Goal: Task Accomplishment & Management: Complete application form

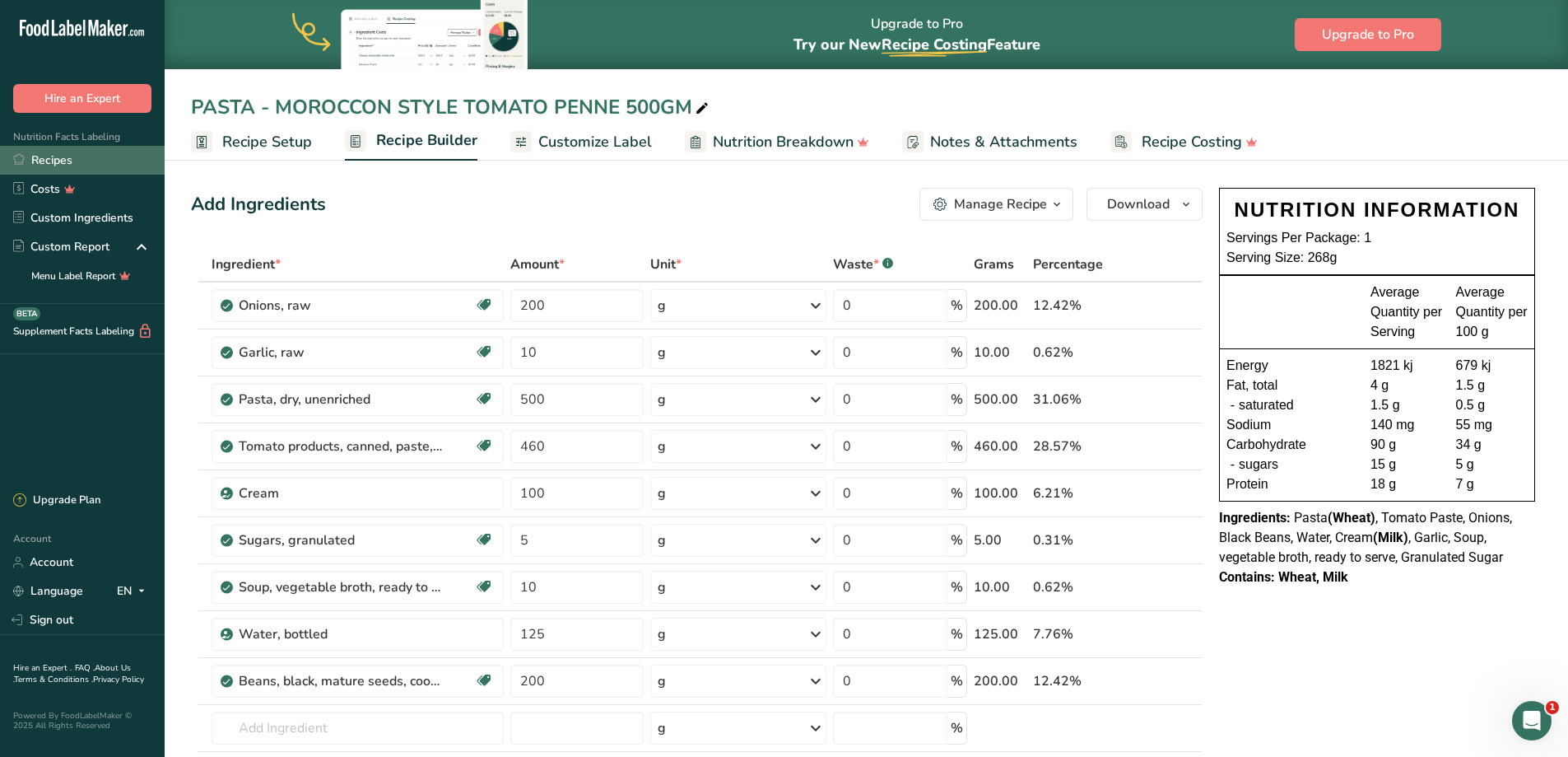
click at [45, 159] on link "Recipes" at bounding box center [82, 160] width 164 height 29
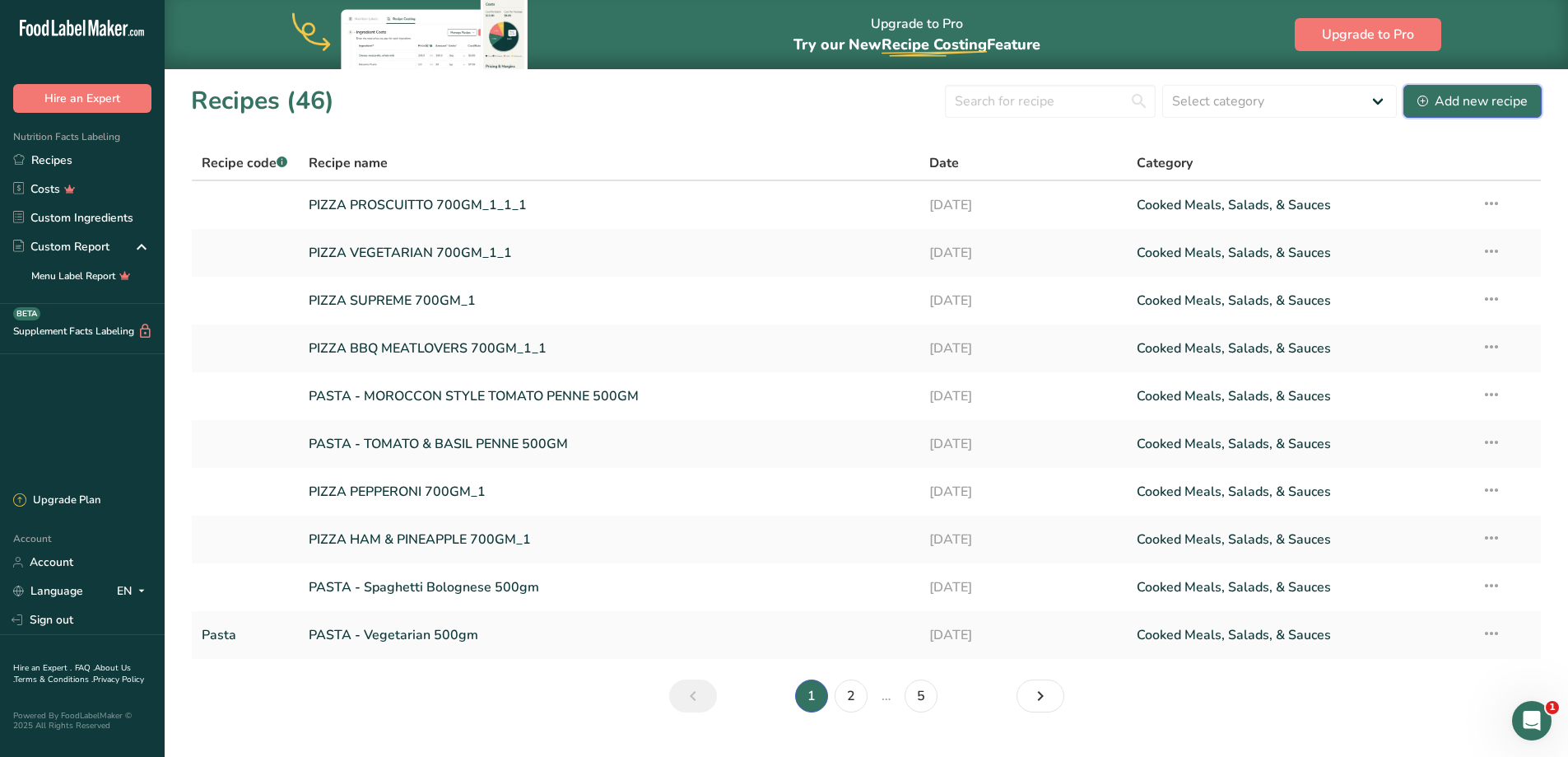
click at [1487, 97] on div "Add new recipe" at bounding box center [1472, 102] width 110 height 20
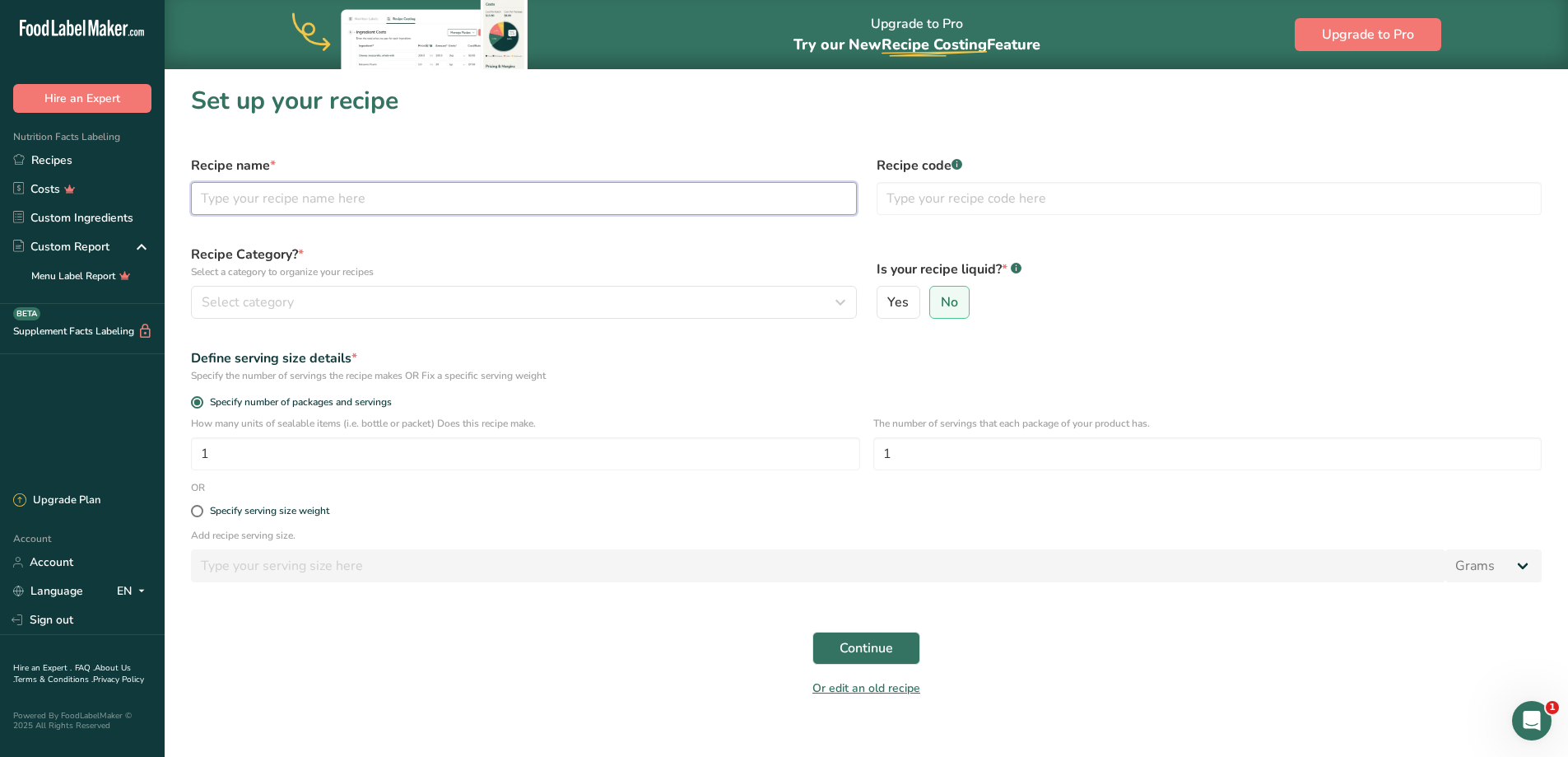
click at [332, 193] on input "text" at bounding box center [524, 198] width 666 height 33
type input "Trifle 324gm"
click at [1060, 202] on input "text" at bounding box center [1210, 198] width 666 height 33
type input "Desserts"
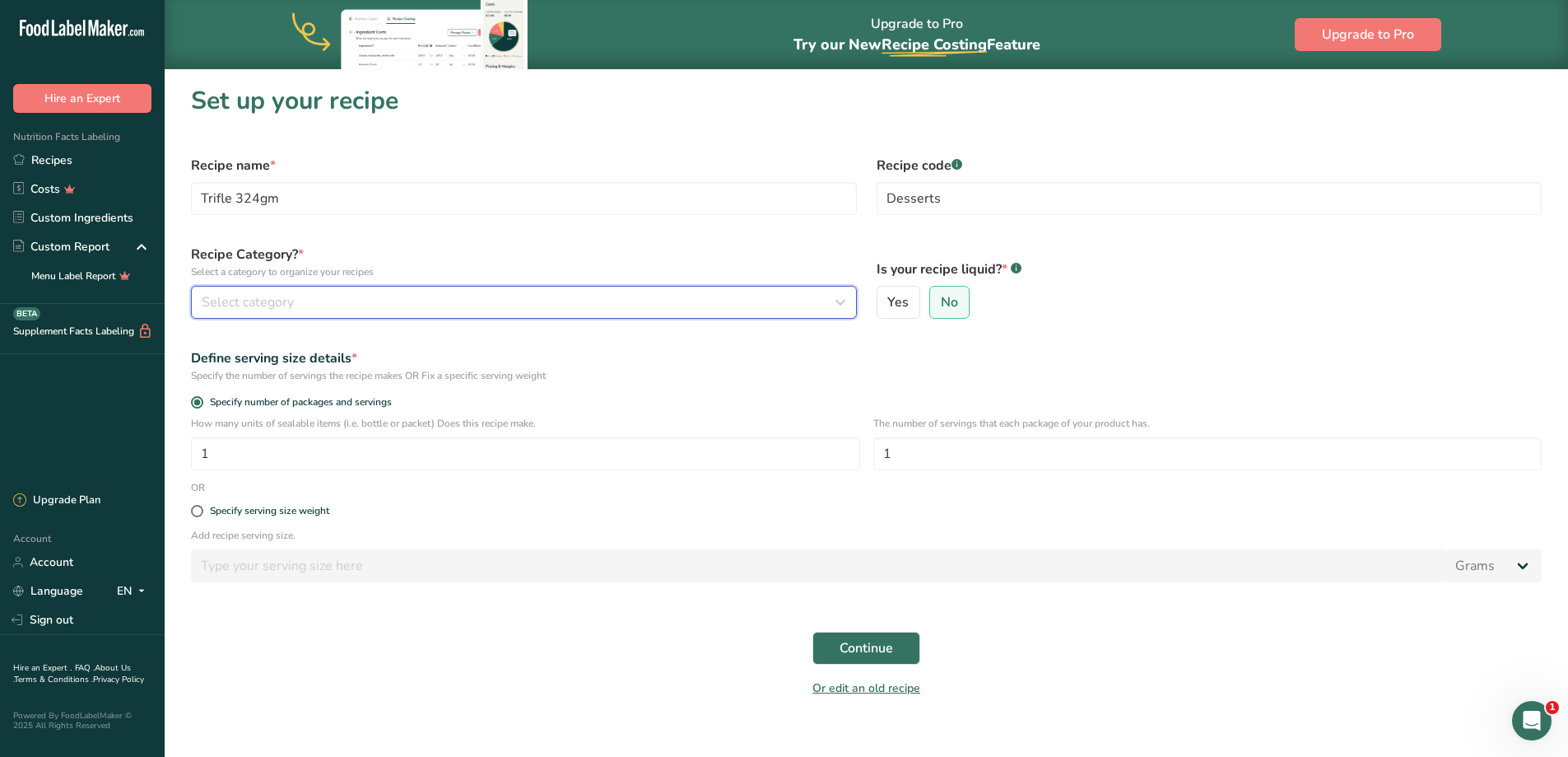
click at [508, 289] on button "Select category" at bounding box center [524, 301] width 666 height 33
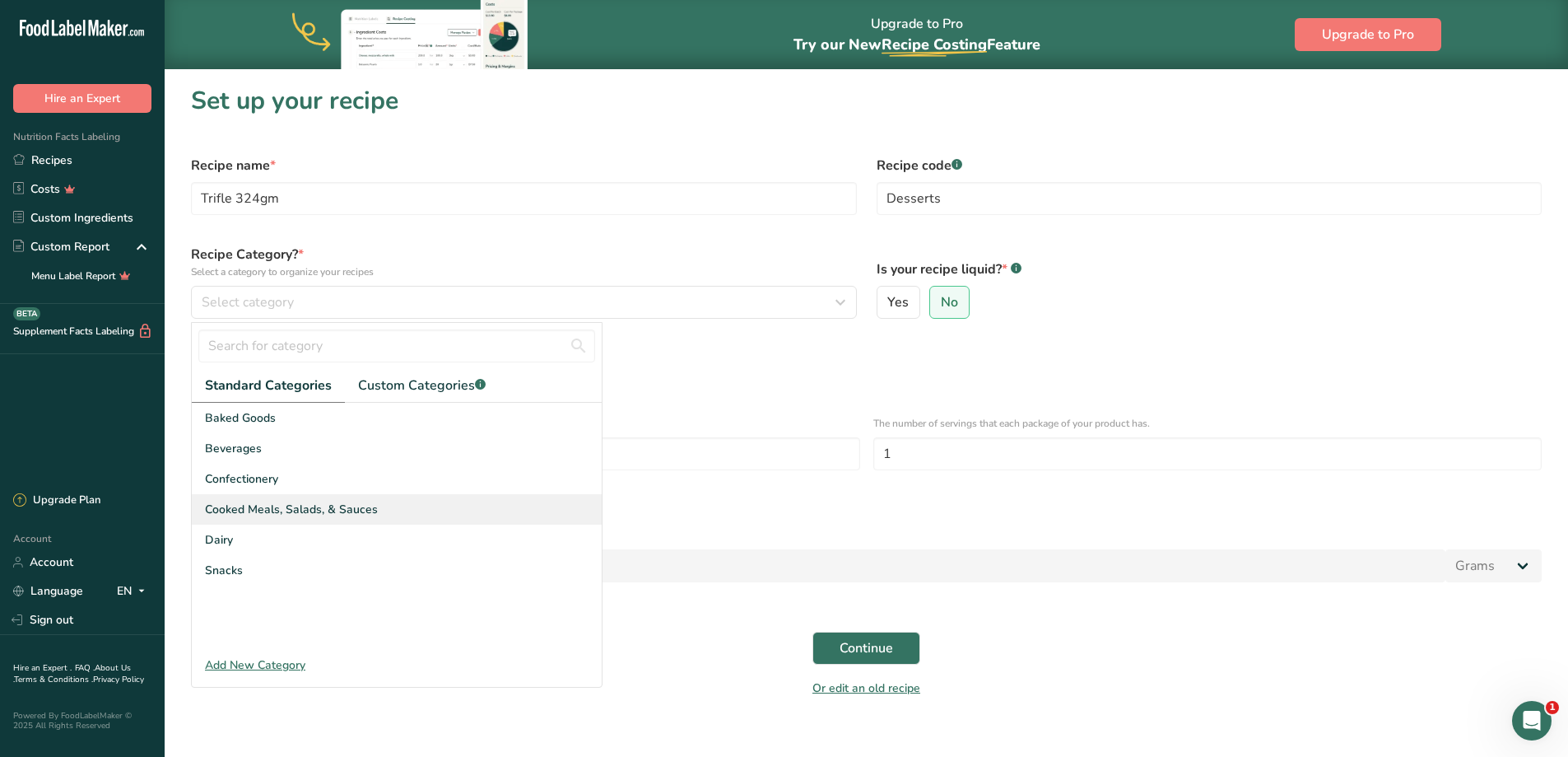
click at [280, 509] on span "Cooked Meals, Salads, & Sauces" at bounding box center [291, 509] width 173 height 18
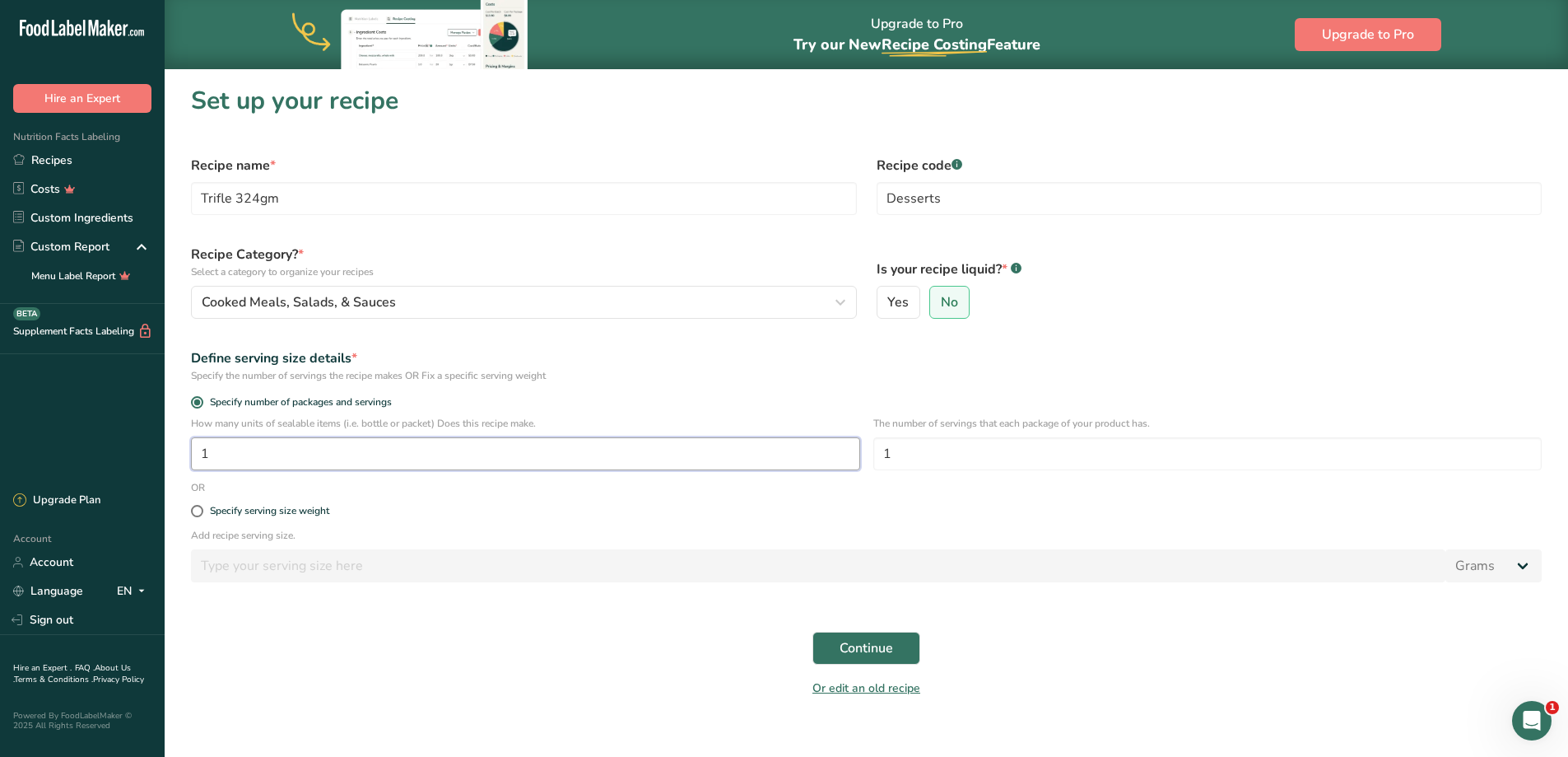
drag, startPoint x: 247, startPoint y: 451, endPoint x: 181, endPoint y: 449, distance: 66.0
click at [181, 449] on div "How many units of sealable items (i.e. bottle or packet) Does this recipe make.…" at bounding box center [866, 447] width 1370 height 65
type input "20"
click at [772, 491] on form "Recipe name * Trifle 324gm Recipe code .a-a{fill:#347362;}.b-a{fill:#fff;} Dess…" at bounding box center [866, 426] width 1370 height 561
click at [875, 646] on span "Continue" at bounding box center [867, 648] width 54 height 20
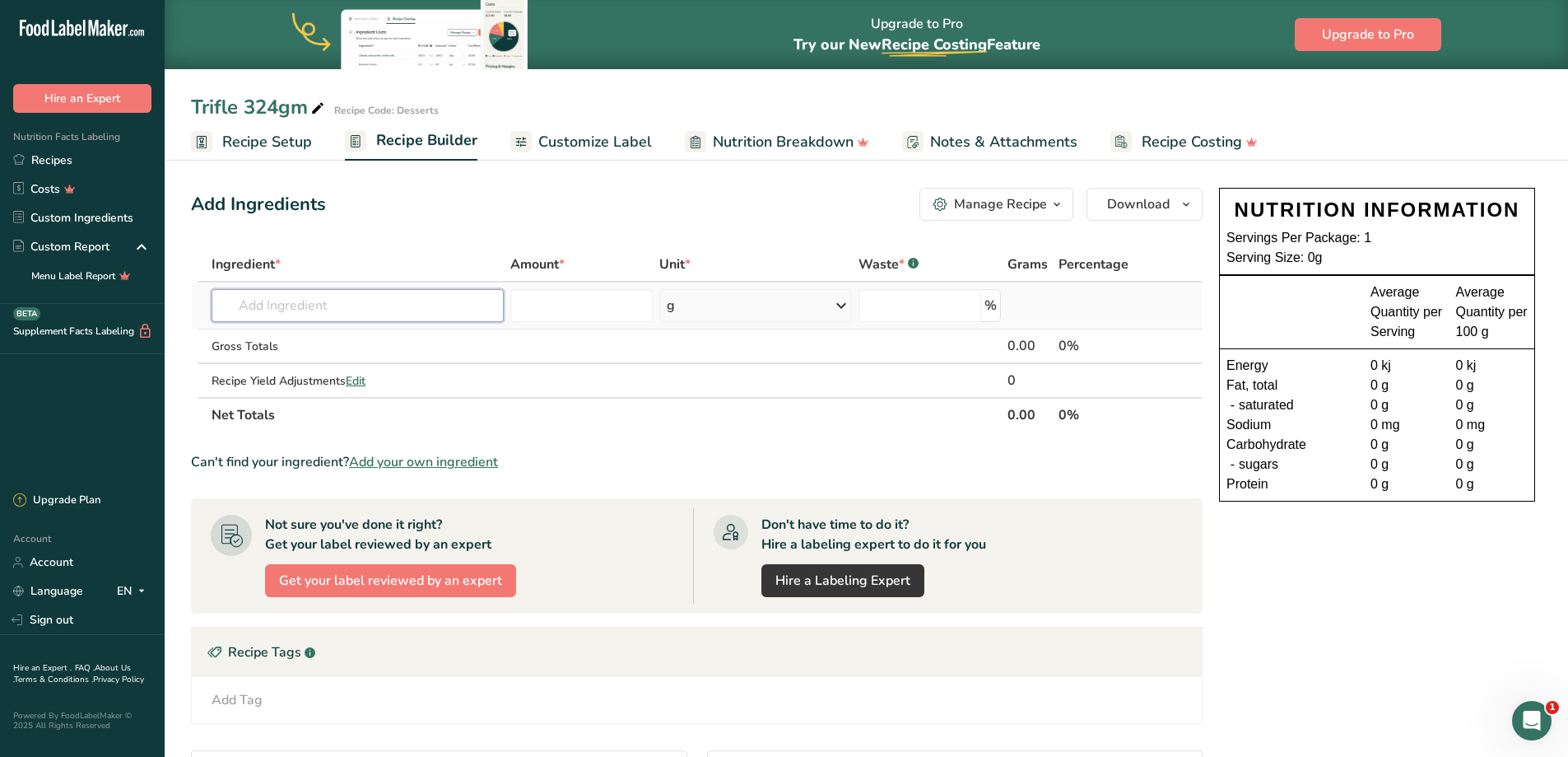
click at [357, 305] on input "text" at bounding box center [357, 305] width 292 height 33
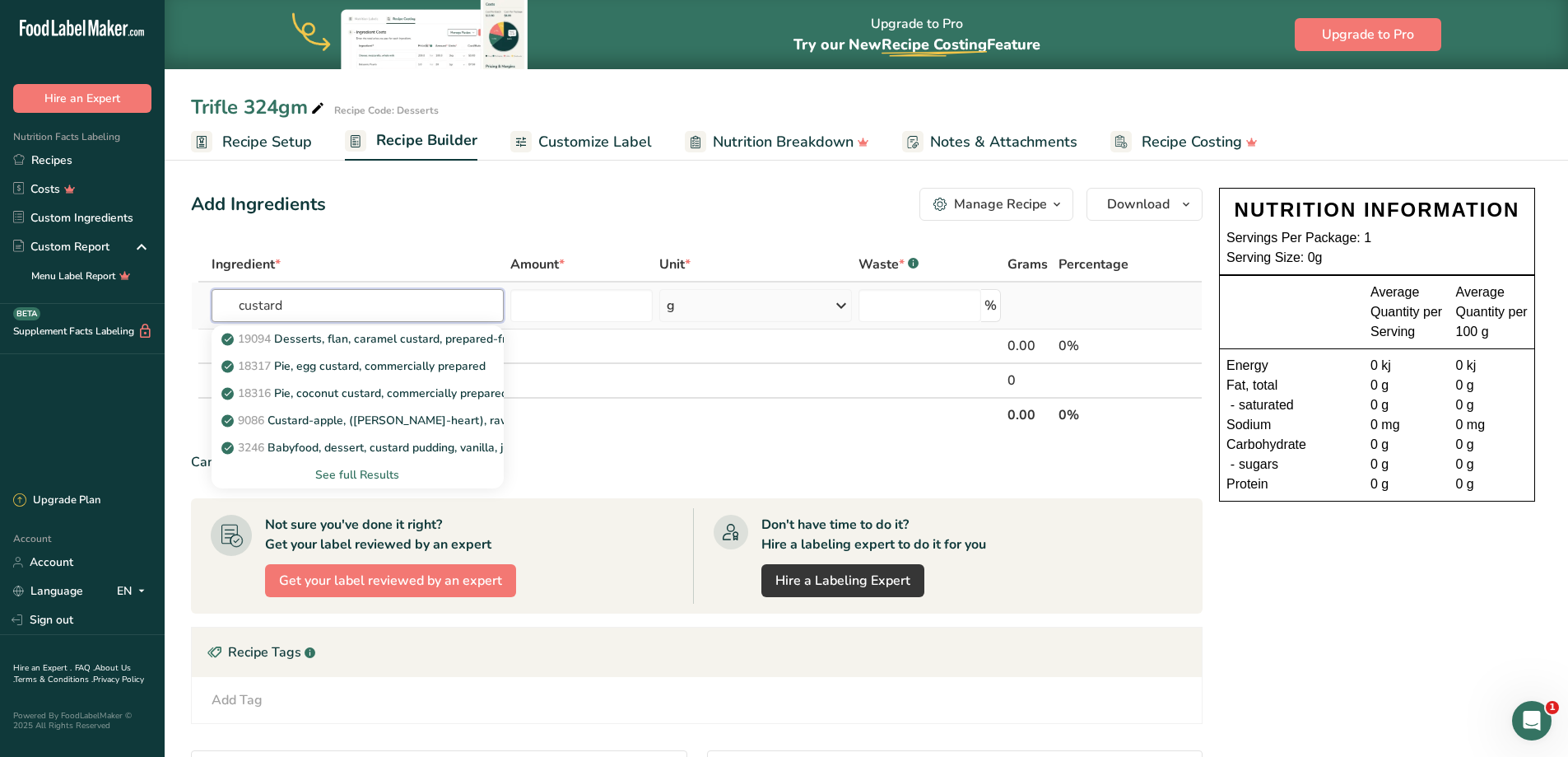
type input "custard"
click at [362, 475] on div "See full Results" at bounding box center [357, 474] width 266 height 18
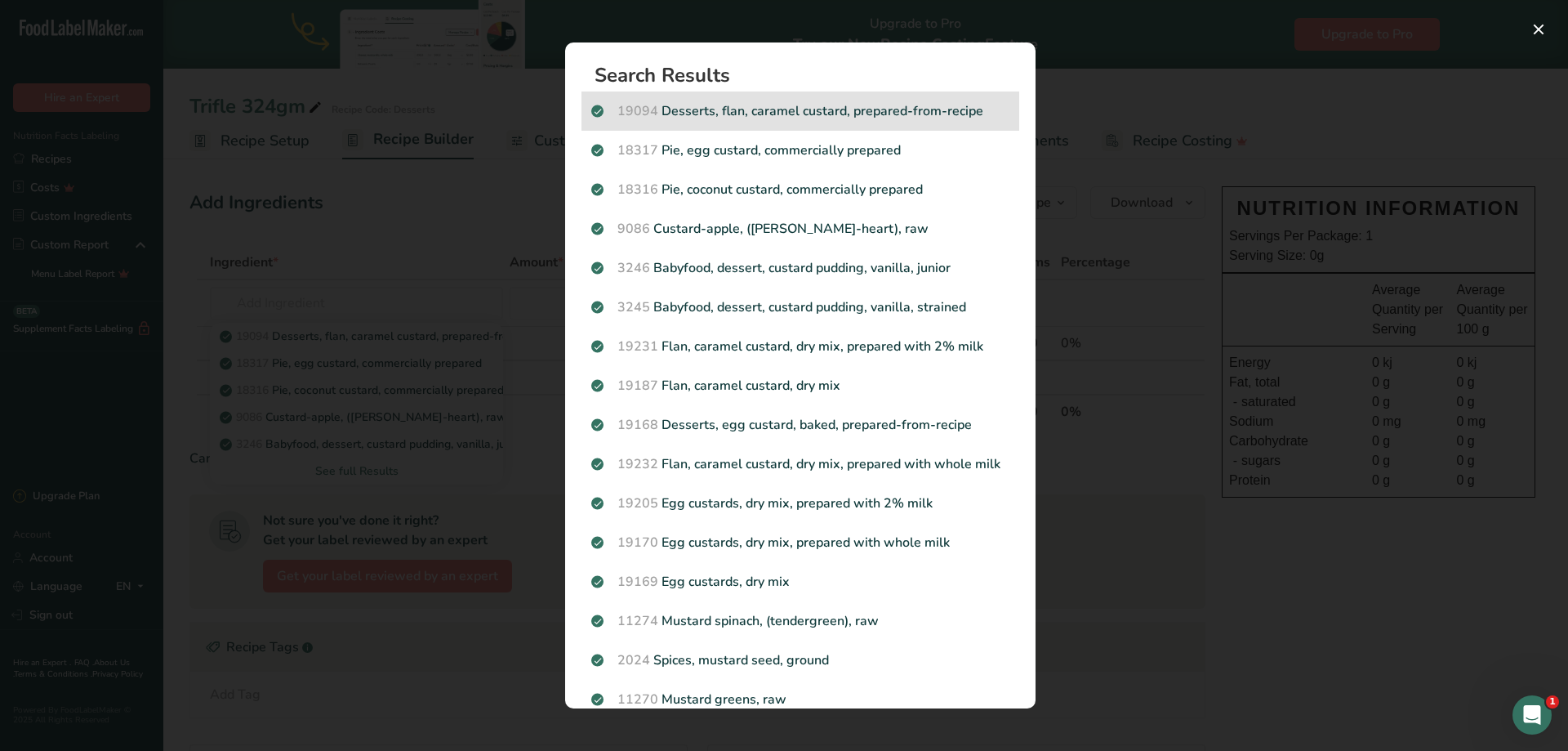
click at [731, 107] on p "19094 Desserts, flan, caramel custard, prepared-from-recipe" at bounding box center [800, 112] width 418 height 20
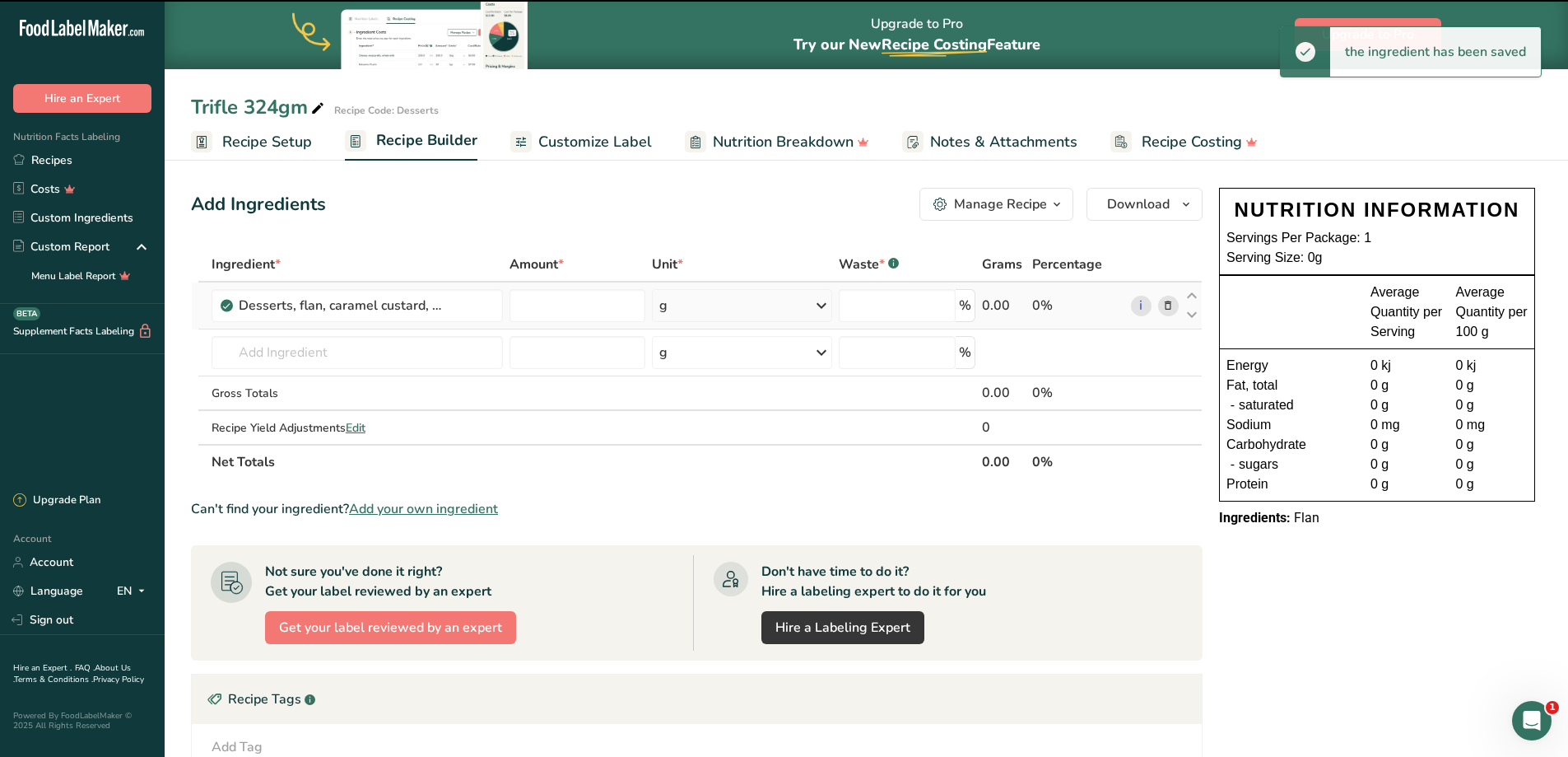
type input "0"
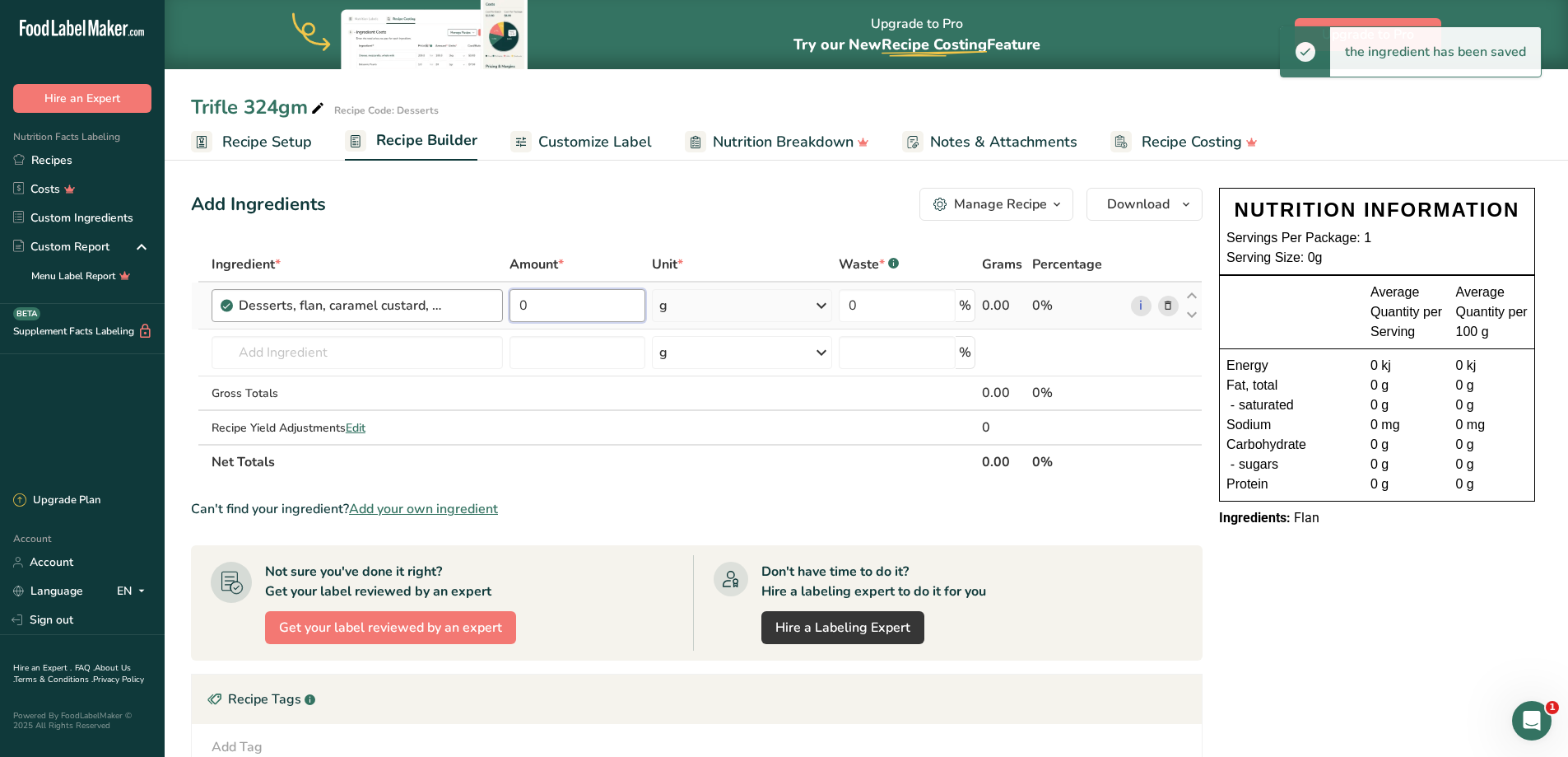
drag, startPoint x: 581, startPoint y: 312, endPoint x: 445, endPoint y: 311, distance: 136.0
click at [432, 309] on tr "Desserts, flan, caramel custard, prepared-from-recipe 0 g Portions 0.5 cup 1 re…" at bounding box center [697, 306] width 1010 height 47
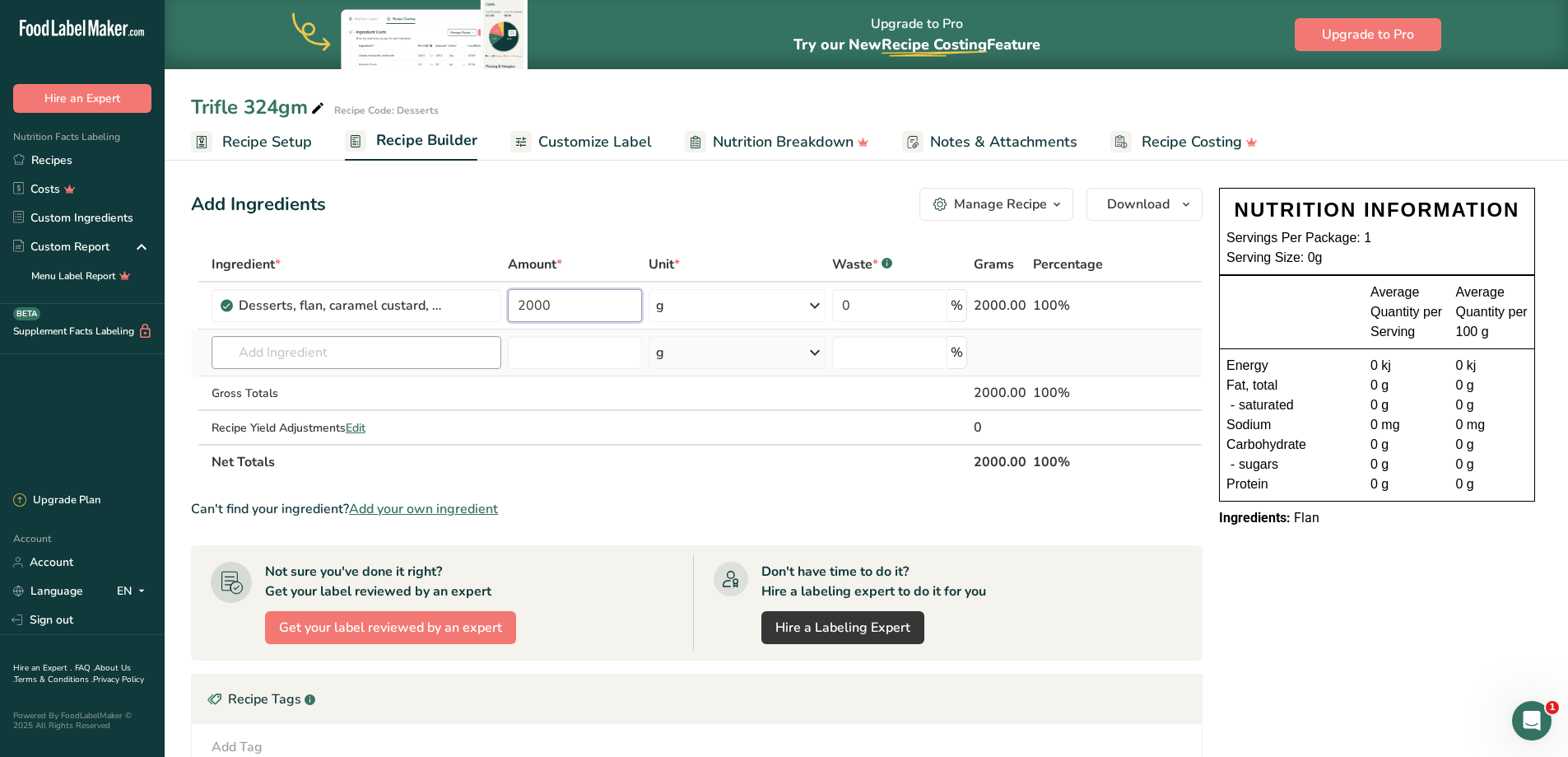
type input "2000"
click at [336, 346] on div "Ingredient * Amount * Unit * Waste * .a-a{fill:#347362;}.b-a{fill:#fff;} Grams …" at bounding box center [697, 363] width 1012 height 232
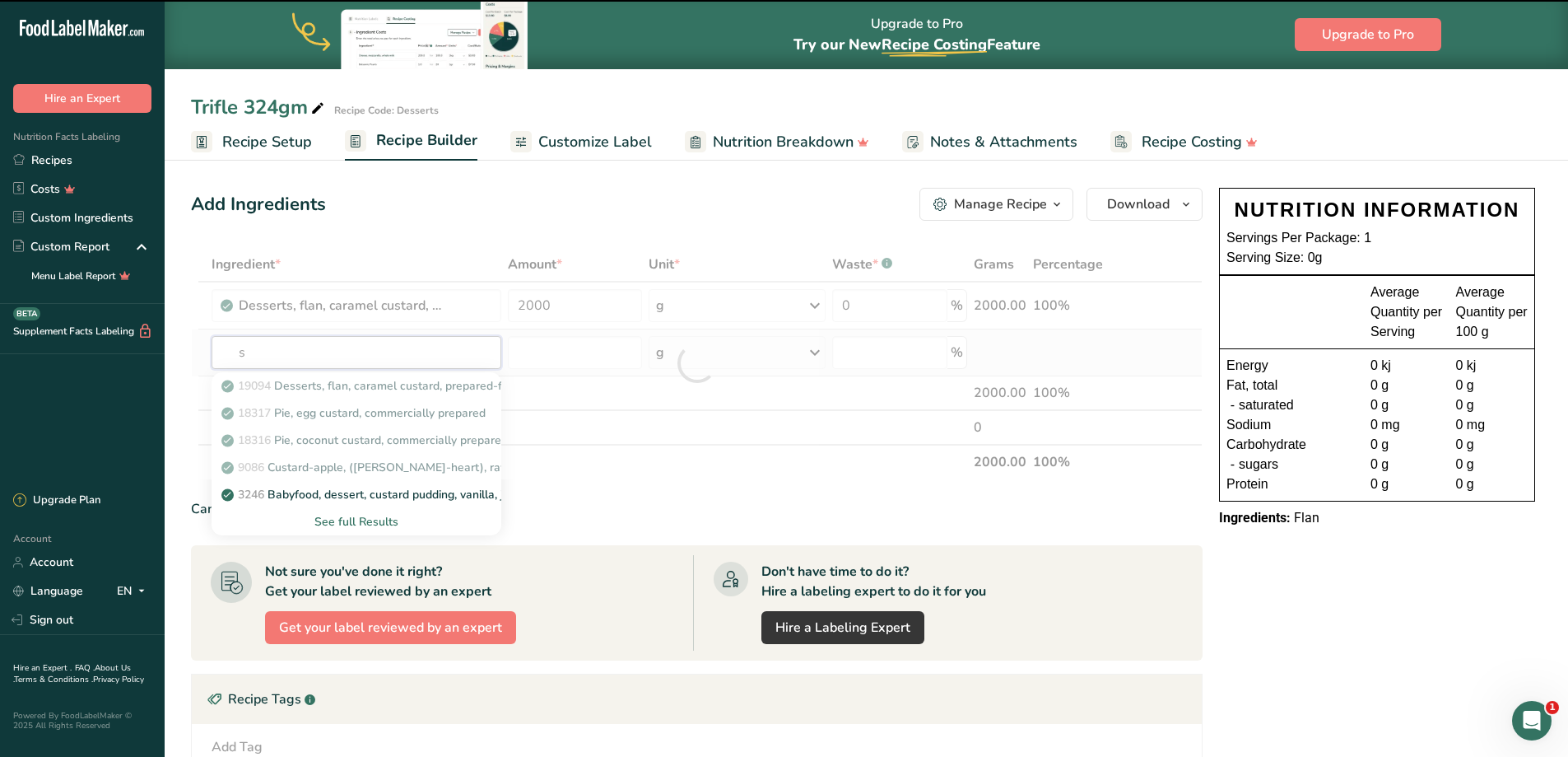
type input "sp"
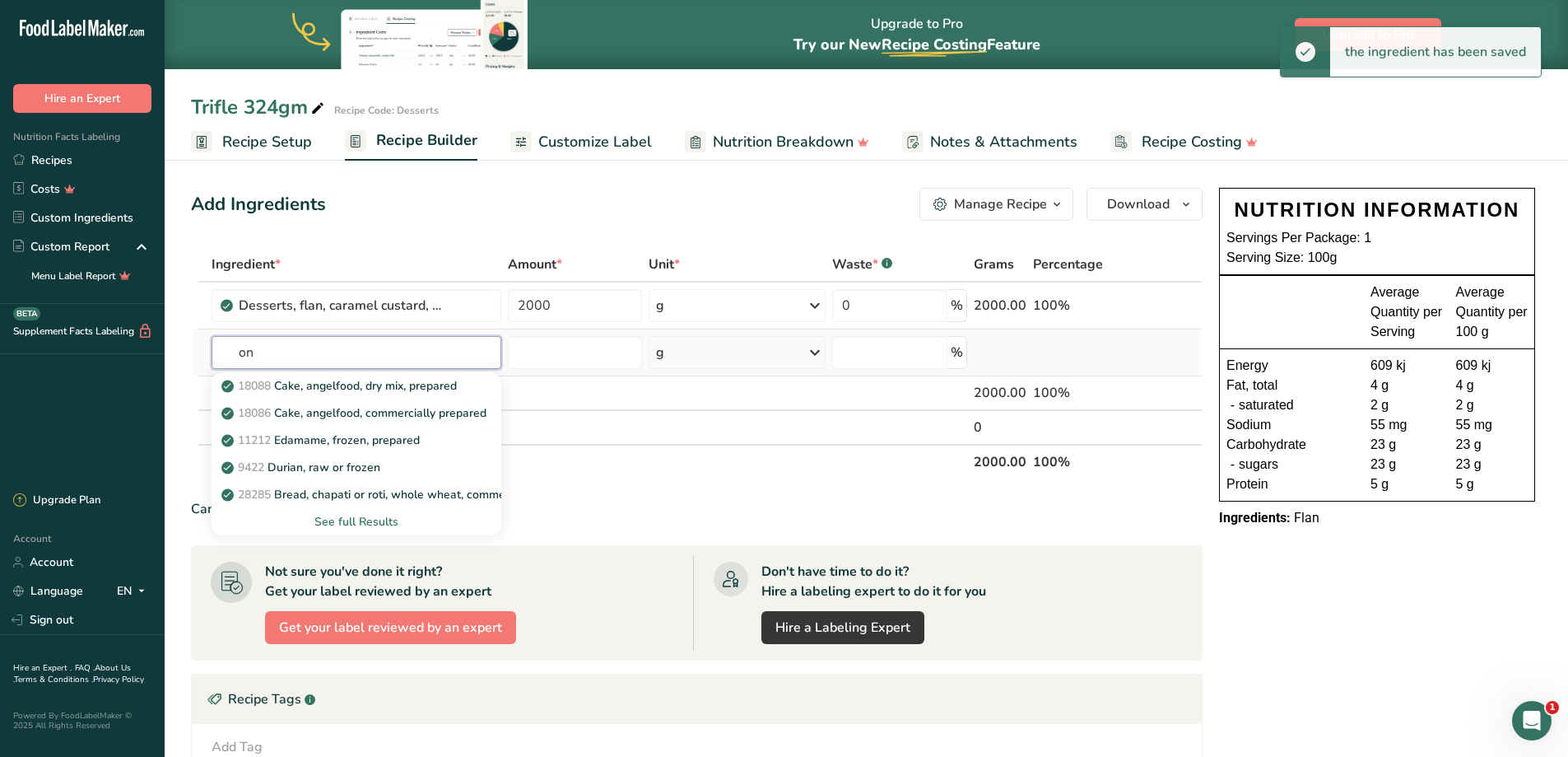
type input "o"
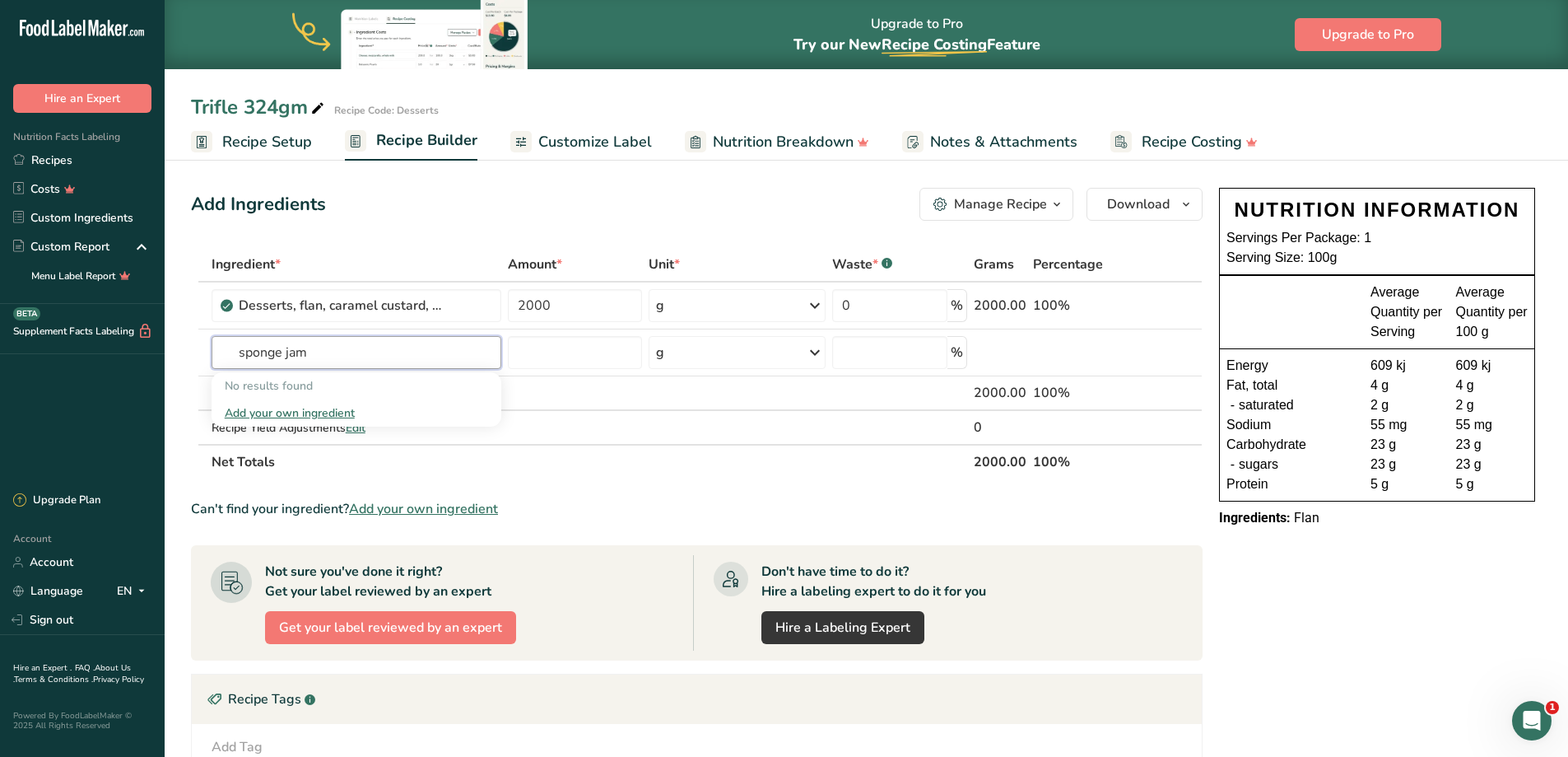
drag, startPoint x: 327, startPoint y: 350, endPoint x: 191, endPoint y: 318, distance: 139.7
click at [187, 332] on section "Add Ingredients Manage Recipe Delete Recipe Duplicate Recipe Scale Recipe Save …" at bounding box center [866, 592] width 1404 height 874
drag, startPoint x: 346, startPoint y: 348, endPoint x: 23, endPoint y: 347, distance: 323.0
click at [24, 348] on div ".a-20{fill:#fff;} Hire an Expert Nutrition Facts Labeling Recipes Costs Custom …" at bounding box center [784, 514] width 1568 height 1029
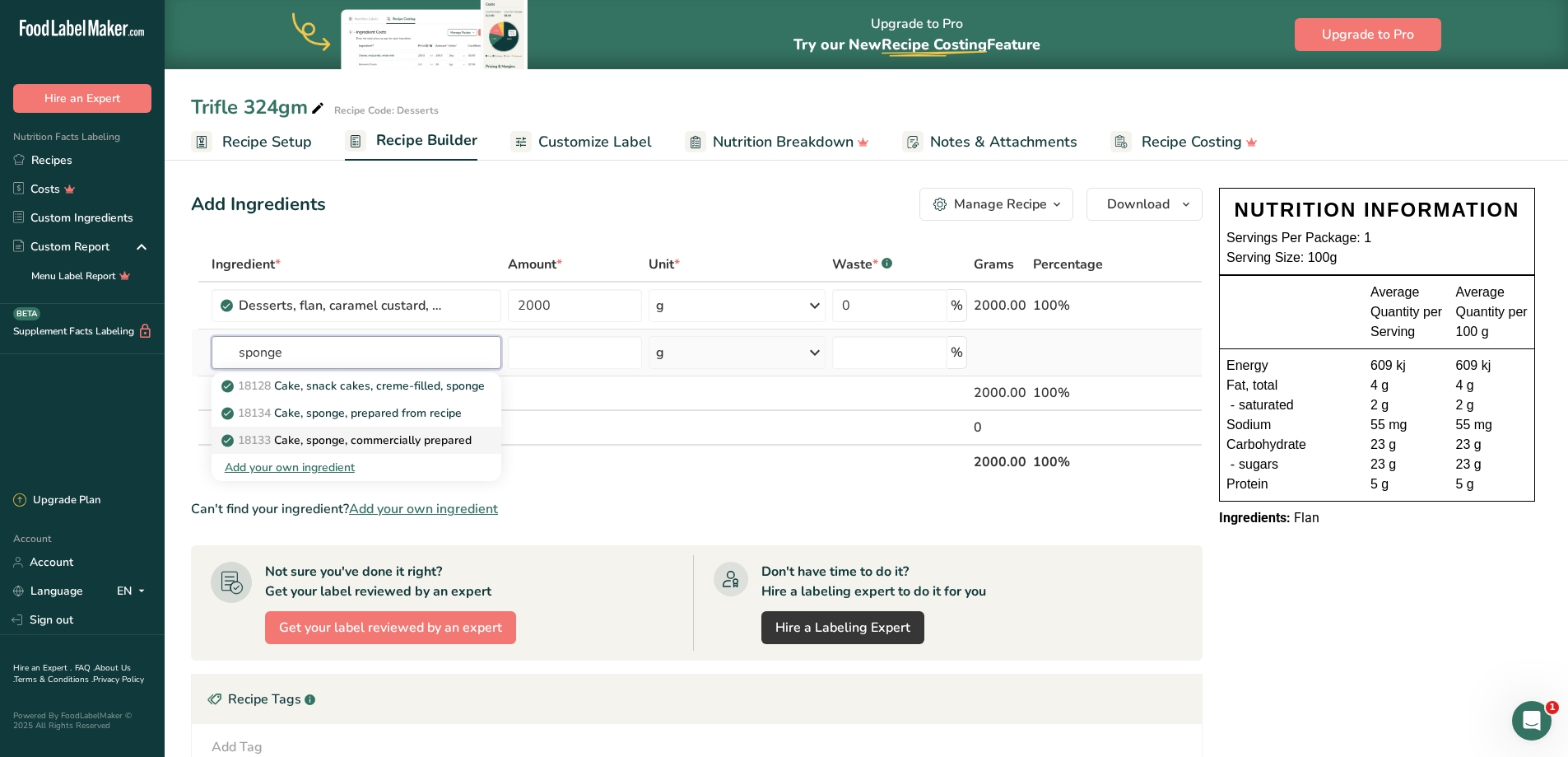
type input "sponge"
click at [408, 434] on p "18133 Cake, sponge, commercially prepared" at bounding box center [348, 440] width 247 height 18
type input "Cake, sponge, commercially prepared"
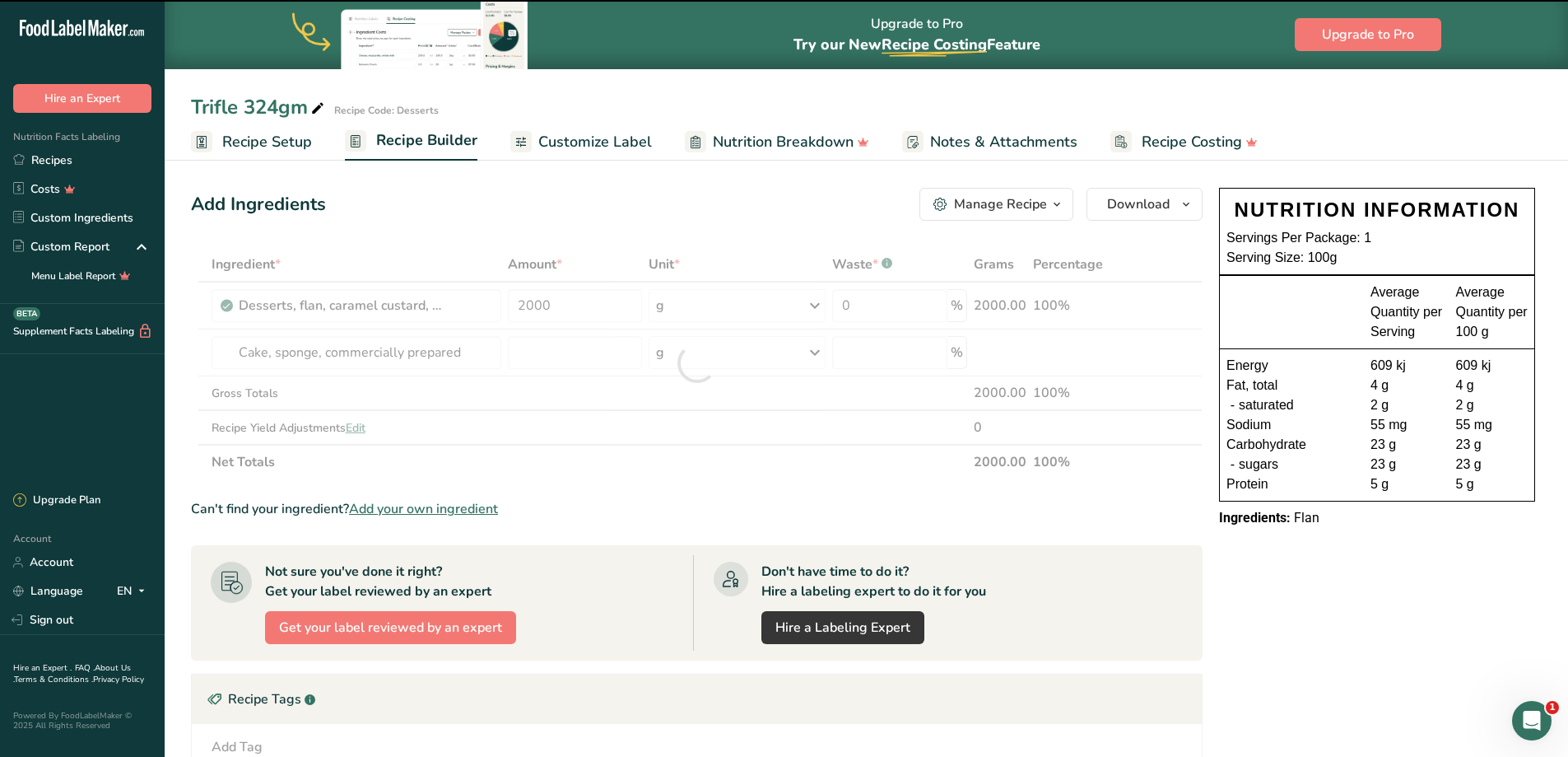
type input "0"
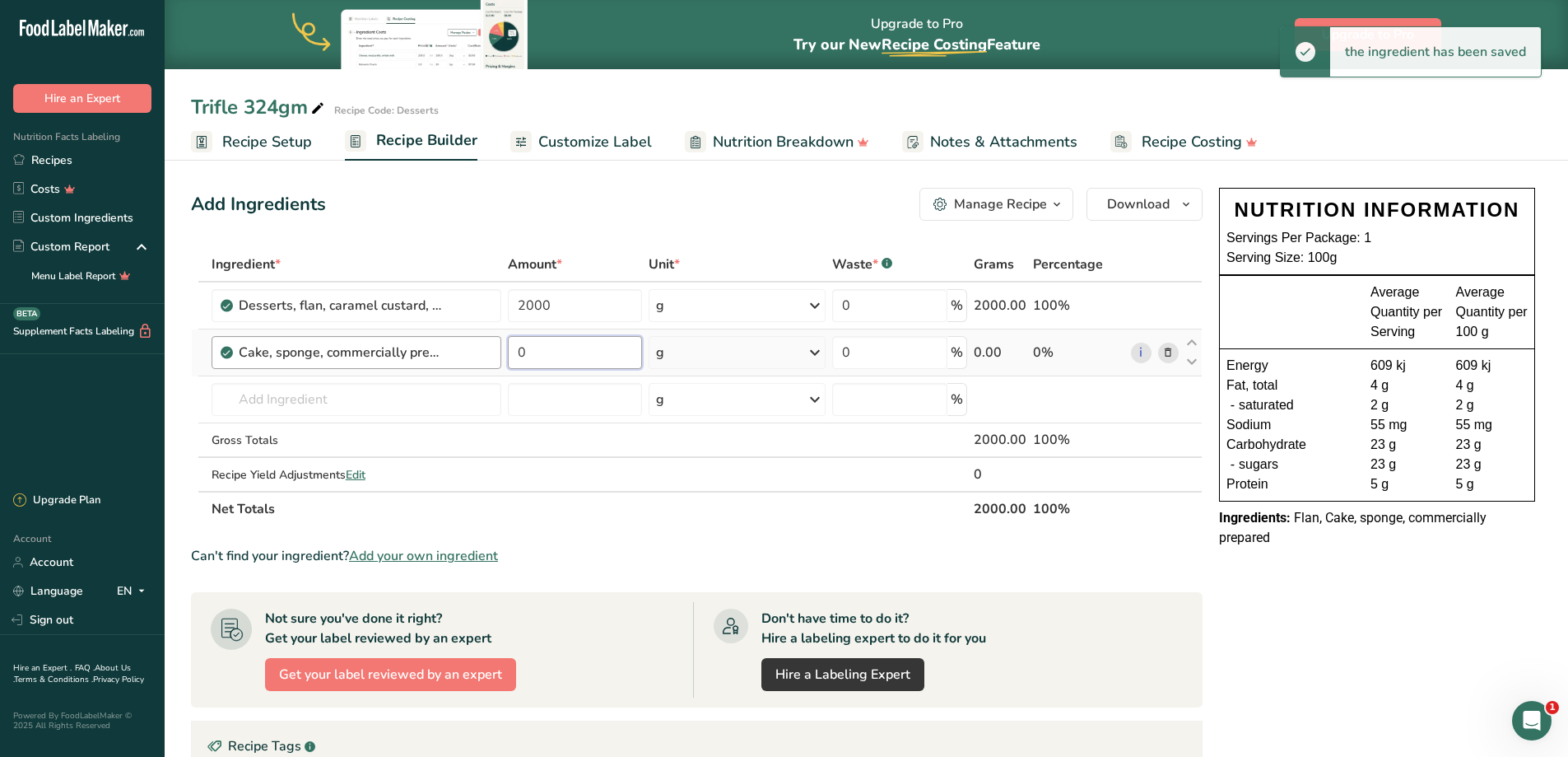
drag, startPoint x: 548, startPoint y: 357, endPoint x: 453, endPoint y: 358, distance: 95.0
click at [453, 358] on tr "Cake, sponge, commercially prepared 0 g Portions 1 oz 1 piece (1/12 of 16 oz ca…" at bounding box center [697, 352] width 1010 height 47
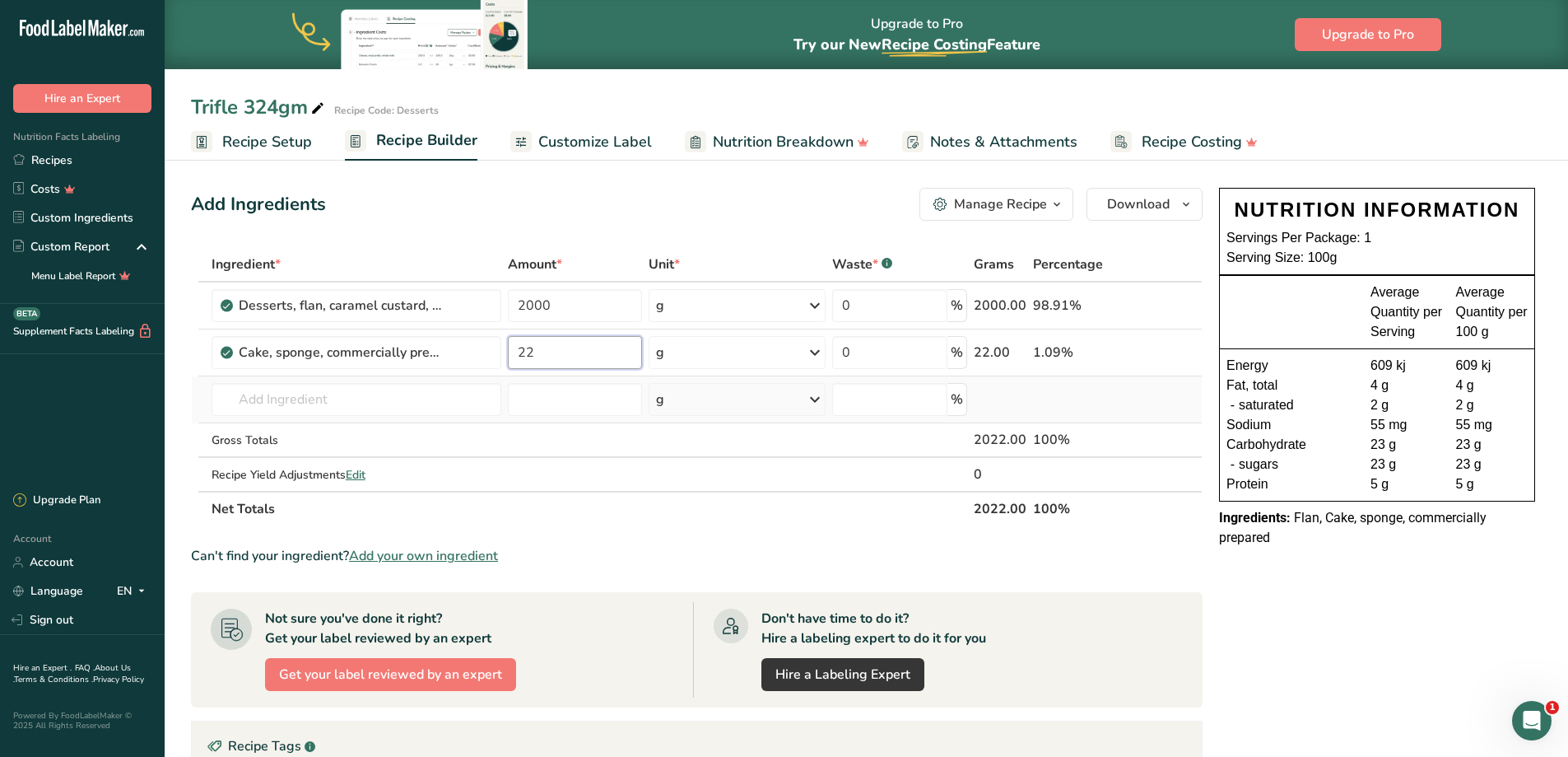
type input "2"
type input "440"
click at [357, 397] on div "Ingredient * Amount * Unit * Waste * .a-a{fill:#347362;}.b-a{fill:#fff;} Grams …" at bounding box center [697, 386] width 1012 height 279
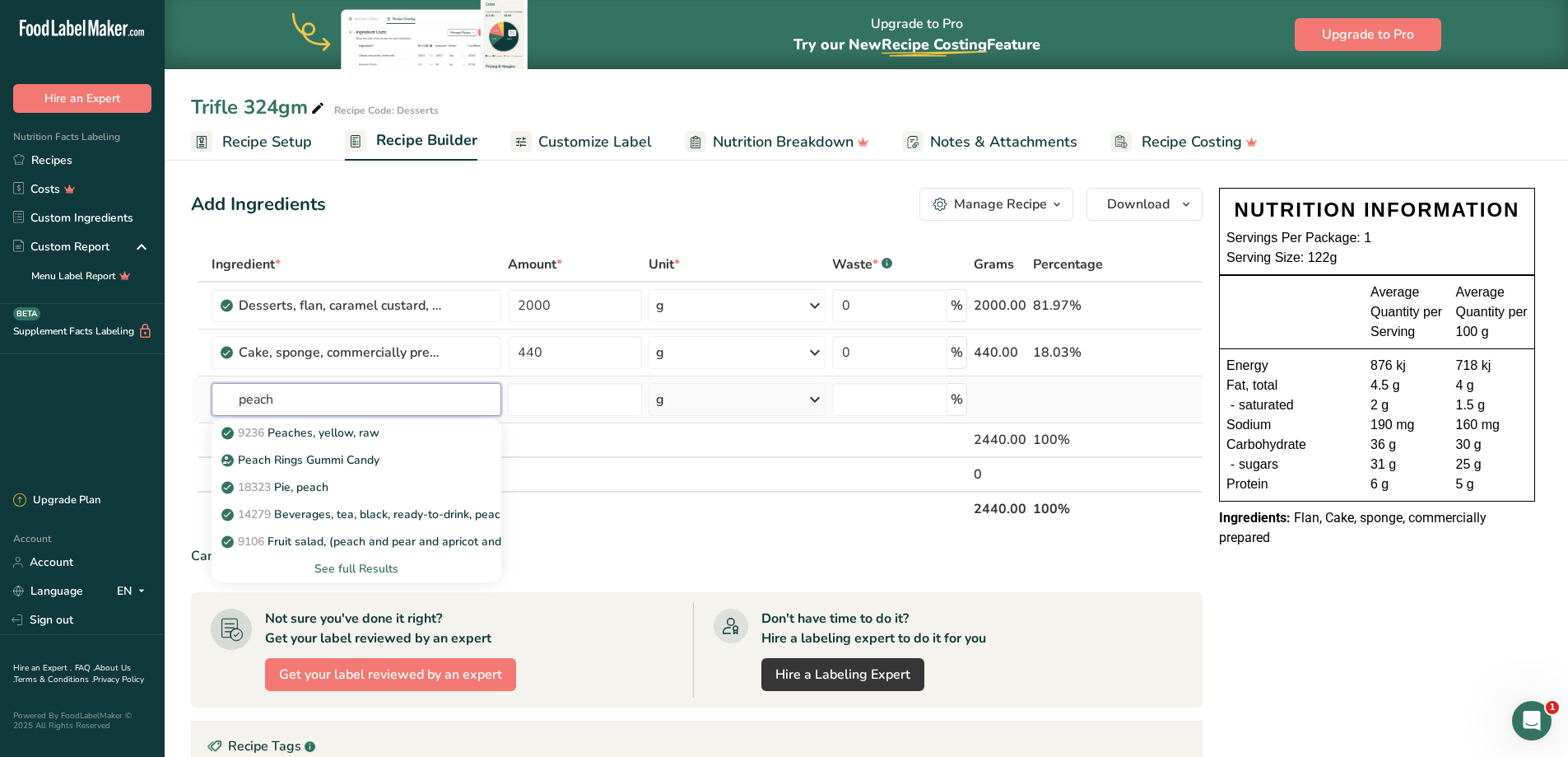
type input "peach"
click at [349, 566] on div "See full Results" at bounding box center [357, 568] width 263 height 18
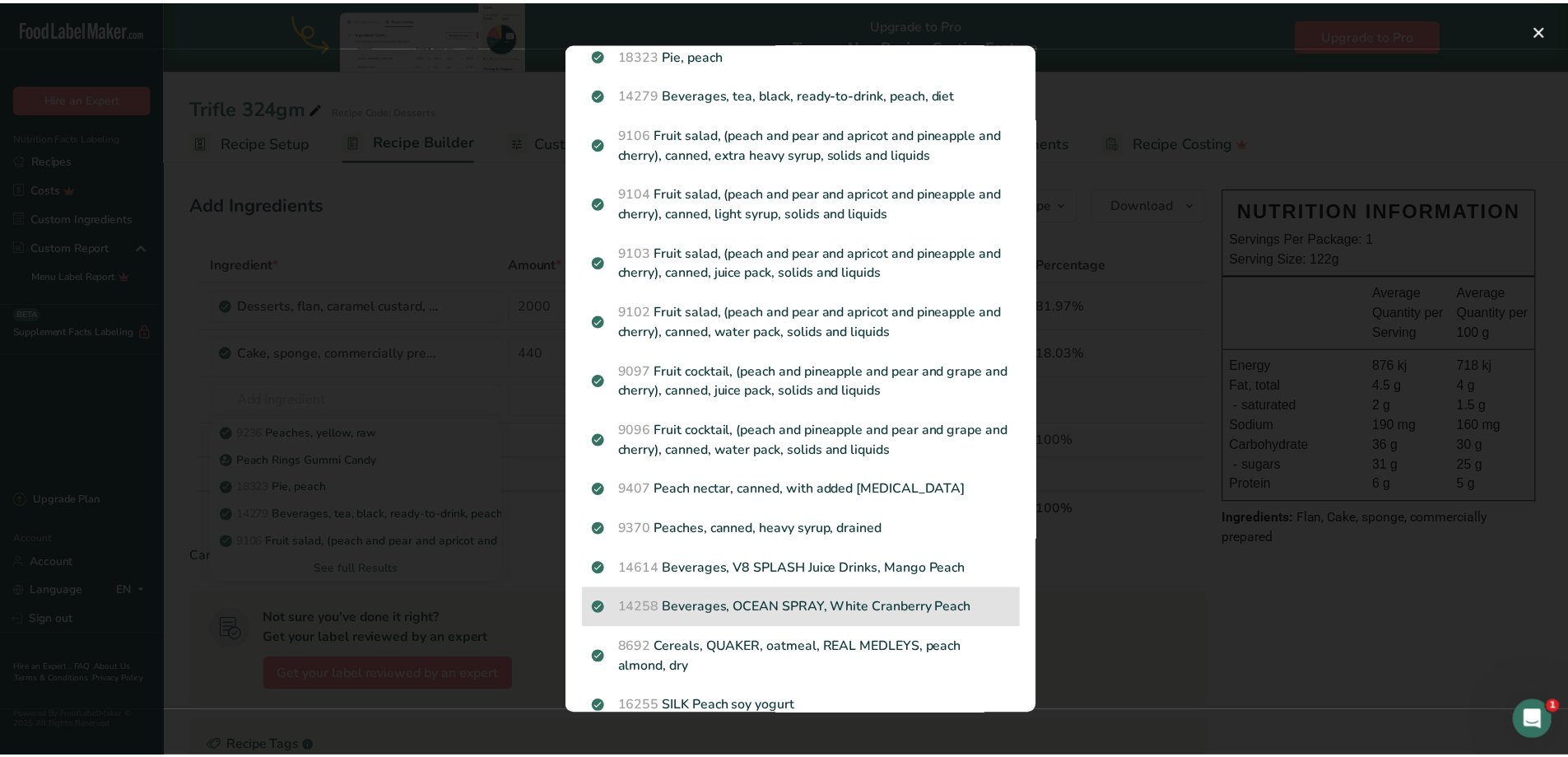
scroll to position [164, 0]
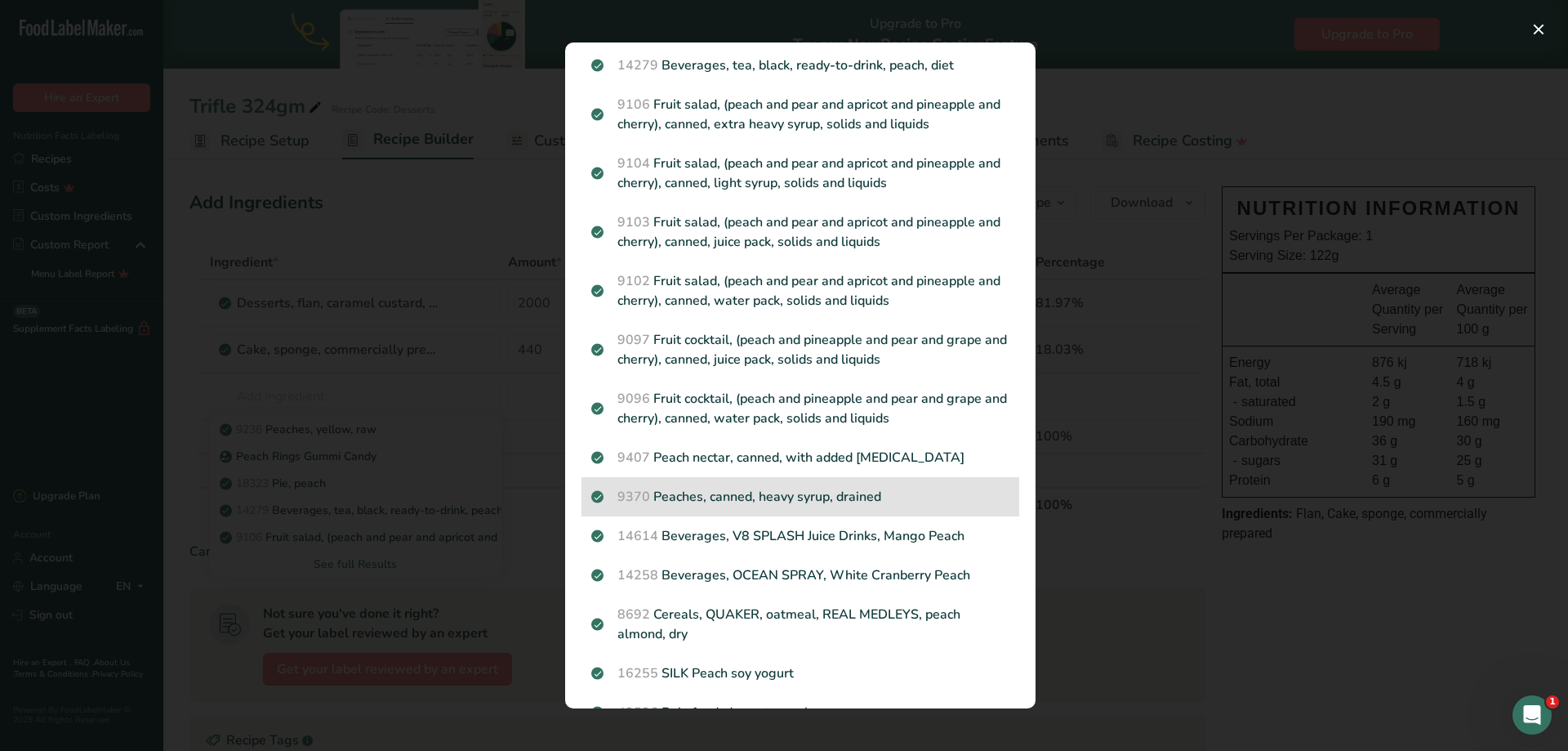
click at [798, 498] on p "9370 Peaches, canned, heavy syrup, drained" at bounding box center [800, 497] width 418 height 20
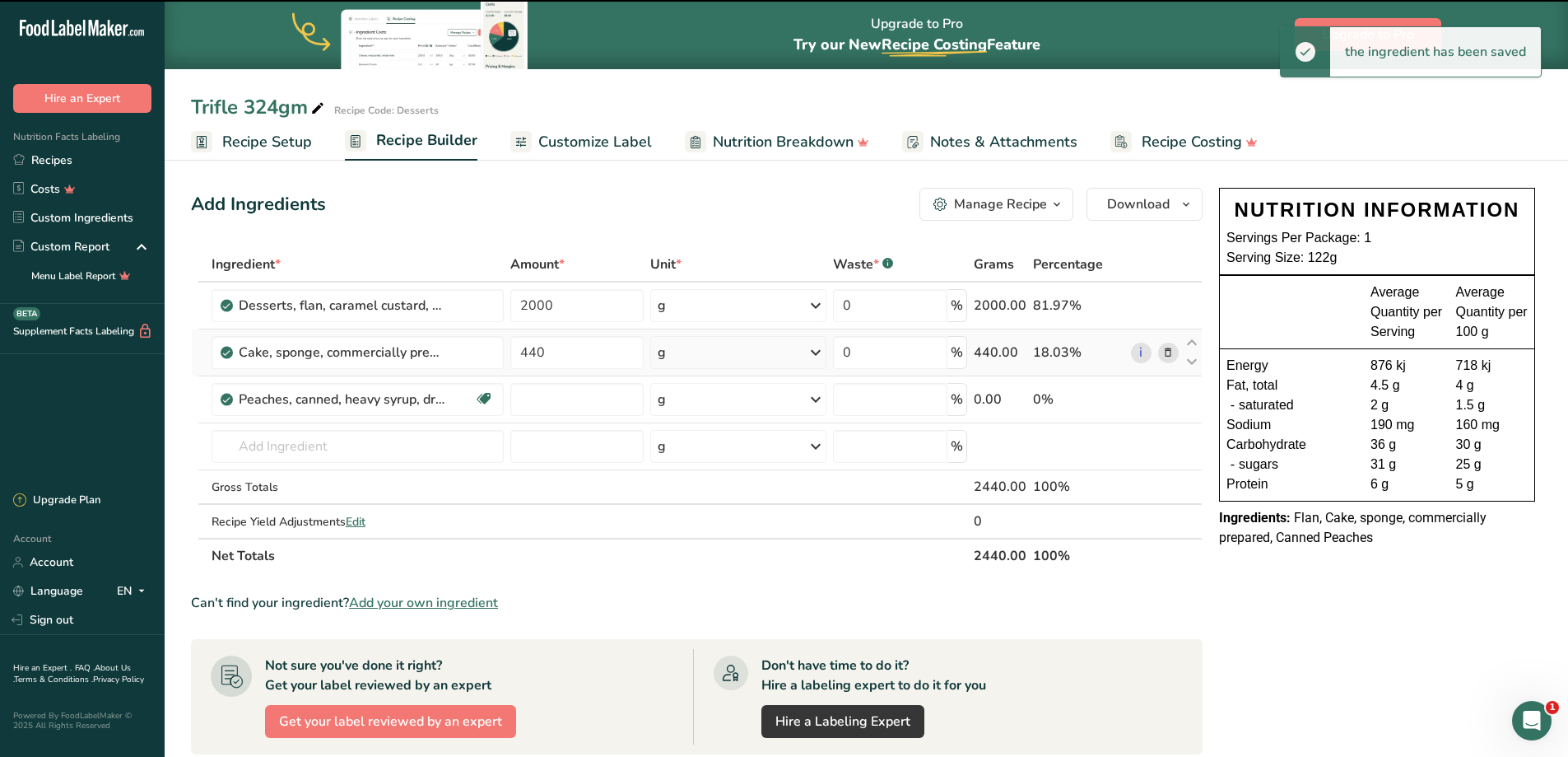
type input "0"
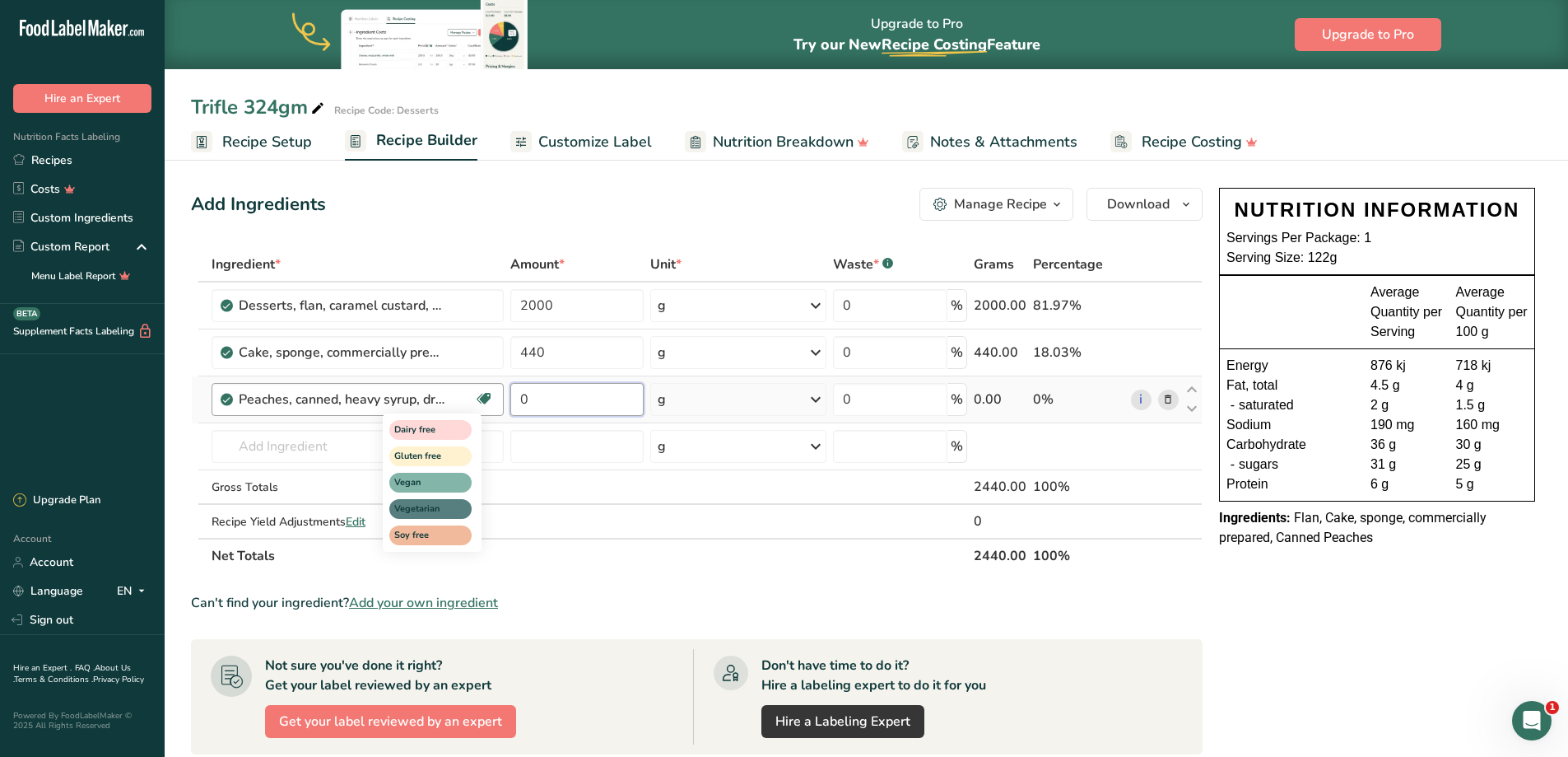
drag, startPoint x: 590, startPoint y: 405, endPoint x: 492, endPoint y: 406, distance: 98.0
click at [492, 406] on tr "Peaches, canned, heavy syrup, drained Dairy free Gluten free Vegan Vegetarian S…" at bounding box center [697, 399] width 1010 height 47
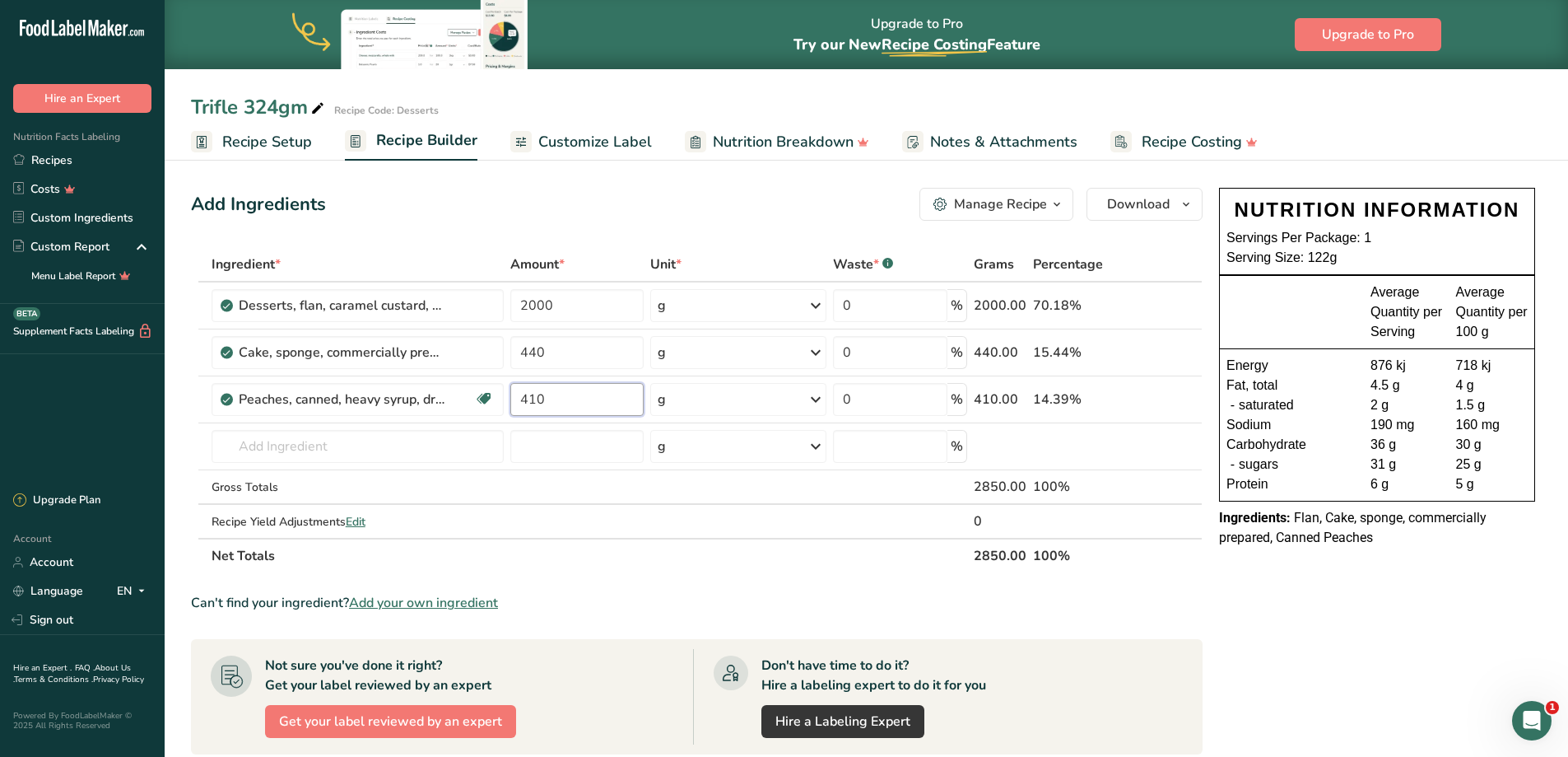
type input "410"
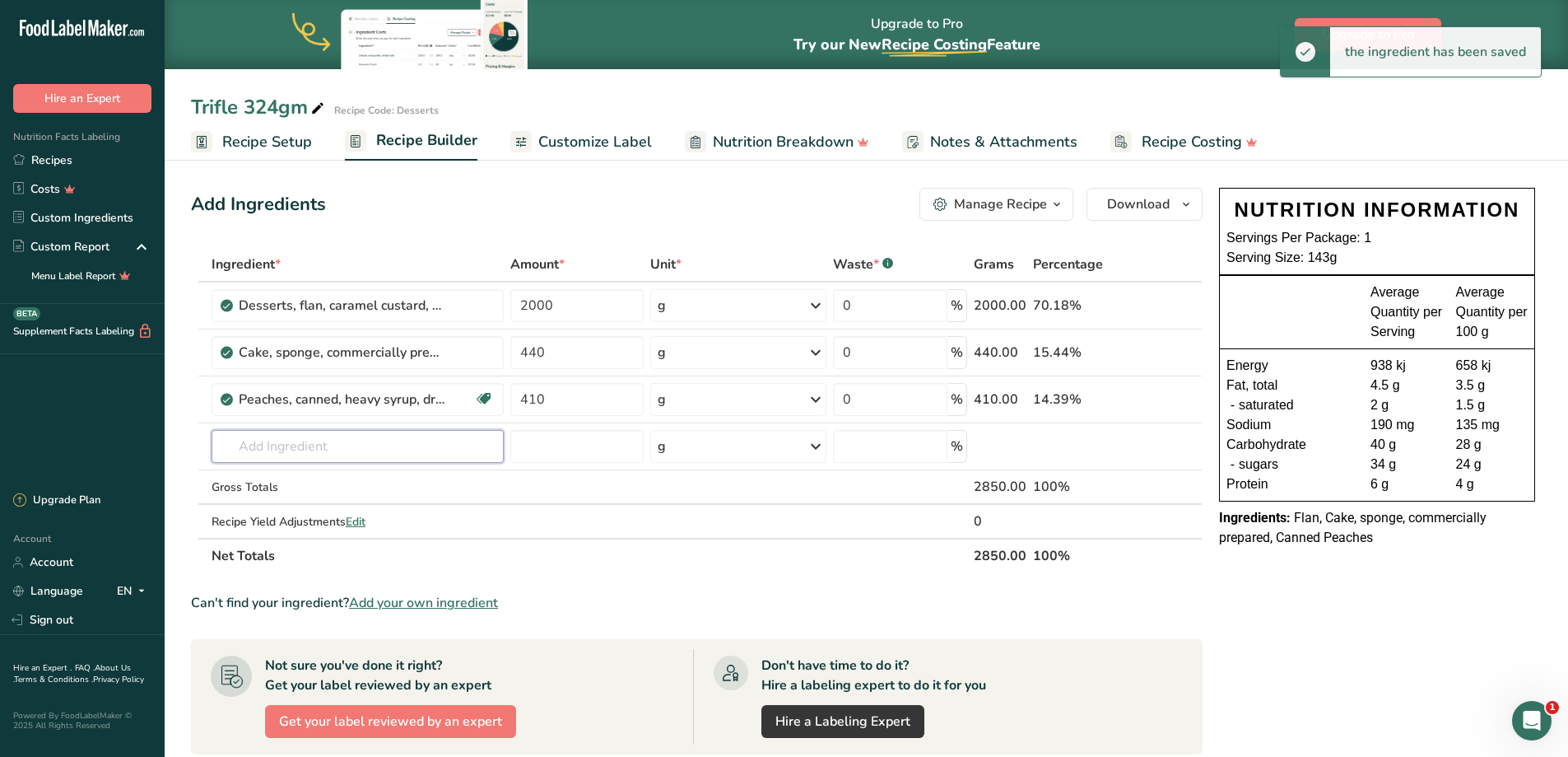
click at [343, 458] on div "Ingredient * Amount * Unit * Waste * .a-a{fill:#347362;}.b-a{fill:#fff;} Grams …" at bounding box center [697, 410] width 1012 height 326
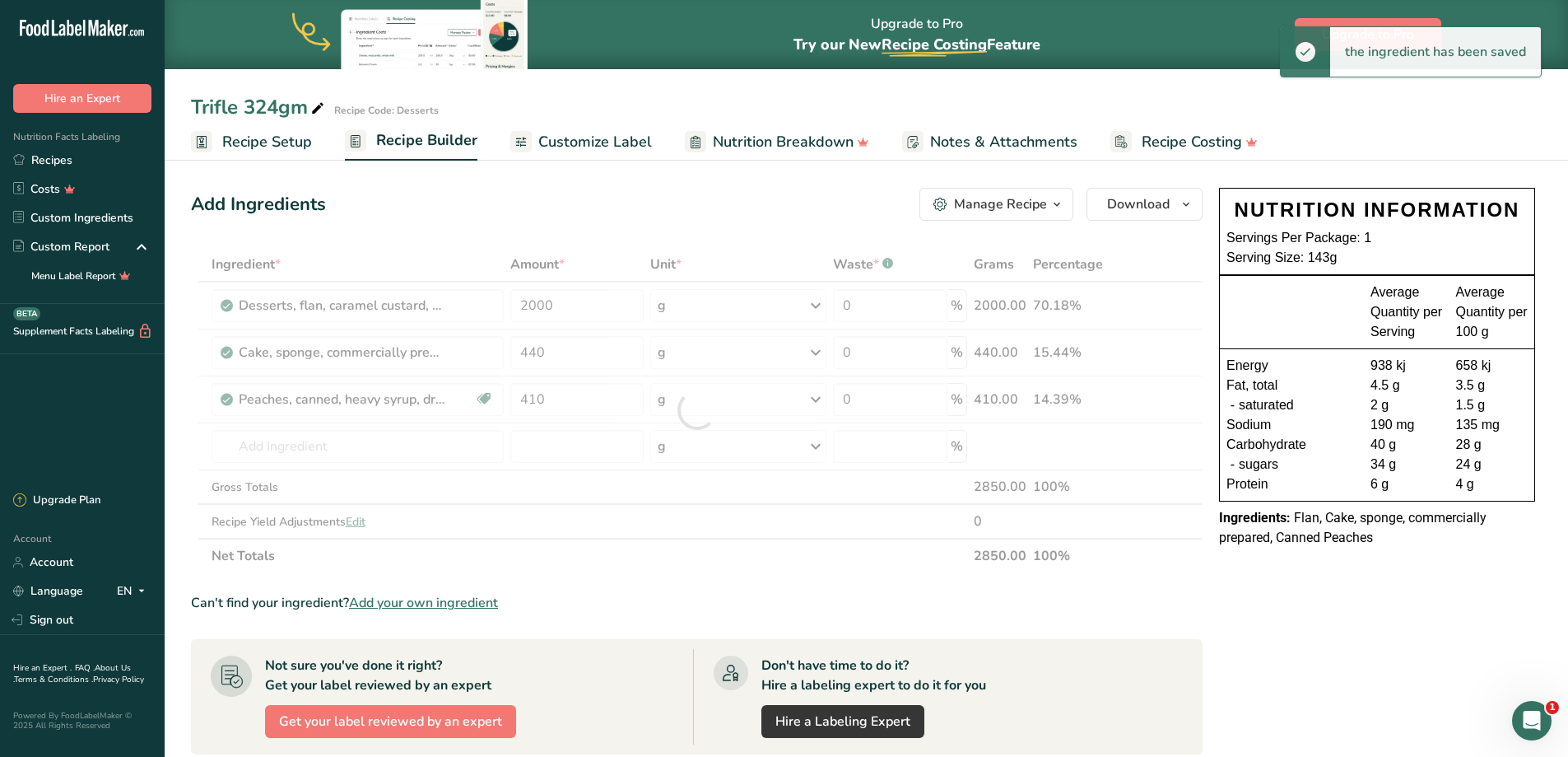
click at [336, 455] on div at bounding box center [697, 410] width 1012 height 326
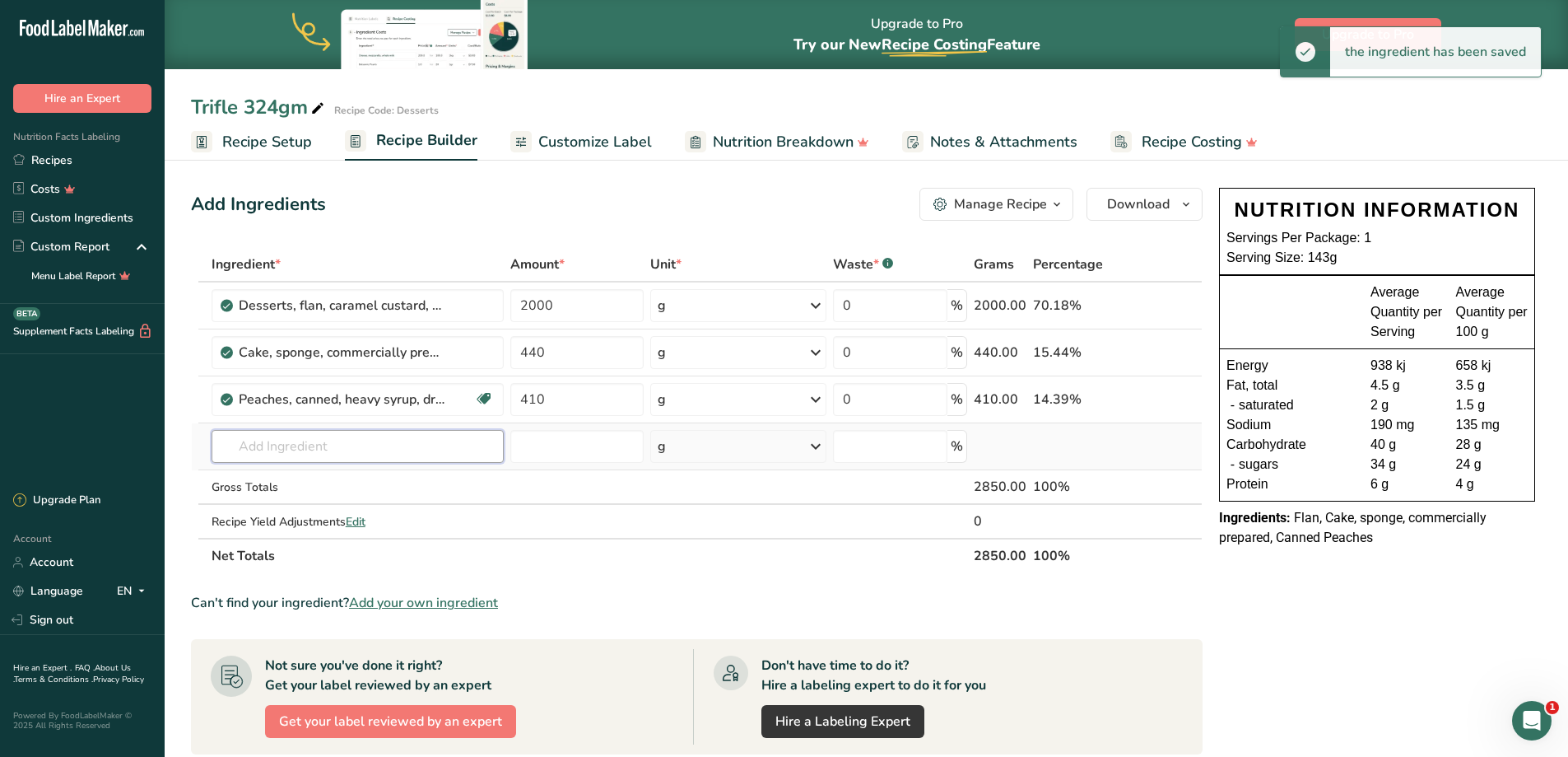
click at [295, 446] on input "text" at bounding box center [357, 446] width 292 height 33
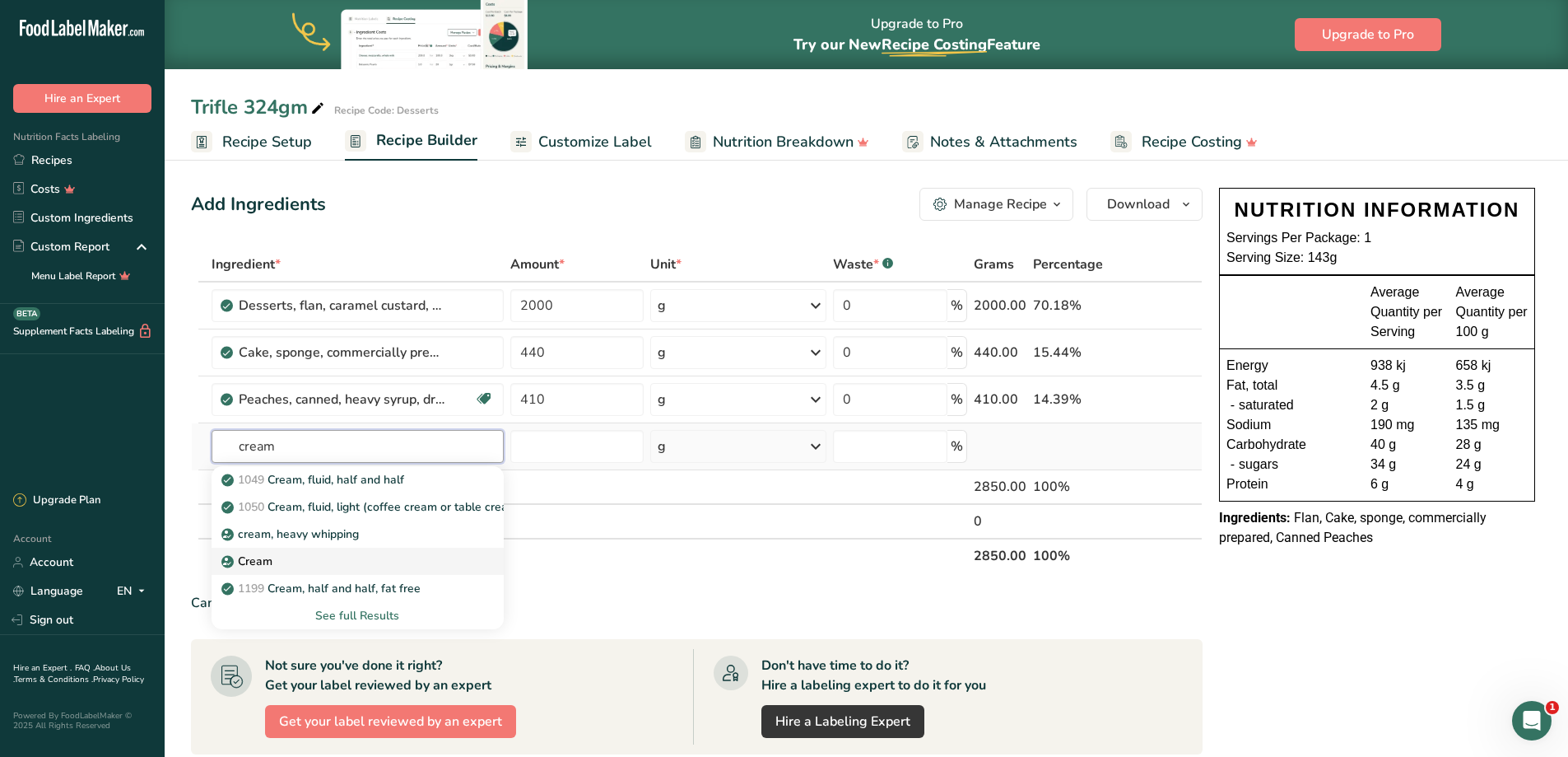
type input "cream"
click at [298, 551] on link "Cream" at bounding box center [357, 561] width 292 height 27
type input "Cream"
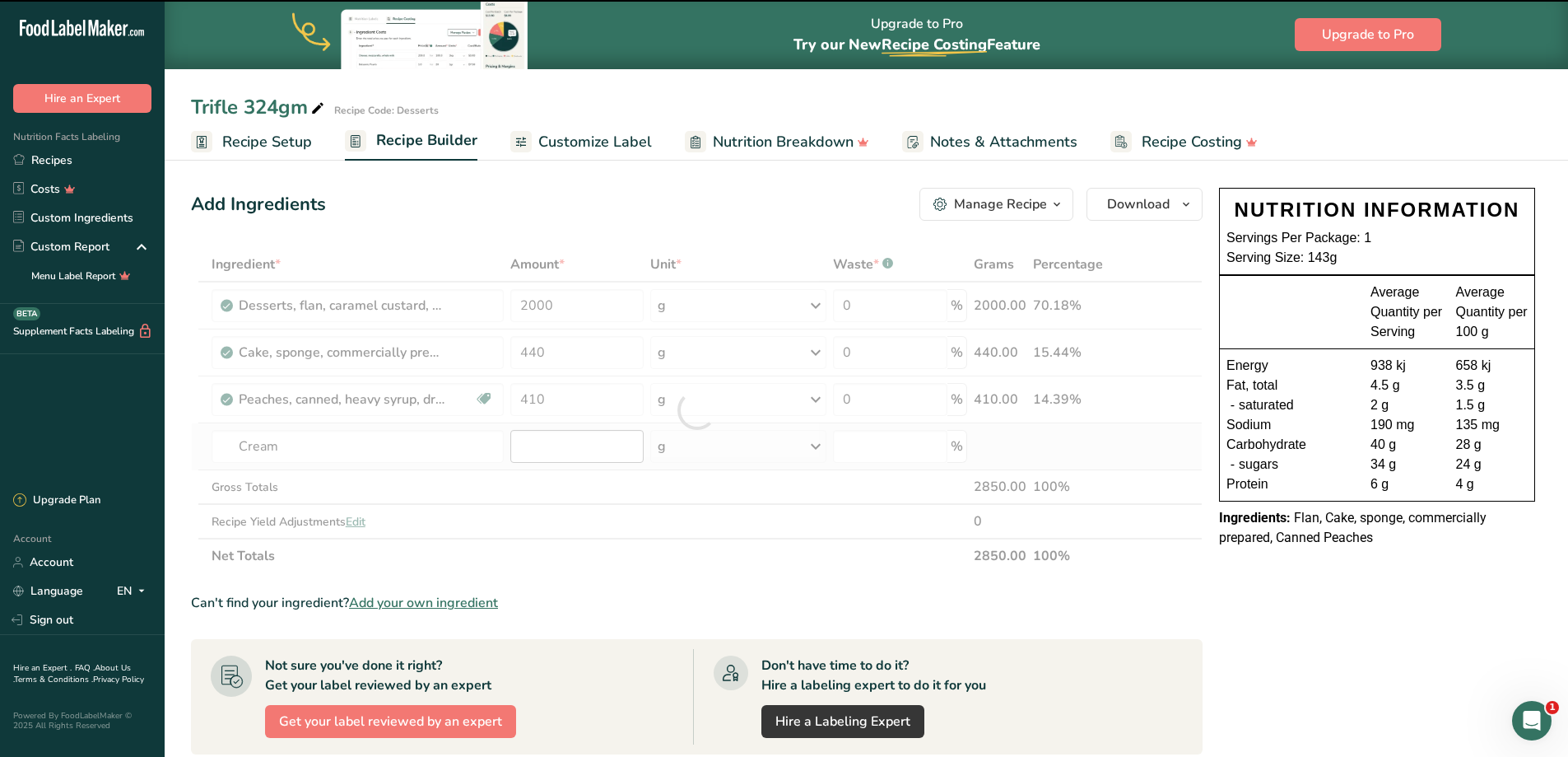
type input "0"
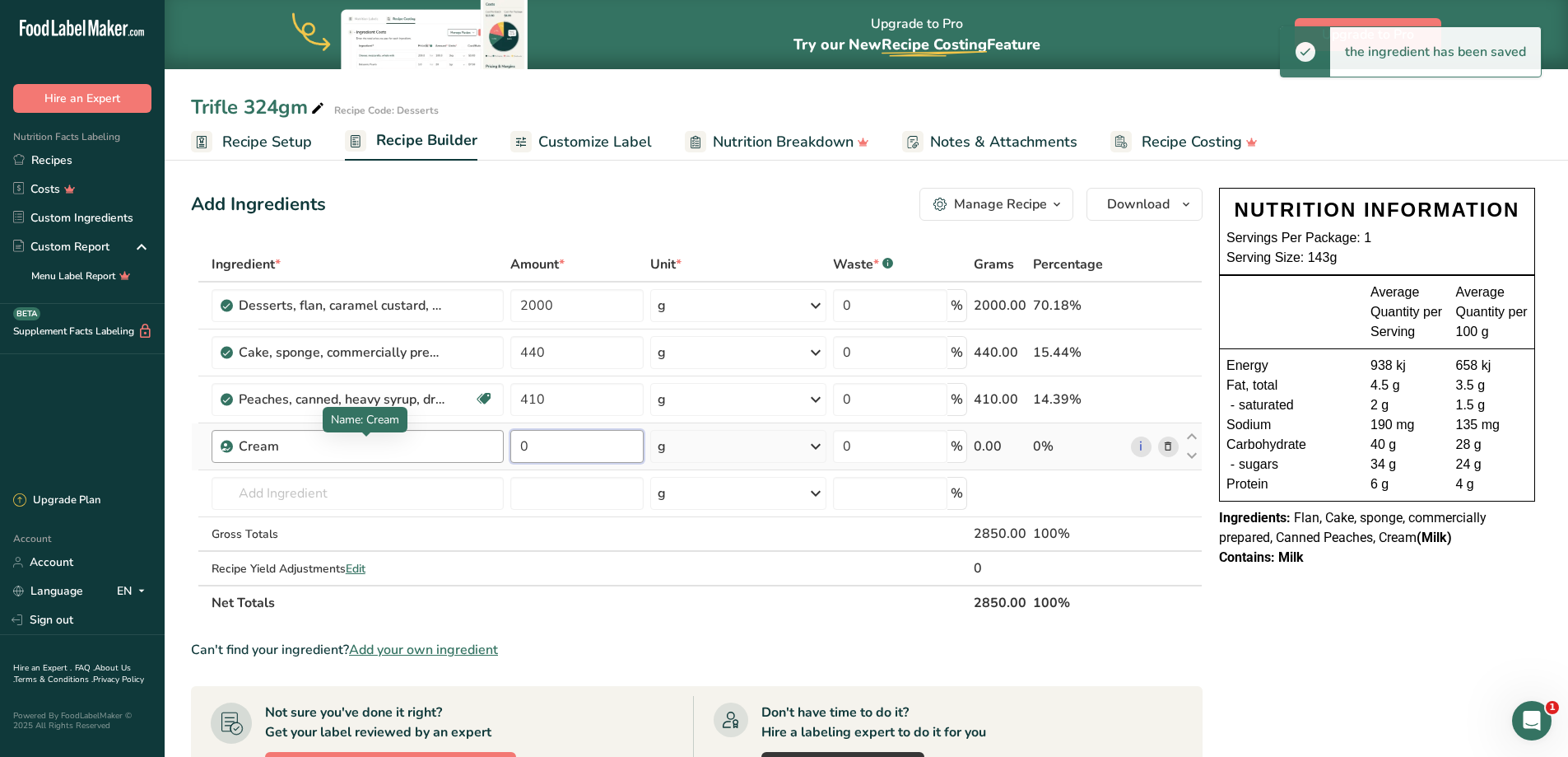
drag, startPoint x: 567, startPoint y: 449, endPoint x: 417, endPoint y: 442, distance: 150.2
click at [417, 442] on tr "Cream 0 g Weight Units g kg mg See more Volume Units l Volume units require a d…" at bounding box center [697, 446] width 1010 height 47
type input "600"
click at [279, 499] on input "text" at bounding box center [357, 493] width 292 height 33
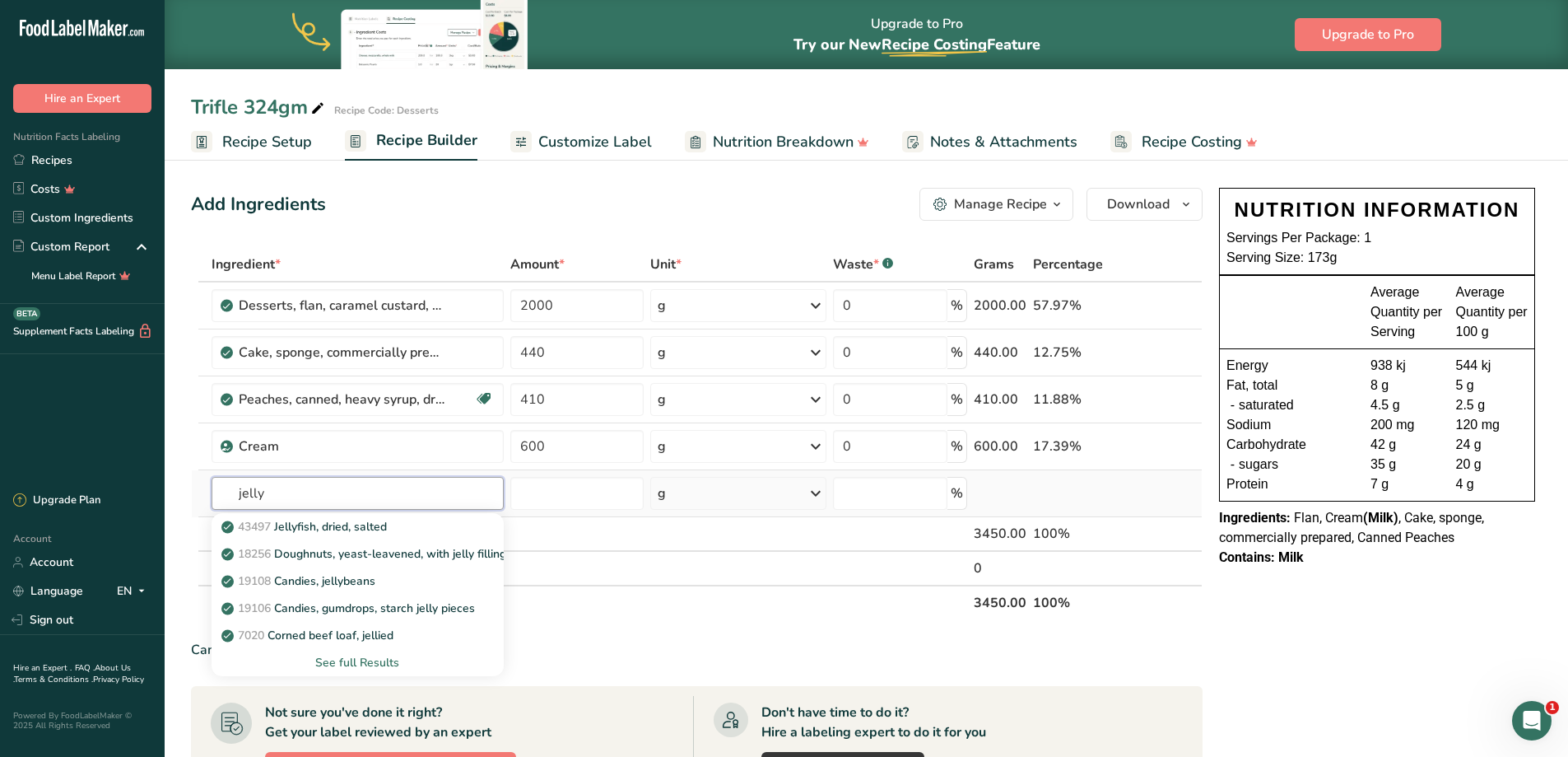
type input "jelly"
click at [362, 660] on div "See full Results" at bounding box center [357, 662] width 266 height 18
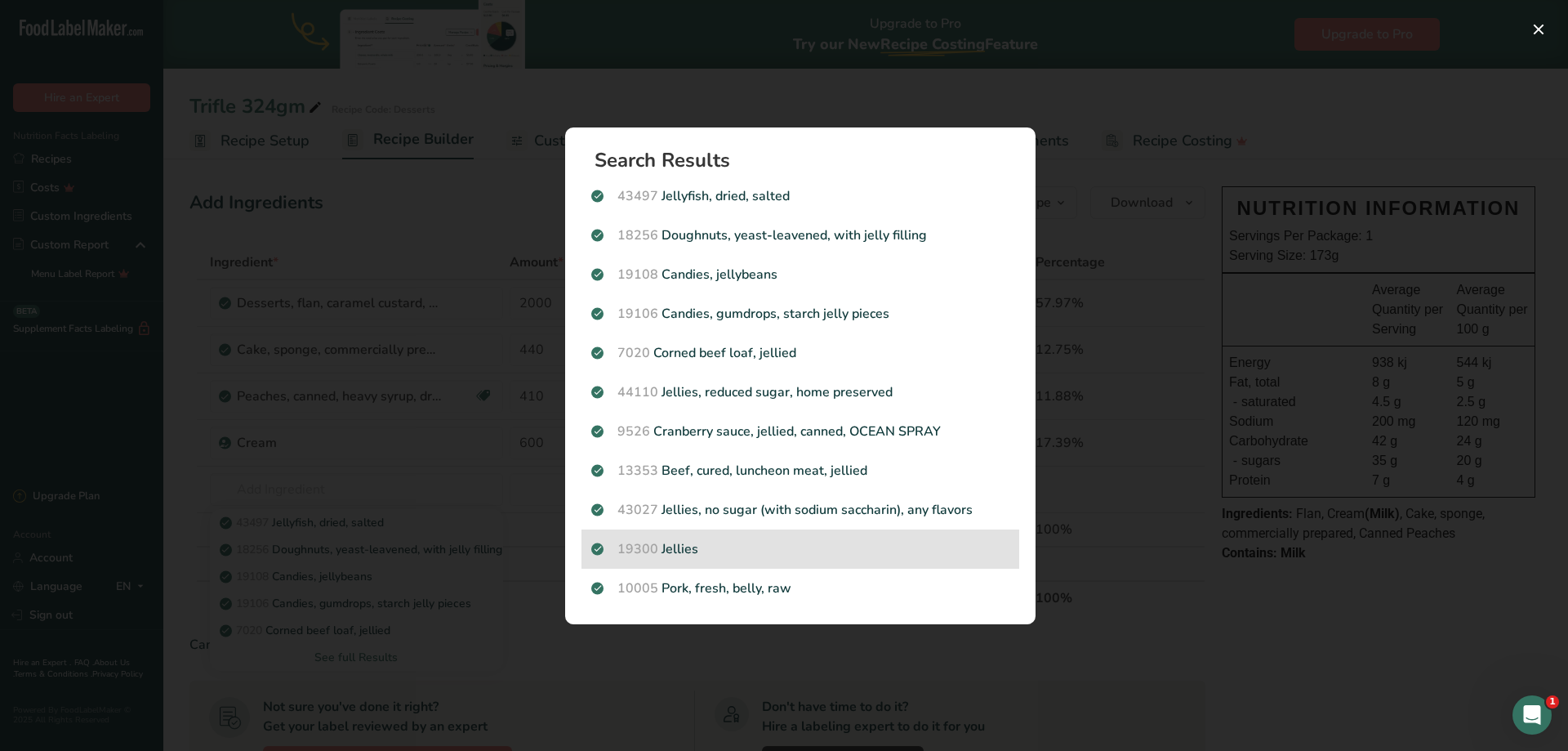
click at [726, 551] on p "19300 Jellies" at bounding box center [800, 550] width 418 height 20
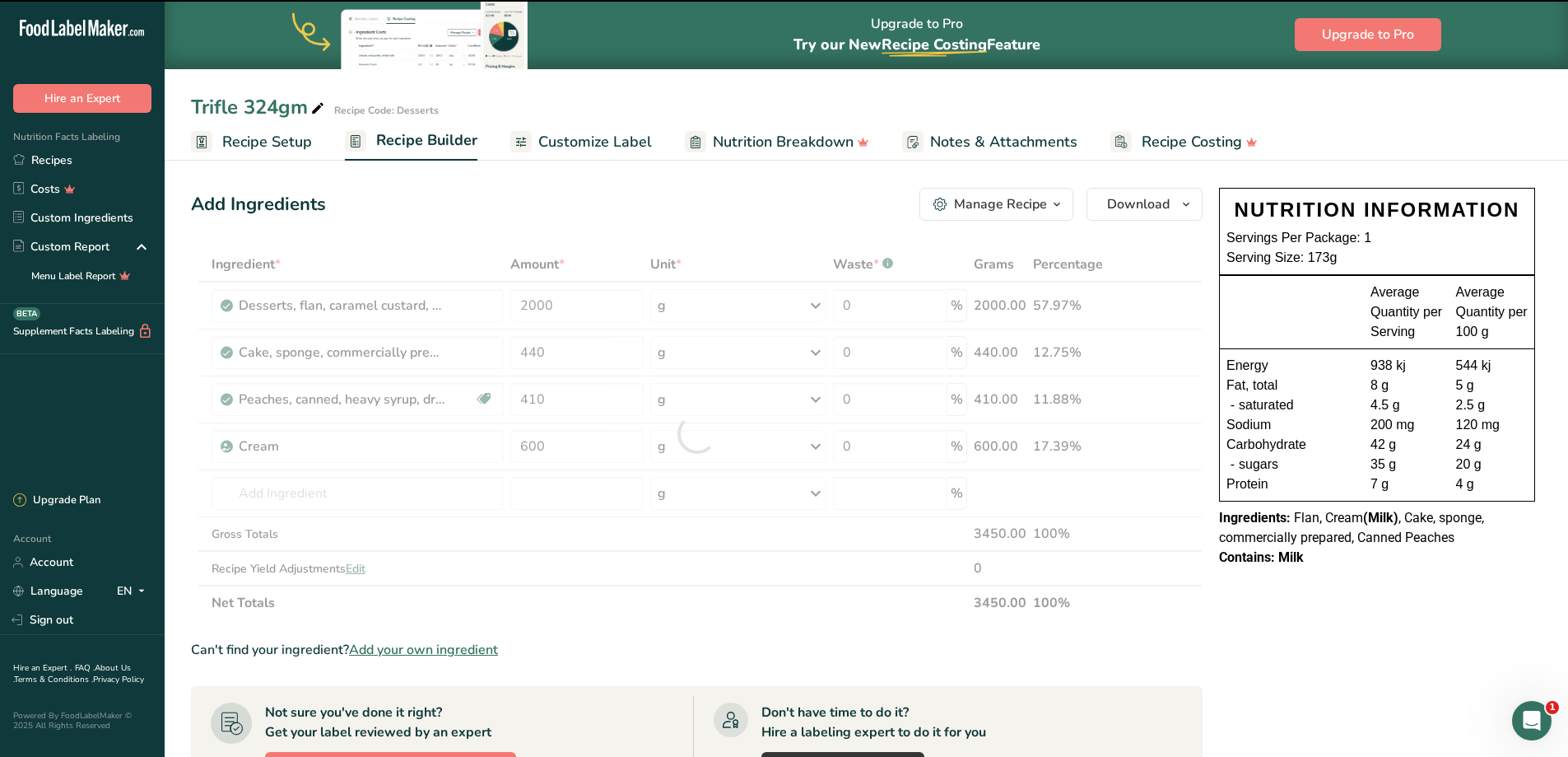
type input "0"
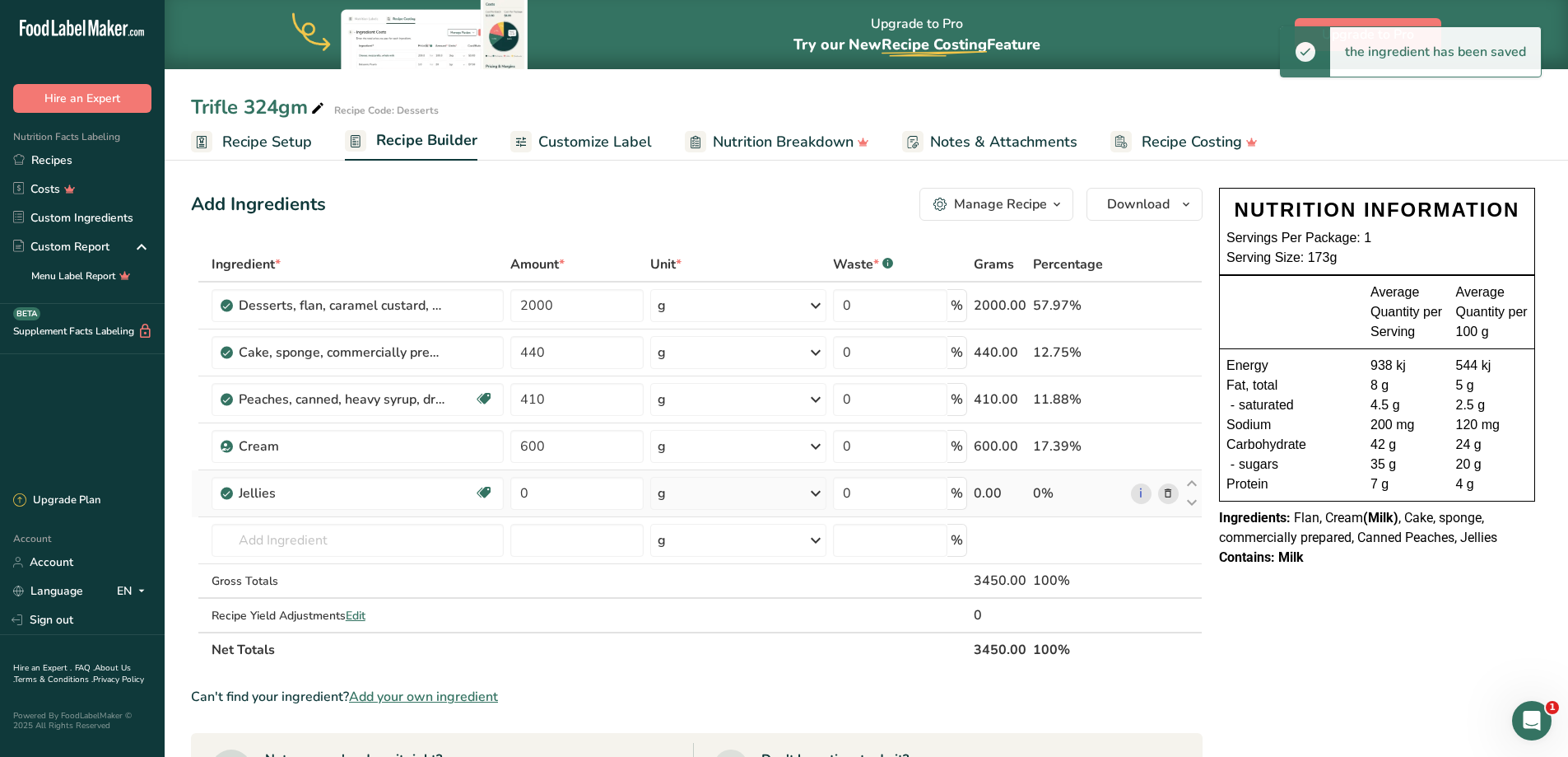
click at [1164, 492] on icon at bounding box center [1168, 493] width 12 height 18
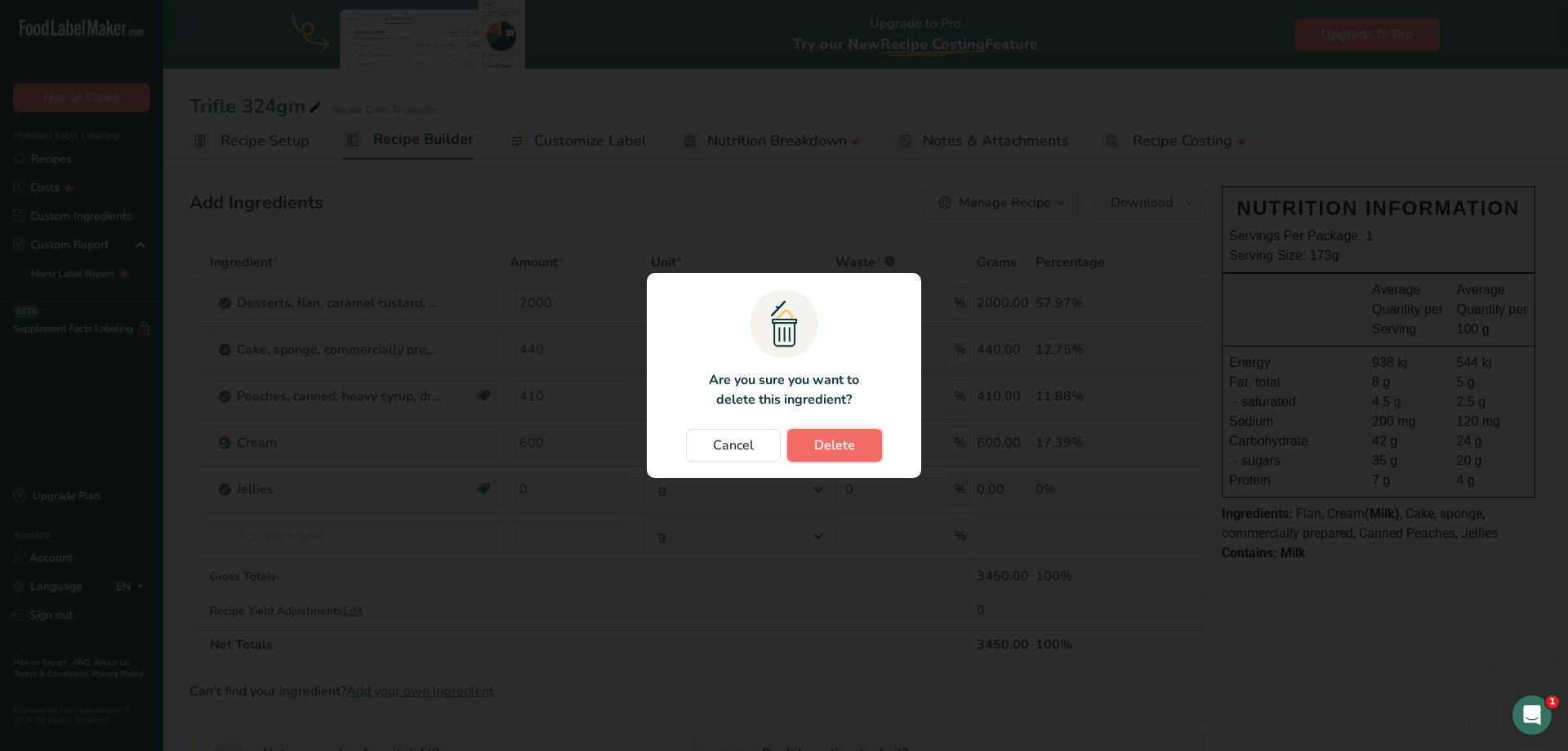
click at [836, 448] on span "Delete" at bounding box center [834, 445] width 41 height 20
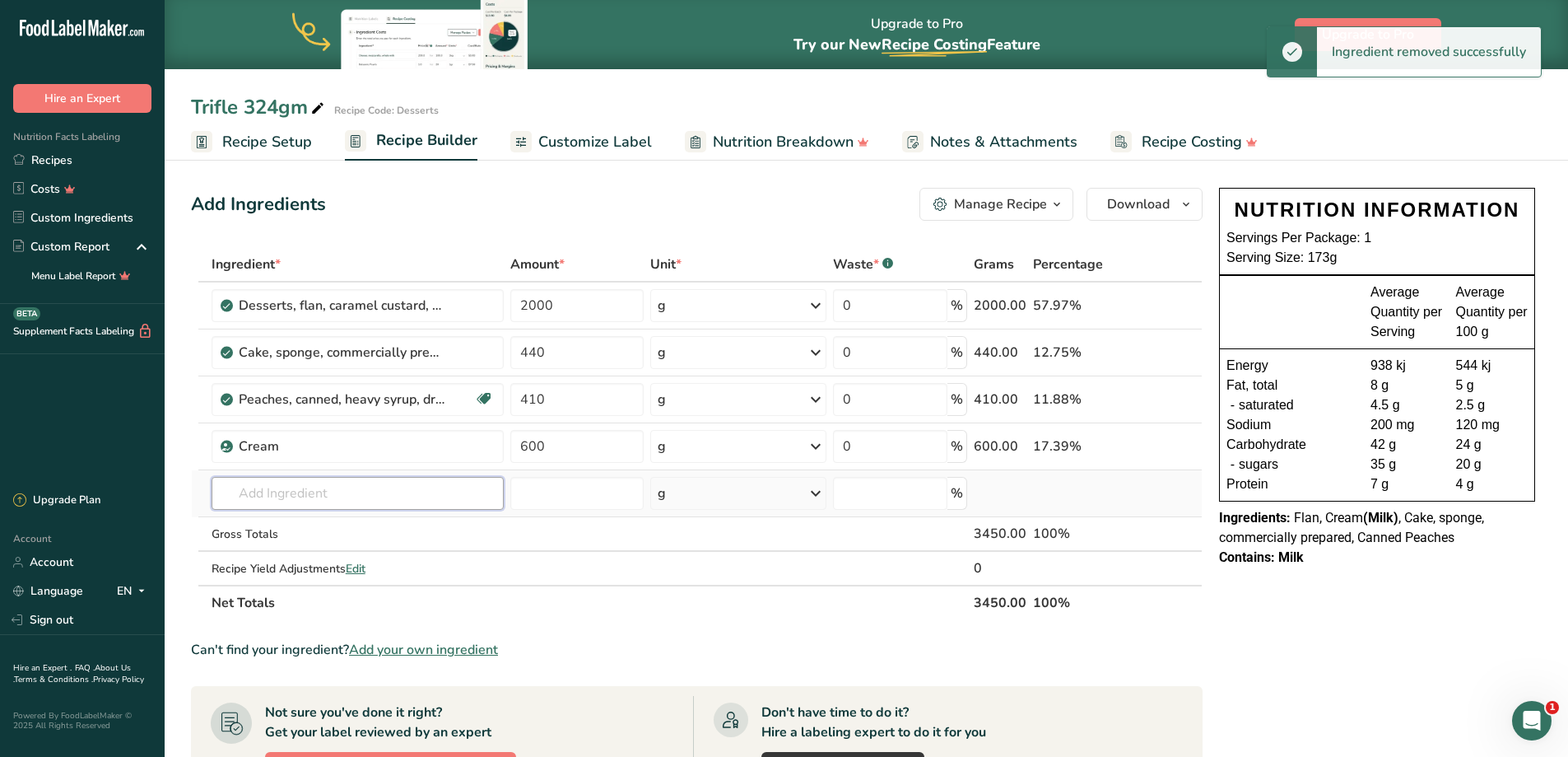
click at [287, 489] on input "text" at bounding box center [357, 493] width 292 height 33
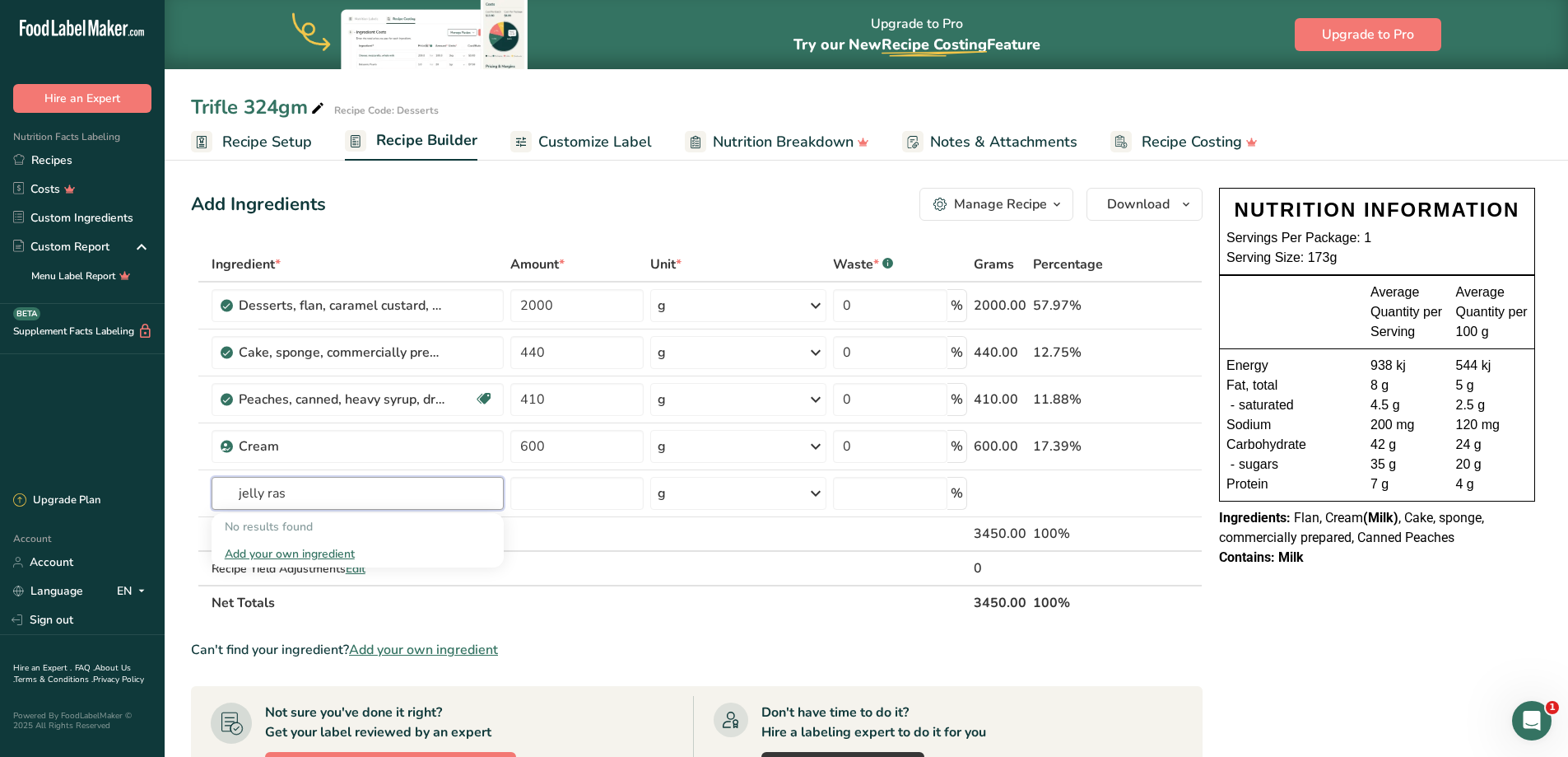
drag, startPoint x: 287, startPoint y: 489, endPoint x: 191, endPoint y: 481, distance: 96.3
click at [191, 481] on table "Ingredient * Amount * Unit * Waste * .a-a{fill:#347362;}.b-a{fill:#fff;} Grams …" at bounding box center [697, 433] width 1012 height 373
type input "raspberry jell"
click at [341, 550] on div "Add your own ingredient" at bounding box center [357, 553] width 266 height 18
click at [301, 490] on input "text" at bounding box center [357, 493] width 292 height 33
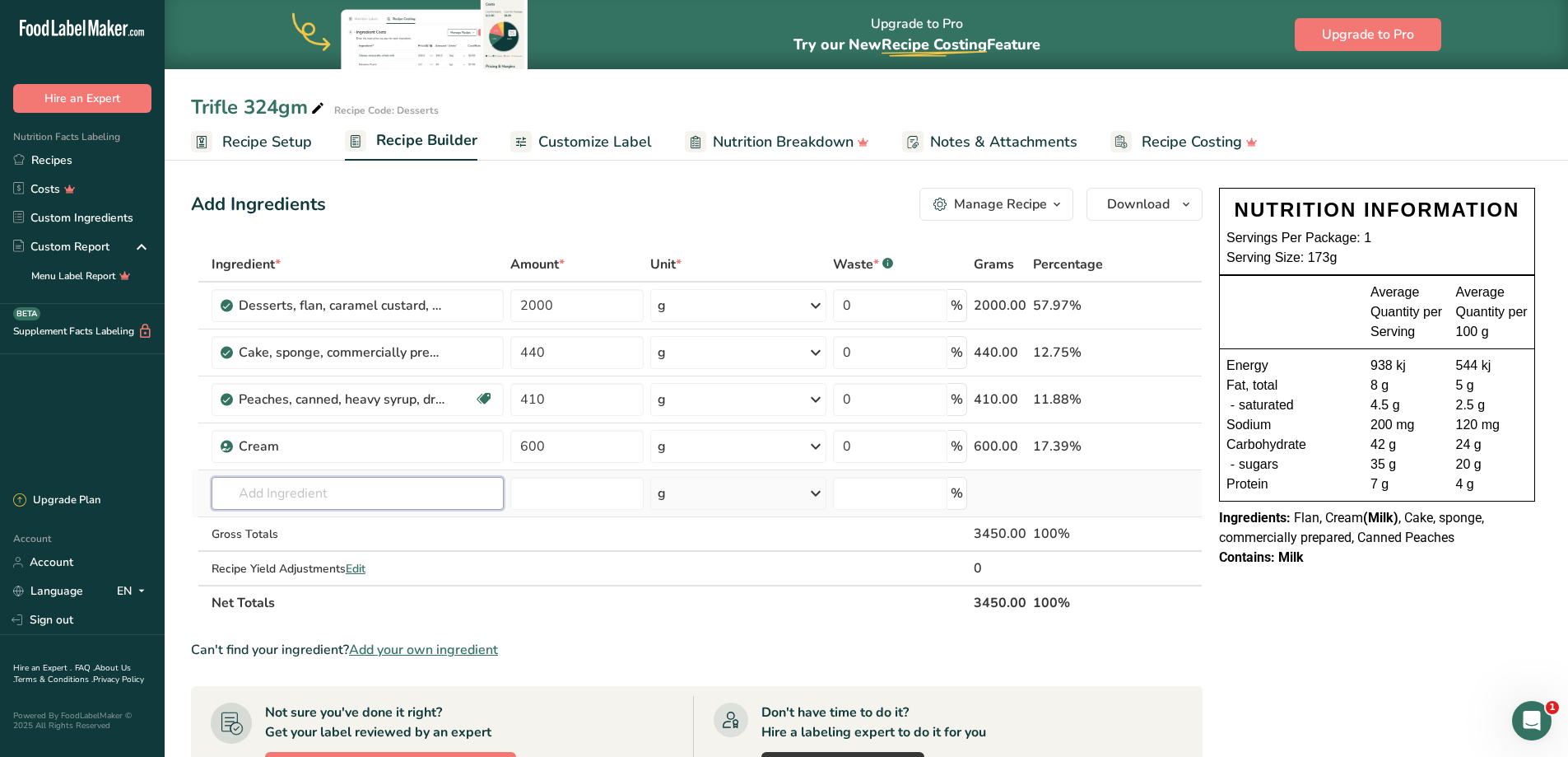
type input "r"
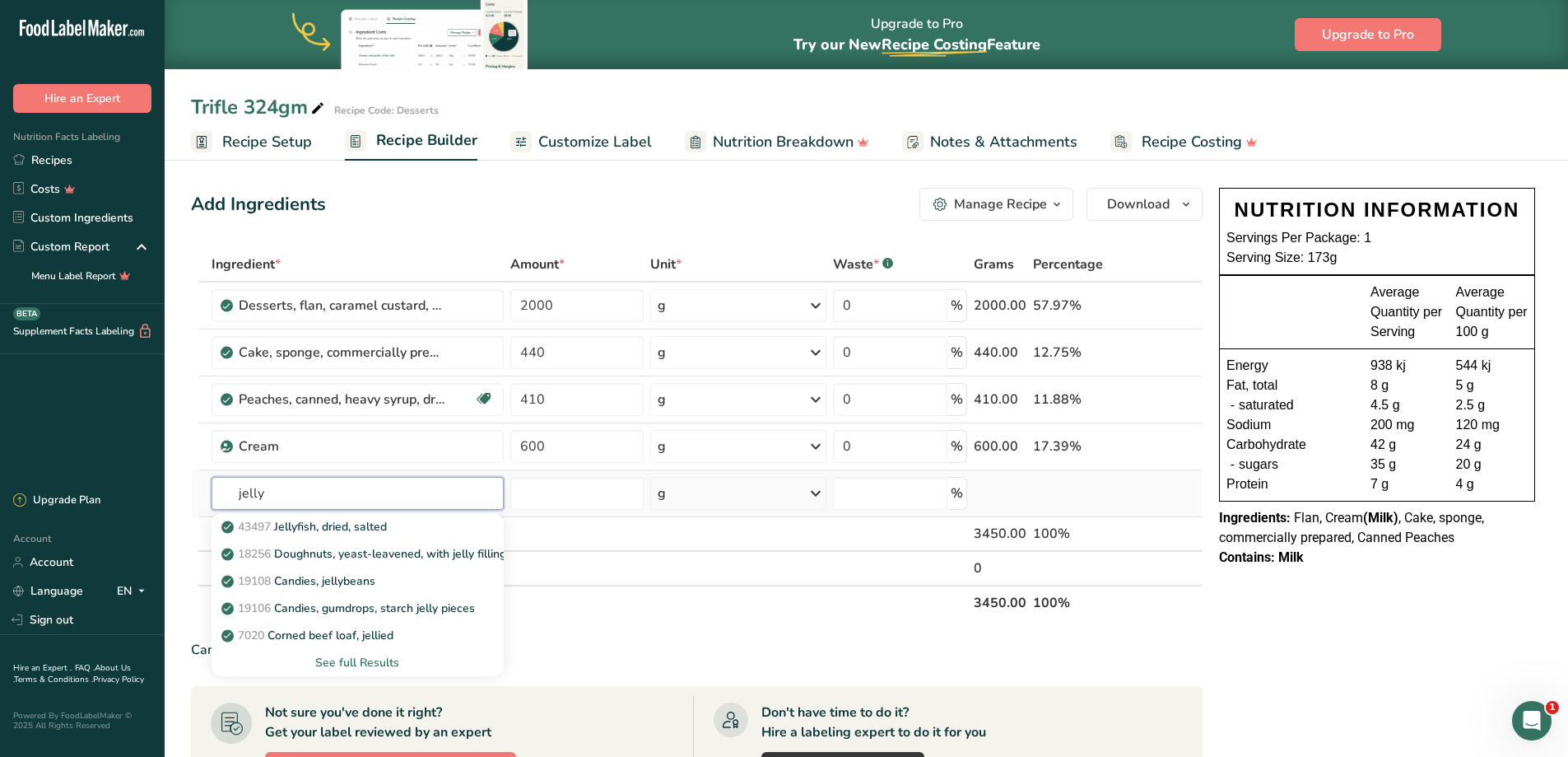
type input "jelly"
click at [375, 659] on div "See full Results" at bounding box center [357, 662] width 266 height 18
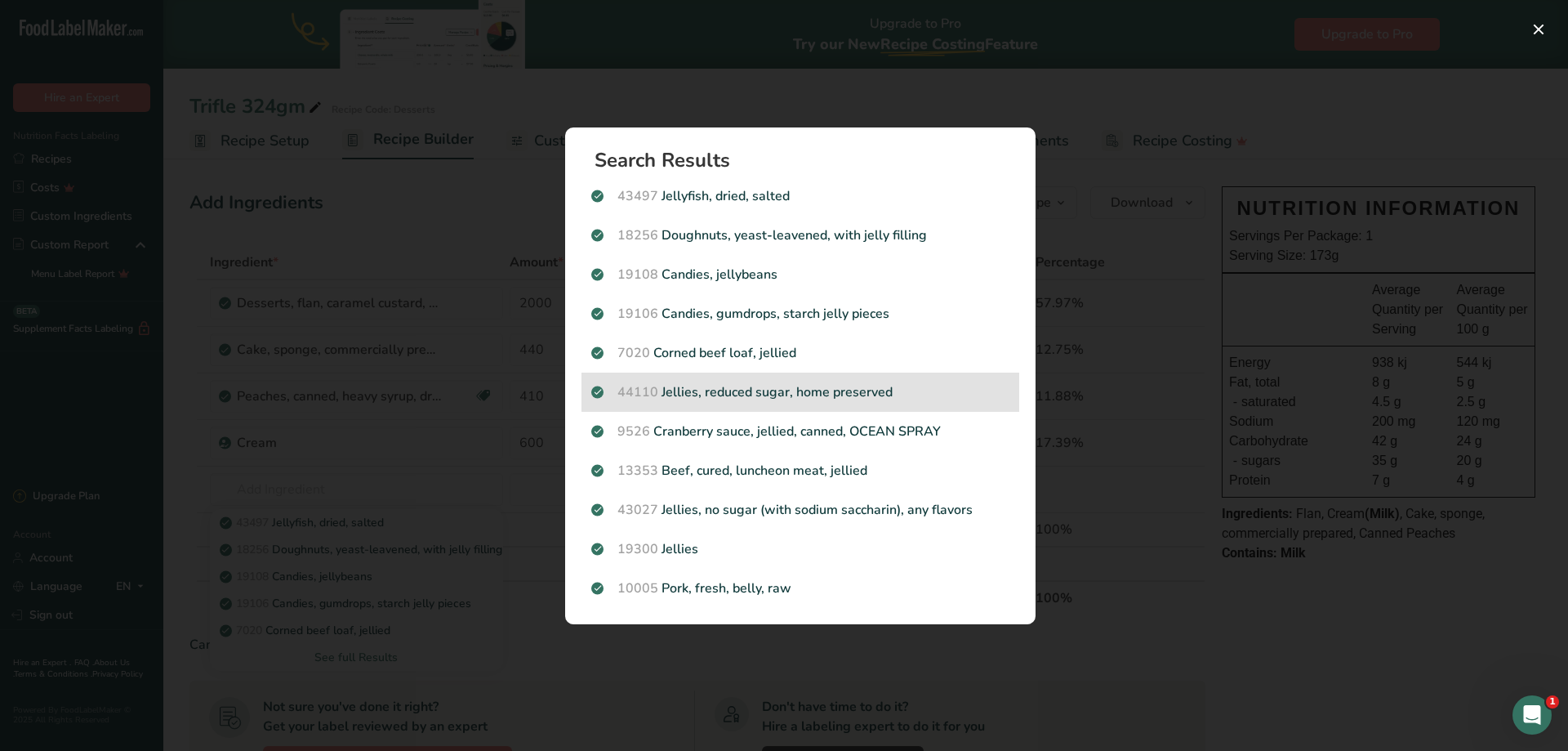
click at [762, 397] on p "44110 Jellies, reduced sugar, home preserved" at bounding box center [800, 392] width 418 height 20
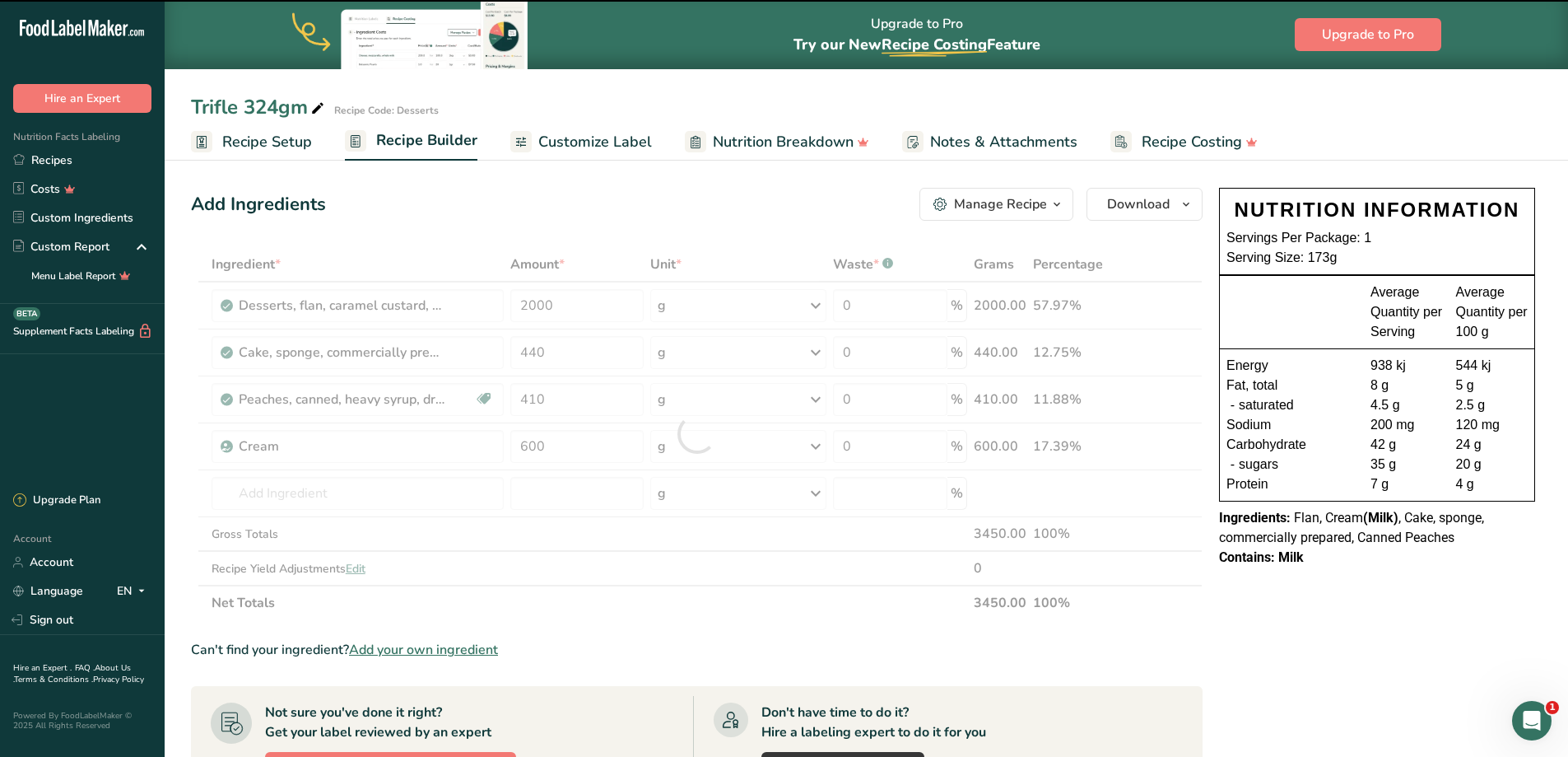
type input "0"
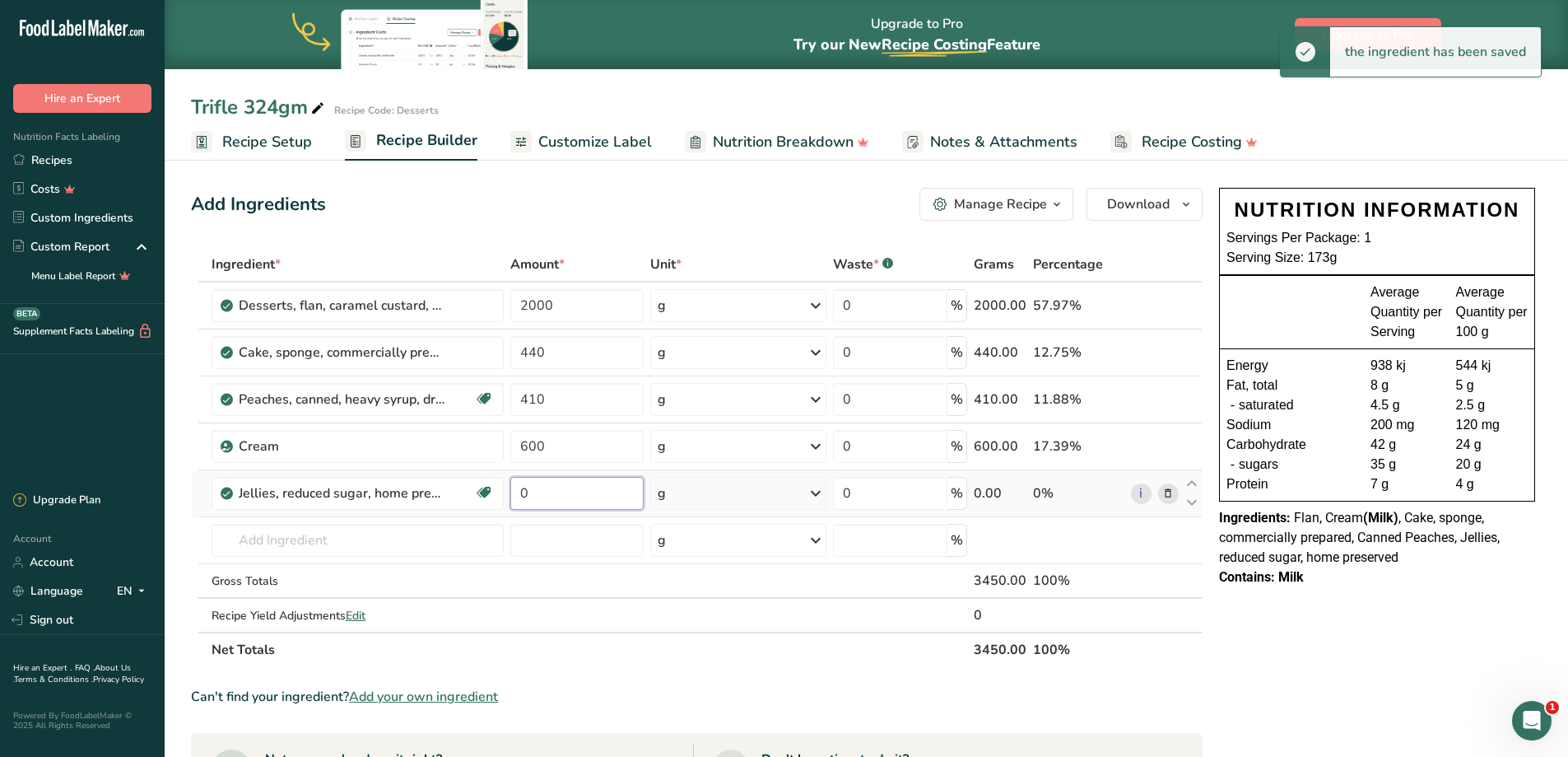
drag, startPoint x: 553, startPoint y: 488, endPoint x: 512, endPoint y: 488, distance: 41.0
click at [512, 488] on input "0" at bounding box center [576, 493] width 133 height 33
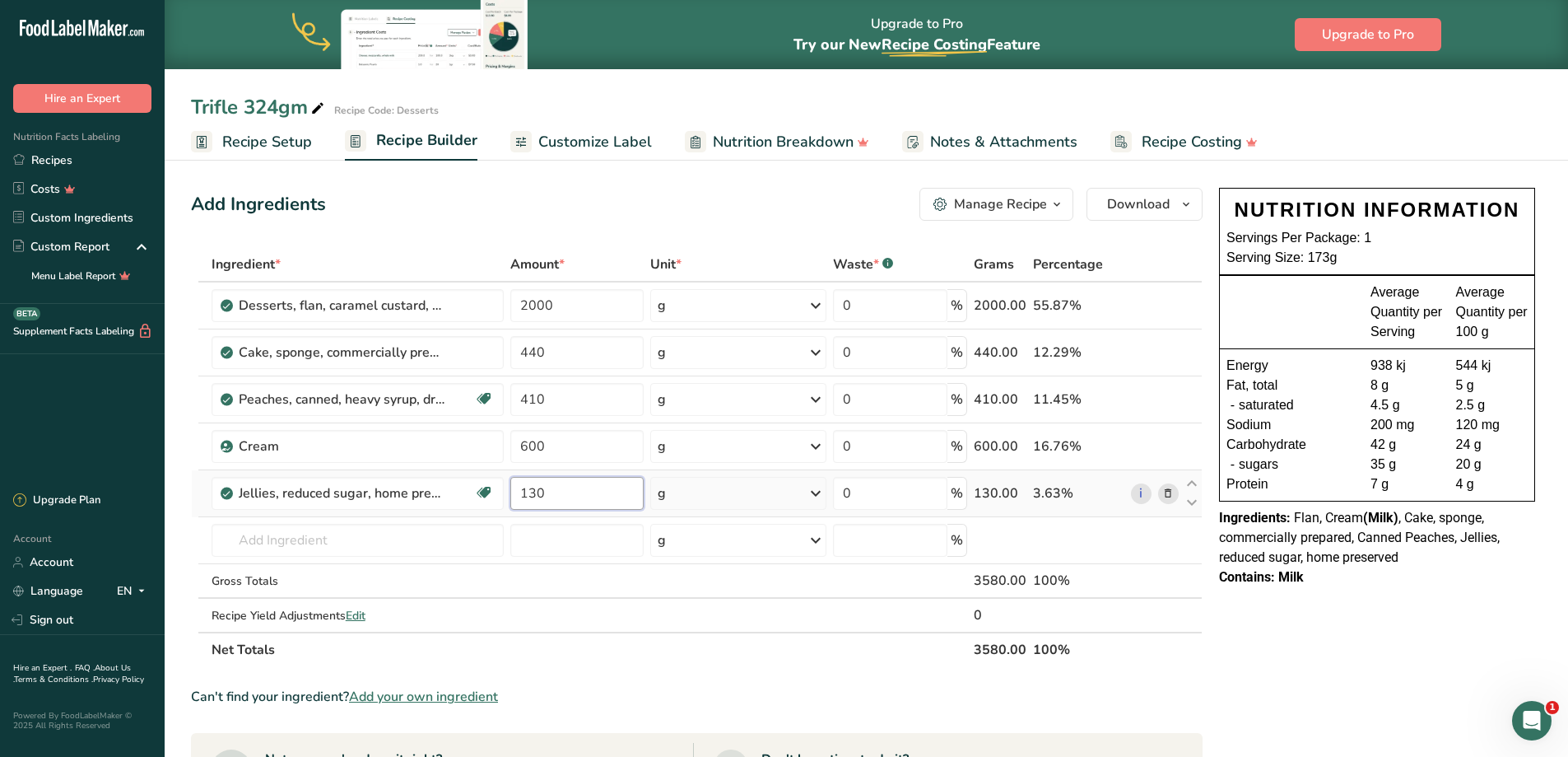
type input "130"
click at [1112, 205] on span "Download" at bounding box center [1138, 205] width 63 height 20
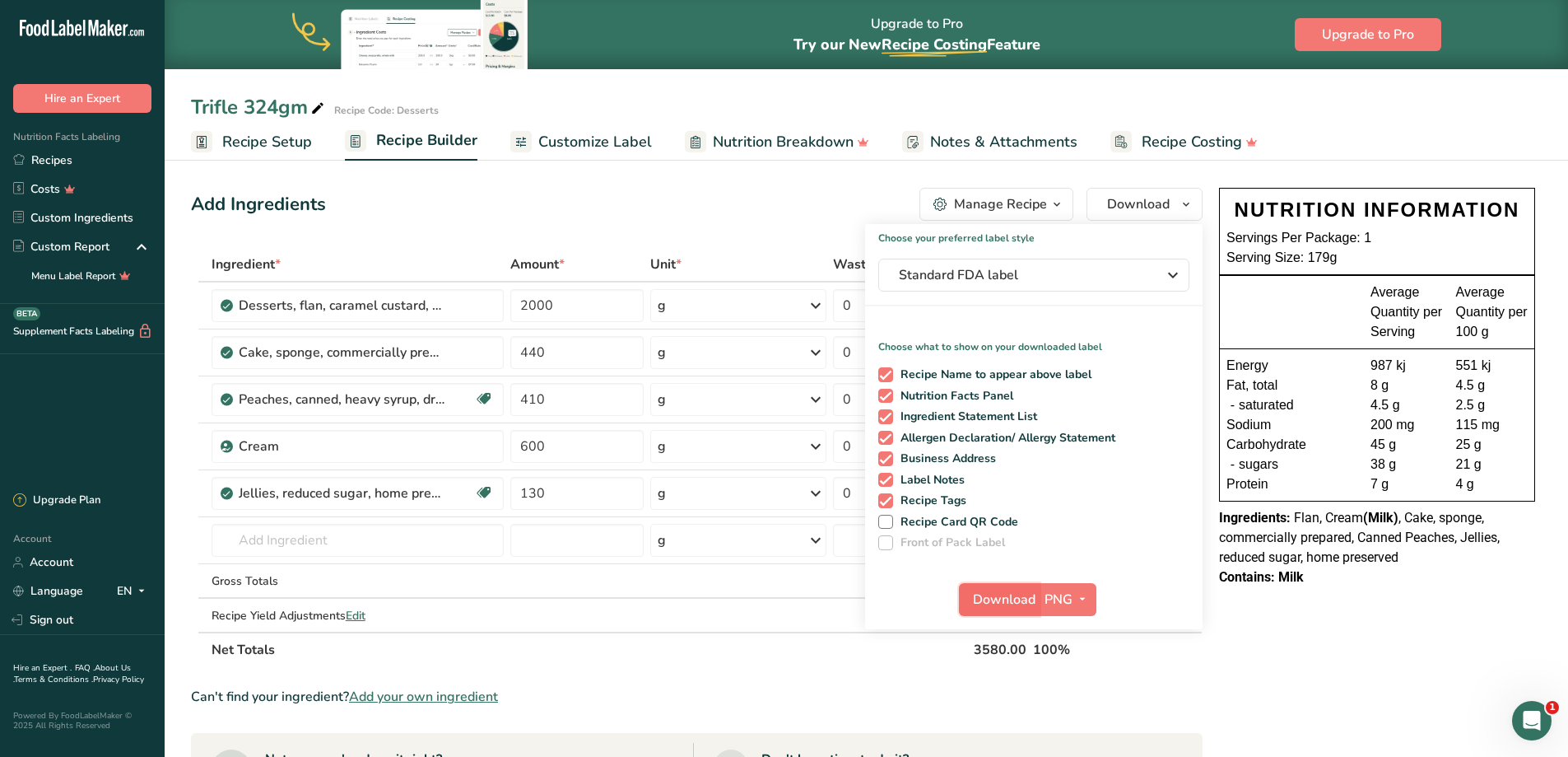
click at [998, 595] on span "Download" at bounding box center [1004, 599] width 63 height 20
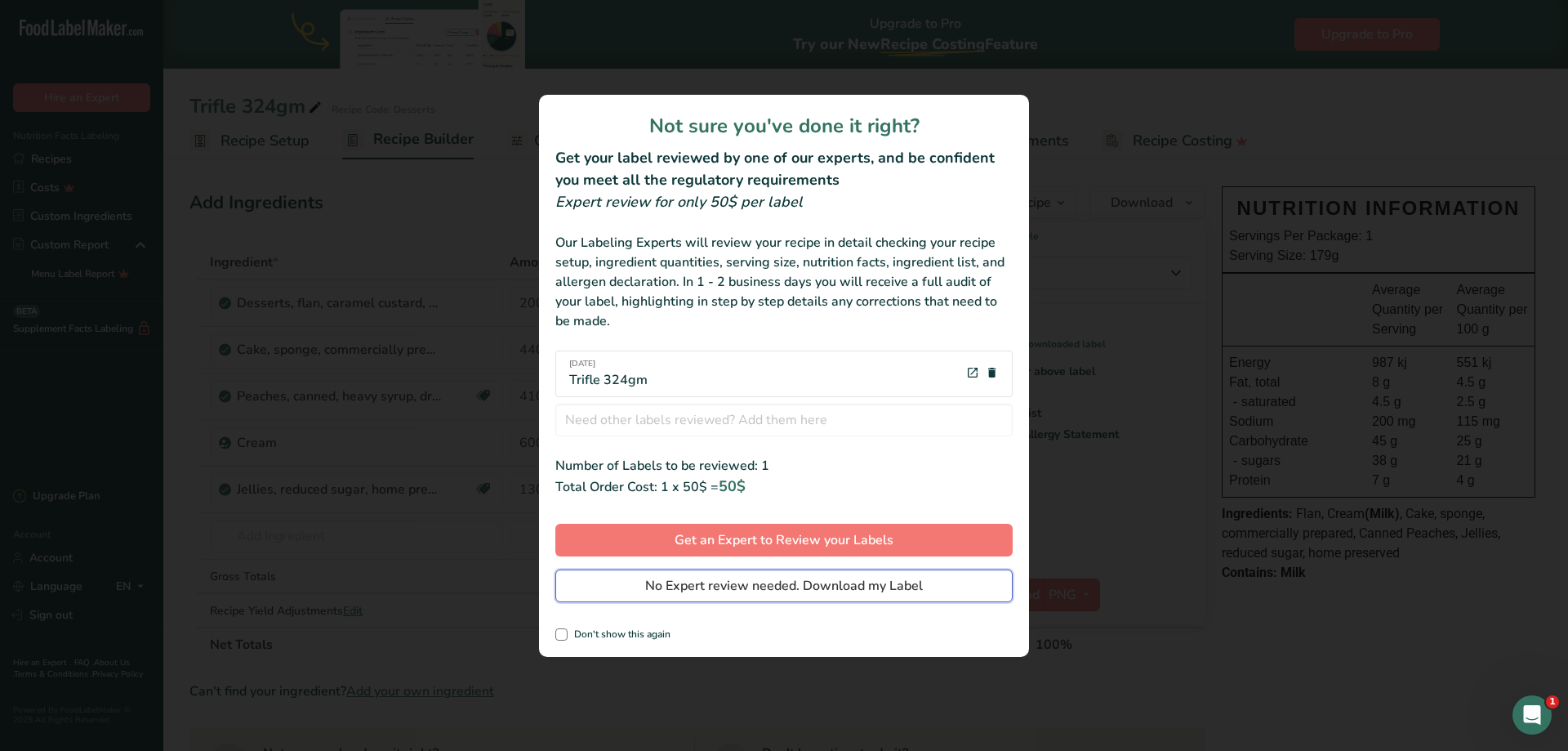
click at [672, 581] on span "No Expert review needed. Download my Label" at bounding box center [784, 586] width 278 height 20
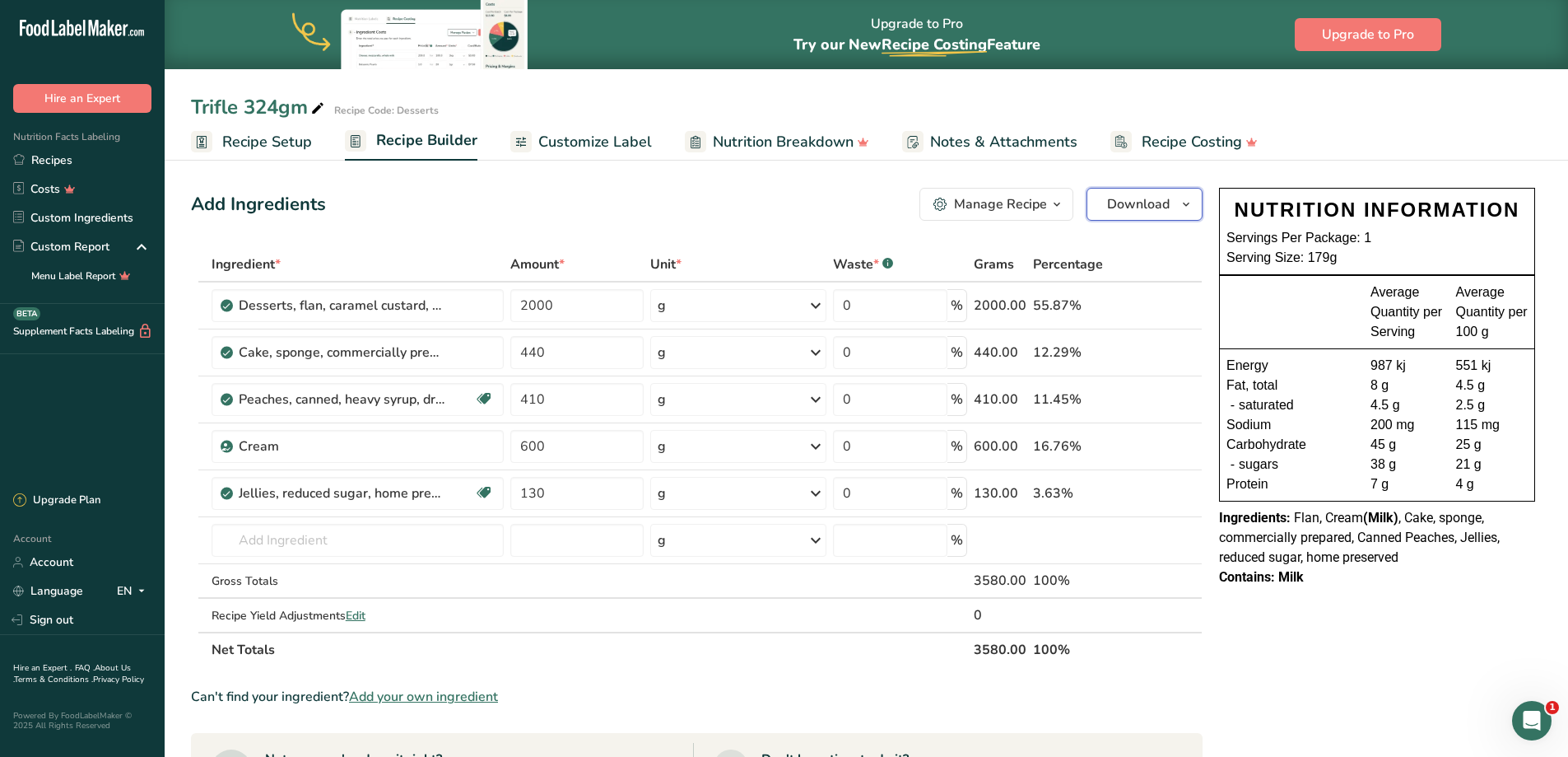
click at [1118, 202] on span "Download" at bounding box center [1138, 205] width 63 height 20
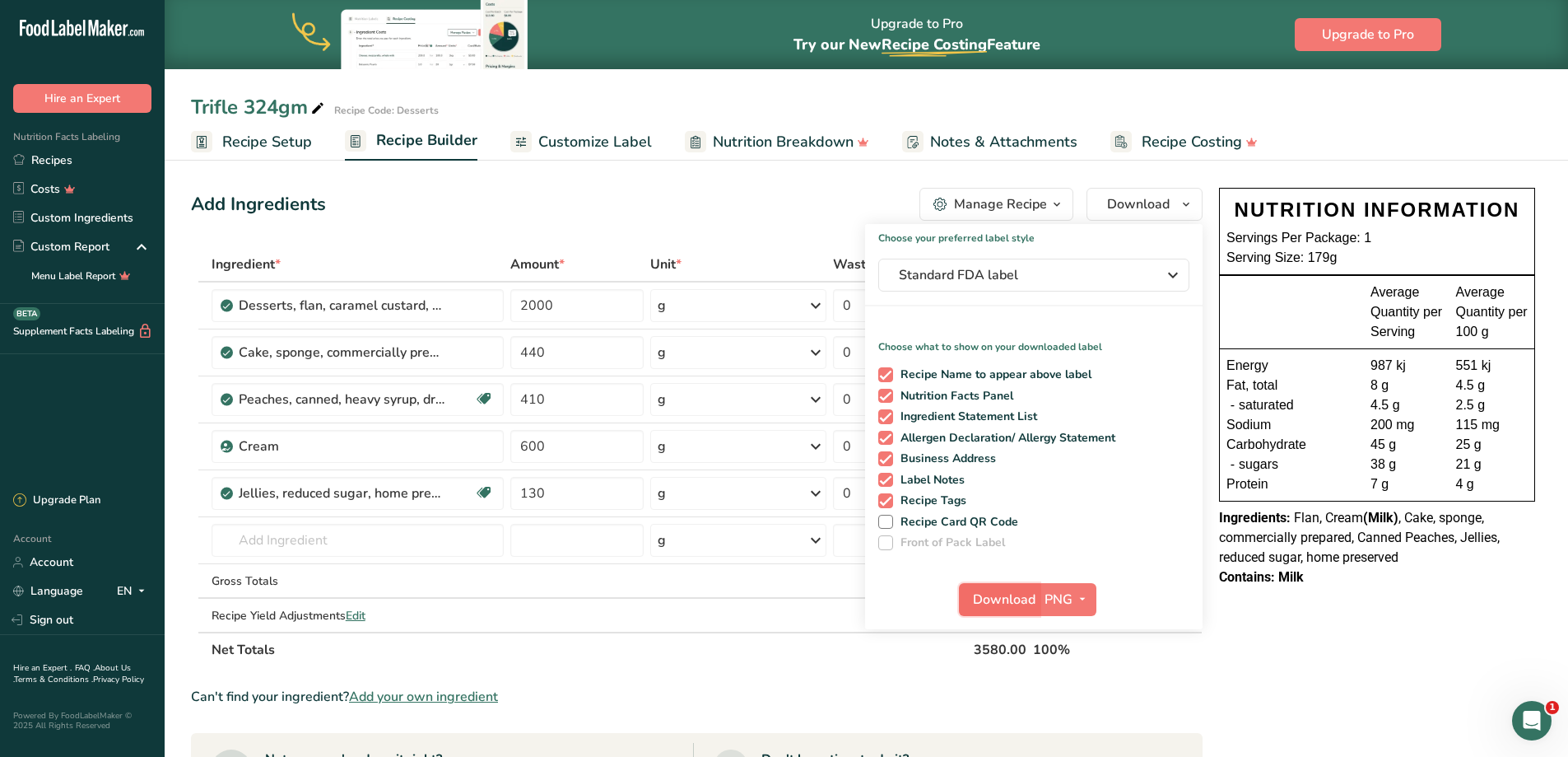
click at [1008, 601] on span "Download" at bounding box center [1004, 599] width 63 height 20
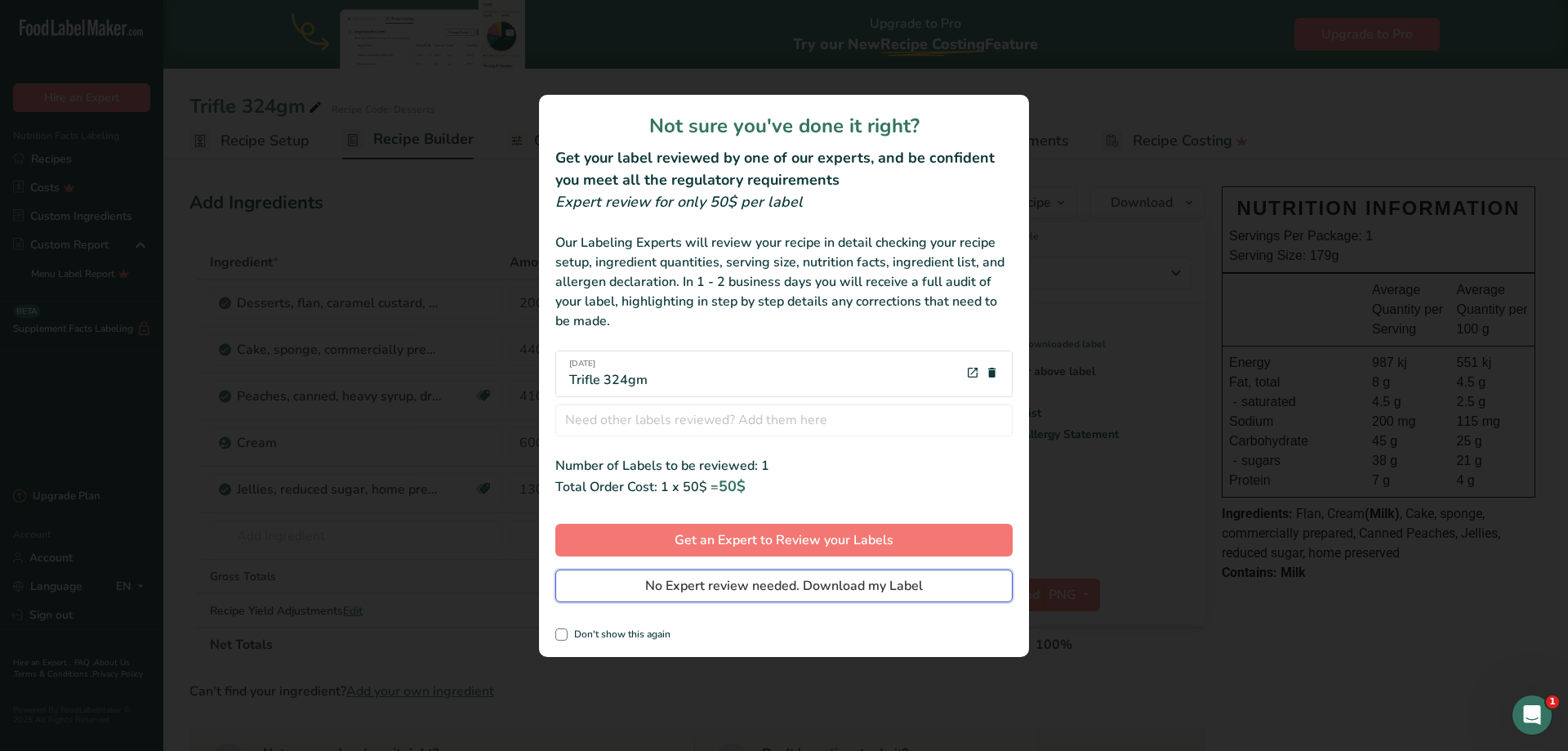
click at [672, 585] on span "No Expert review needed. Download my Label" at bounding box center [784, 586] width 278 height 20
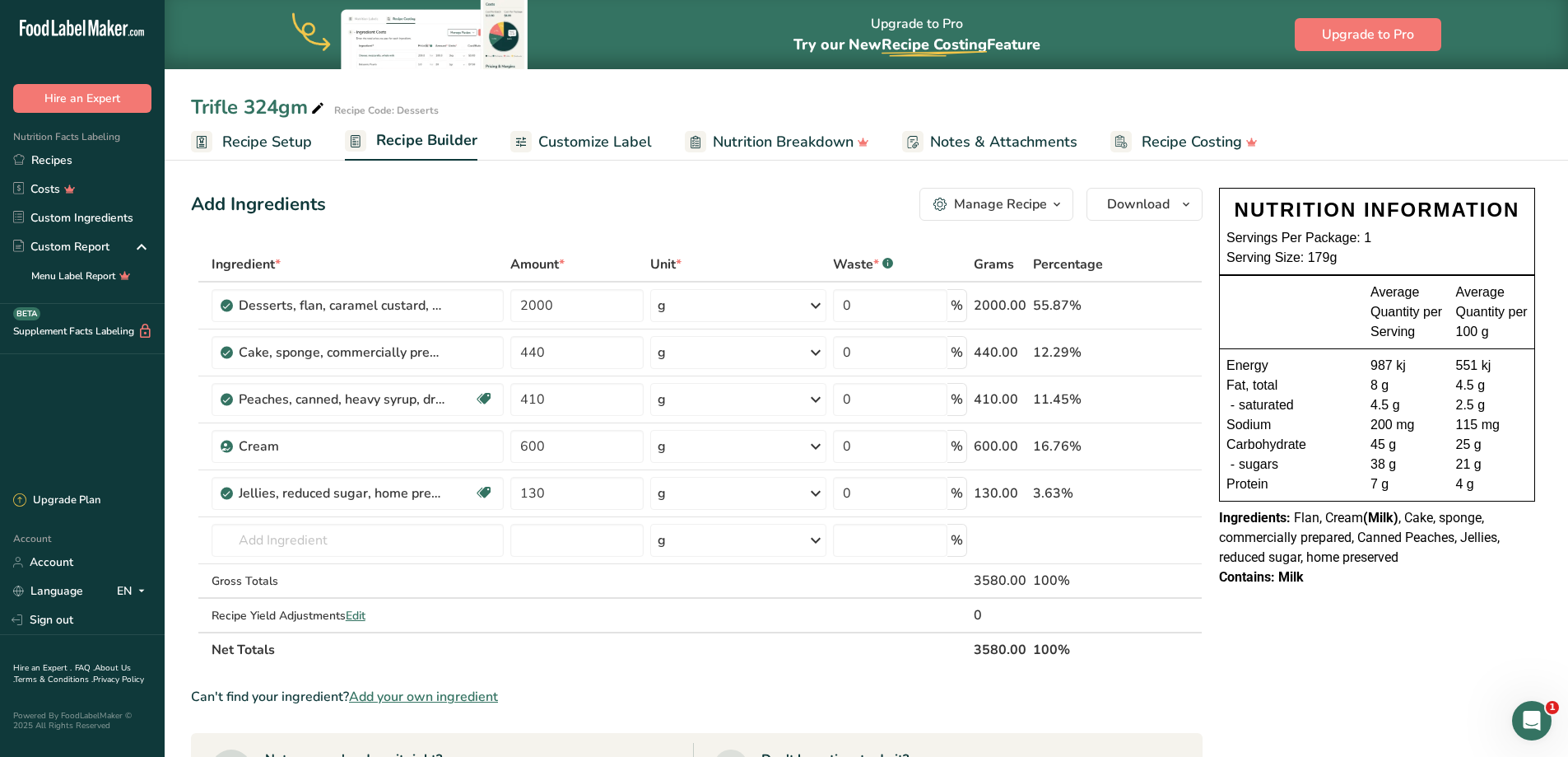
click at [1034, 202] on div "Manage Recipe" at bounding box center [1000, 205] width 93 height 20
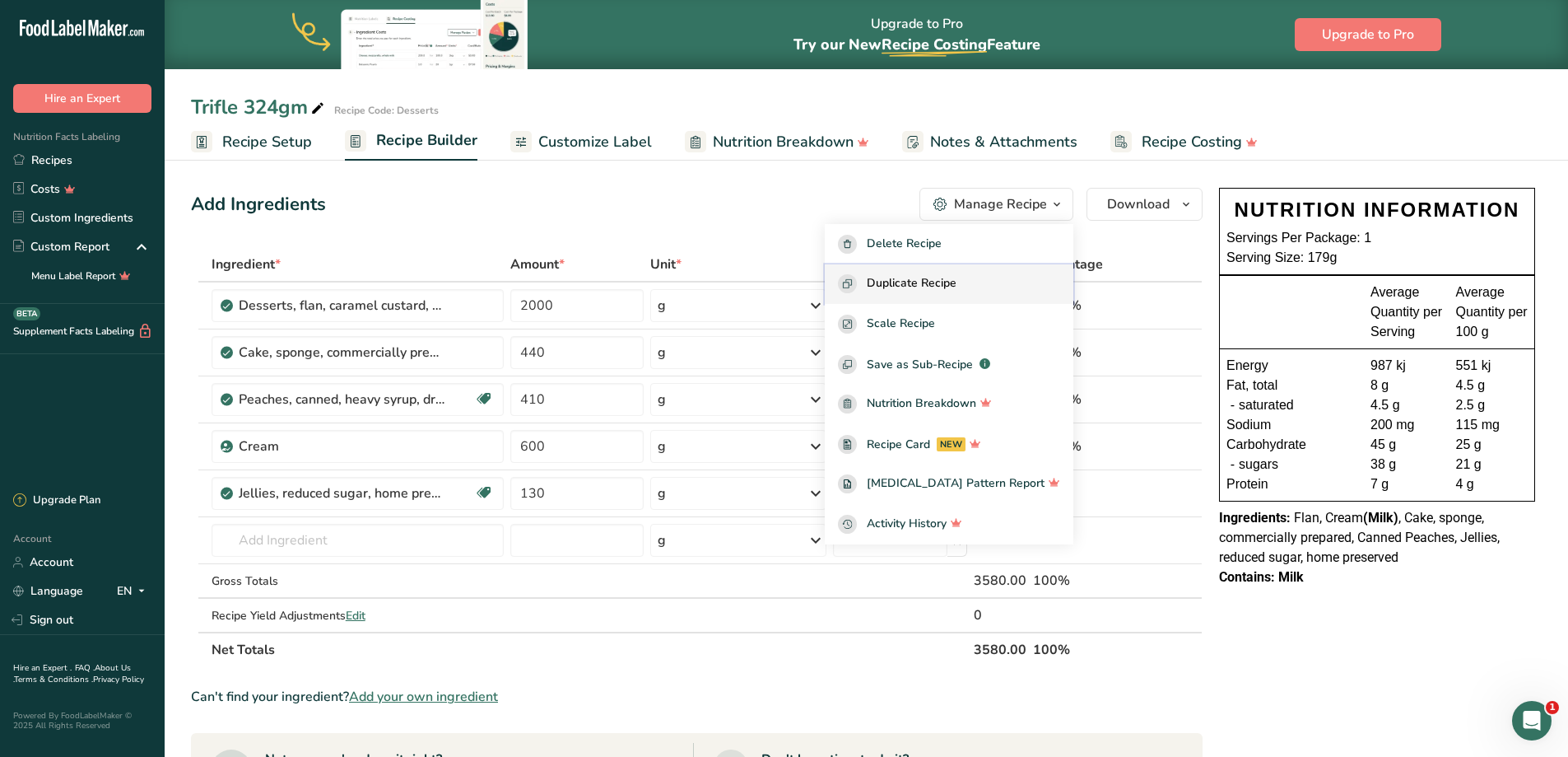
click at [972, 272] on button "Duplicate Recipe" at bounding box center [949, 285] width 248 height 40
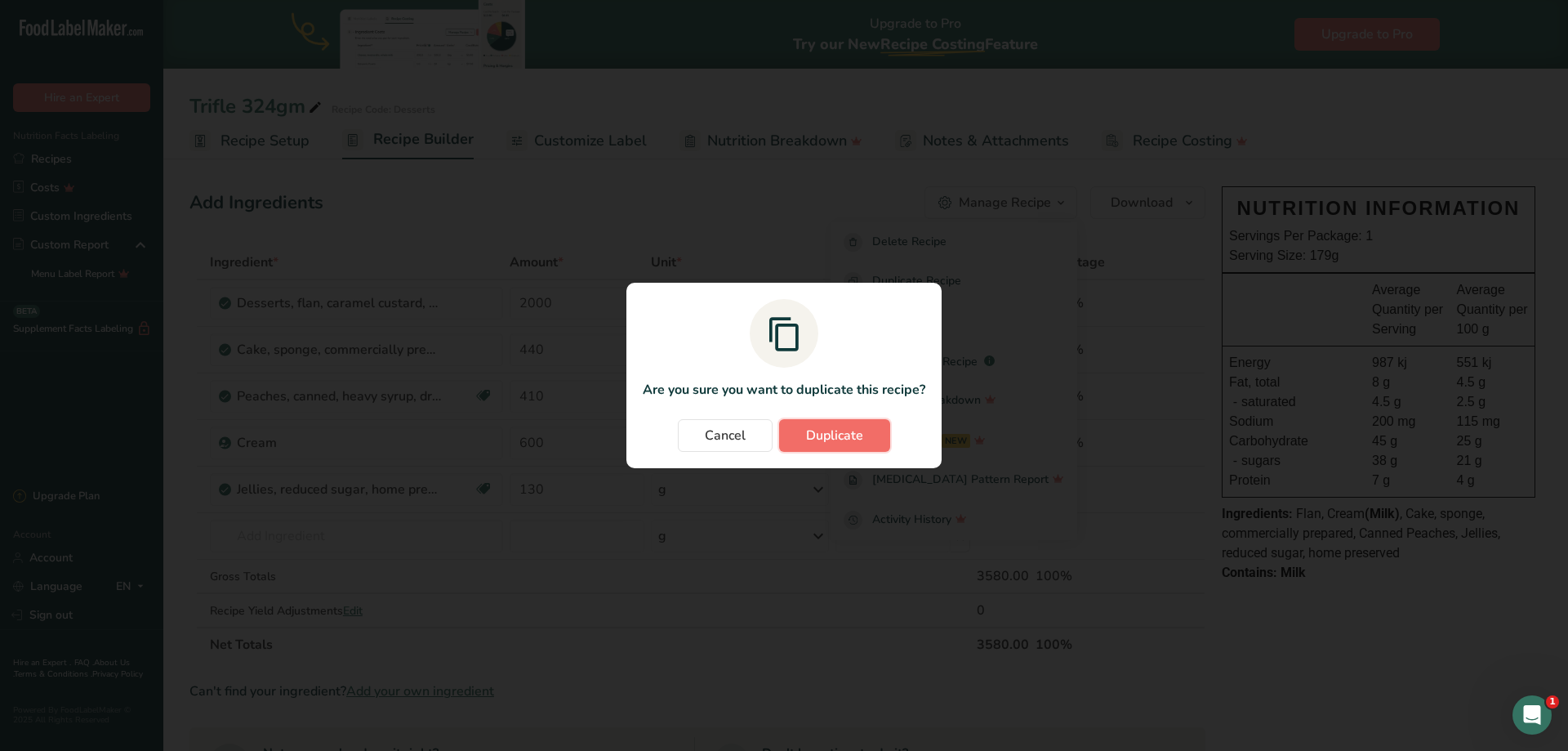
click at [846, 435] on span "Duplicate" at bounding box center [834, 435] width 57 height 20
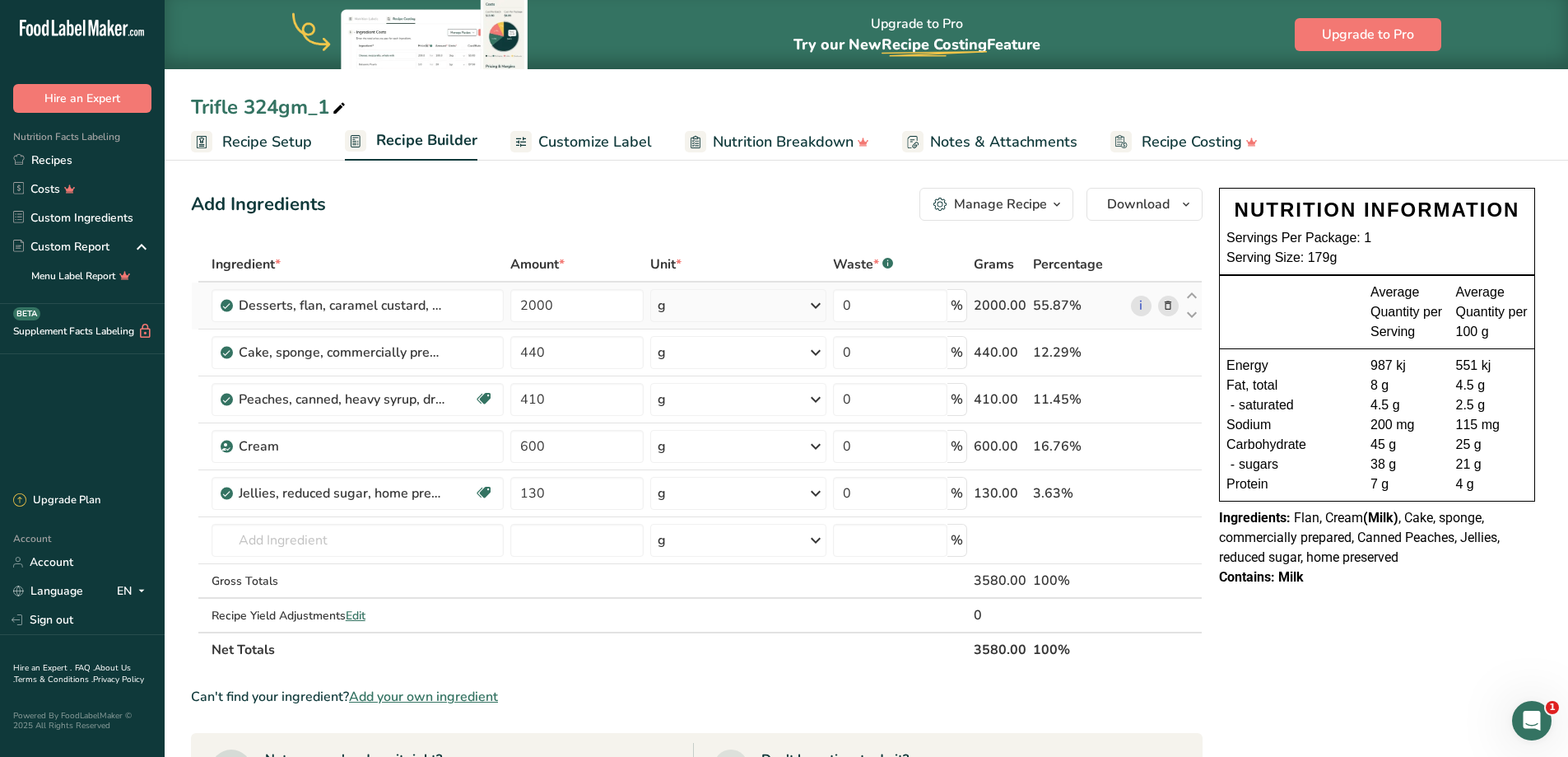
click at [1165, 310] on icon at bounding box center [1168, 305] width 12 height 18
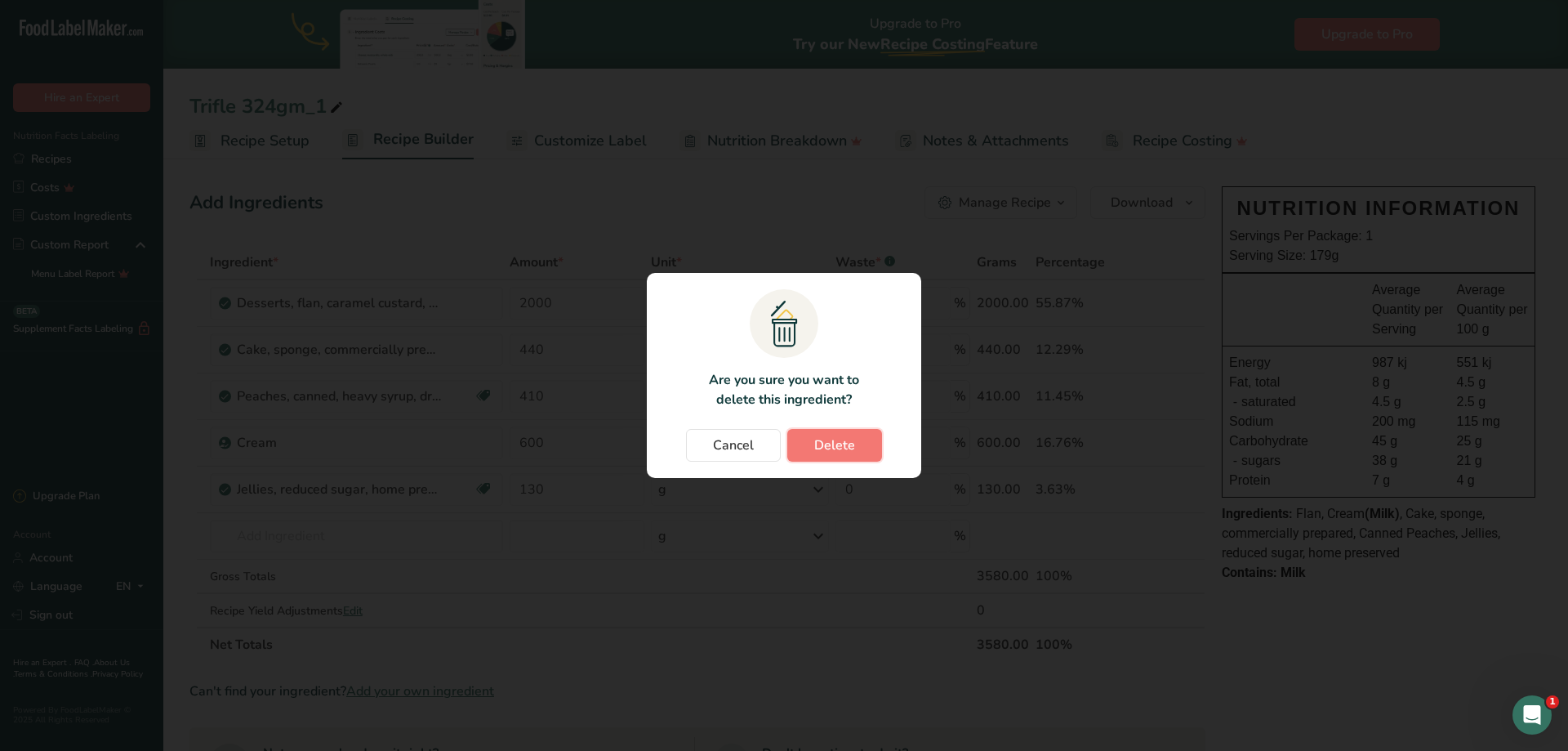
click at [824, 440] on span "Delete" at bounding box center [834, 445] width 41 height 20
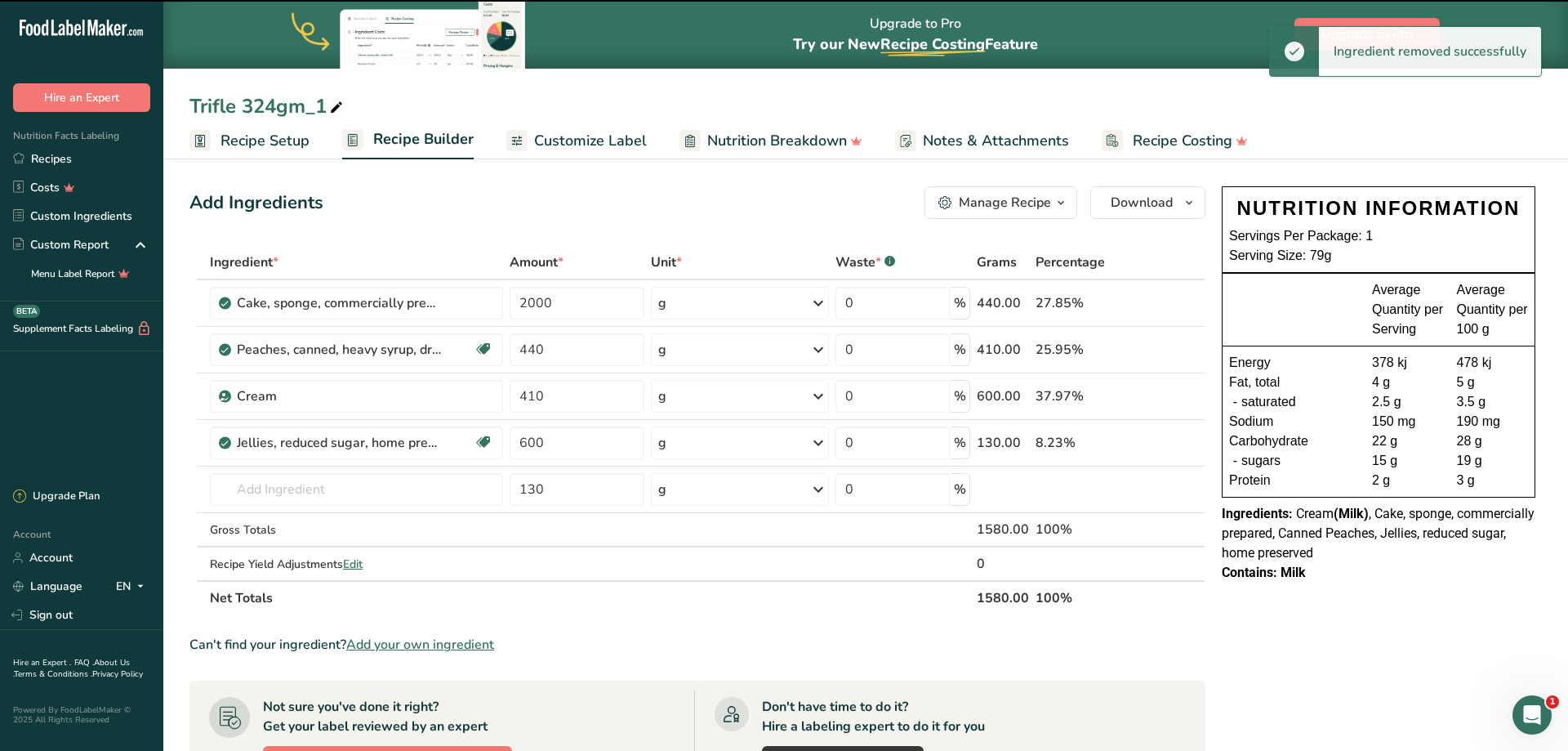
type input "440"
type input "410"
type input "600"
type input "130"
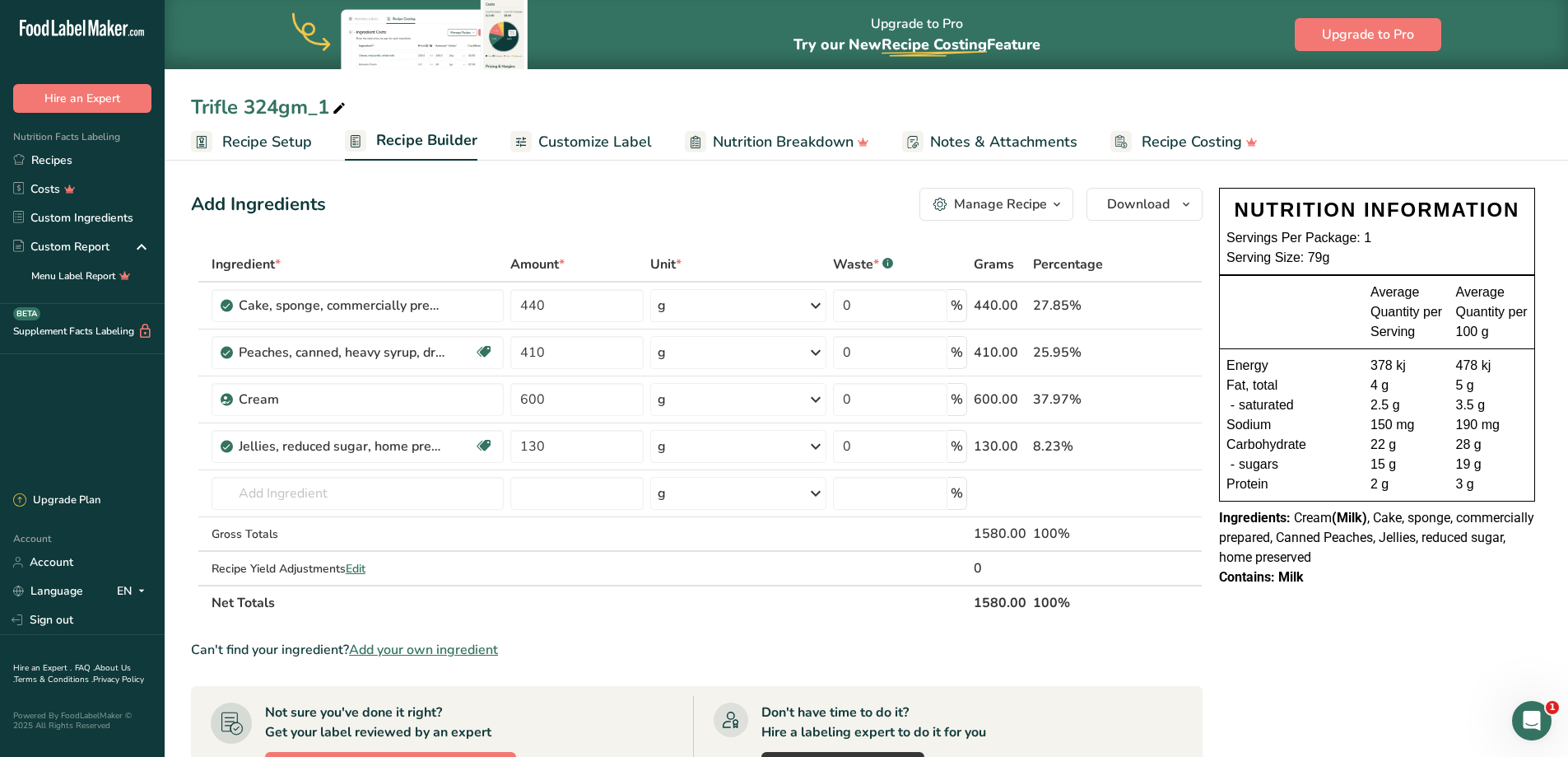
click at [334, 112] on icon at bounding box center [339, 108] width 15 height 23
drag, startPoint x: 334, startPoint y: 112, endPoint x: 114, endPoint y: 98, distance: 220.4
click at [114, 98] on div ".a-20{fill:#fff;} Hire an Expert Nutrition Facts Labeling Recipes Costs Custom …" at bounding box center [784, 585] width 1568 height 1170
type input "JELLY SLICE 266GM"
click at [1173, 303] on icon at bounding box center [1168, 305] width 12 height 18
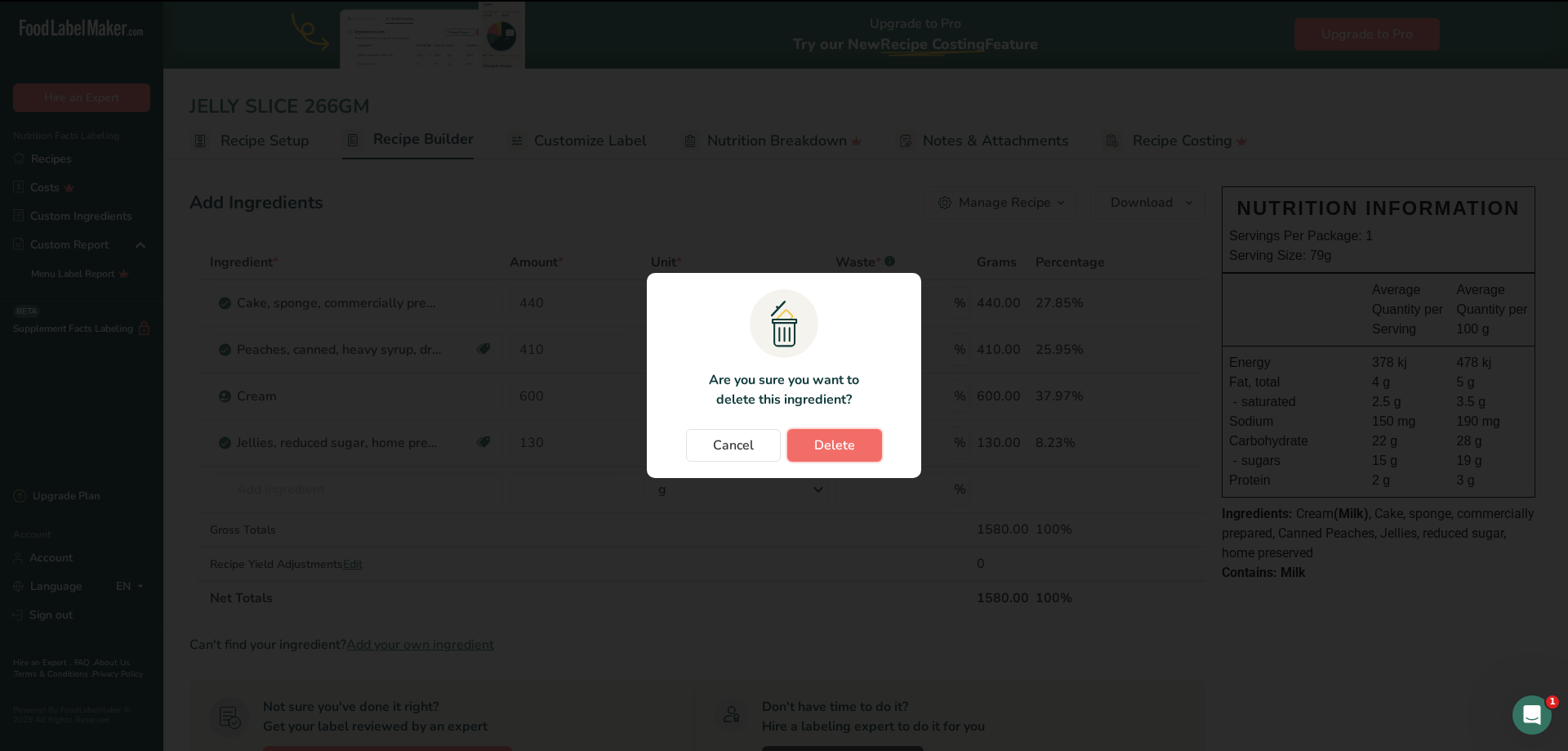
click at [846, 433] on button "Delete" at bounding box center [835, 445] width 95 height 32
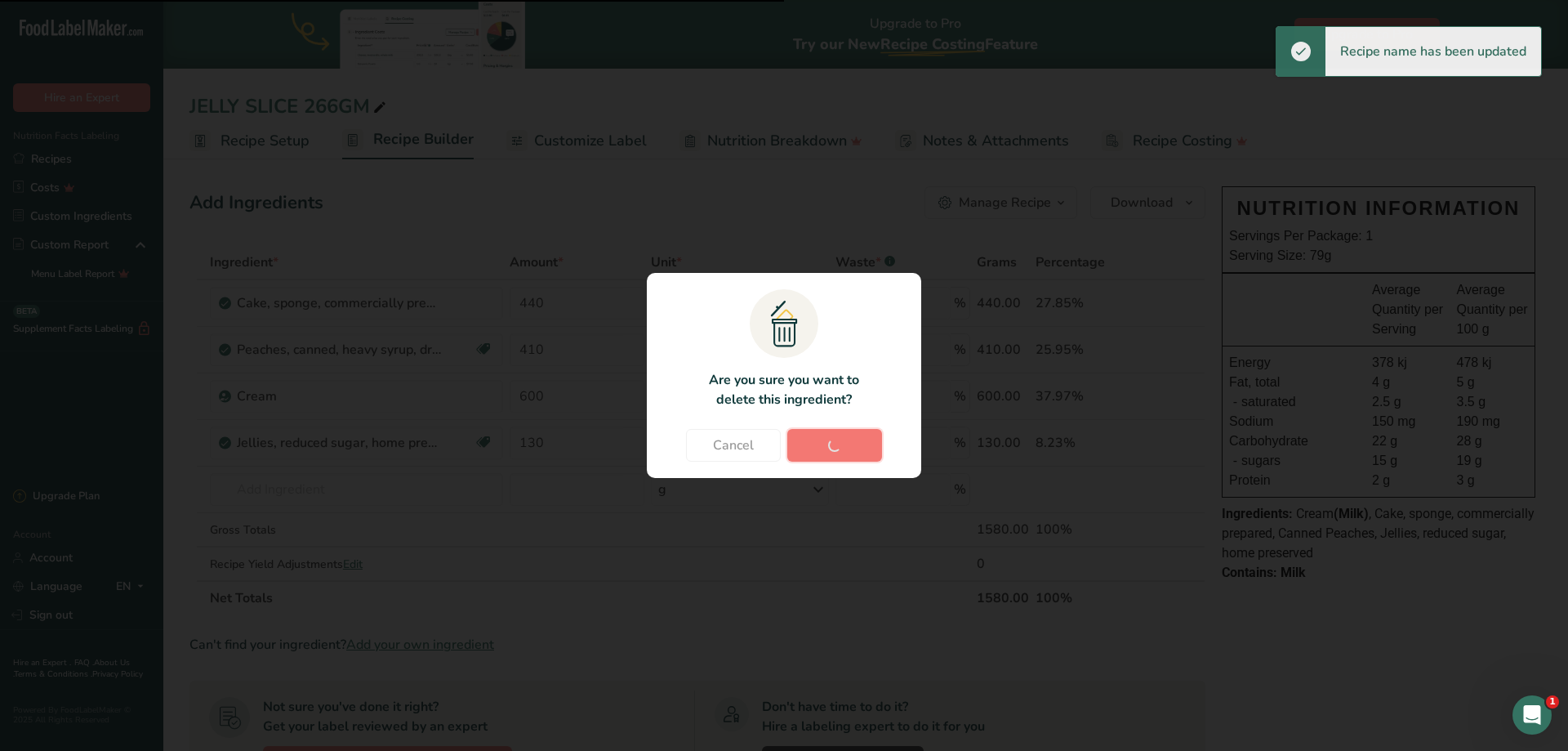
type input "410"
type input "600"
type input "130"
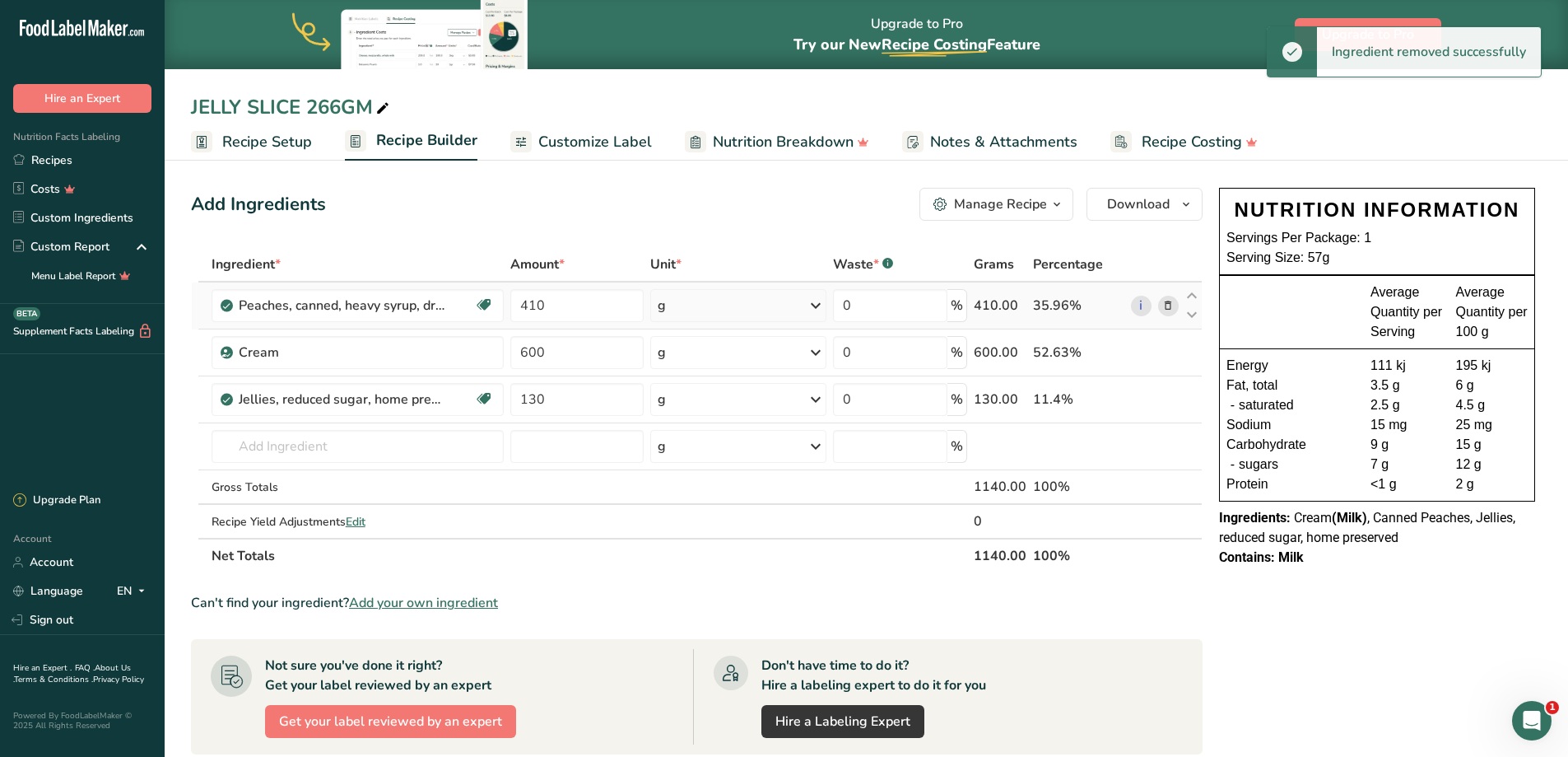
click at [1169, 302] on icon at bounding box center [1168, 305] width 12 height 18
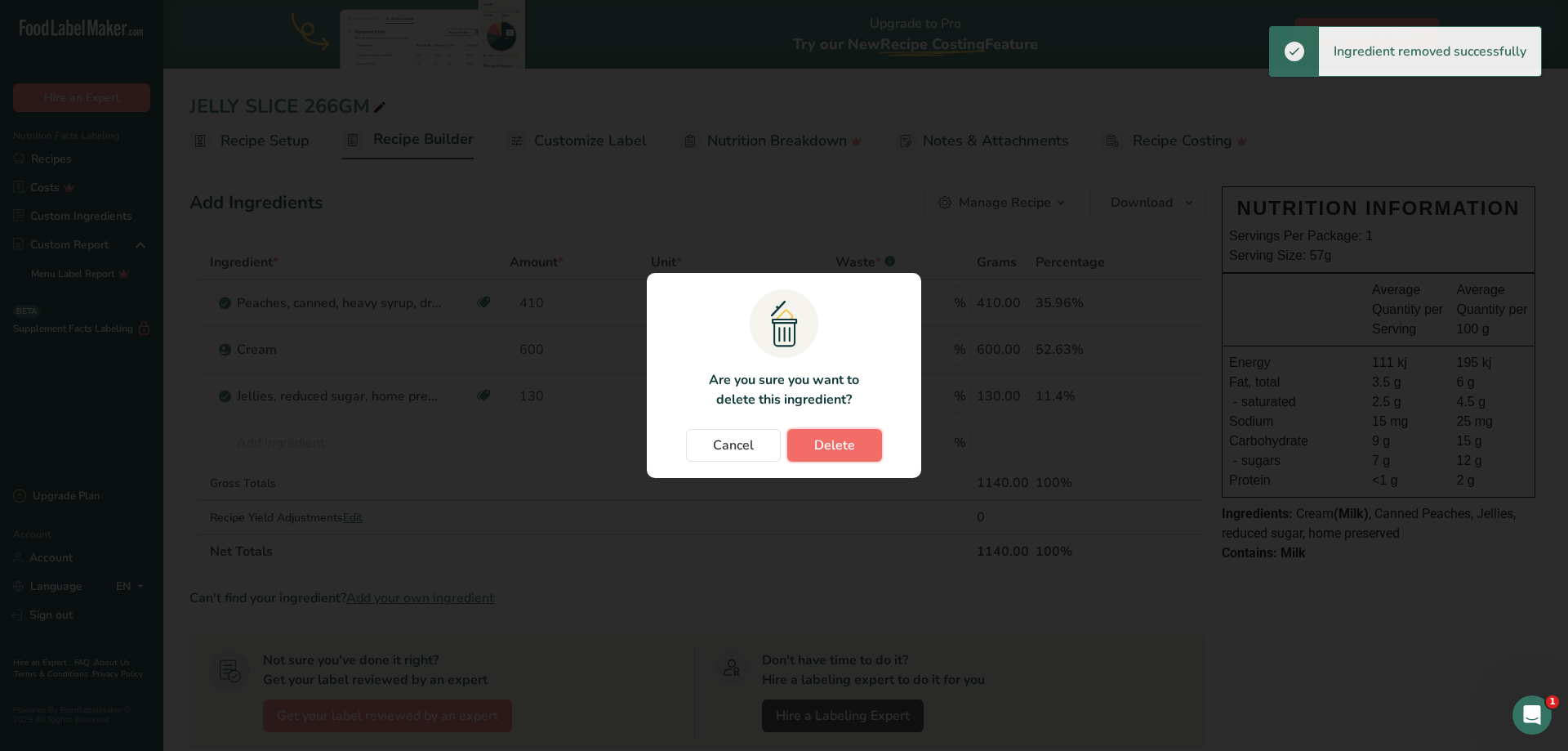
click at [851, 440] on span "Delete" at bounding box center [834, 445] width 41 height 20
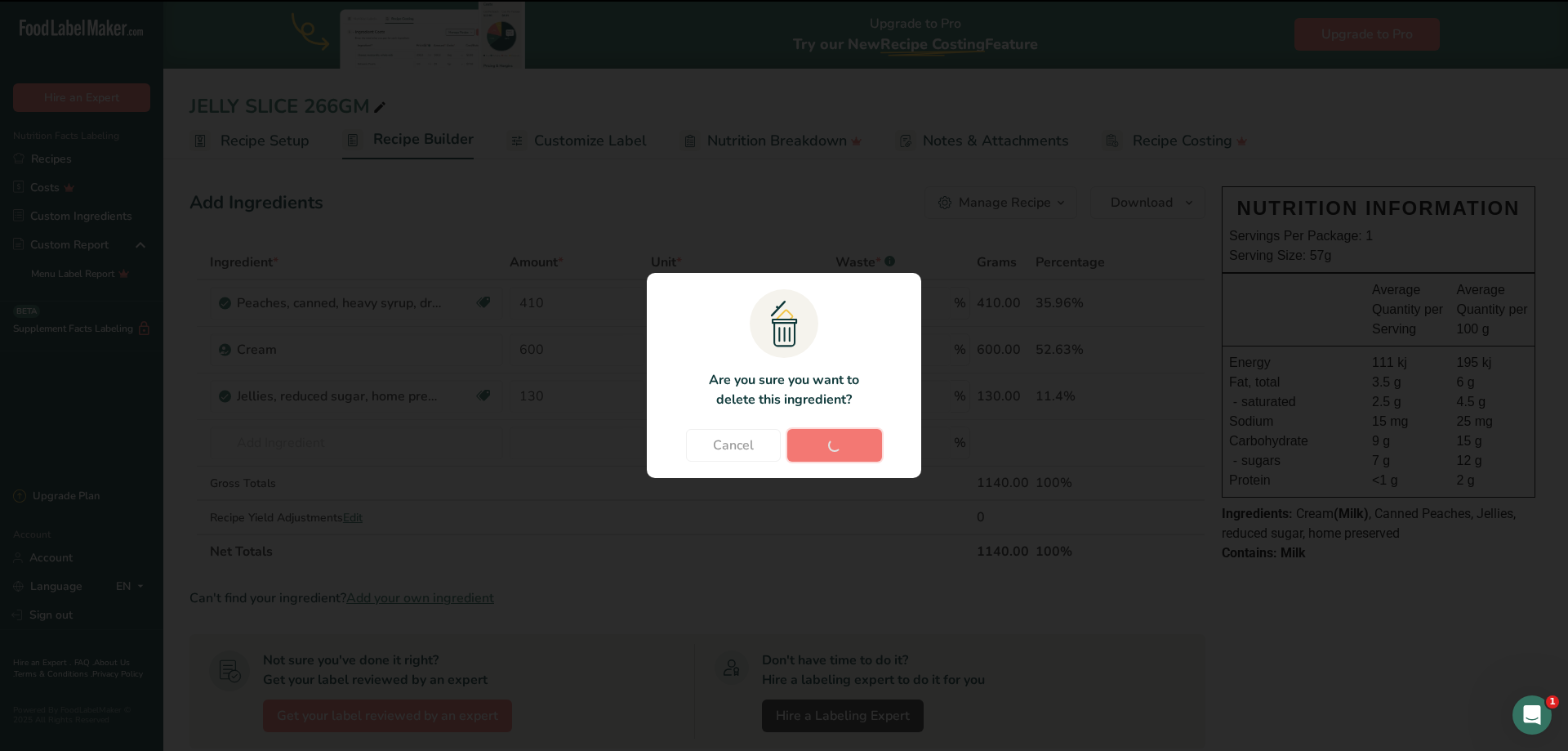
type input "600"
type input "130"
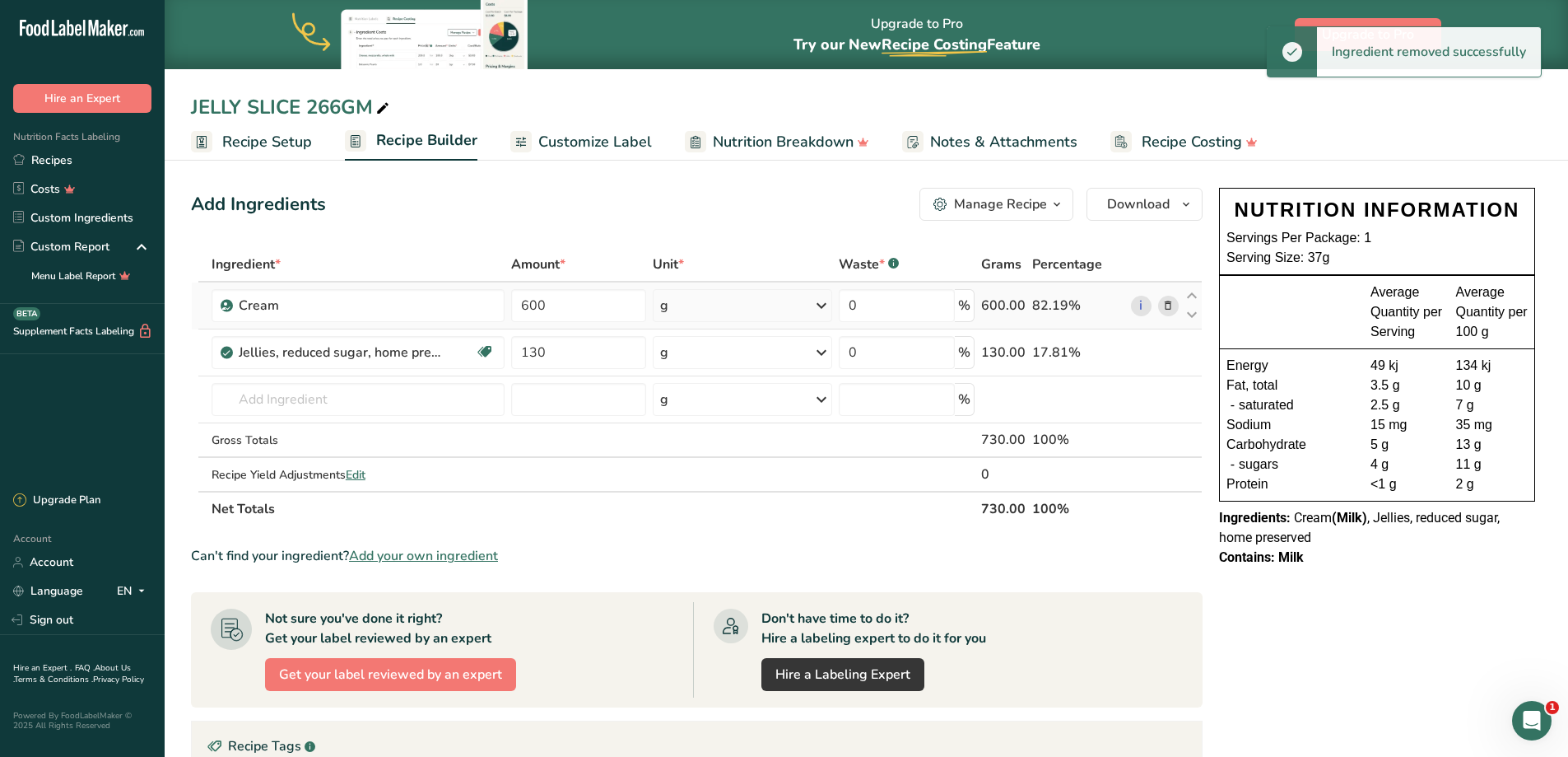
click at [1170, 301] on icon at bounding box center [1168, 305] width 12 height 18
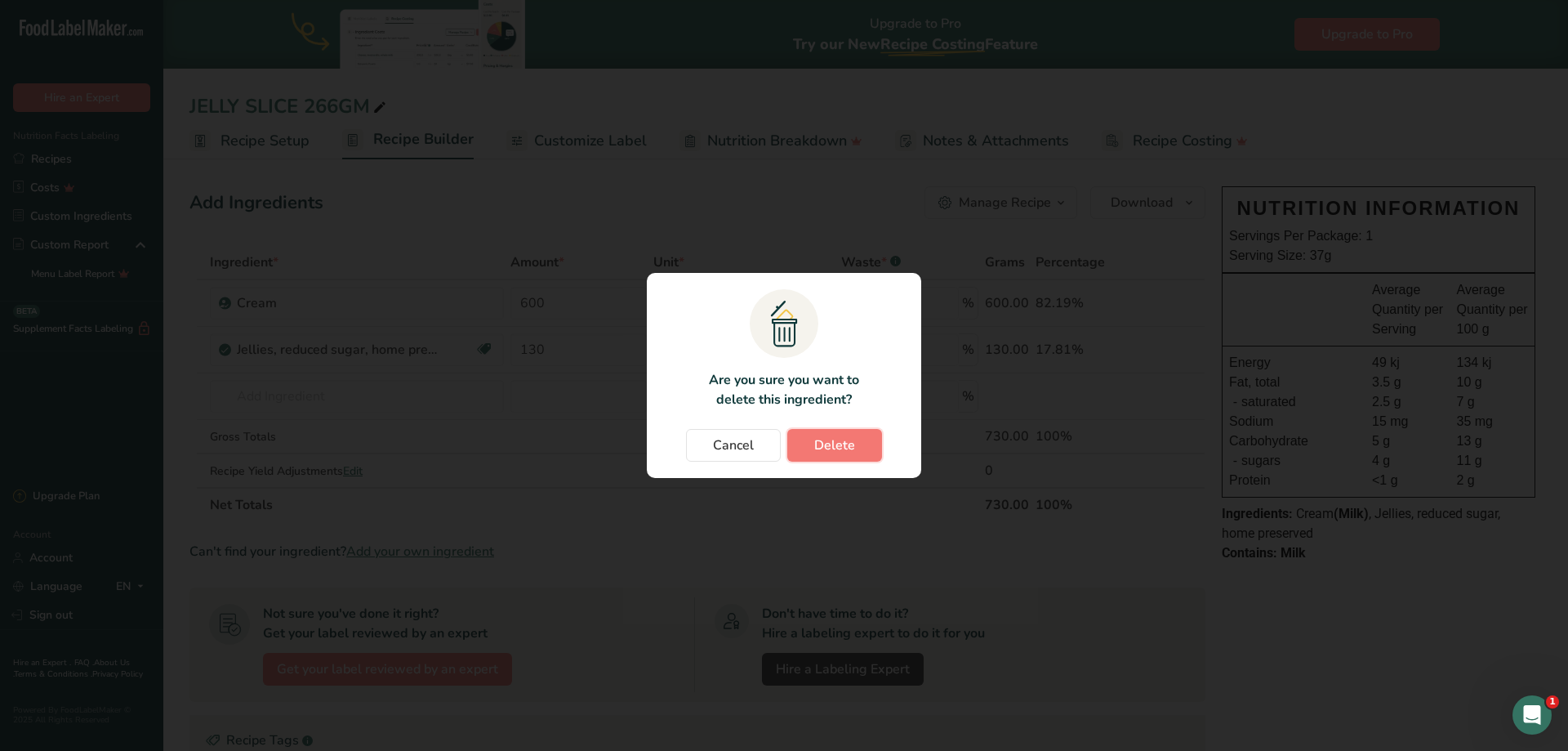
click at [814, 447] on span "Delete" at bounding box center [834, 445] width 41 height 20
type input "130"
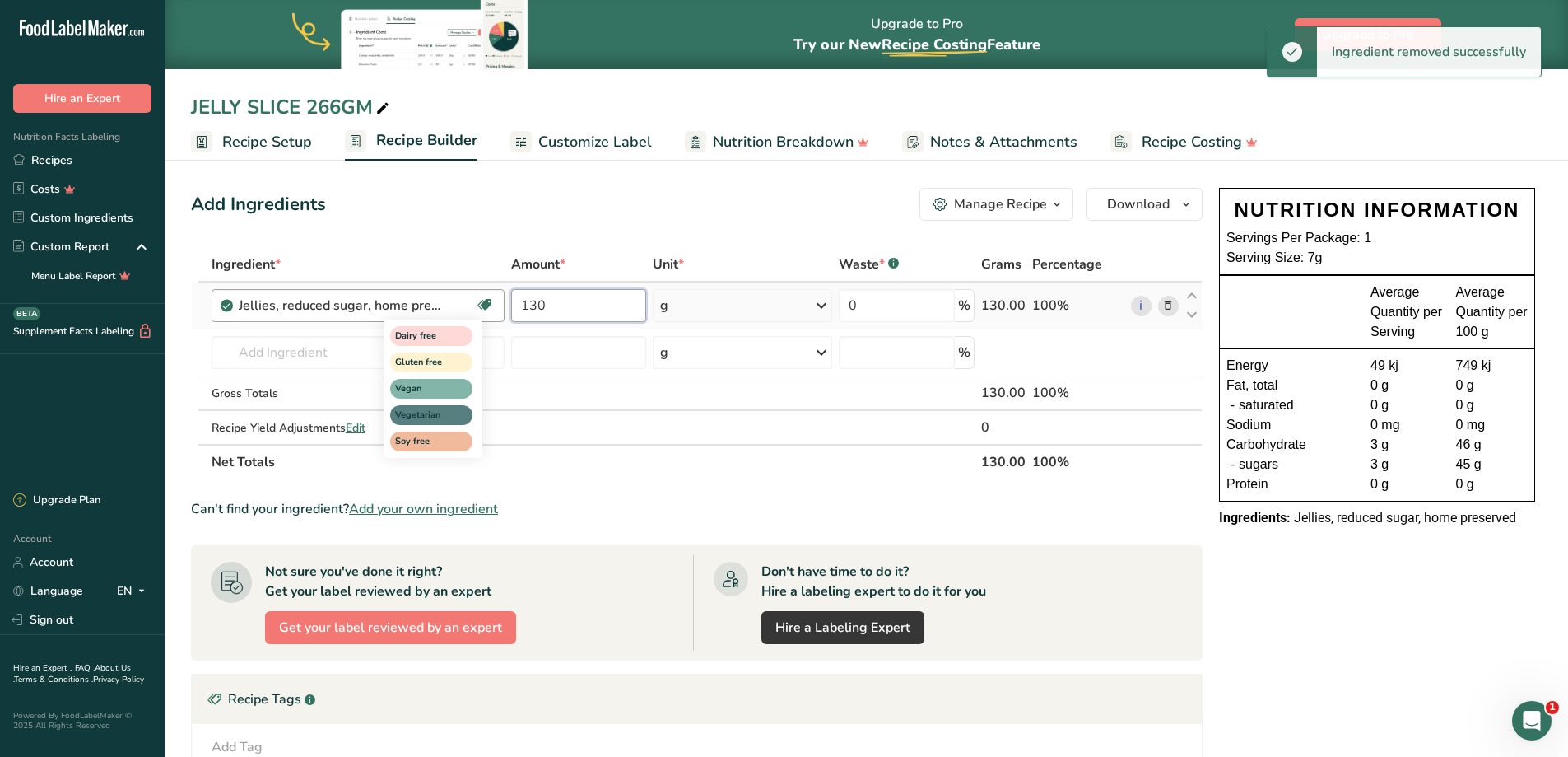
drag, startPoint x: 565, startPoint y: 296, endPoint x: 487, endPoint y: 296, distance: 78.0
click at [471, 295] on tr "Jellies, reduced sugar, home preserved Dairy free Gluten free Vegan Vegetarian …" at bounding box center [697, 306] width 1010 height 47
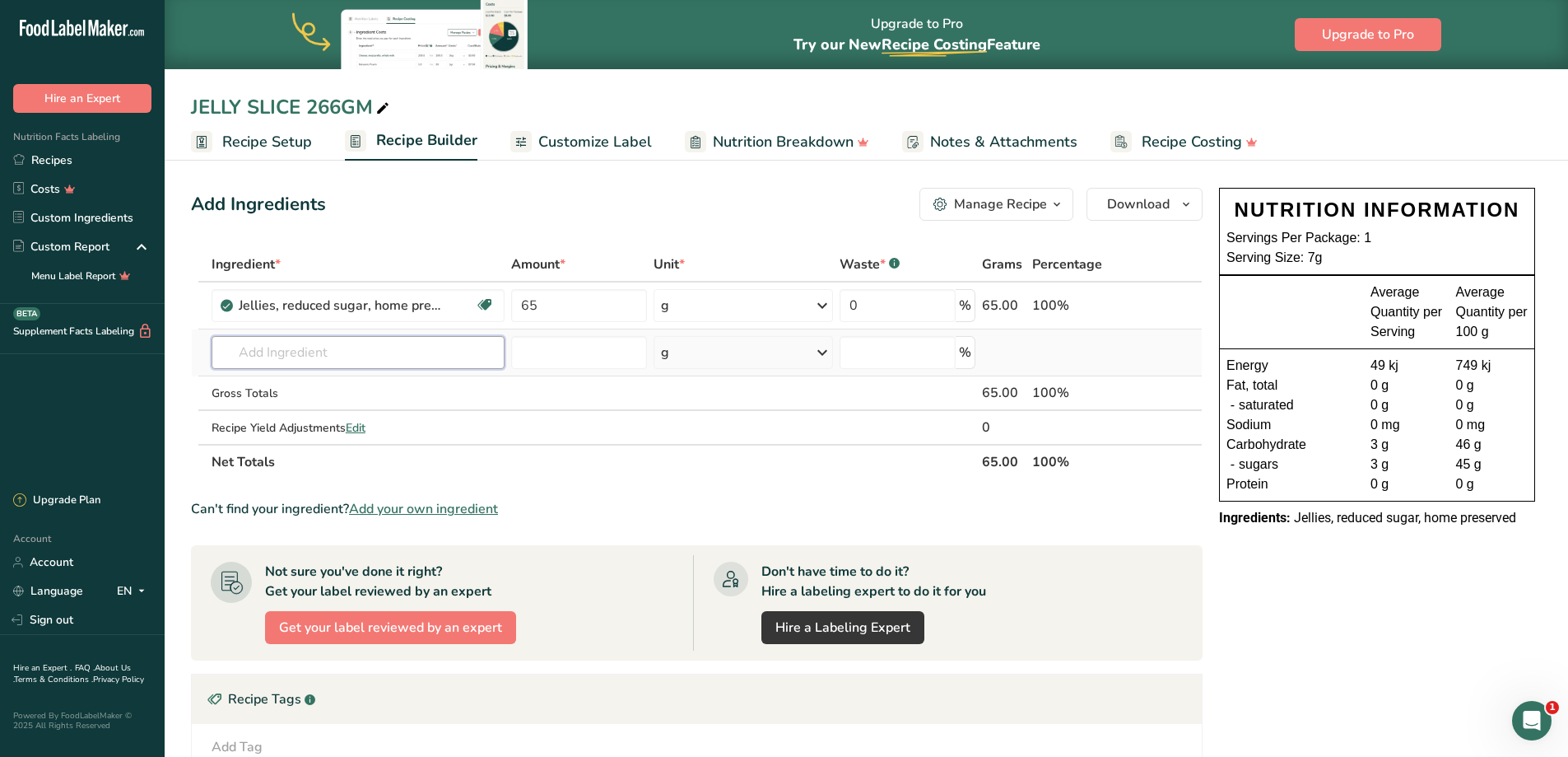
click at [399, 350] on div "Ingredient * Amount * Unit * Waste * .a-a{fill:#347362;}.b-a{fill:#fff;} Grams …" at bounding box center [697, 363] width 1012 height 232
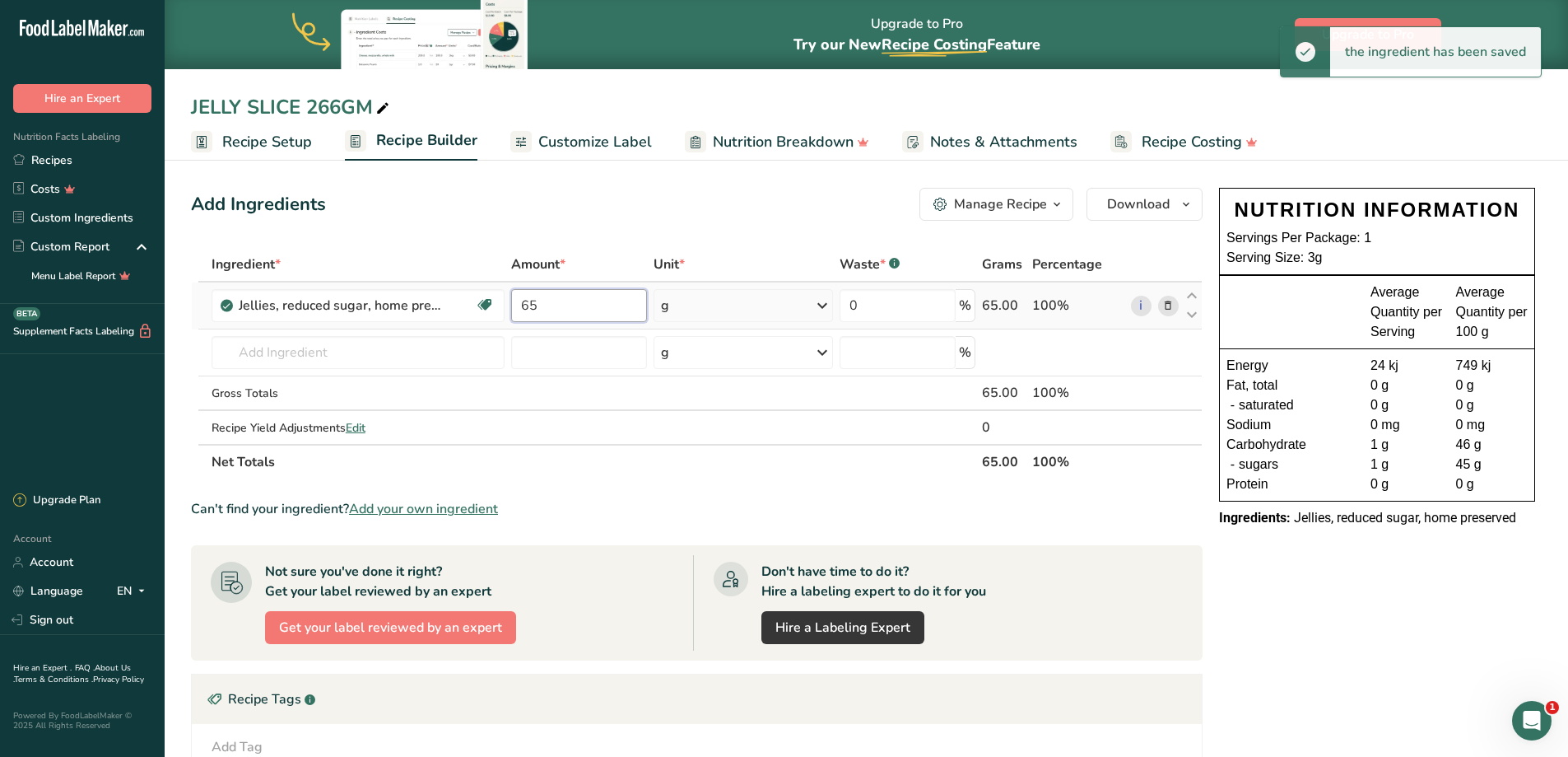
drag, startPoint x: 553, startPoint y: 305, endPoint x: 572, endPoint y: 285, distance: 27.6
click at [482, 292] on tr "Jellies, reduced sugar, home preserved Dairy free Gluten free Vegan Vegetarian …" at bounding box center [697, 306] width 1010 height 47
type input "100"
click at [367, 339] on div "Ingredient * Amount * Unit * Waste * .a-a{fill:#347362;}.b-a{fill:#fff;} Grams …" at bounding box center [697, 363] width 1012 height 232
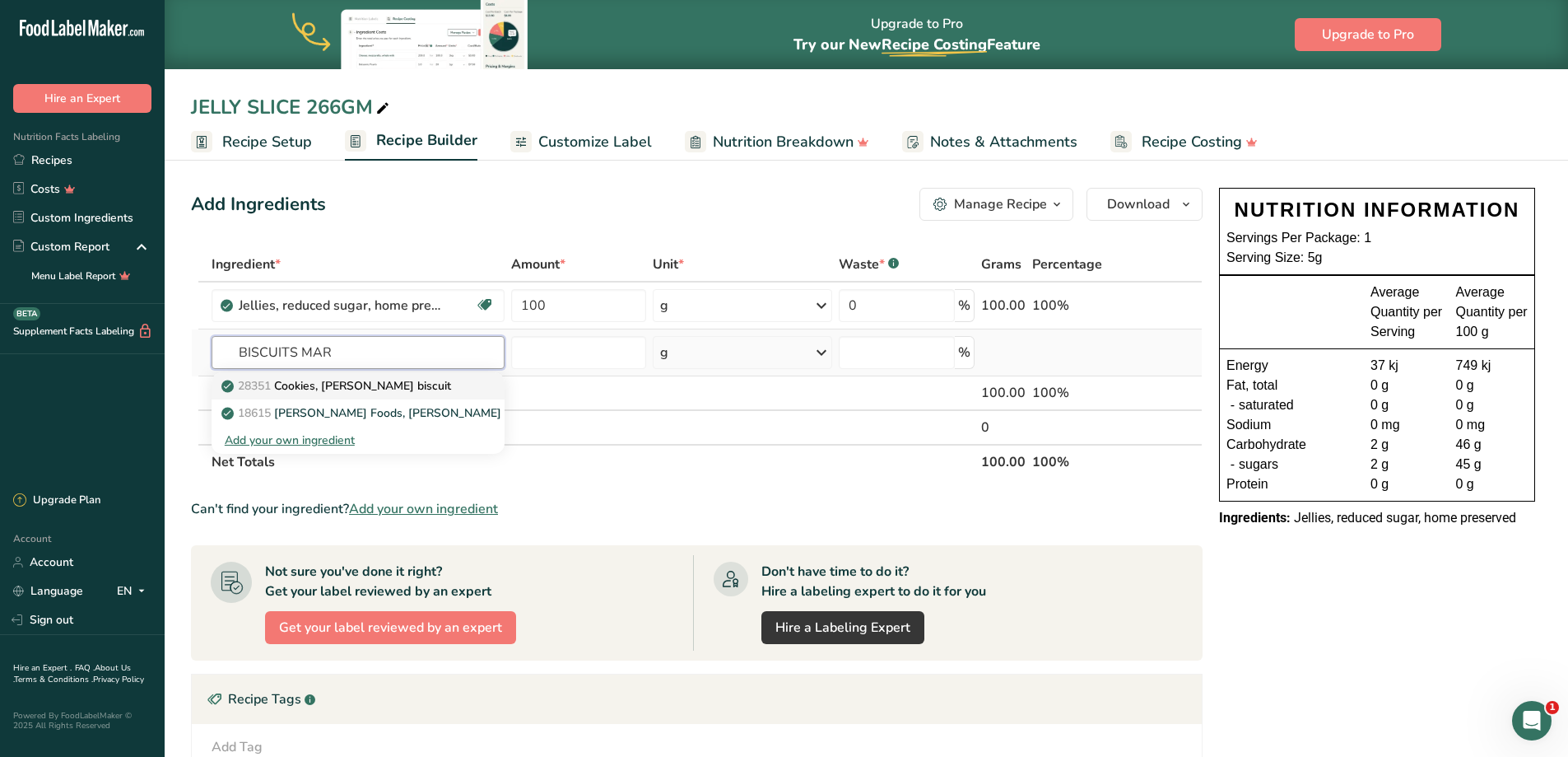
type input "BISCUITS MAR"
click at [372, 379] on p "28351 Cookies, Marie biscuit" at bounding box center [338, 385] width 227 height 18
type input "Cookies, Marie biscuit"
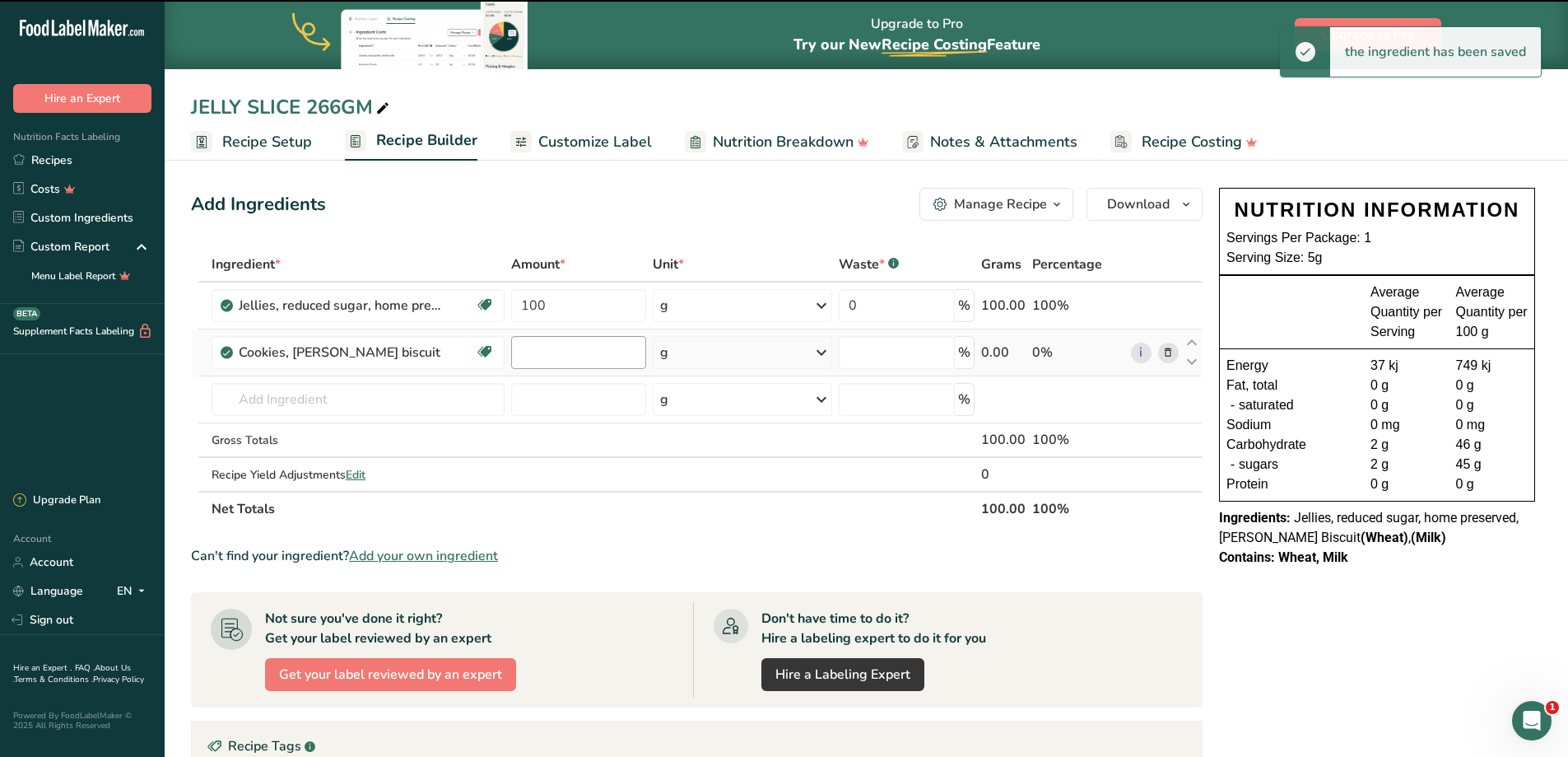
type input "0"
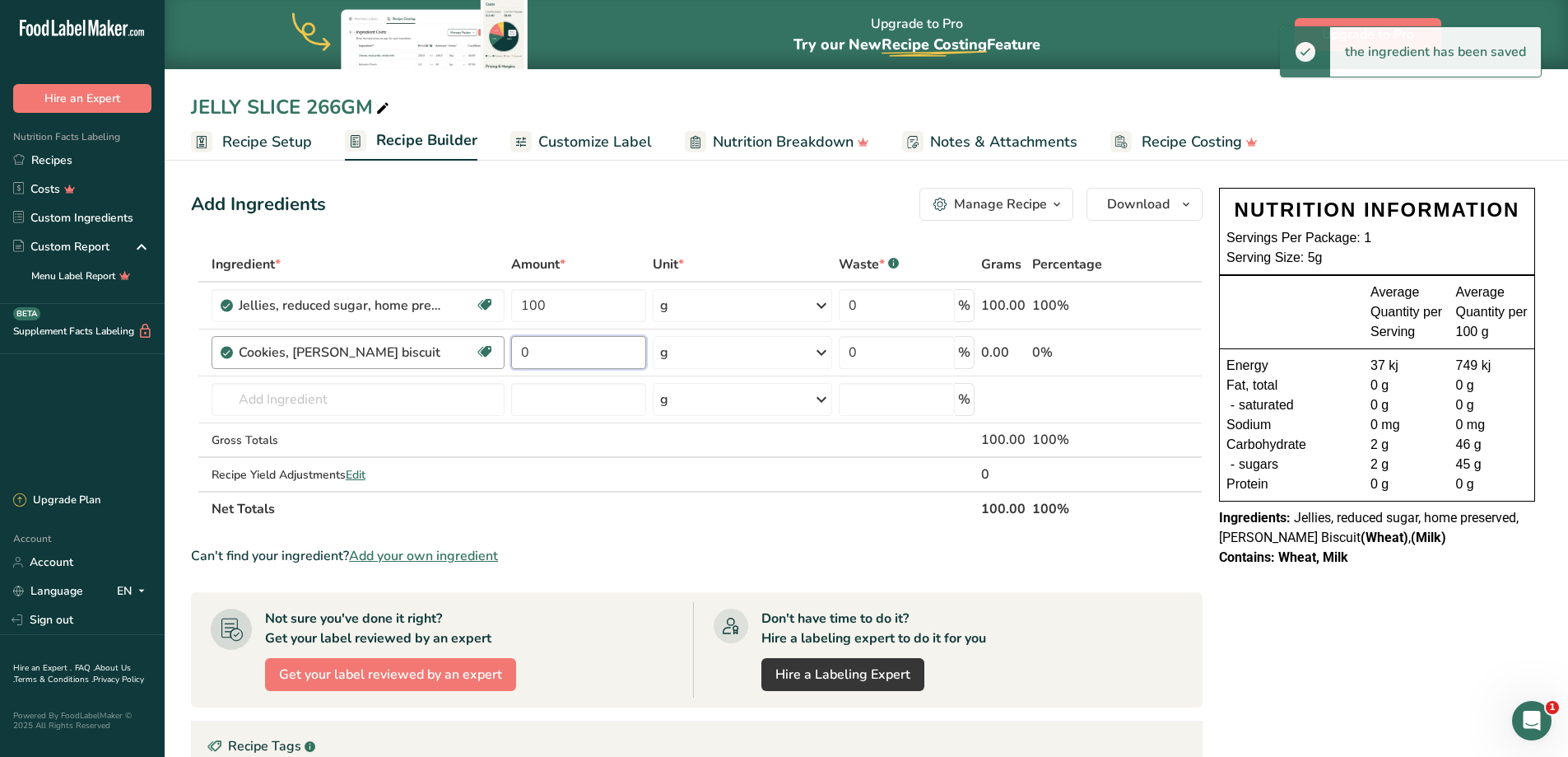
drag, startPoint x: 565, startPoint y: 354, endPoint x: 477, endPoint y: 351, distance: 88.1
click at [477, 351] on tr "Cookies, Marie biscuit Vegetarian Soy free 0 g Portions 5 cookie Weight Units g…" at bounding box center [697, 352] width 1010 height 47
type input "250"
click at [278, 405] on input "text" at bounding box center [357, 399] width 293 height 33
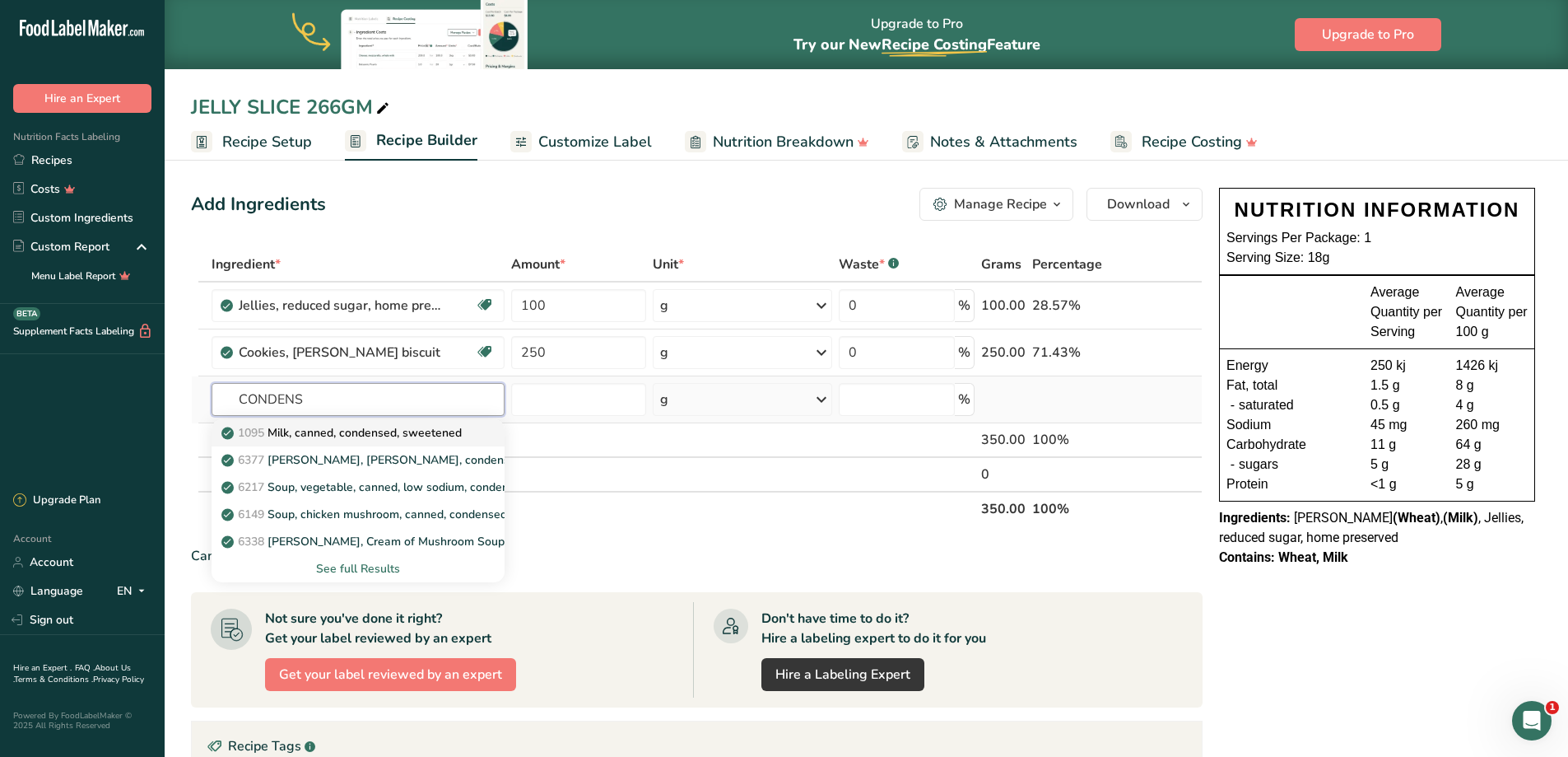
type input "CONDENS"
click at [316, 432] on p "1095 Milk, canned, condensed, sweetened" at bounding box center [343, 432] width 237 height 18
type input "Milk, canned, condensed, sweetened"
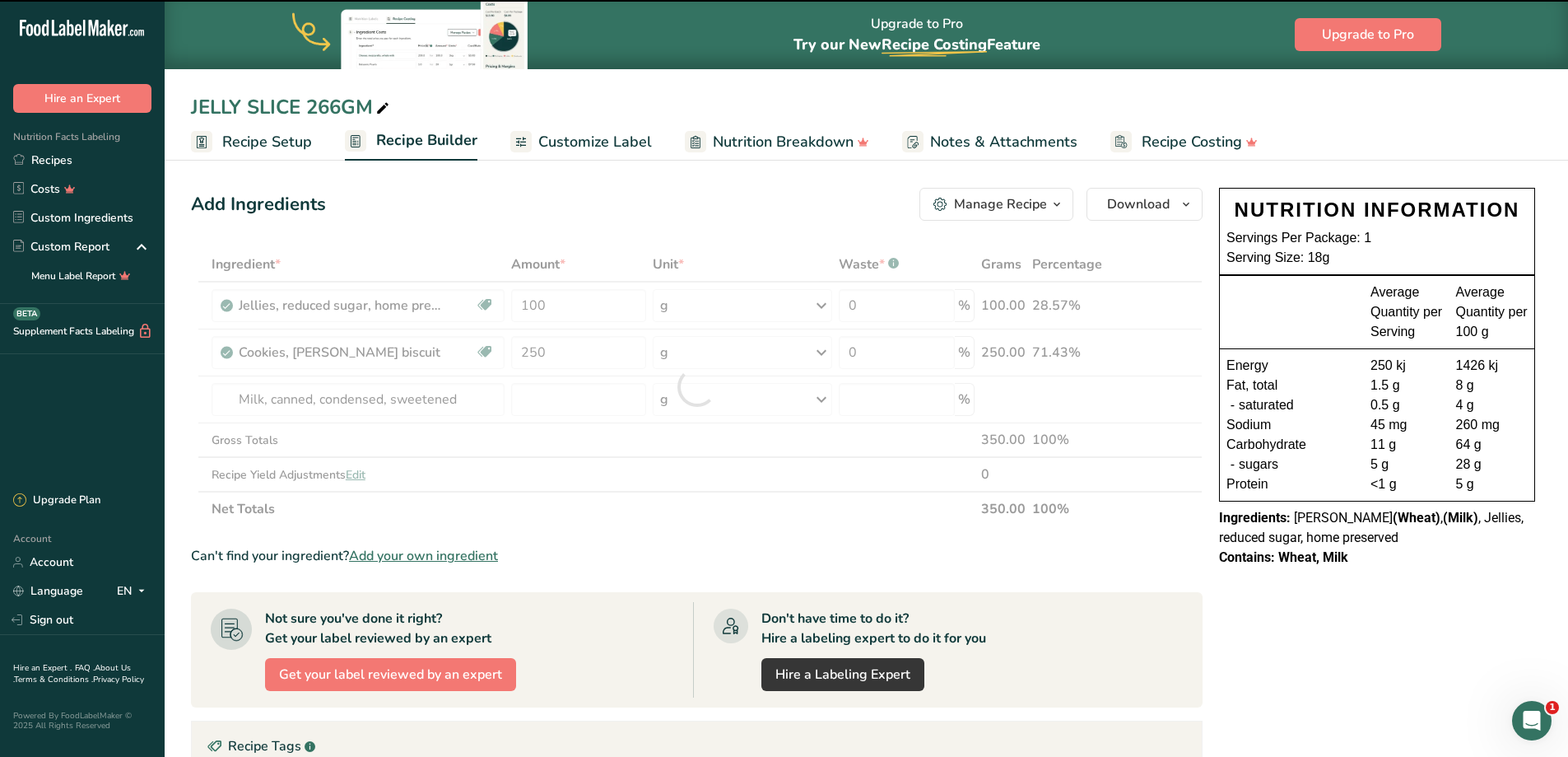
type input "0"
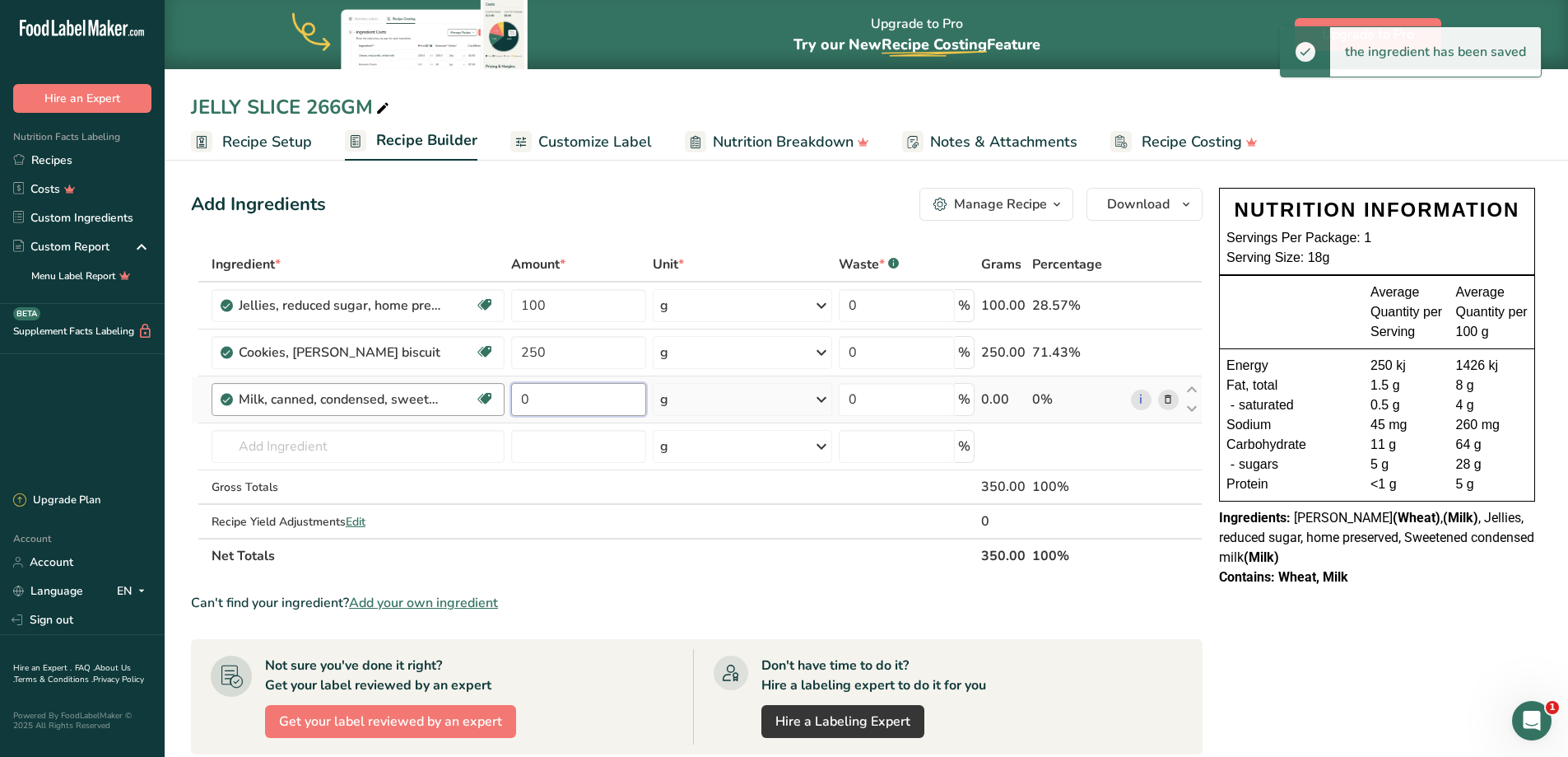
drag, startPoint x: 560, startPoint y: 394, endPoint x: 466, endPoint y: 389, distance: 94.1
click at [466, 389] on tr "Milk, canned, condensed, sweetened Gluten free Vegetarian Soy free 0 g Portions…" at bounding box center [697, 399] width 1010 height 47
type input "395"
click at [343, 441] on input "text" at bounding box center [357, 446] width 293 height 33
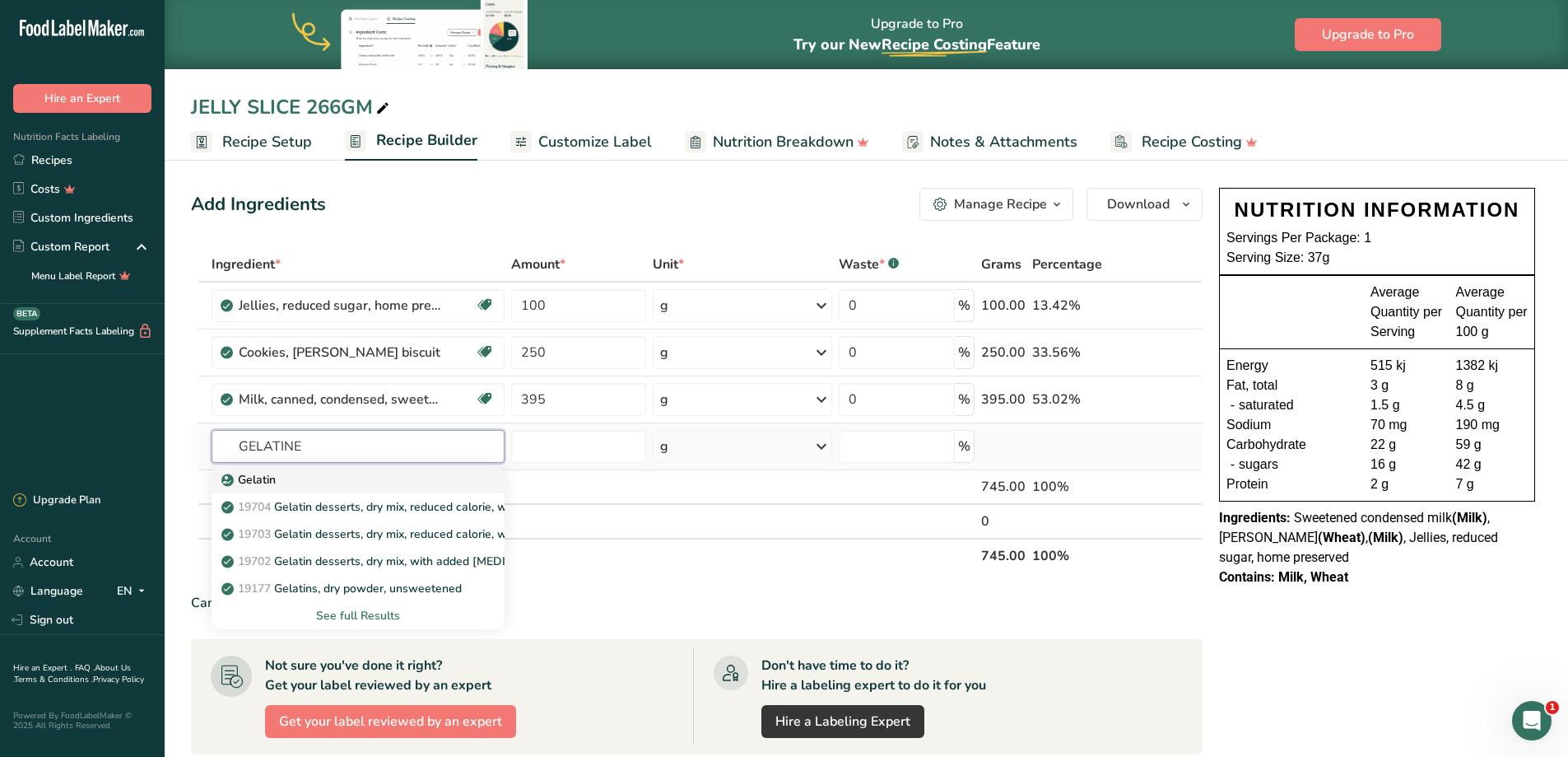
type input "GELATINE"
click at [241, 478] on p "Gelatin" at bounding box center [250, 479] width 51 height 18
type input "Gelatin"
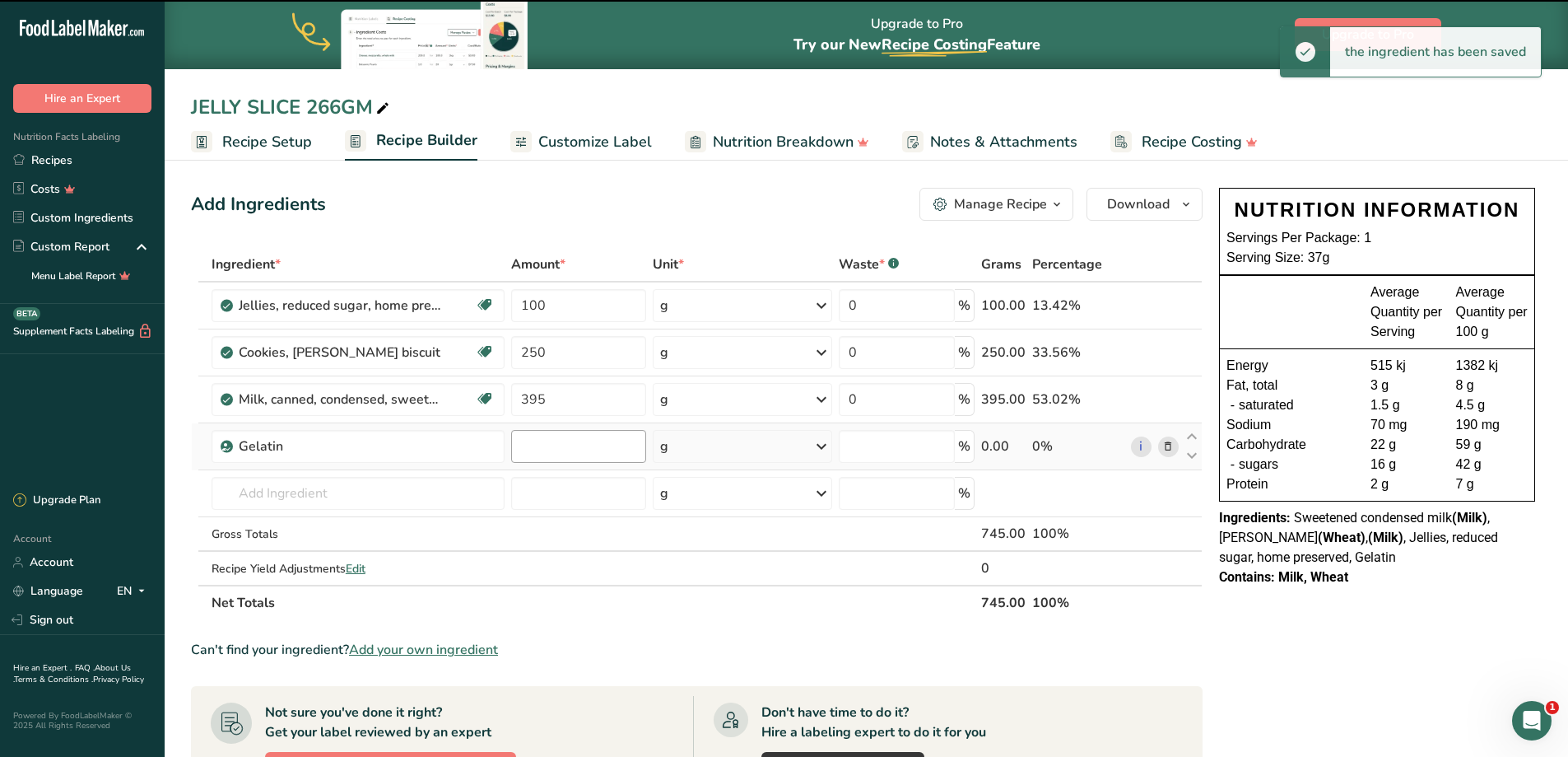
type input "0"
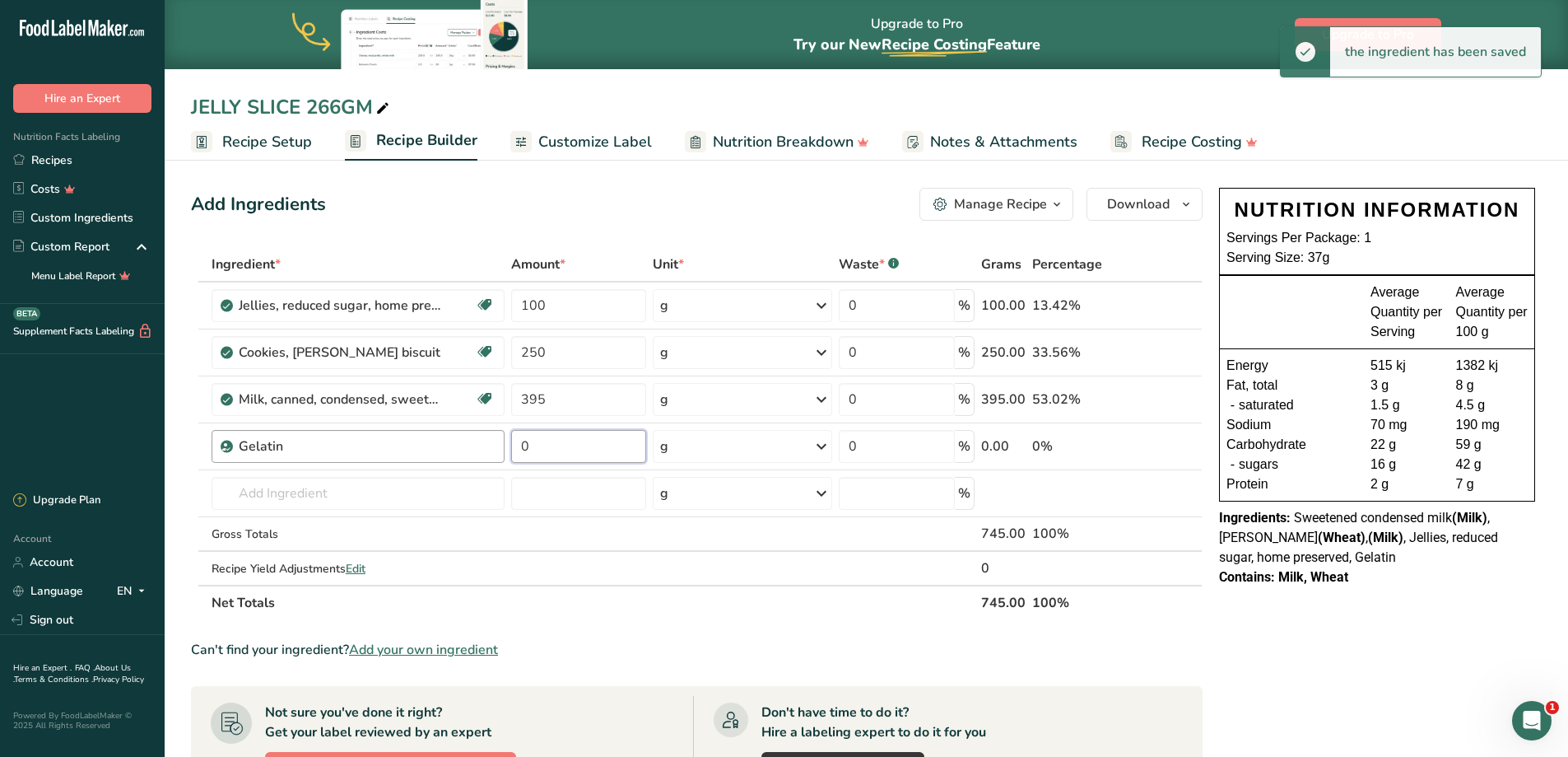
drag, startPoint x: 569, startPoint y: 440, endPoint x: 499, endPoint y: 442, distance: 70.0
click at [499, 442] on tr "Gelatin 0 g Weight Units g kg mg See more Volume Units l Volume units require a…" at bounding box center [697, 446] width 1010 height 47
click at [576, 440] on input "45" at bounding box center [579, 446] width 136 height 33
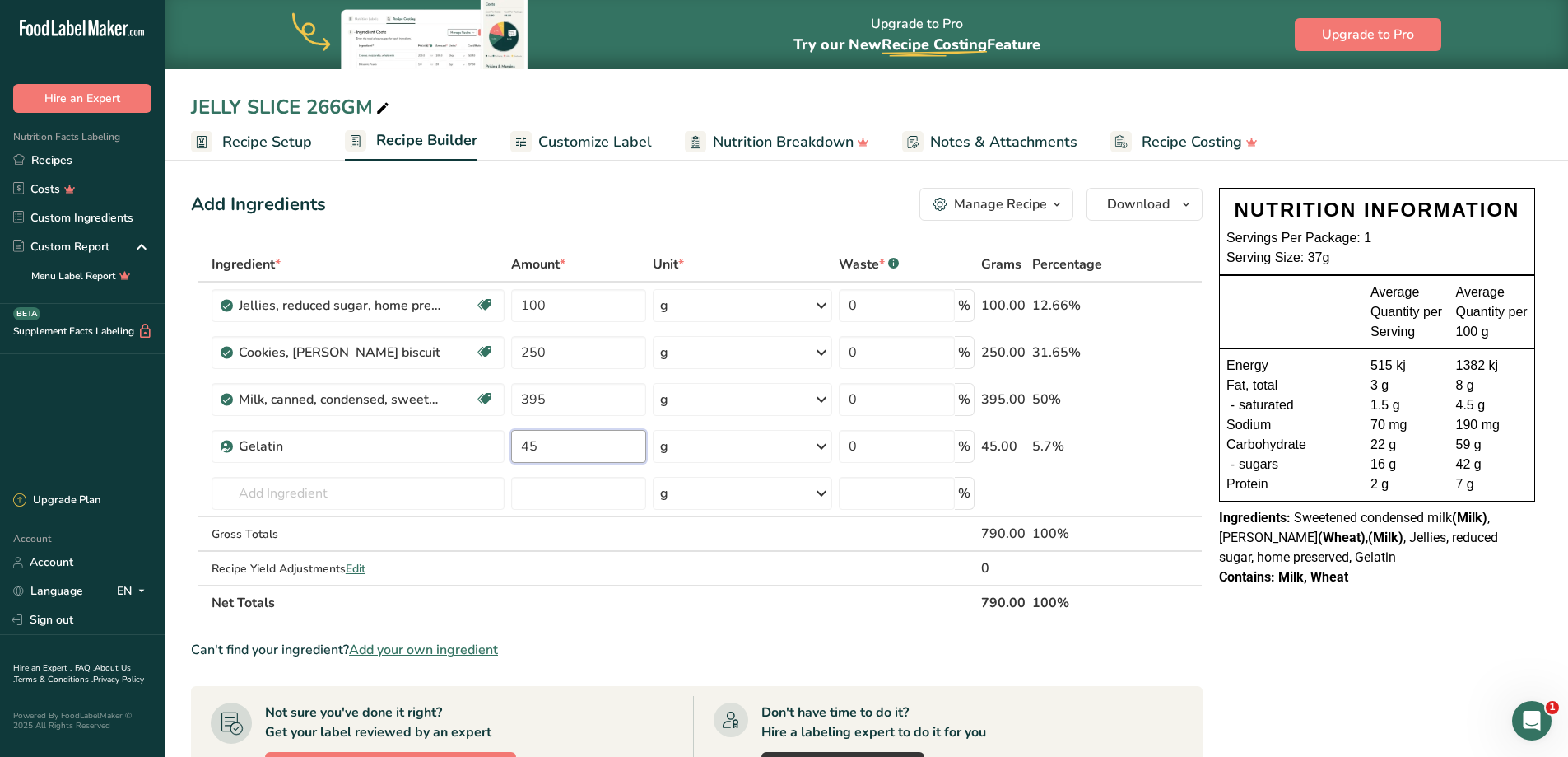
type input "45"
click at [234, 144] on span "Recipe Setup" at bounding box center [267, 142] width 90 height 22
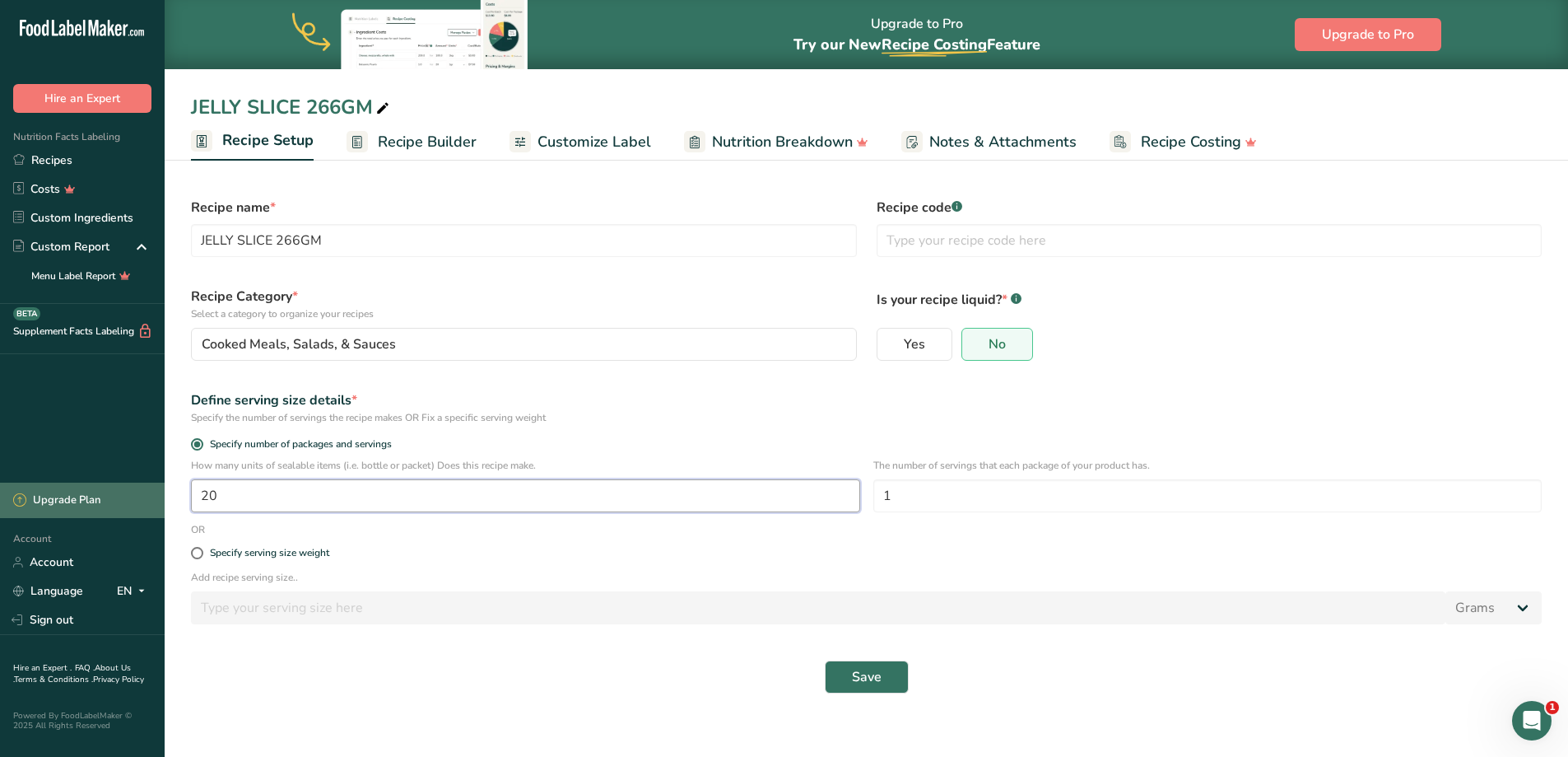
drag, startPoint x: 370, startPoint y: 498, endPoint x: 84, endPoint y: 490, distance: 286.1
click at [81, 489] on div ".a-20{fill:#fff;} Hire an Expert Nutrition Facts Labeling Recipes Costs Custom …" at bounding box center [784, 378] width 1568 height 757
type input "5"
click at [875, 666] on button "Save" at bounding box center [867, 676] width 84 height 33
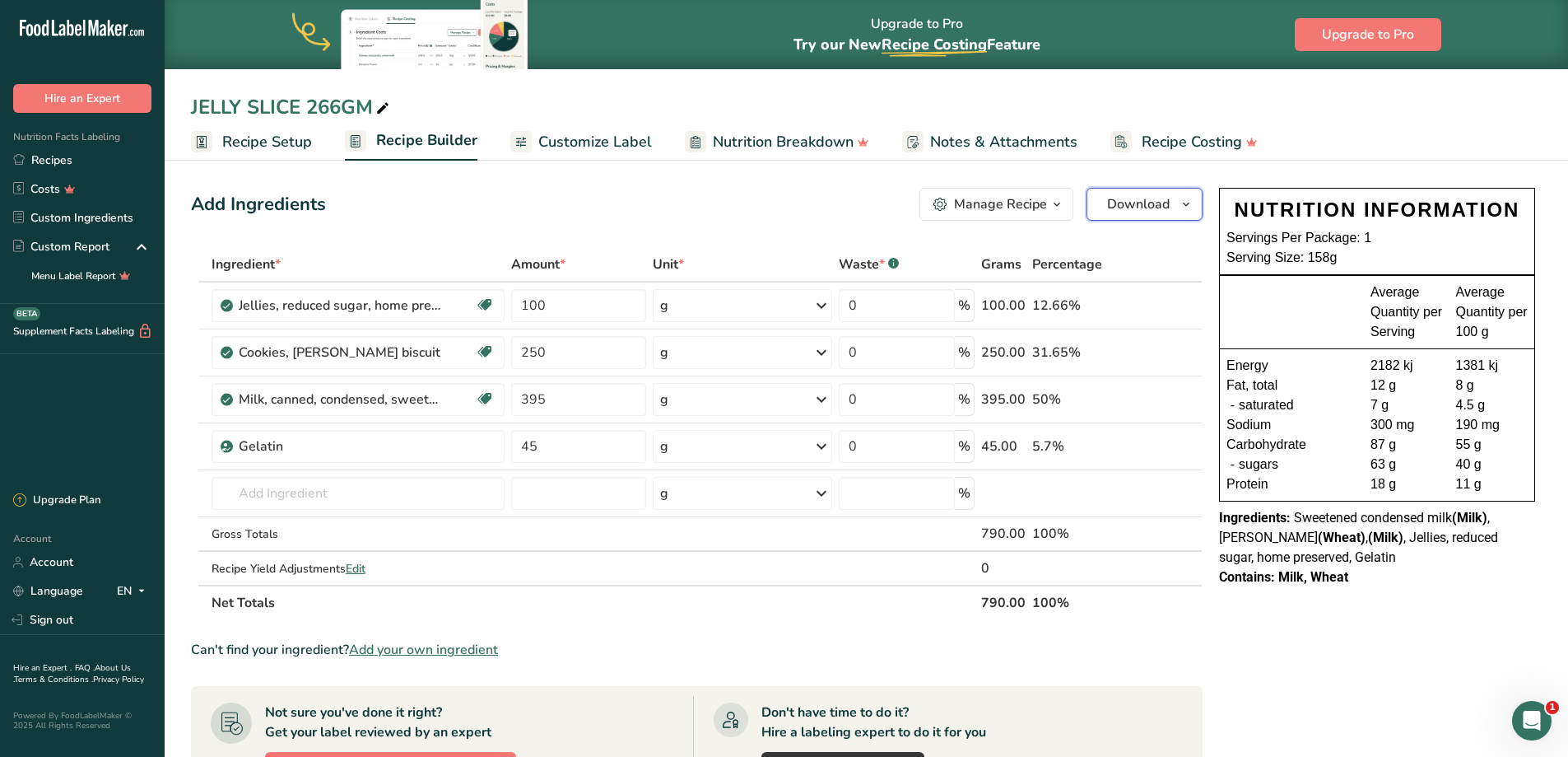
click at [1149, 212] on span "Download" at bounding box center [1138, 205] width 63 height 20
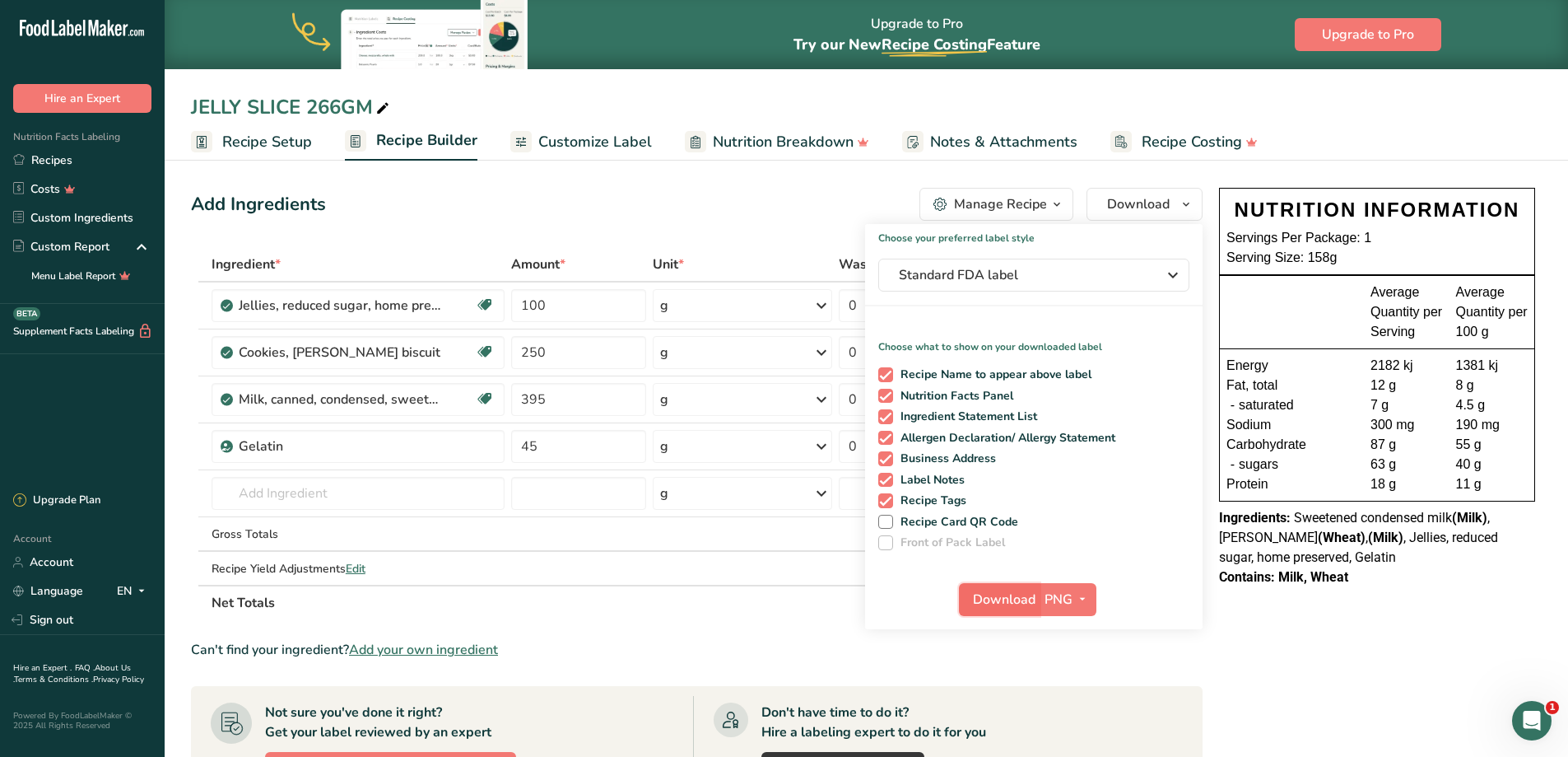
click at [1018, 598] on span "Download" at bounding box center [1004, 599] width 63 height 20
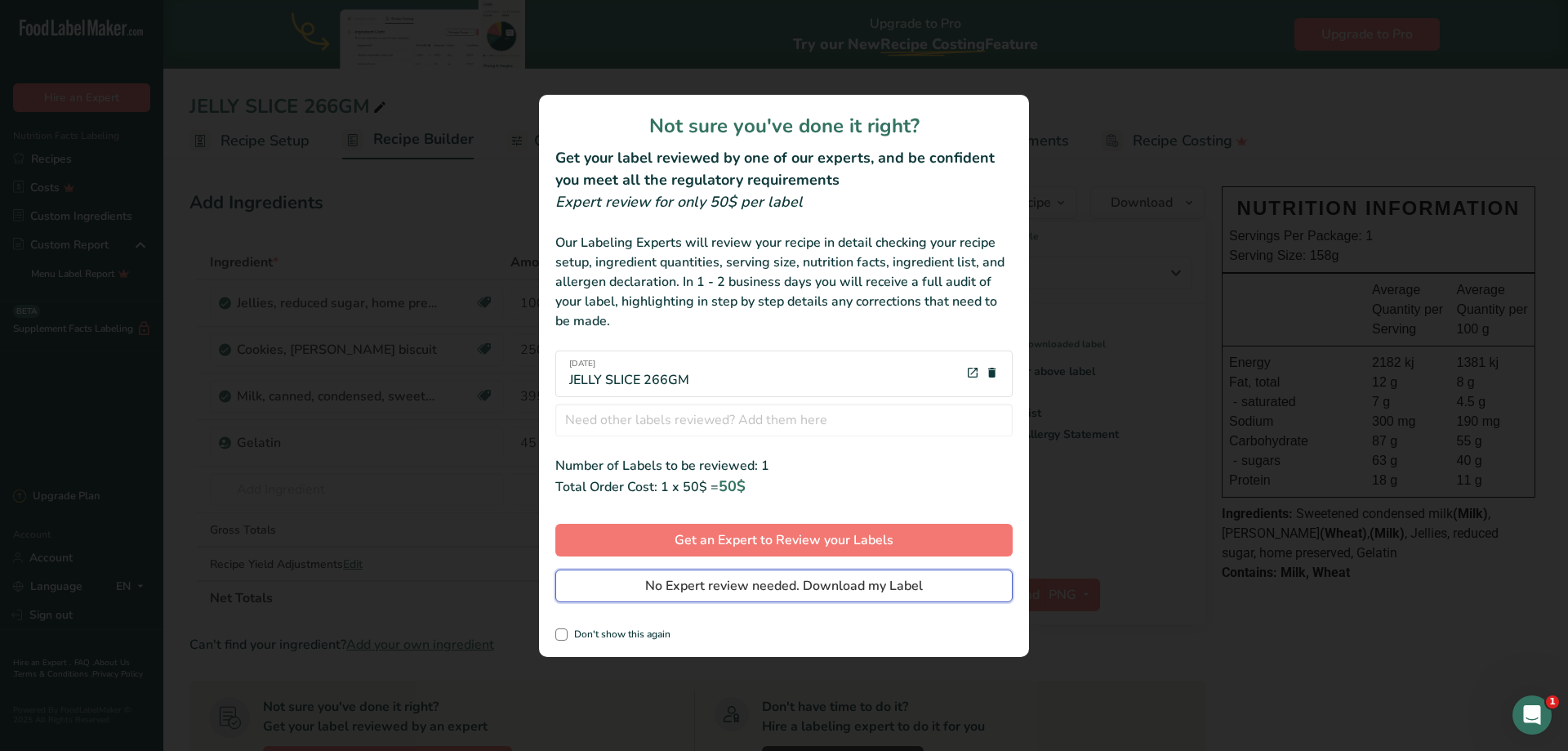
click at [714, 581] on span "No Expert review needed. Download my Label" at bounding box center [784, 586] width 278 height 20
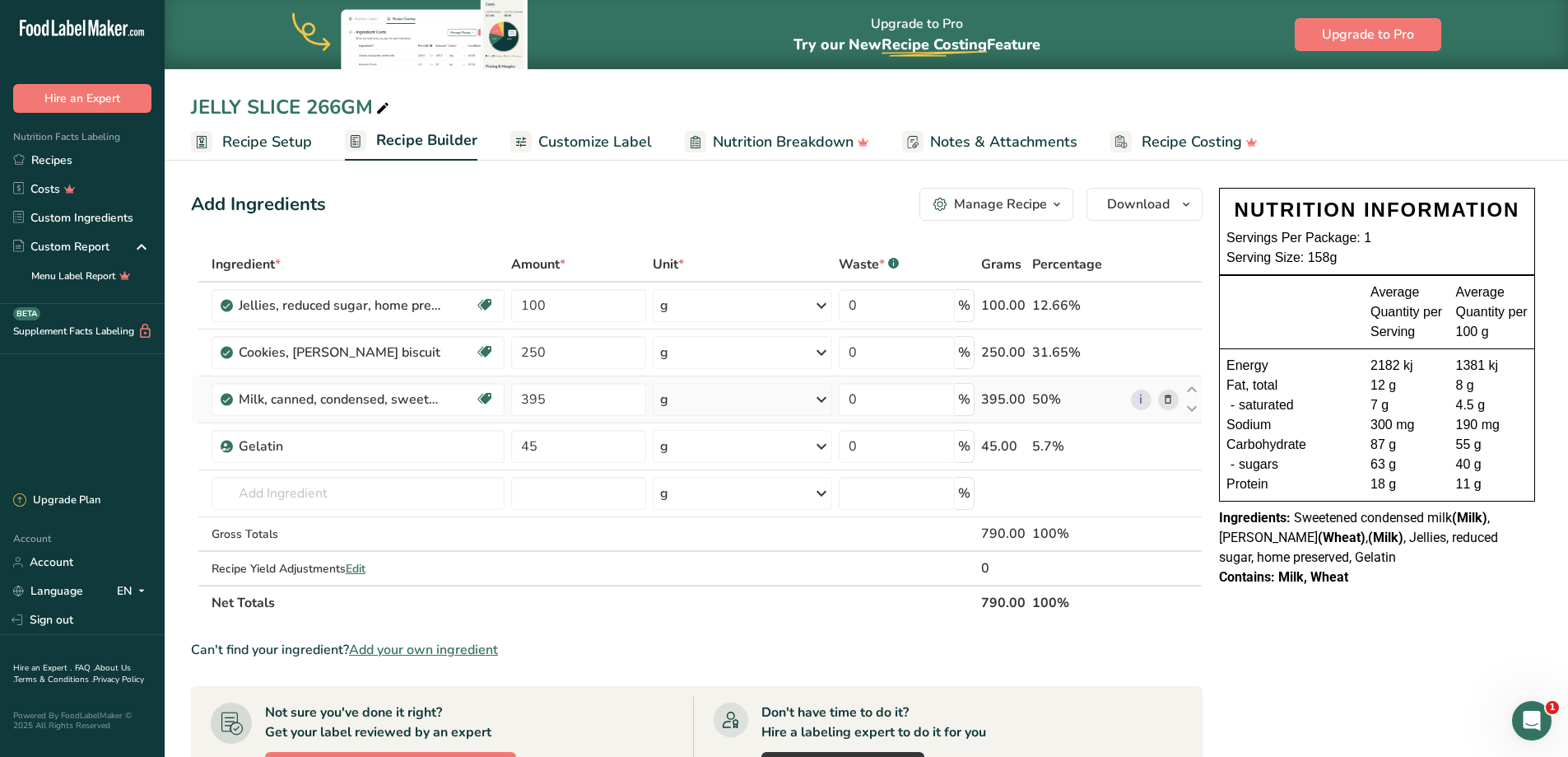
drag, startPoint x: 43, startPoint y: 161, endPoint x: 584, endPoint y: 419, distance: 599.4
click at [43, 161] on link "Recipes" at bounding box center [82, 160] width 164 height 29
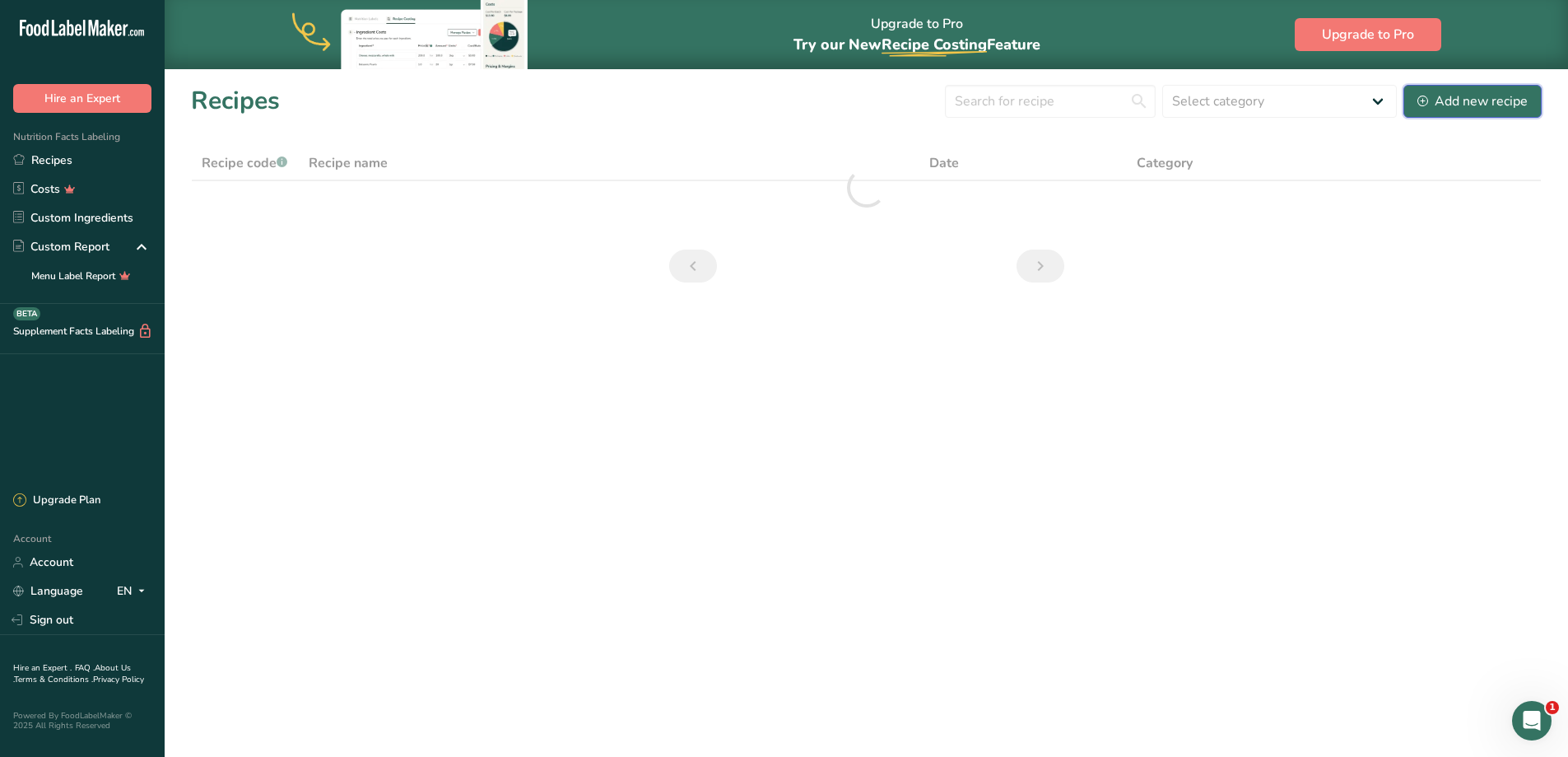
click at [1455, 102] on div "Add new recipe" at bounding box center [1472, 102] width 110 height 20
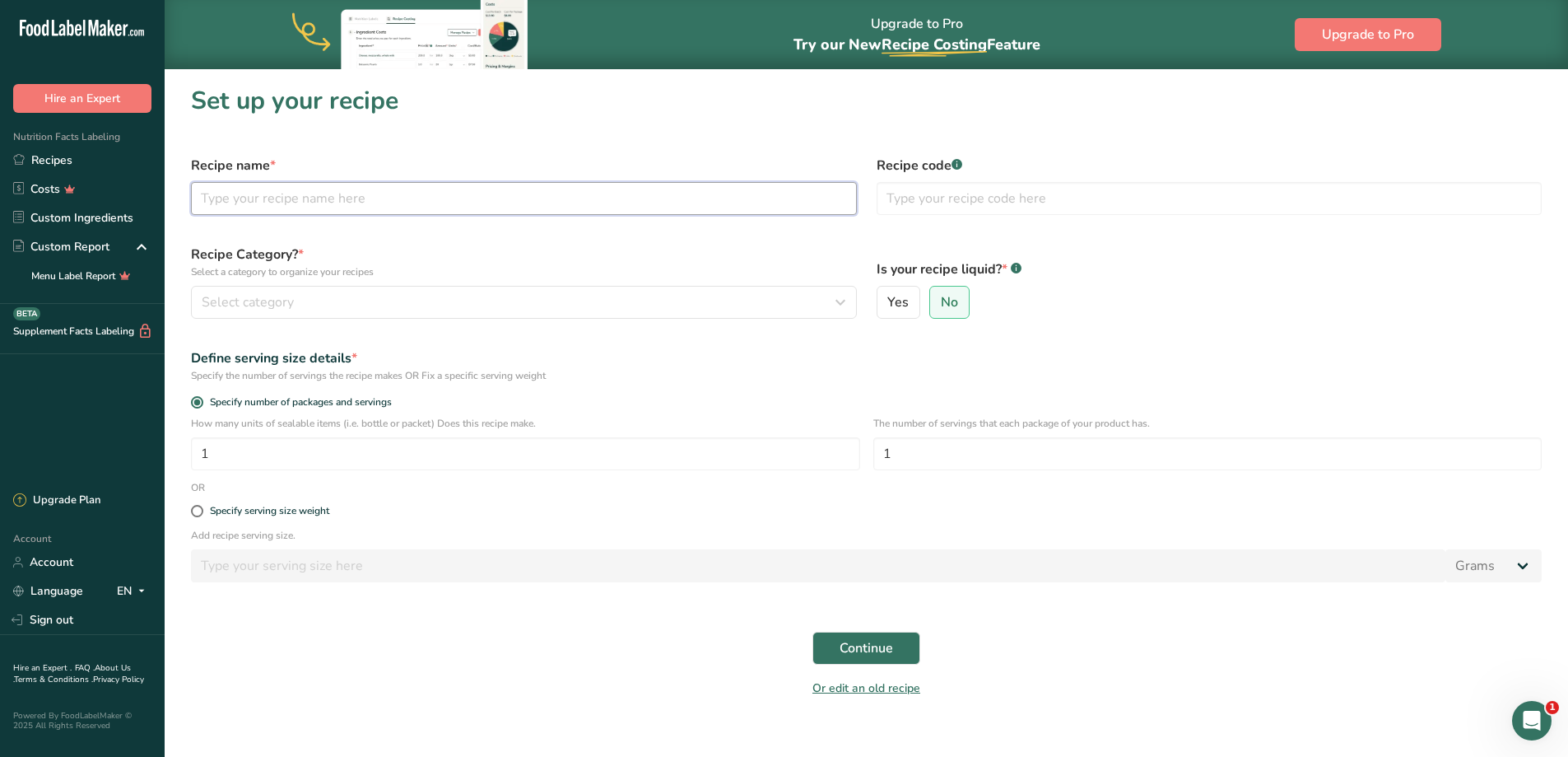
click at [413, 201] on input "text" at bounding box center [524, 198] width 666 height 33
type input "Chai Pudding"
type input "Desserts"
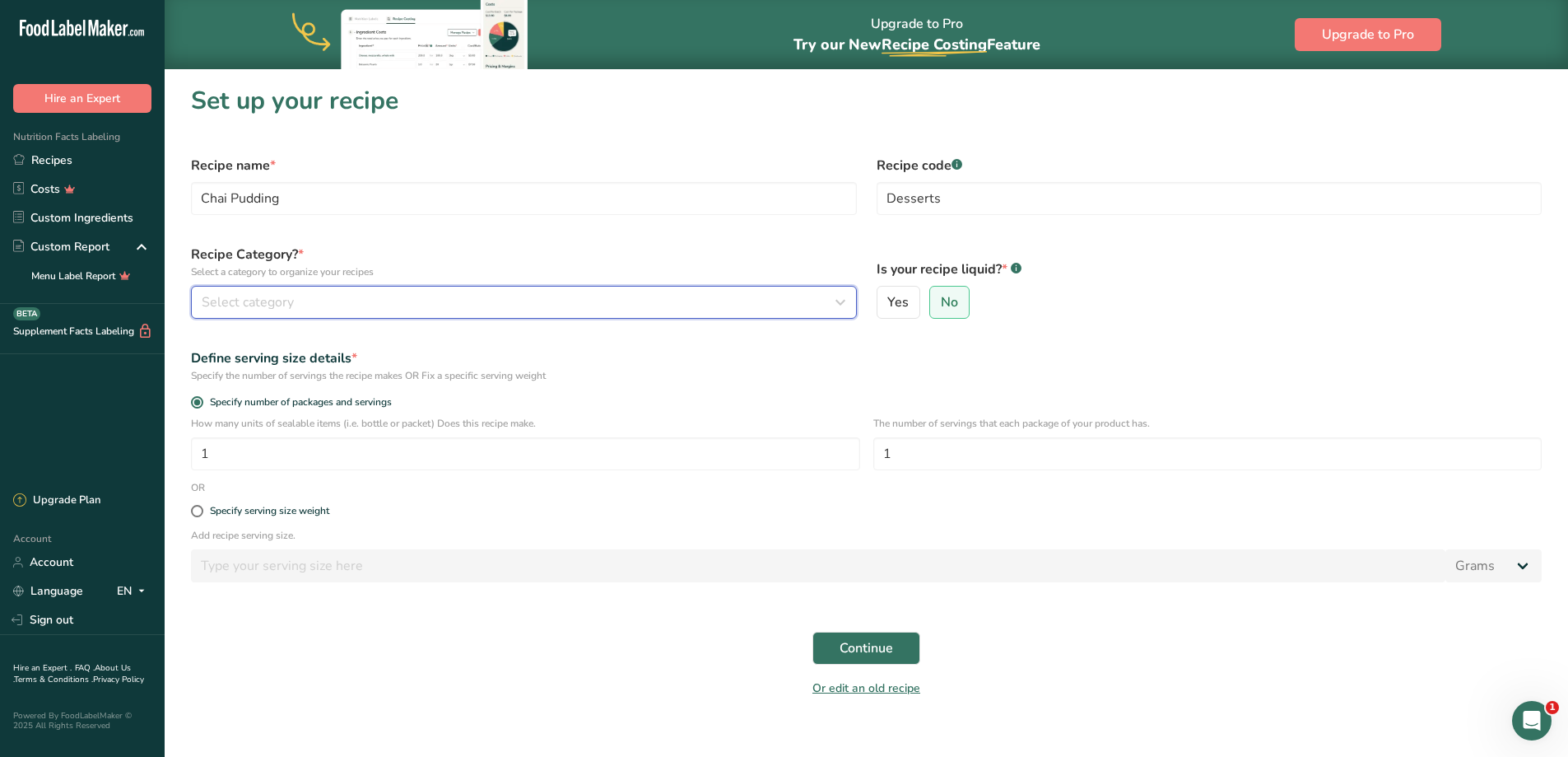
click at [308, 294] on div "Select category" at bounding box center [518, 302] width 634 height 20
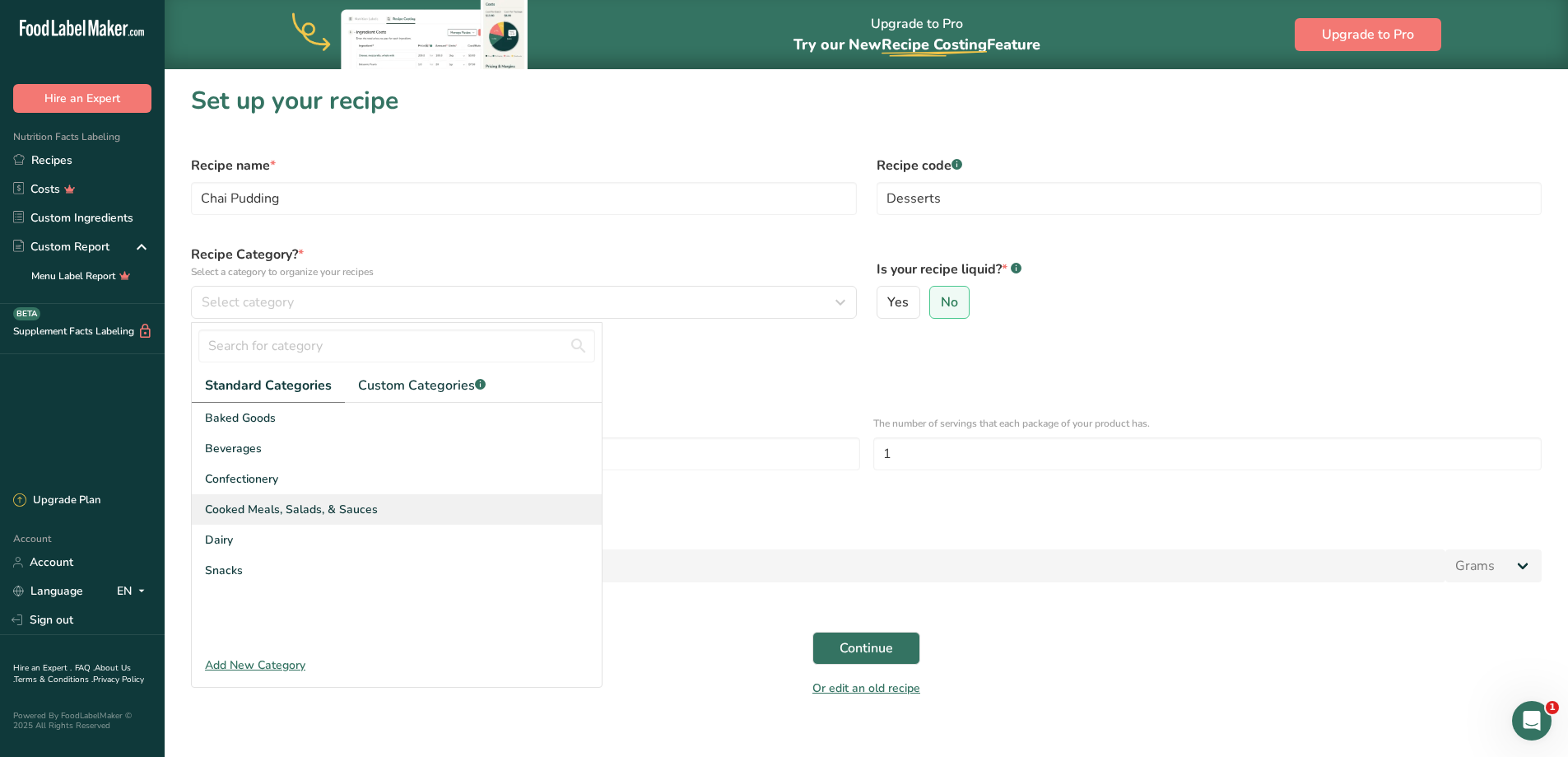
click at [335, 504] on span "Cooked Meals, Salads, & Sauces" at bounding box center [291, 509] width 173 height 18
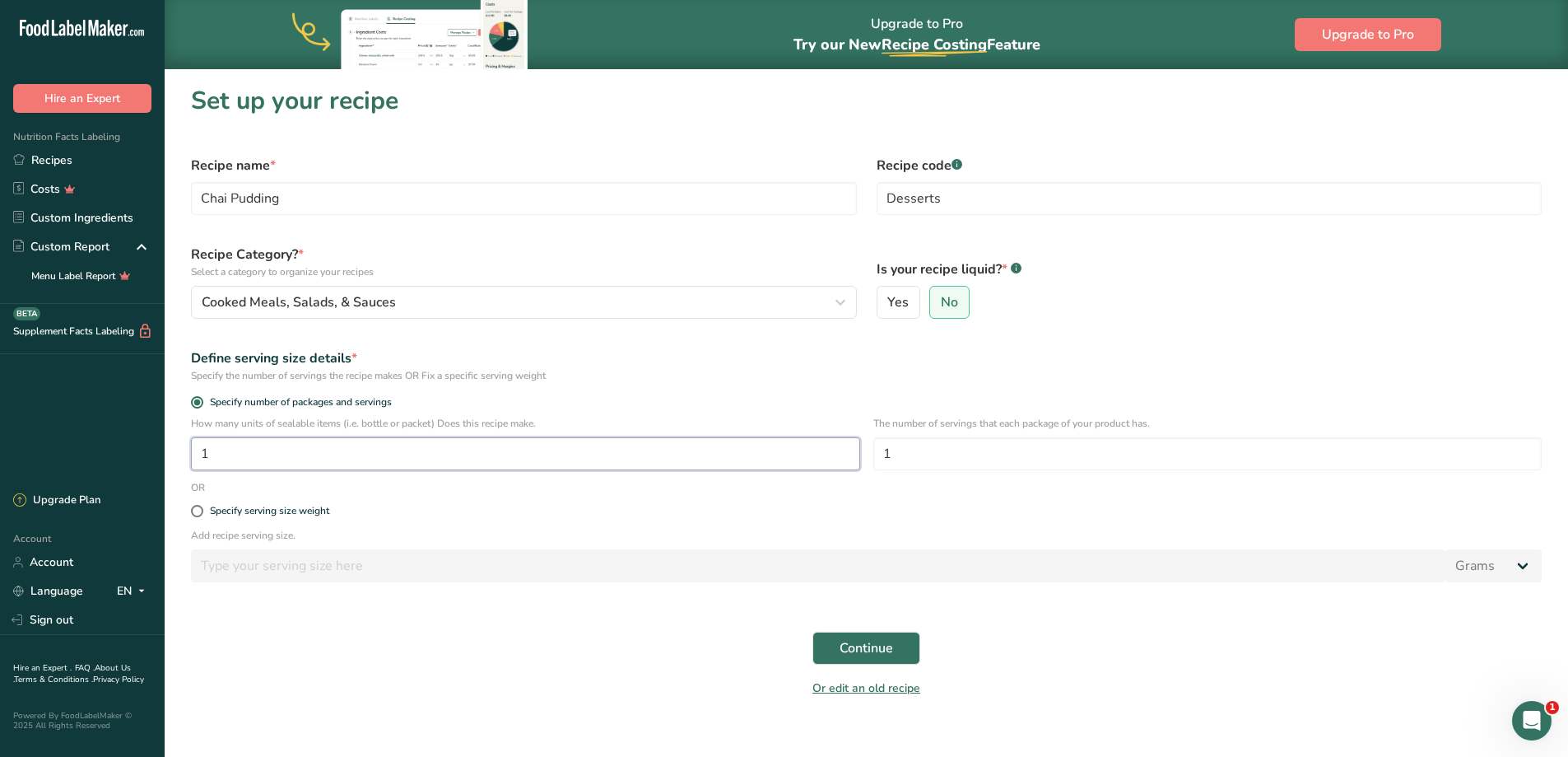
drag, startPoint x: 281, startPoint y: 456, endPoint x: 143, endPoint y: 455, distance: 138.0
click at [135, 450] on div ".a-20{fill:#fff;} Hire an Expert Nutrition Facts Labeling Recipes Costs Custom …" at bounding box center [784, 388] width 1568 height 776
type input "2"
click at [872, 651] on span "Continue" at bounding box center [867, 648] width 54 height 20
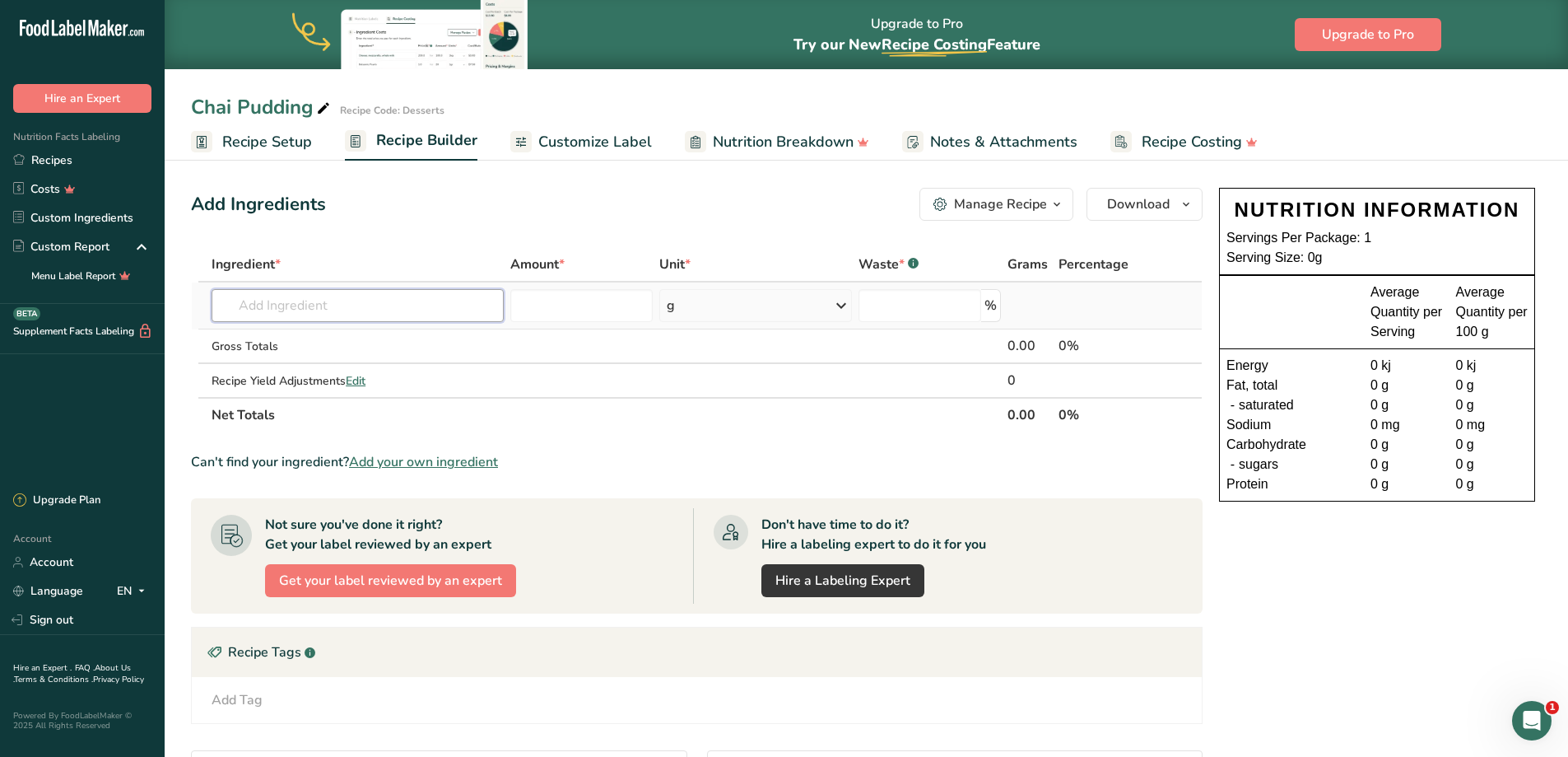
click at [357, 309] on input "text" at bounding box center [357, 305] width 292 height 33
type input "CHAI SEED"
click at [344, 343] on p "12006 Seeds, chia seeds, dried" at bounding box center [313, 338] width 176 height 18
type input "Seeds, chia seeds, dried"
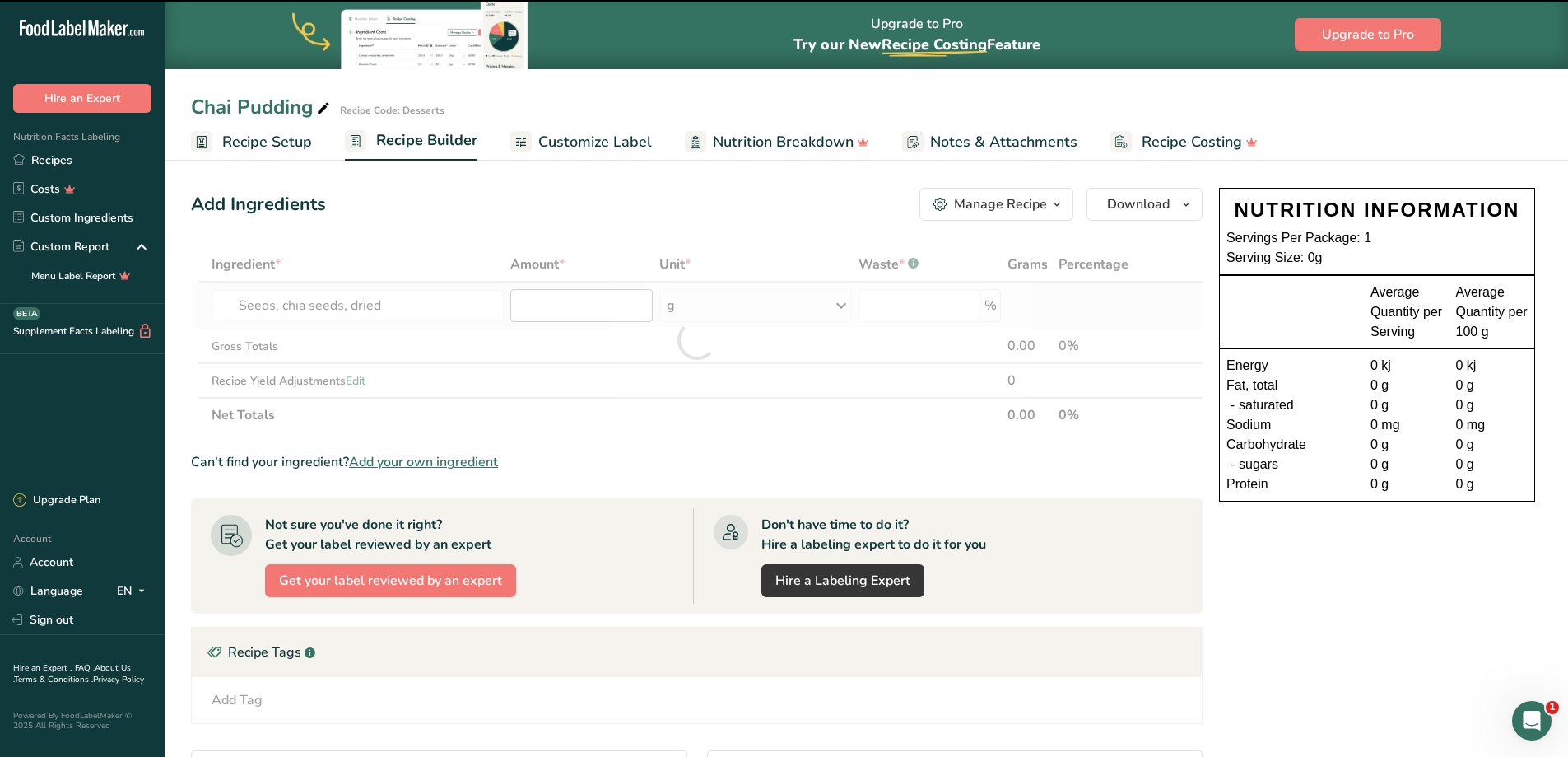
type input "0"
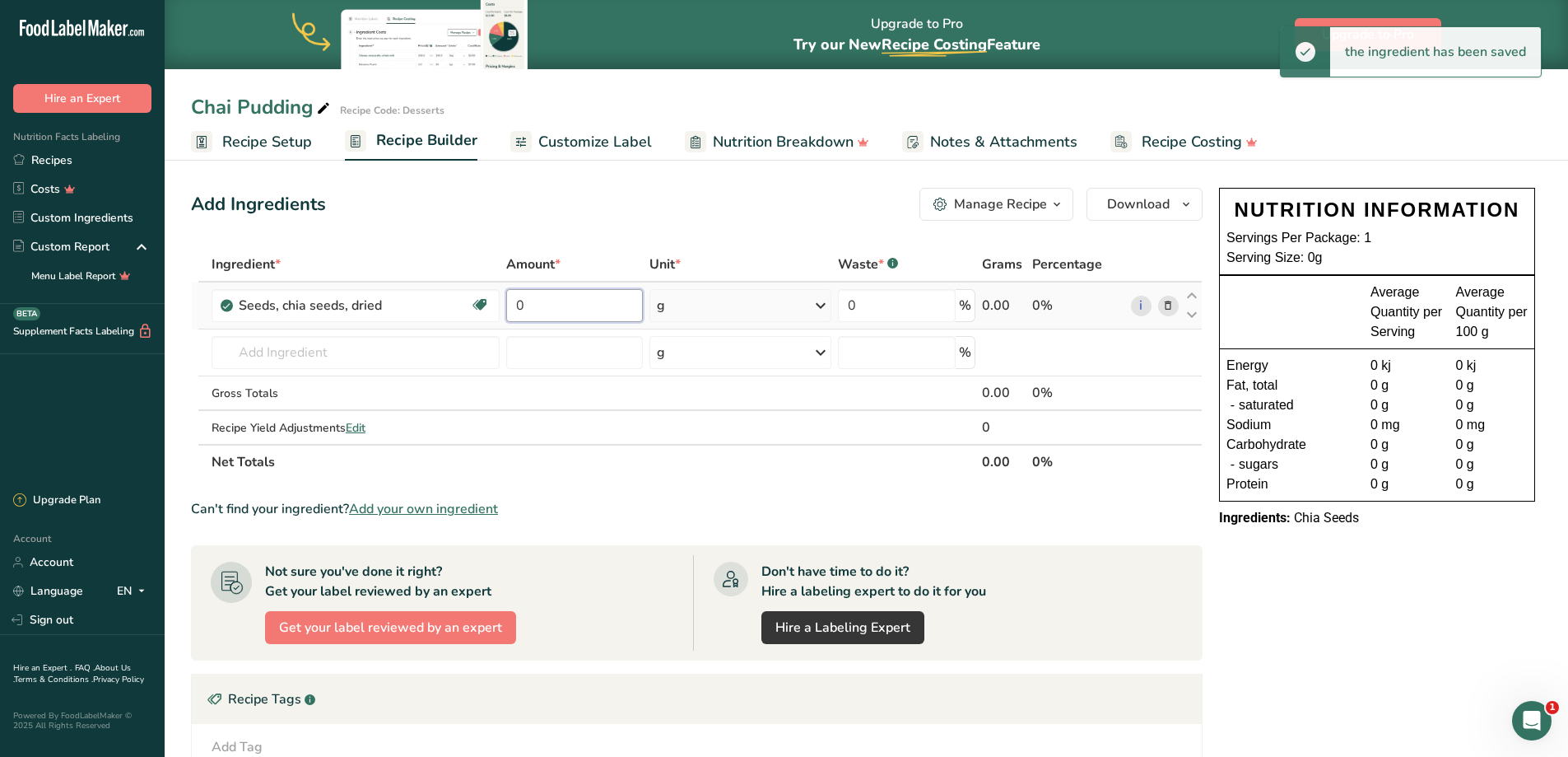
click at [565, 303] on input "0" at bounding box center [574, 305] width 137 height 33
drag, startPoint x: 552, startPoint y: 311, endPoint x: 516, endPoint y: 314, distance: 36.1
click at [517, 314] on input "0" at bounding box center [574, 305] width 137 height 33
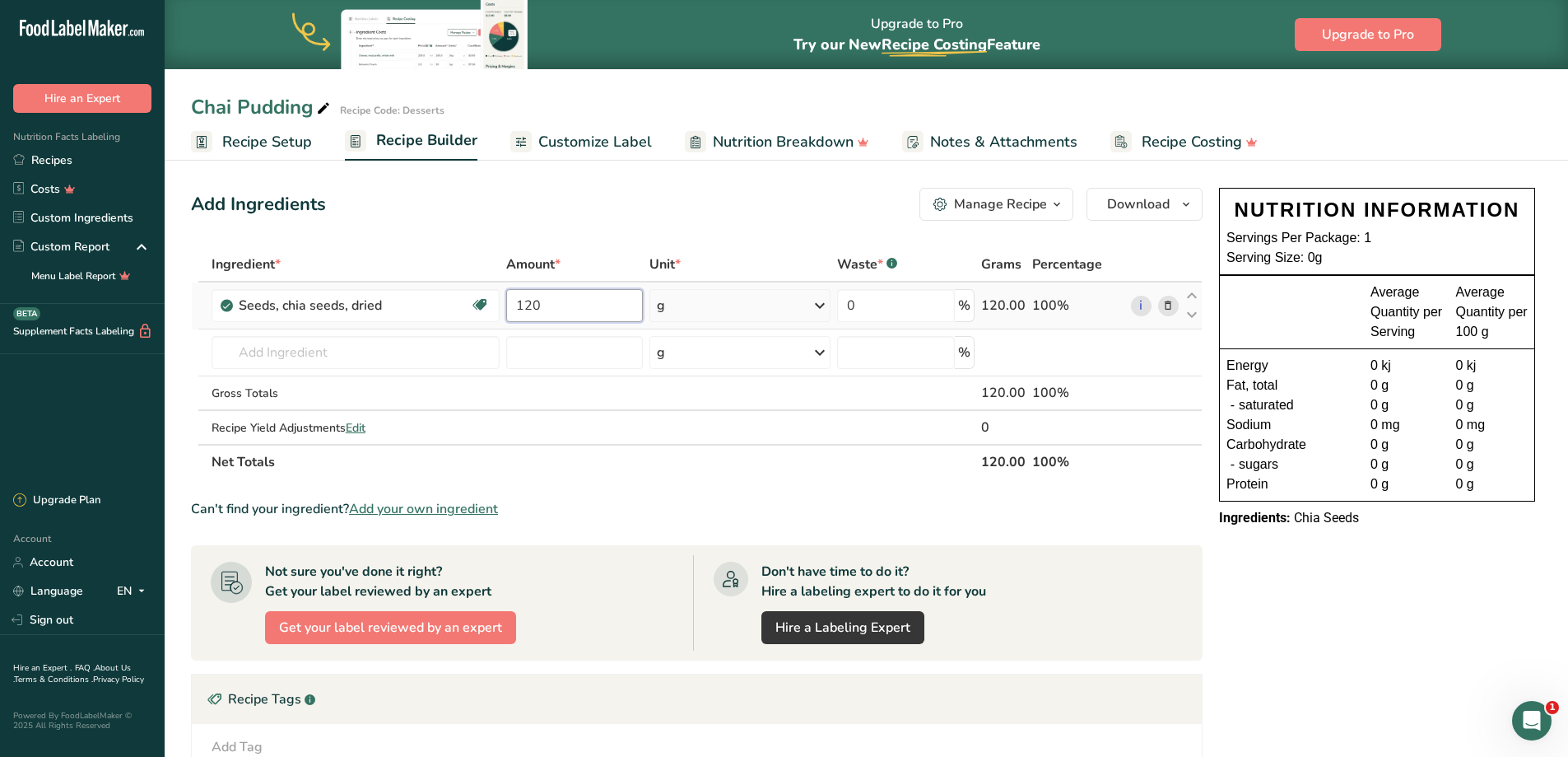
type input "120"
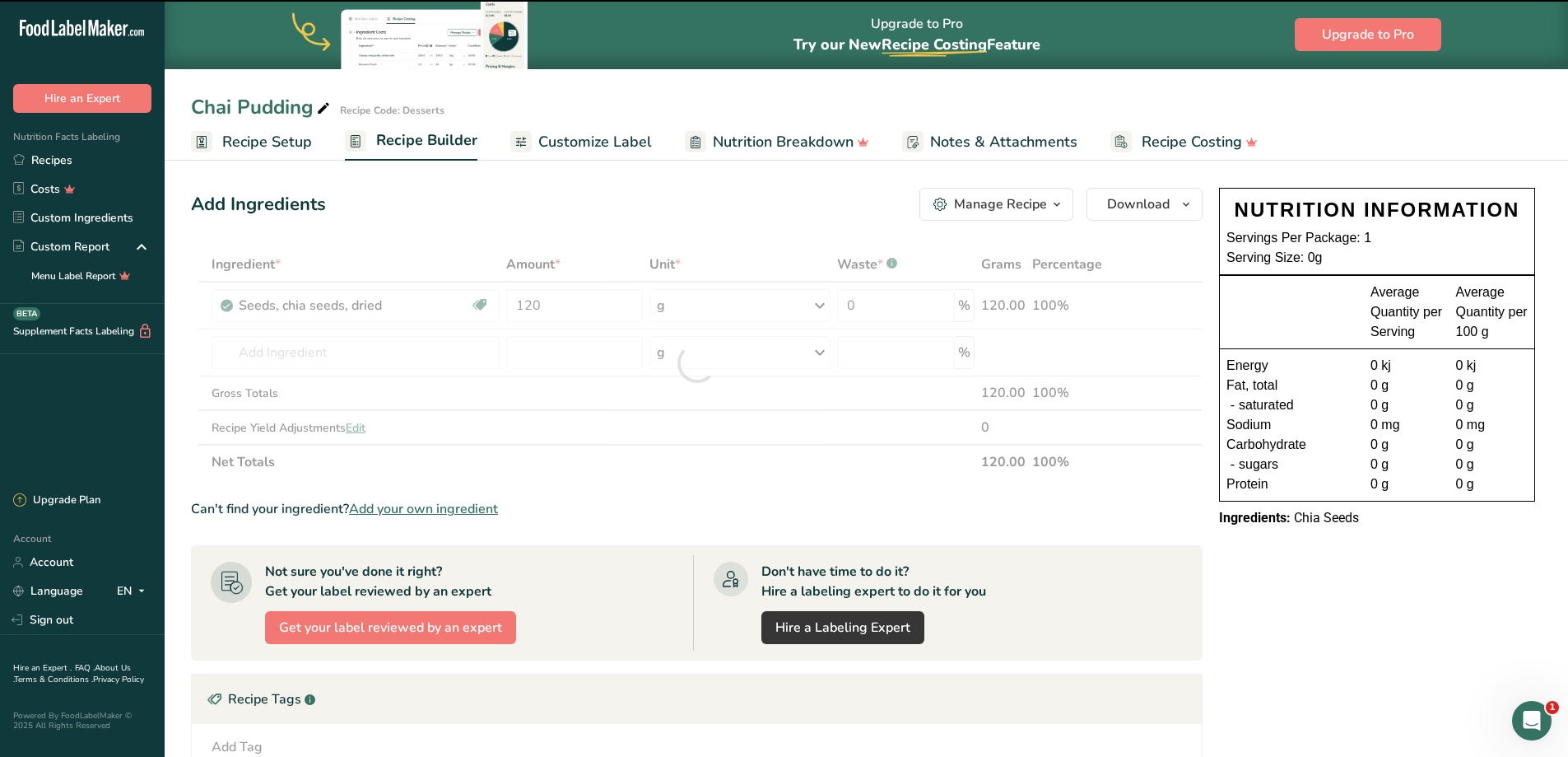
click at [329, 347] on div at bounding box center [697, 363] width 1012 height 232
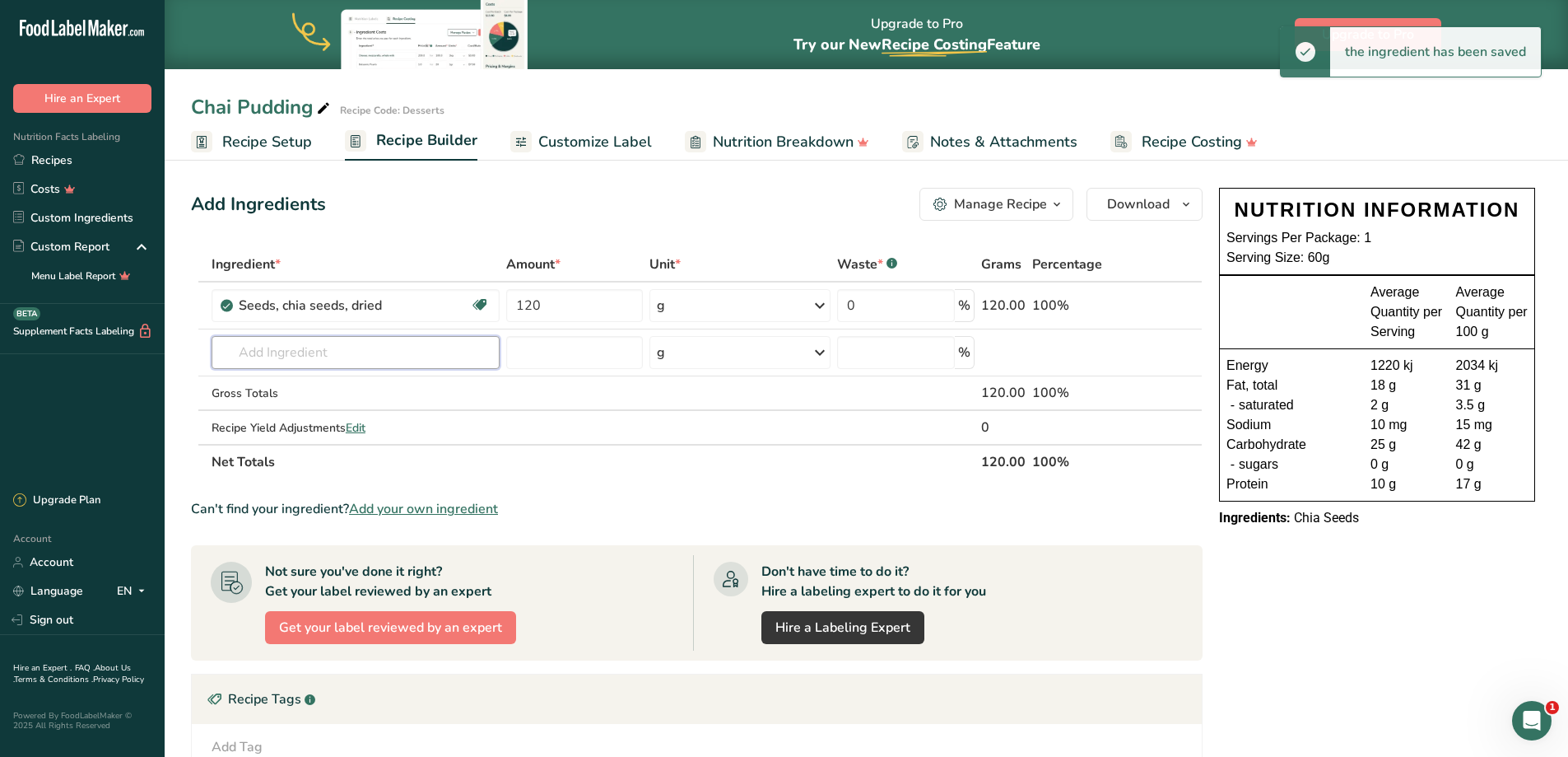
click at [329, 347] on input "text" at bounding box center [355, 352] width 288 height 33
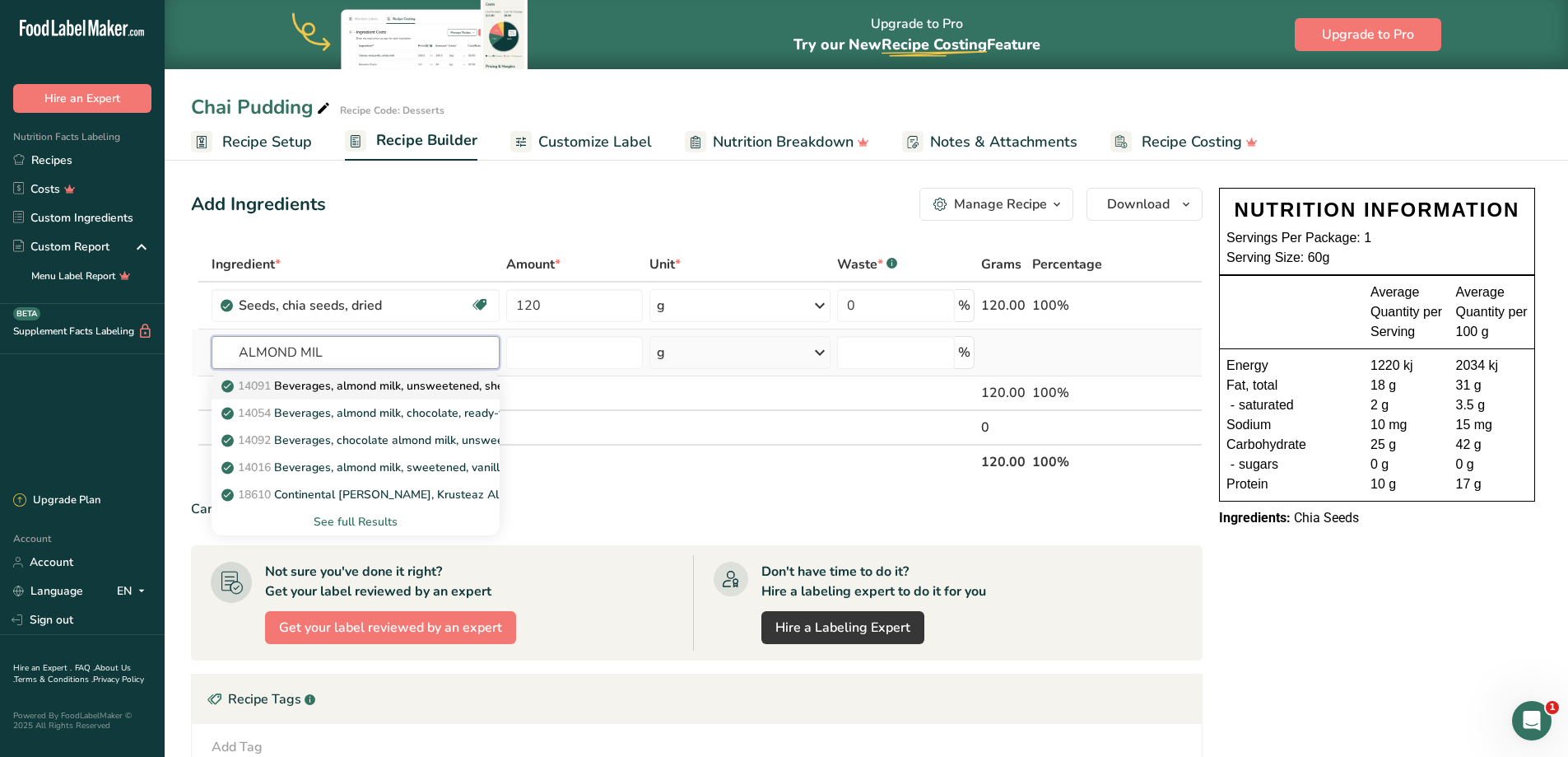
type input "ALMOND MIL"
click at [368, 384] on p "14091 Beverages, almond milk, unsweetened, shelf stable" at bounding box center [386, 385] width 323 height 18
type input "Beverages, almond milk, unsweetened, shelf stable"
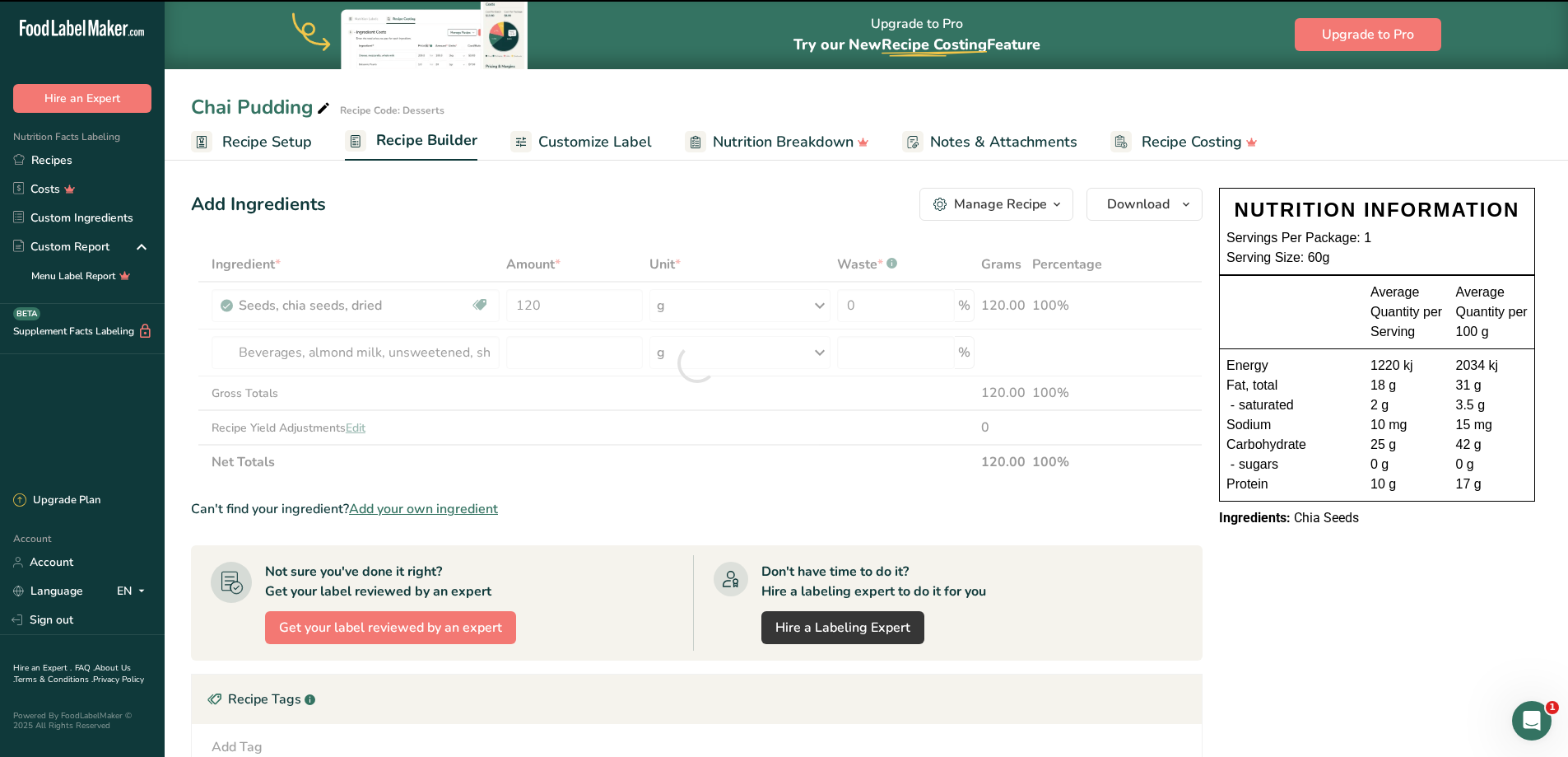
type input "0"
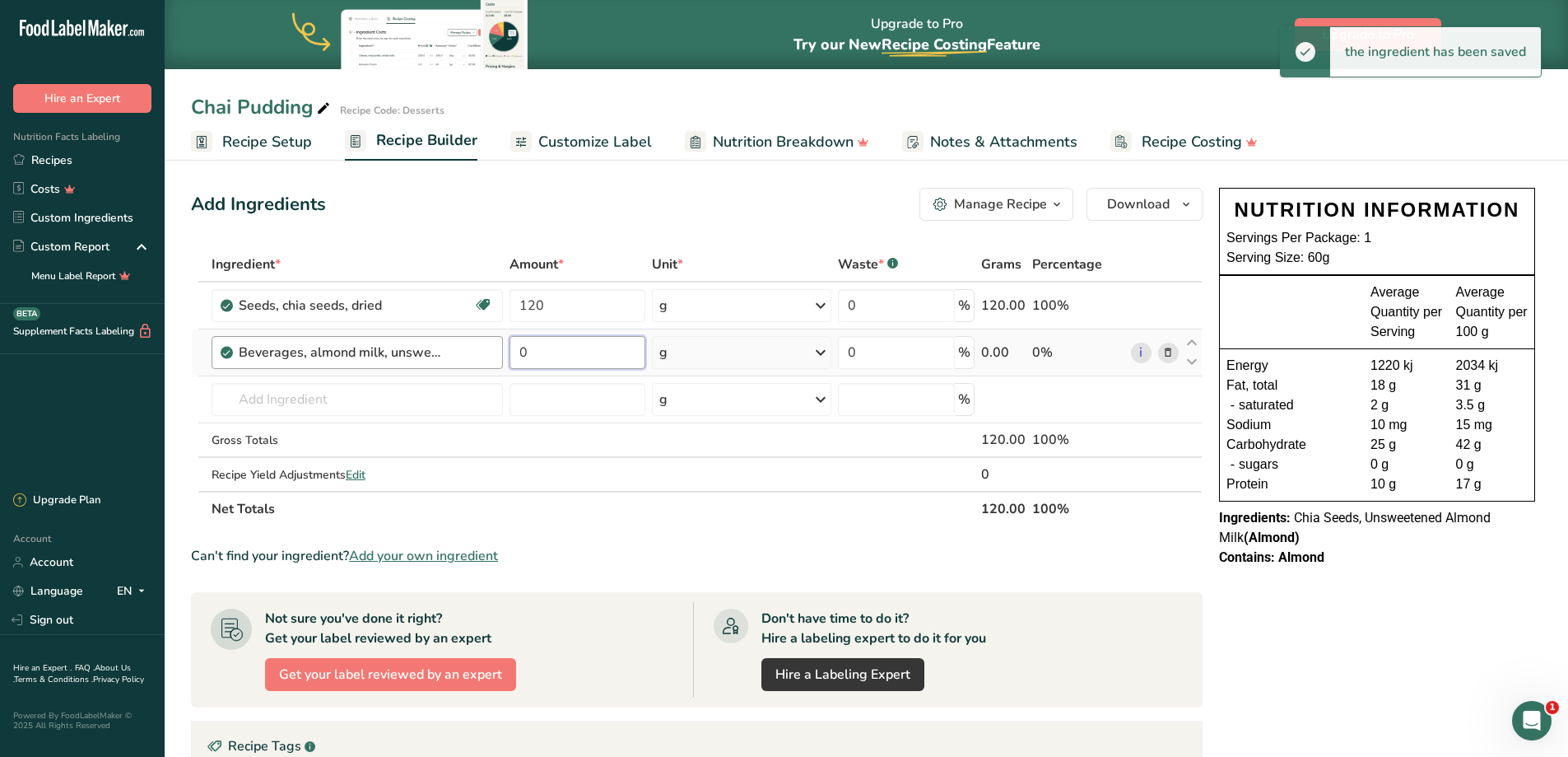
drag, startPoint x: 574, startPoint y: 356, endPoint x: 487, endPoint y: 354, distance: 87.0
click at [478, 354] on tr "Beverages, almond milk, unsweetened, shelf stable 0 g Portions 1 cup Weight Uni…" at bounding box center [697, 352] width 1010 height 47
type input "250"
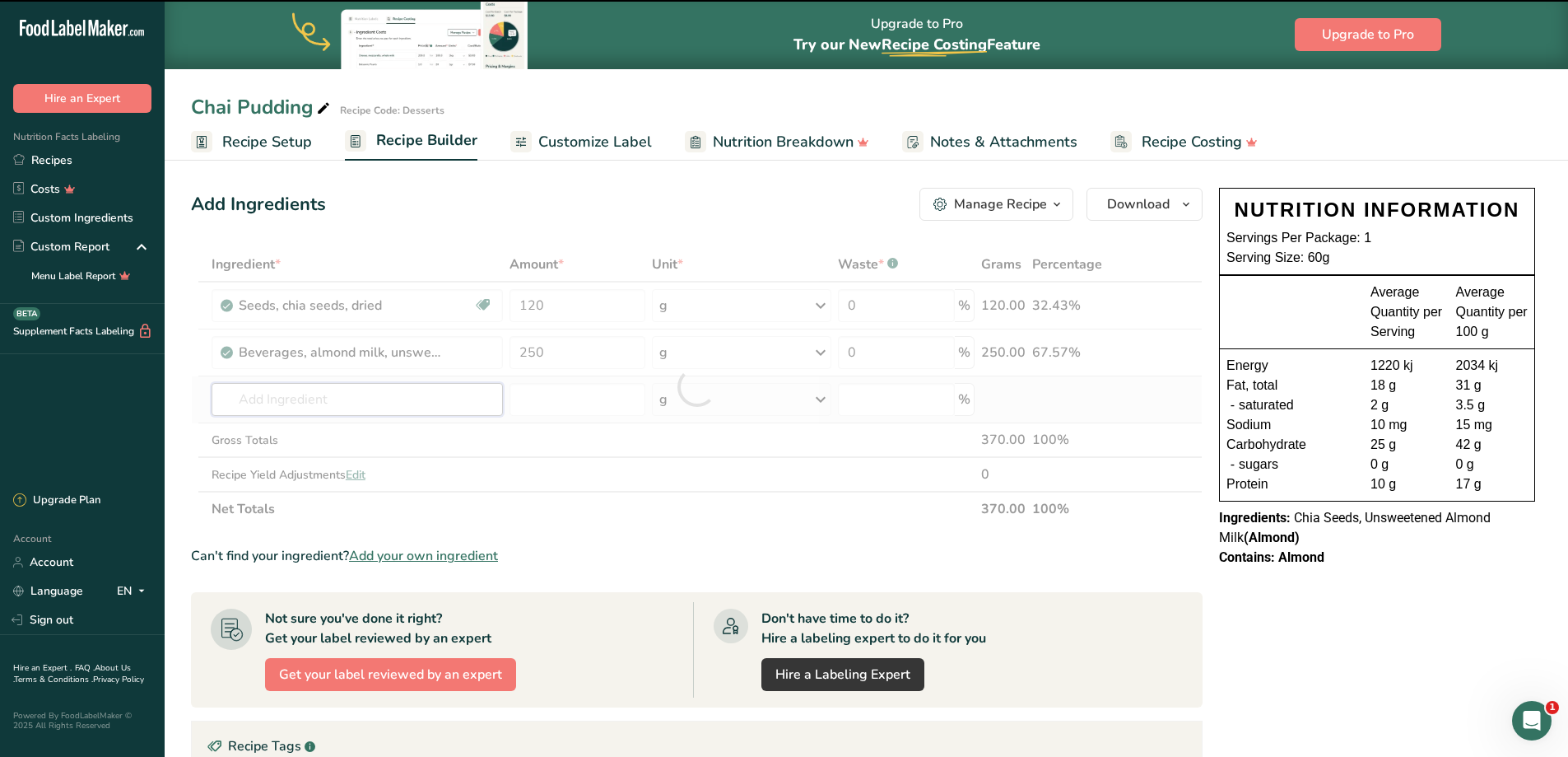
click at [346, 399] on input "text" at bounding box center [357, 399] width 291 height 33
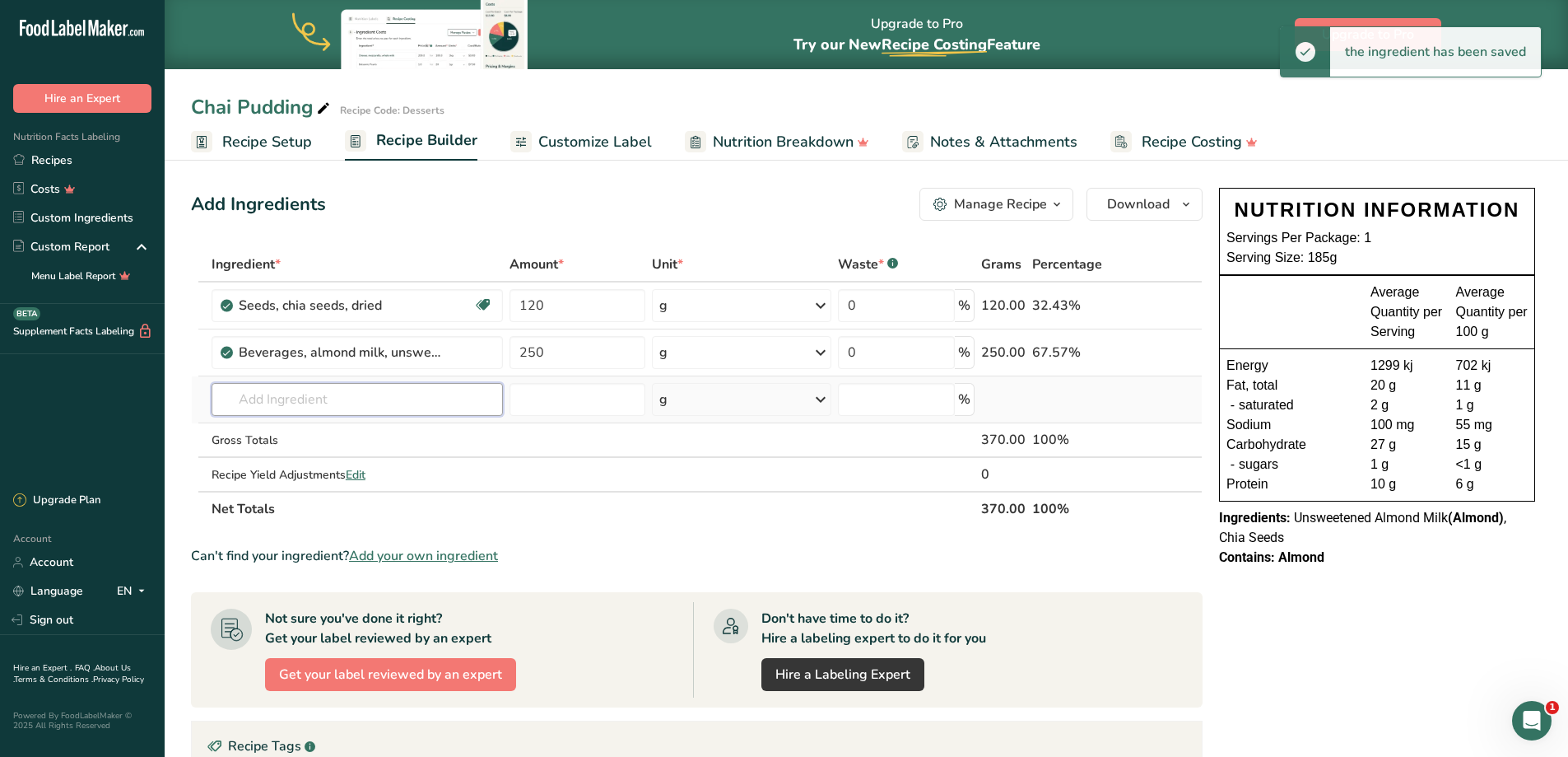
click at [324, 401] on input "text" at bounding box center [357, 399] width 291 height 33
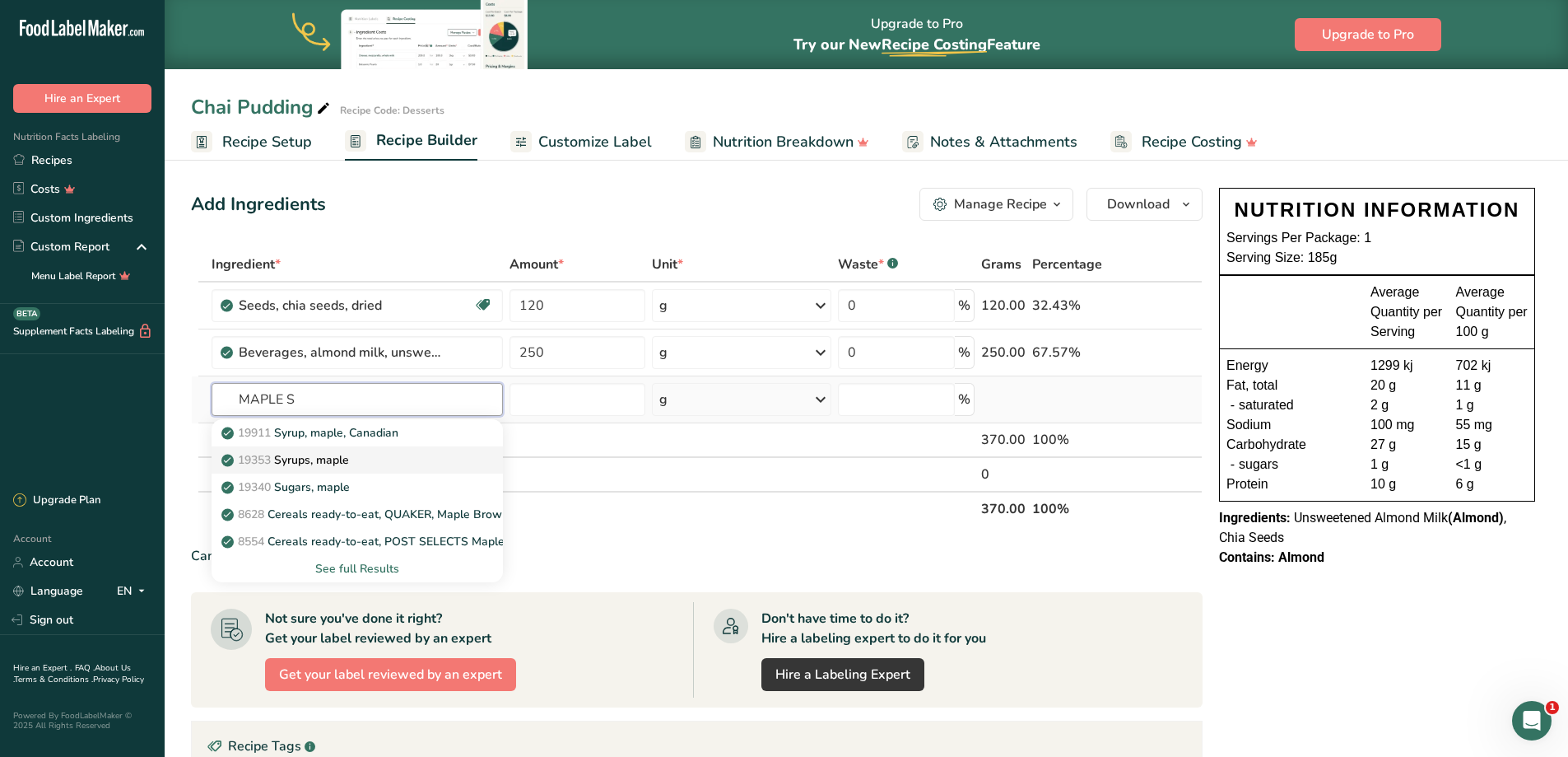
type input "MAPLE S"
click at [311, 447] on link "19353 Syrups, maple" at bounding box center [357, 460] width 291 height 27
type input "Syrups, maple"
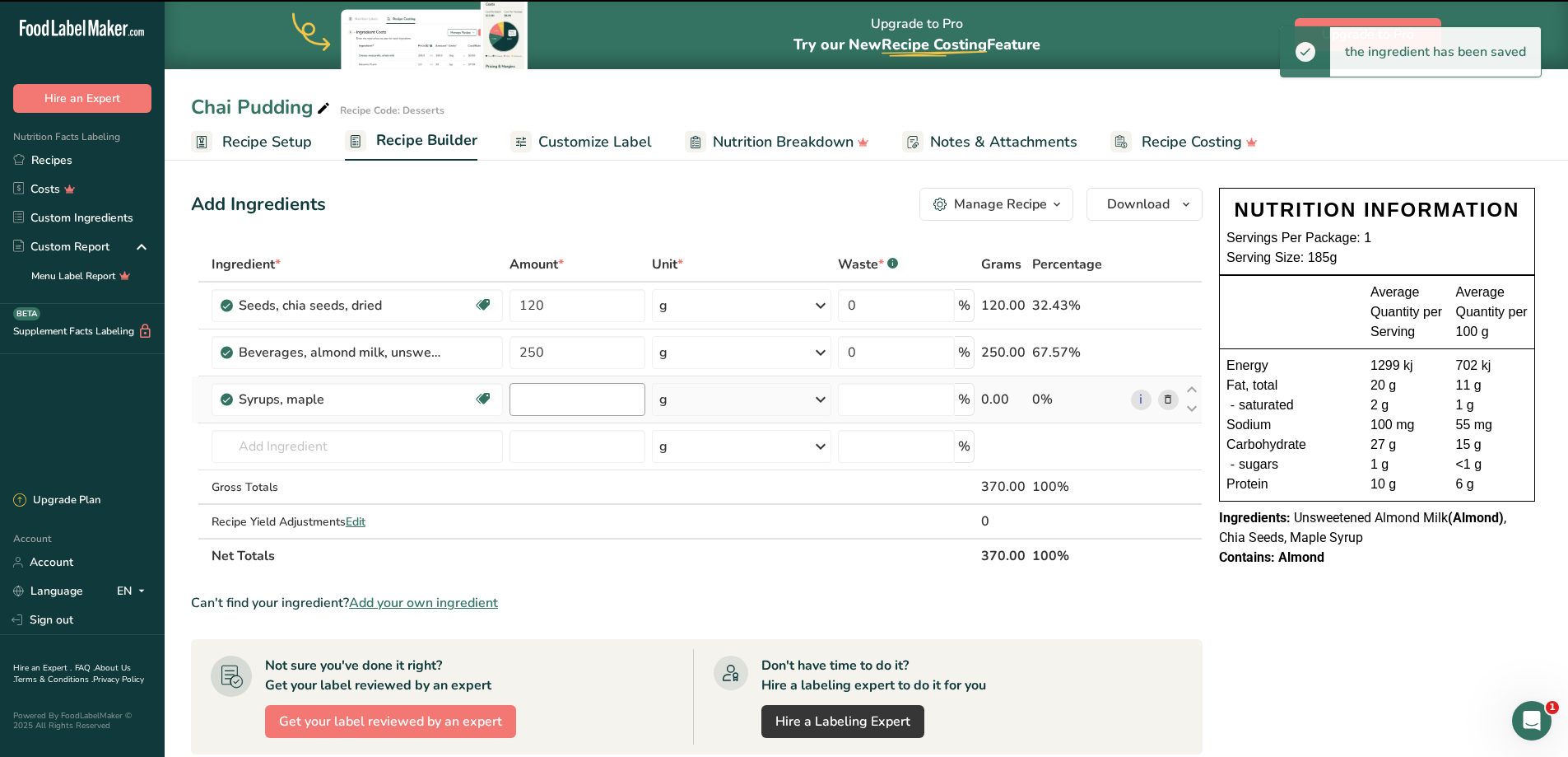
type input "0"
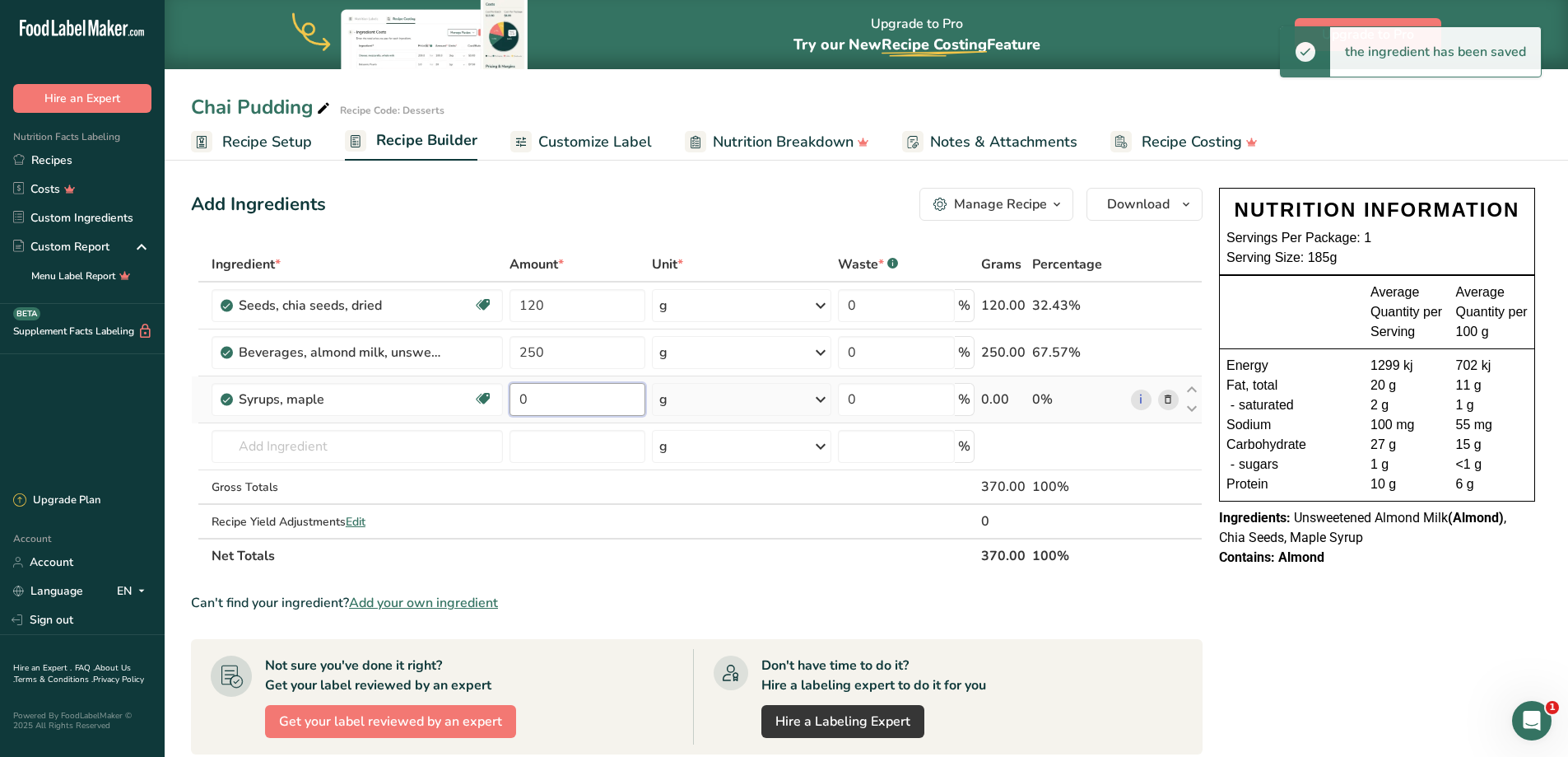
click at [564, 402] on input "0" at bounding box center [577, 399] width 136 height 33
click at [385, 393] on tr "Syrups, maple Dairy free Gluten free Vegan Vegetarian Soy free 0 g Portions 1 t…" at bounding box center [697, 399] width 1010 height 47
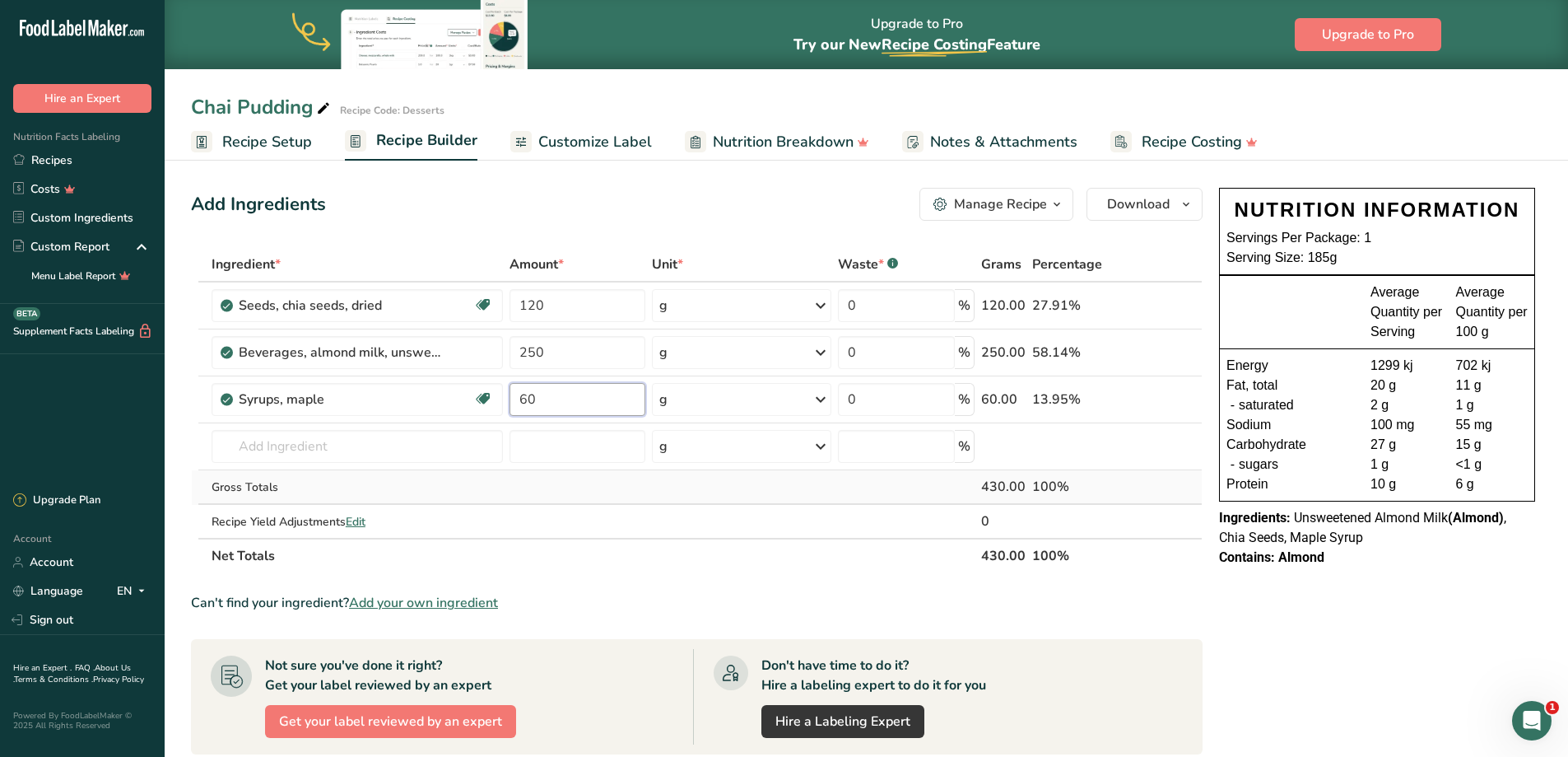
type input "60"
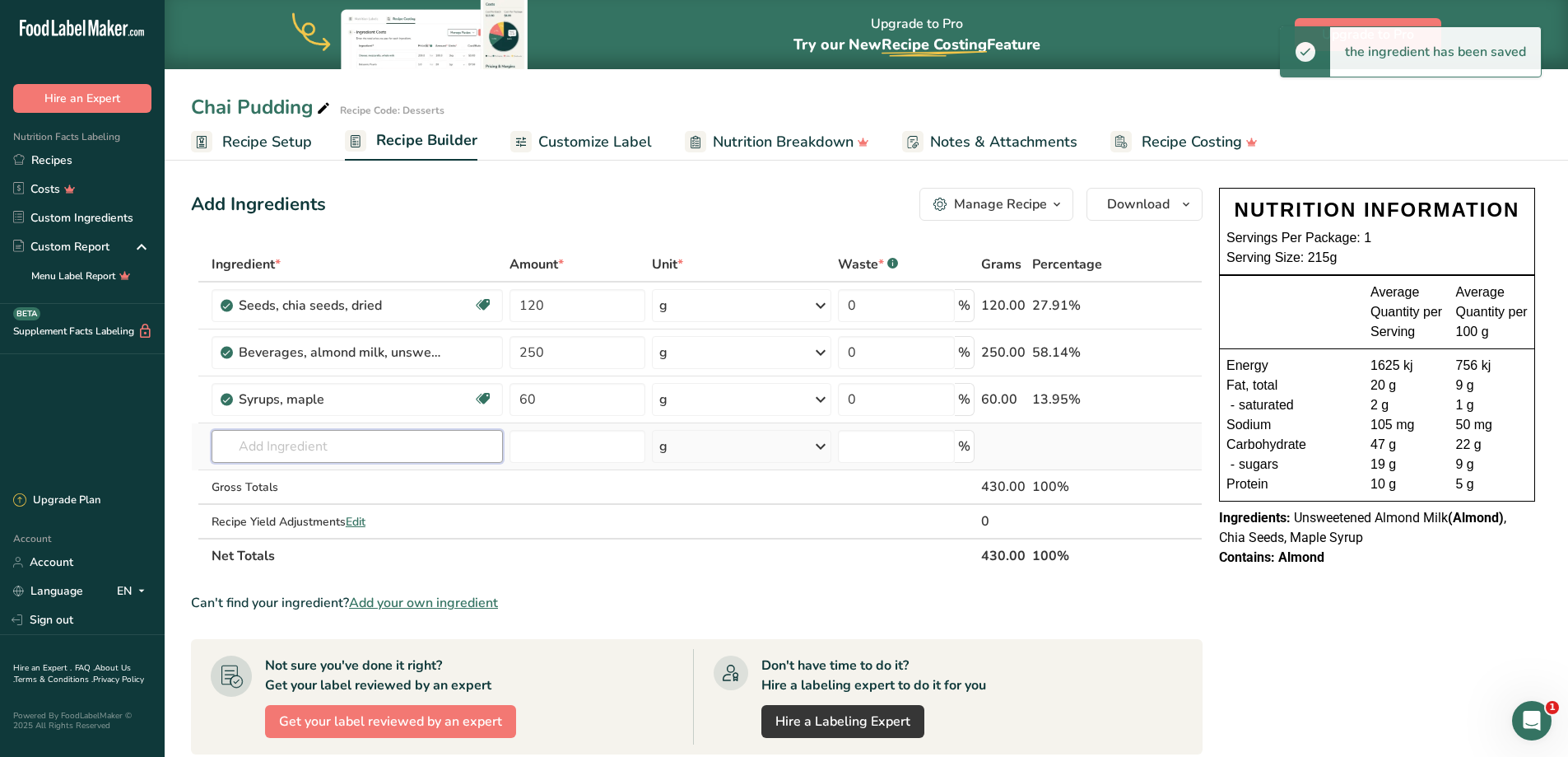
click at [283, 447] on input "text" at bounding box center [357, 446] width 291 height 33
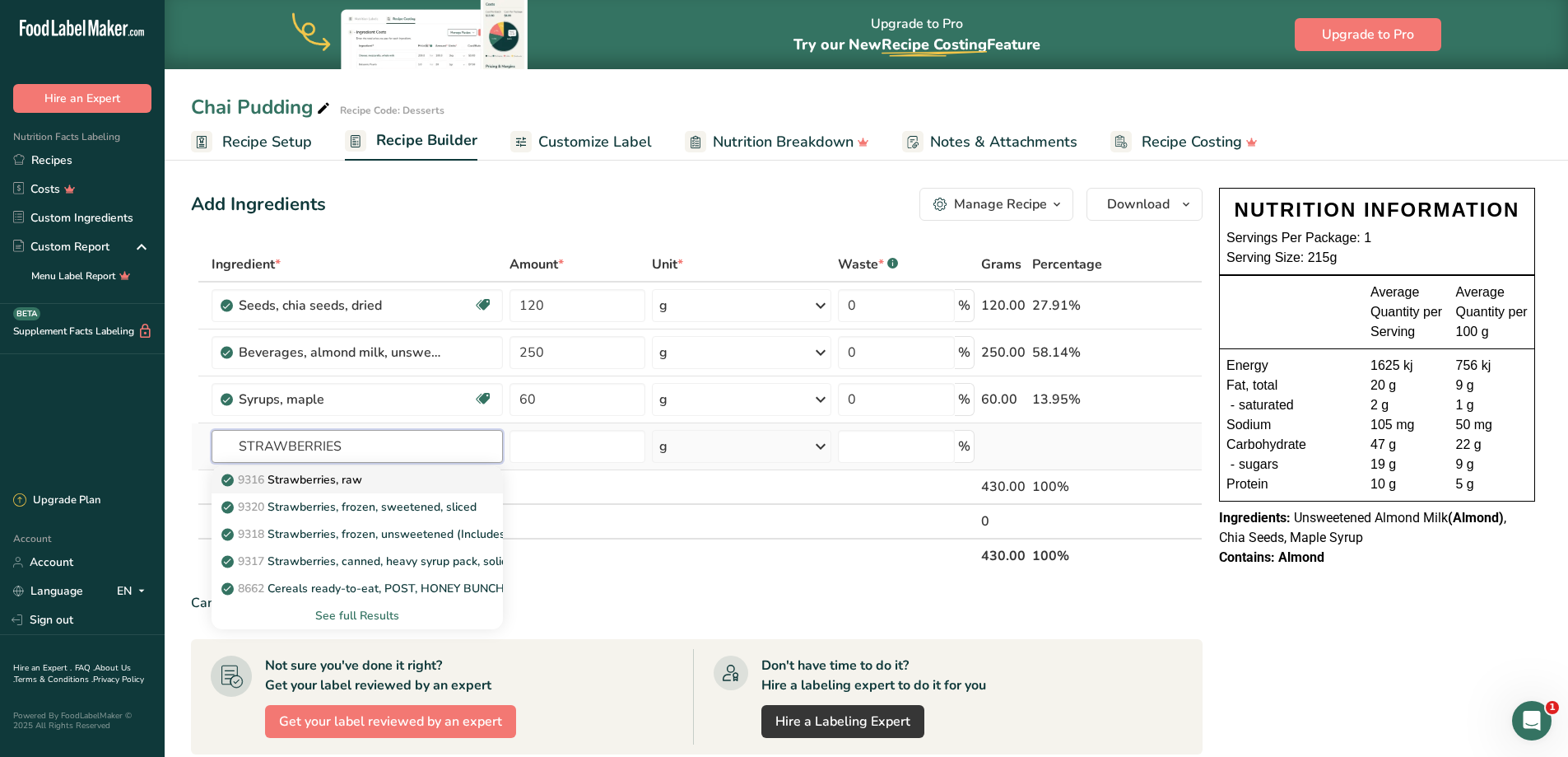
type input "STRAWBERRIES"
click at [317, 481] on p "9316 Strawberries, raw" at bounding box center [294, 479] width 138 height 18
type input "Strawberries, raw"
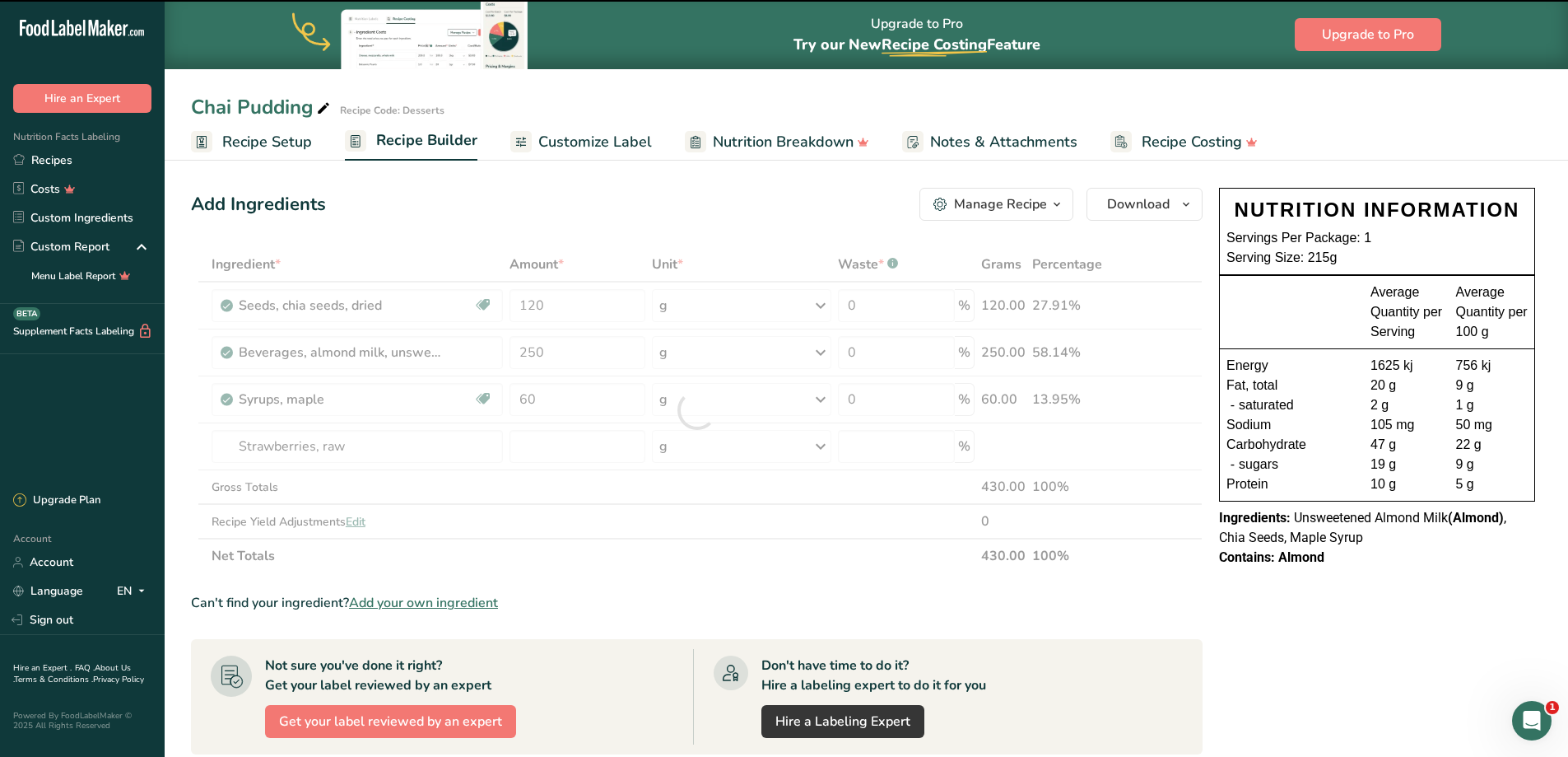
type input "0"
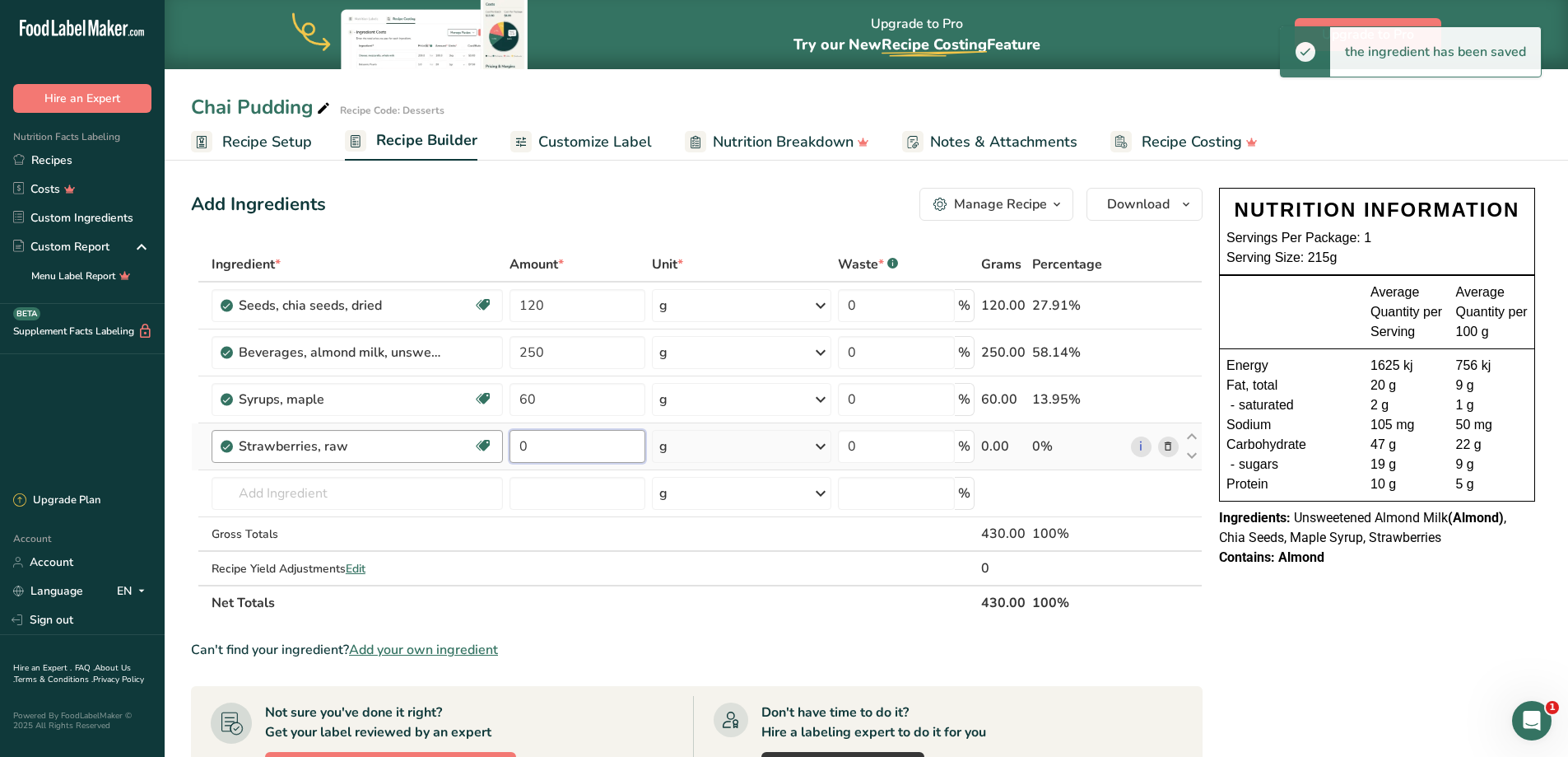
drag, startPoint x: 578, startPoint y: 446, endPoint x: 499, endPoint y: 436, distance: 79.6
click at [498, 436] on tr "Strawberries, raw Source of Antioxidants Dairy free Gluten free Vegan Vegetaria…" at bounding box center [697, 446] width 1010 height 47
type input "25"
click at [301, 489] on input "text" at bounding box center [357, 493] width 291 height 33
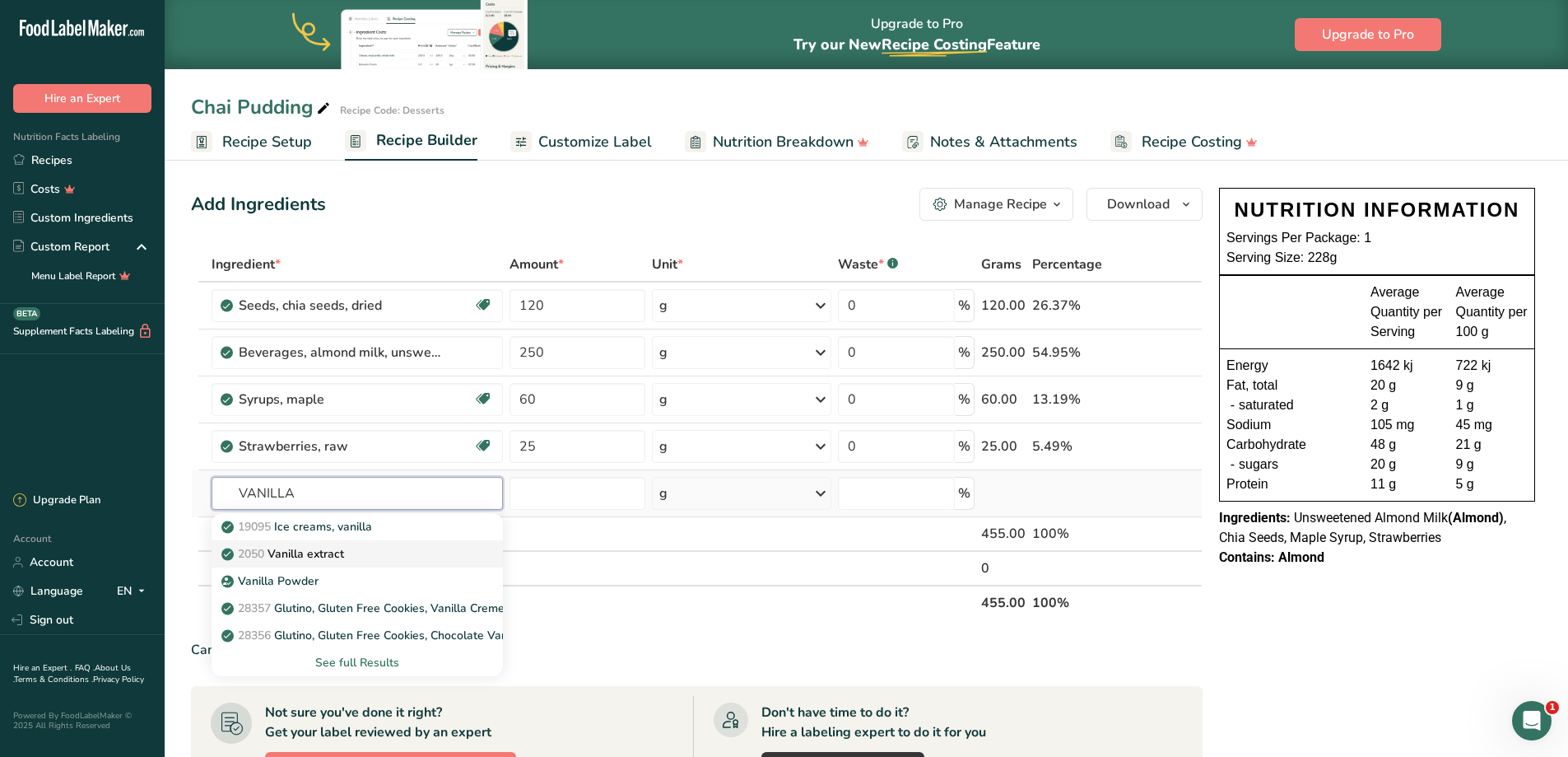
type input "VANILLA"
click at [371, 555] on div "2050 Vanilla extract" at bounding box center [344, 553] width 239 height 18
type input "Vanilla extract"
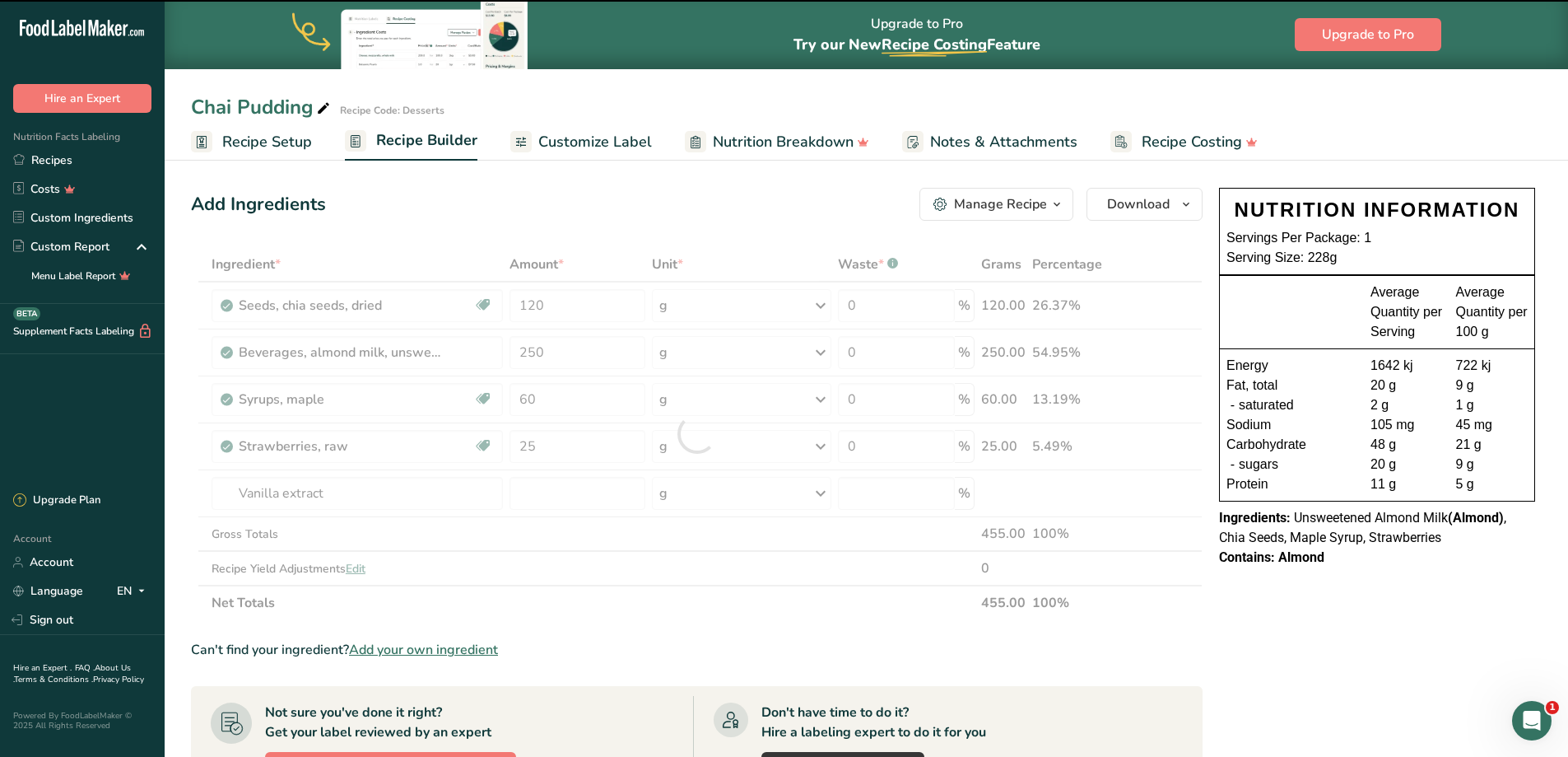
type input "0"
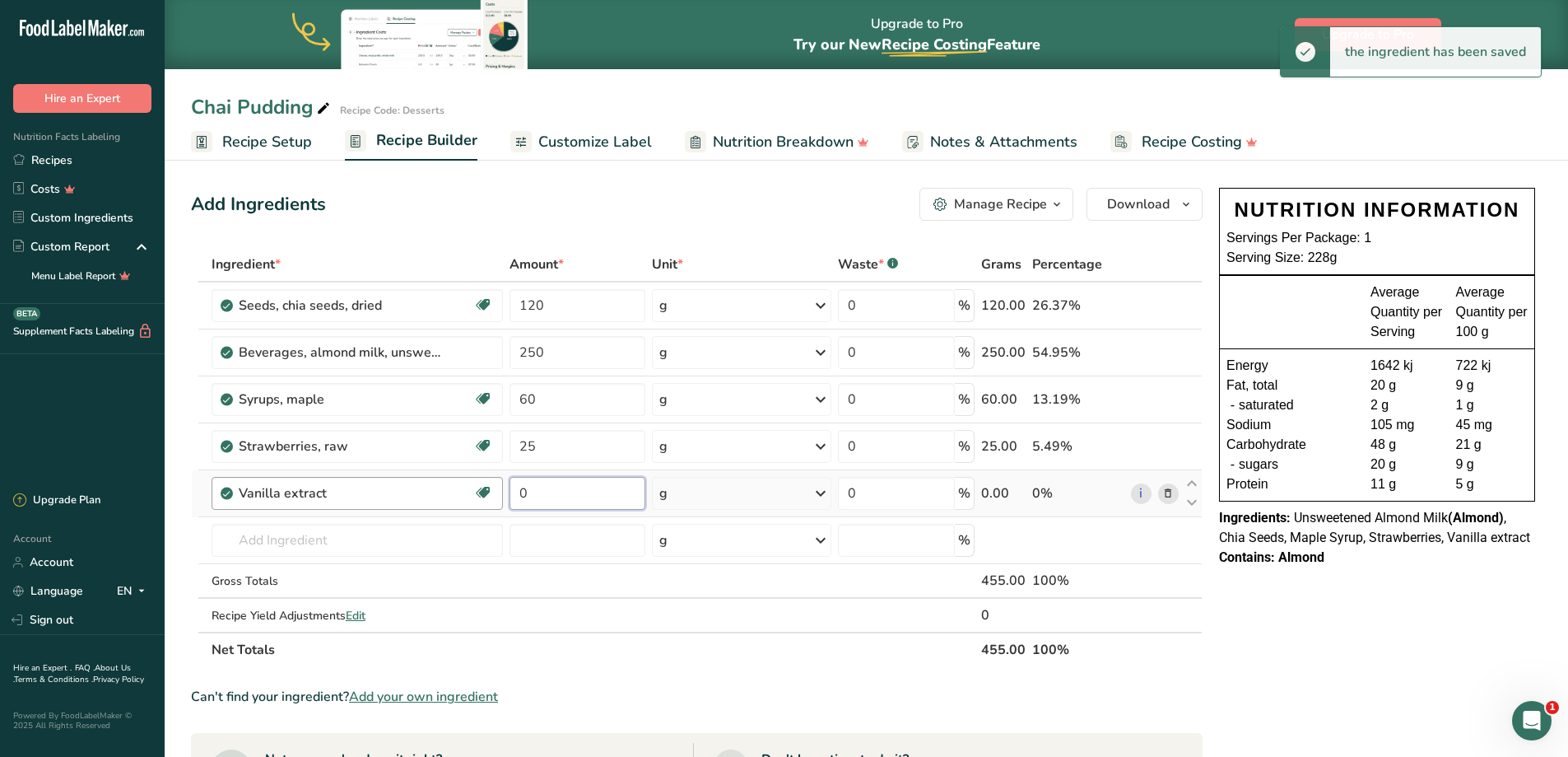
drag, startPoint x: 571, startPoint y: 493, endPoint x: 459, endPoint y: 483, distance: 112.4
click at [453, 483] on tr "Vanilla extract Dairy free Gluten free Vegan Vegetarian Soy free 0 g Portions 1…" at bounding box center [697, 493] width 1010 height 47
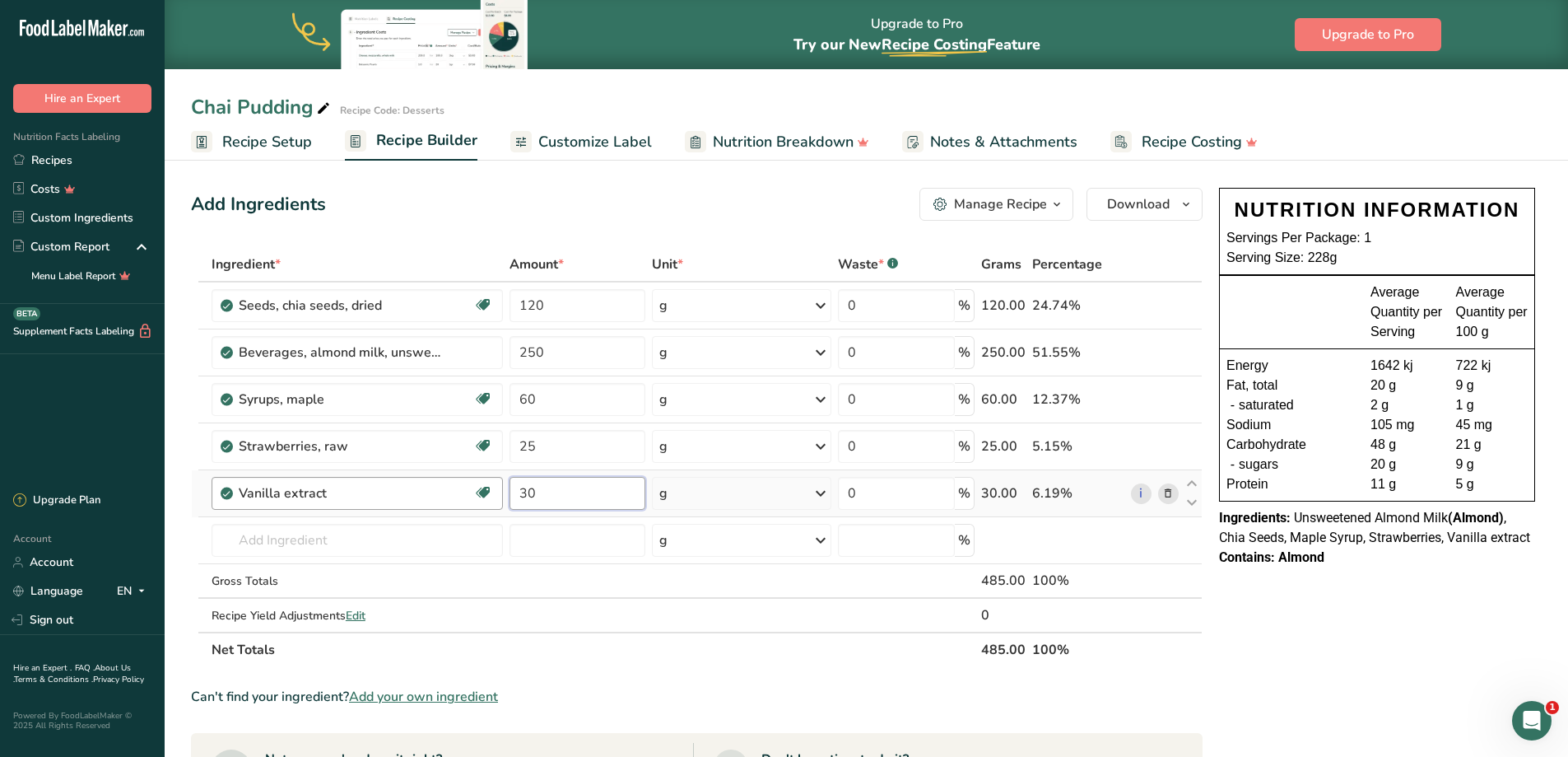
type input "30"
click at [1293, 631] on div "NUTRITION INFORMATION Servings Per Package: 1 Serving Size: 243g Average Quanti…" at bounding box center [1377, 686] width 329 height 1010
click at [1138, 198] on span "Download" at bounding box center [1138, 205] width 63 height 20
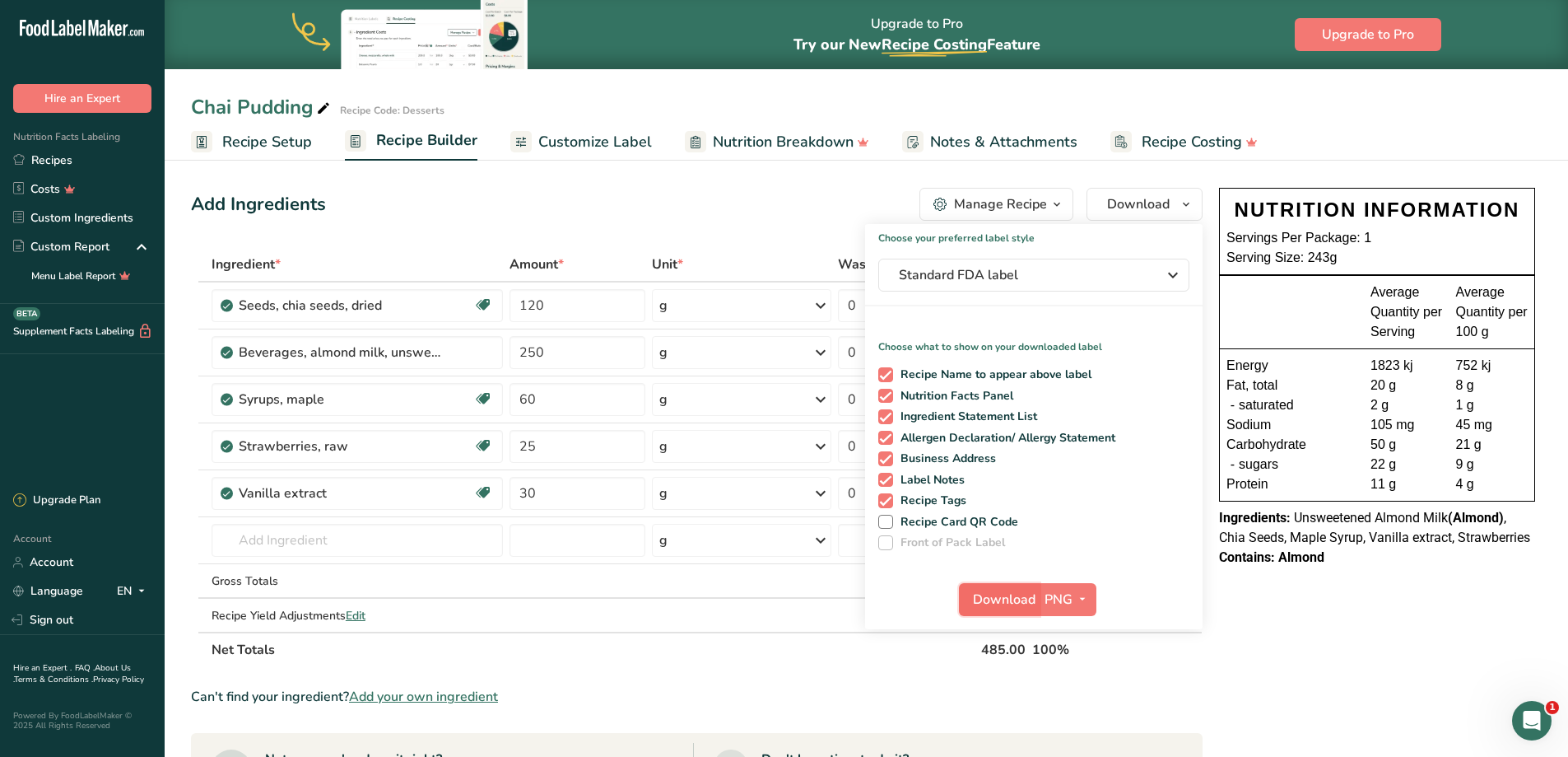
click at [1008, 613] on button "Download" at bounding box center [999, 599] width 81 height 33
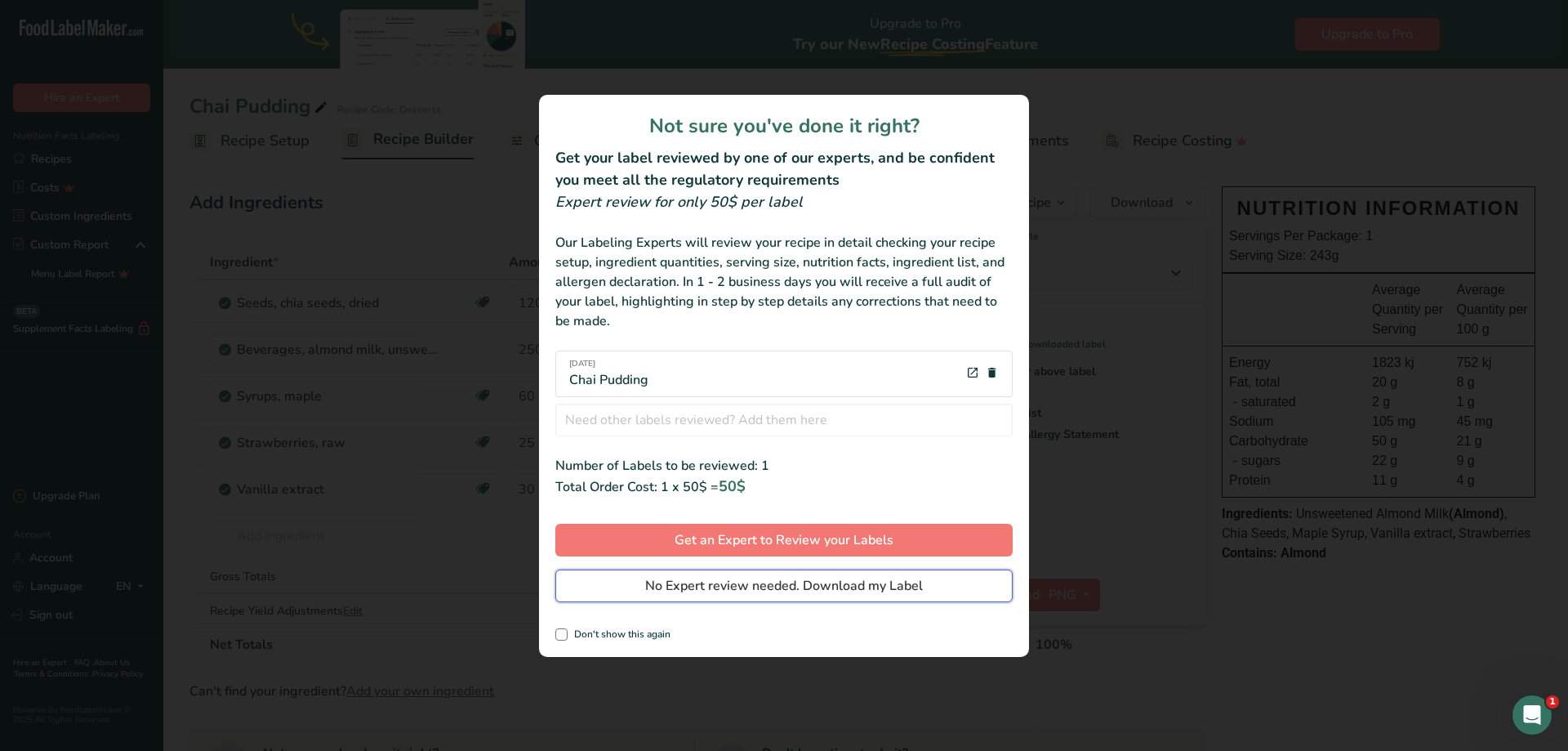
click at [714, 583] on span "No Expert review needed. Download my Label" at bounding box center [784, 586] width 278 height 20
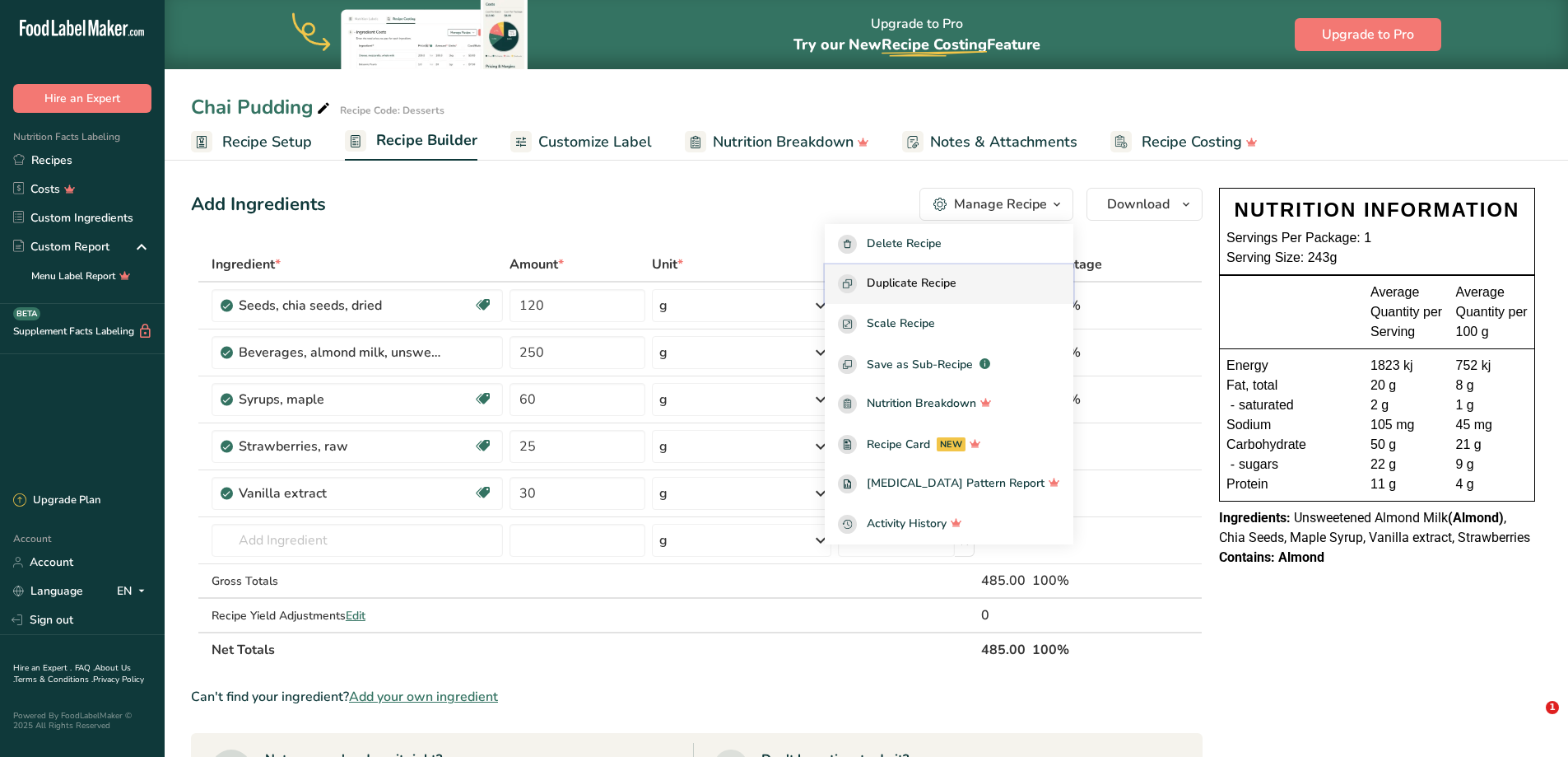
click at [935, 282] on span "Duplicate Recipe" at bounding box center [911, 284] width 90 height 19
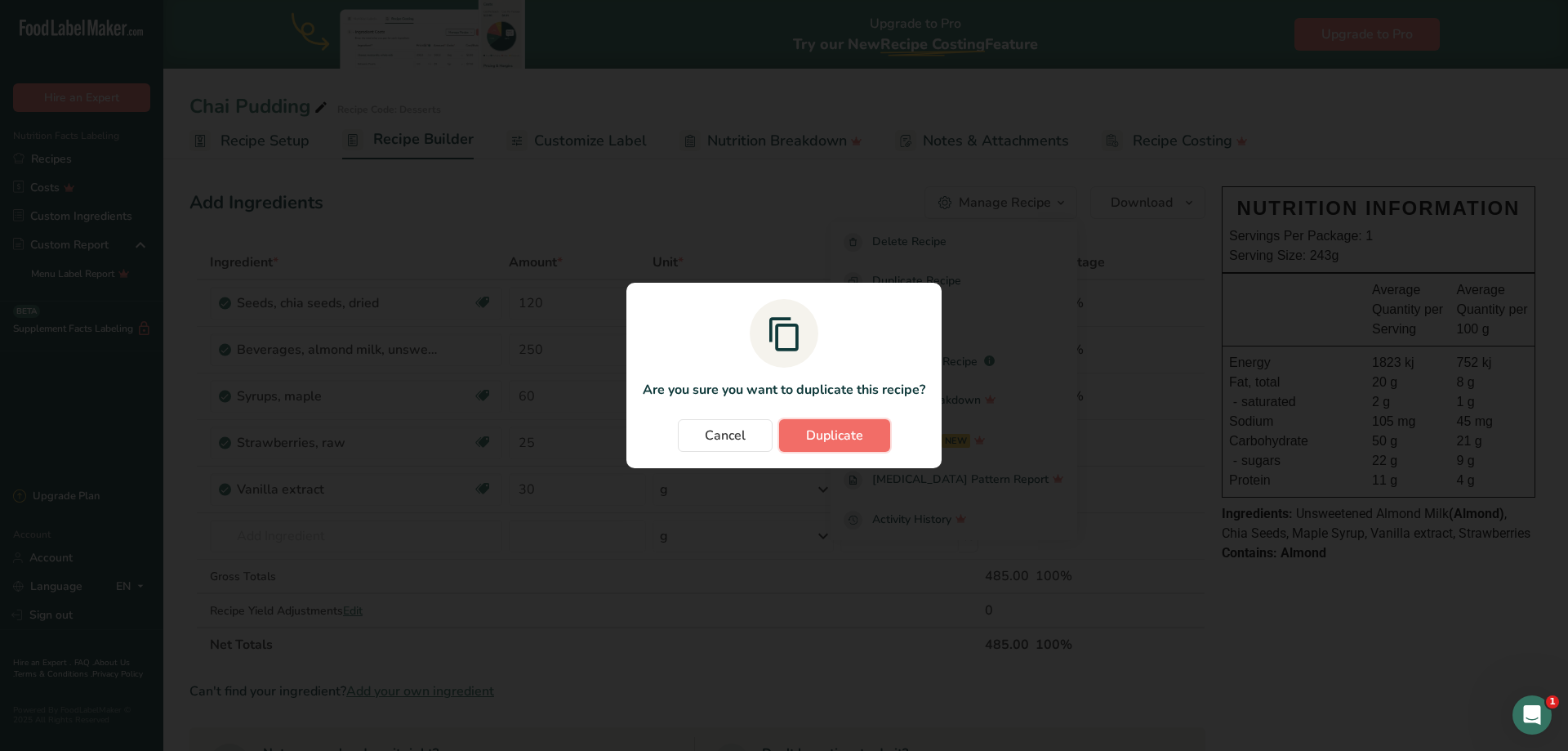
click at [816, 442] on span "Duplicate" at bounding box center [834, 435] width 57 height 20
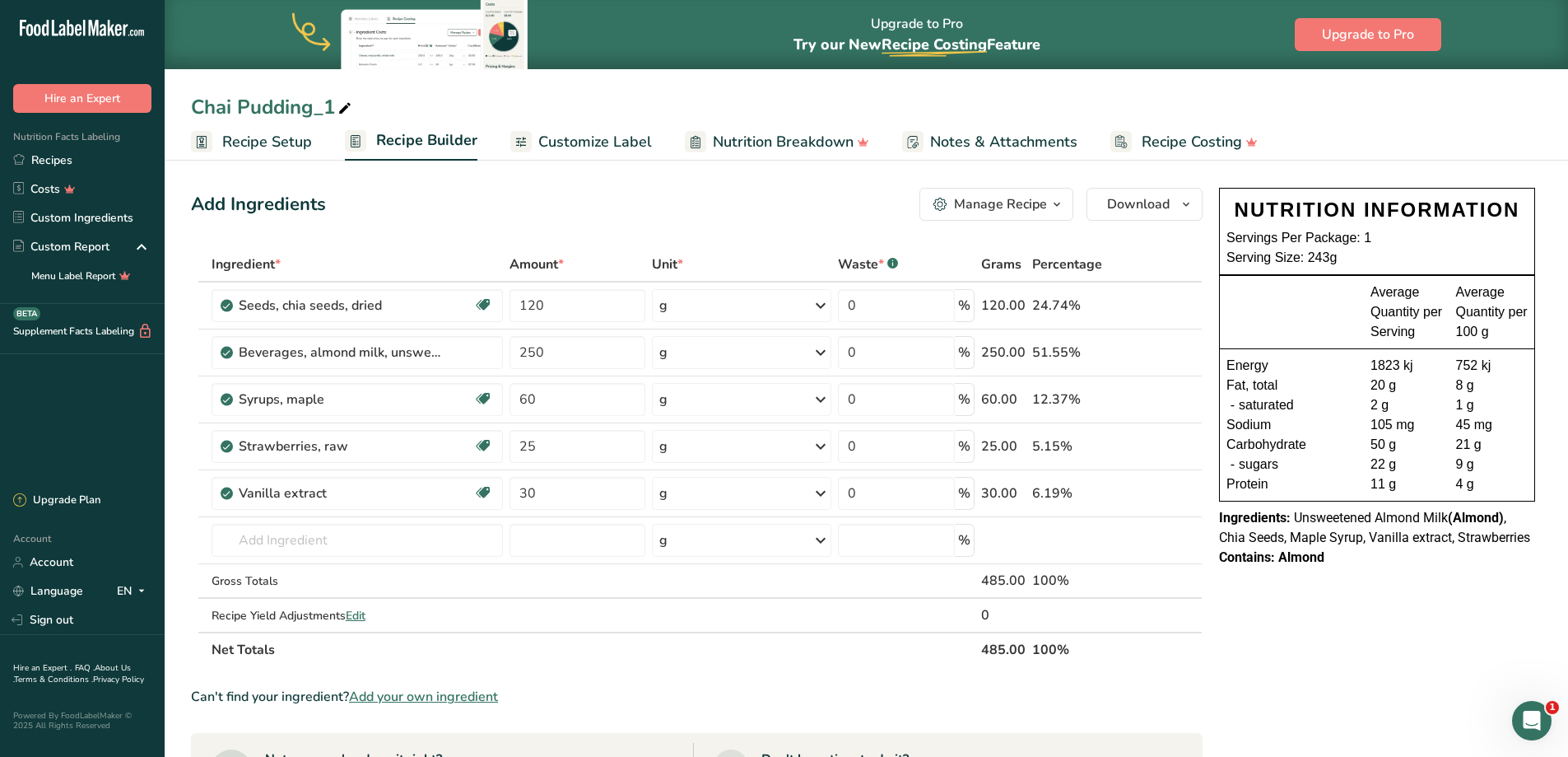
click at [344, 111] on icon at bounding box center [345, 108] width 15 height 23
drag, startPoint x: 339, startPoint y: 109, endPoint x: -13, endPoint y: 102, distance: 352.1
click at [0, 102] on html ".a-20{fill:#fff;} Hire an Expert Nutrition Facts Labeling Recipes Costs Custom …" at bounding box center [784, 608] width 1568 height 1217
type input "Overnight Oats"
click at [1168, 306] on icon at bounding box center [1168, 305] width 12 height 18
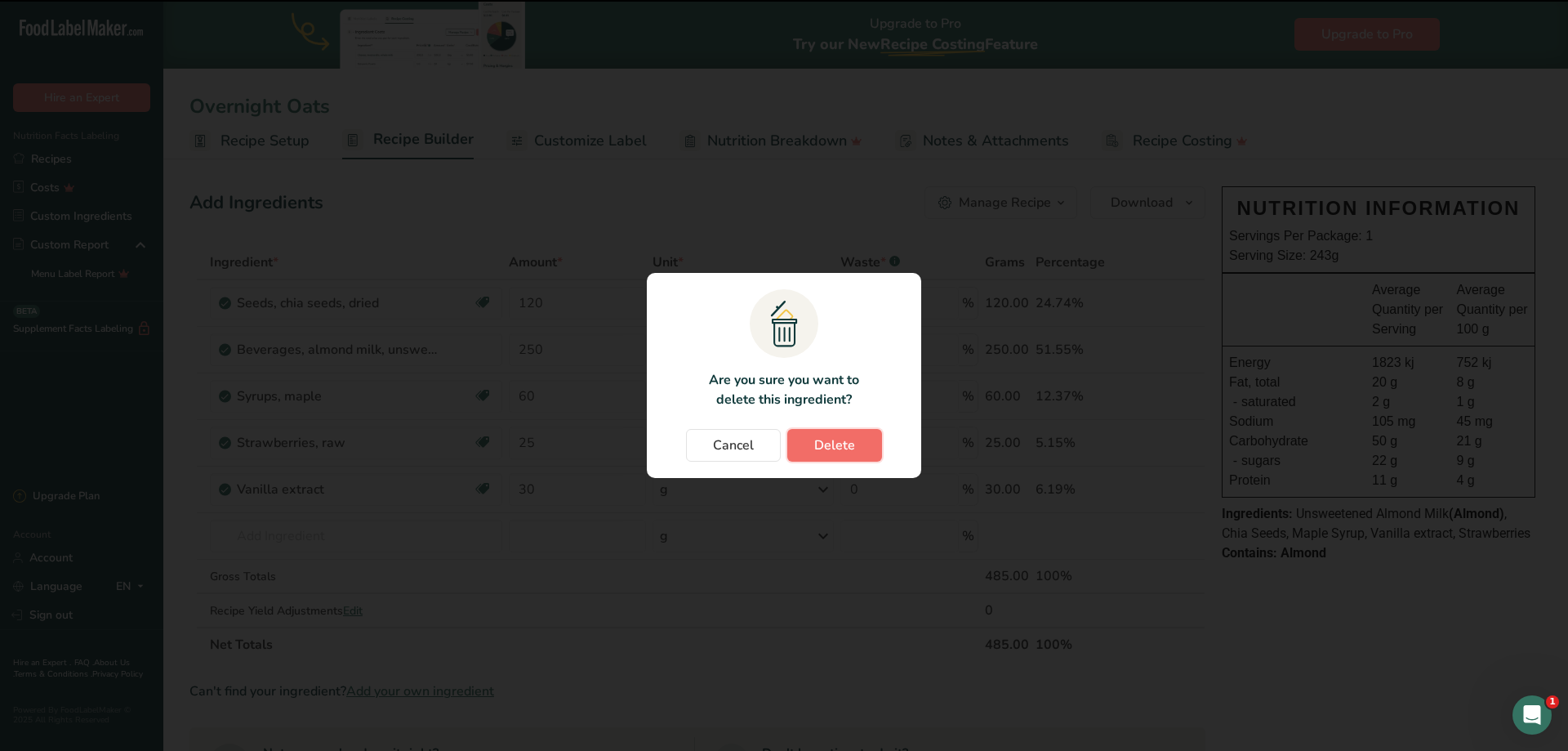
click at [834, 440] on span "Delete" at bounding box center [834, 445] width 41 height 20
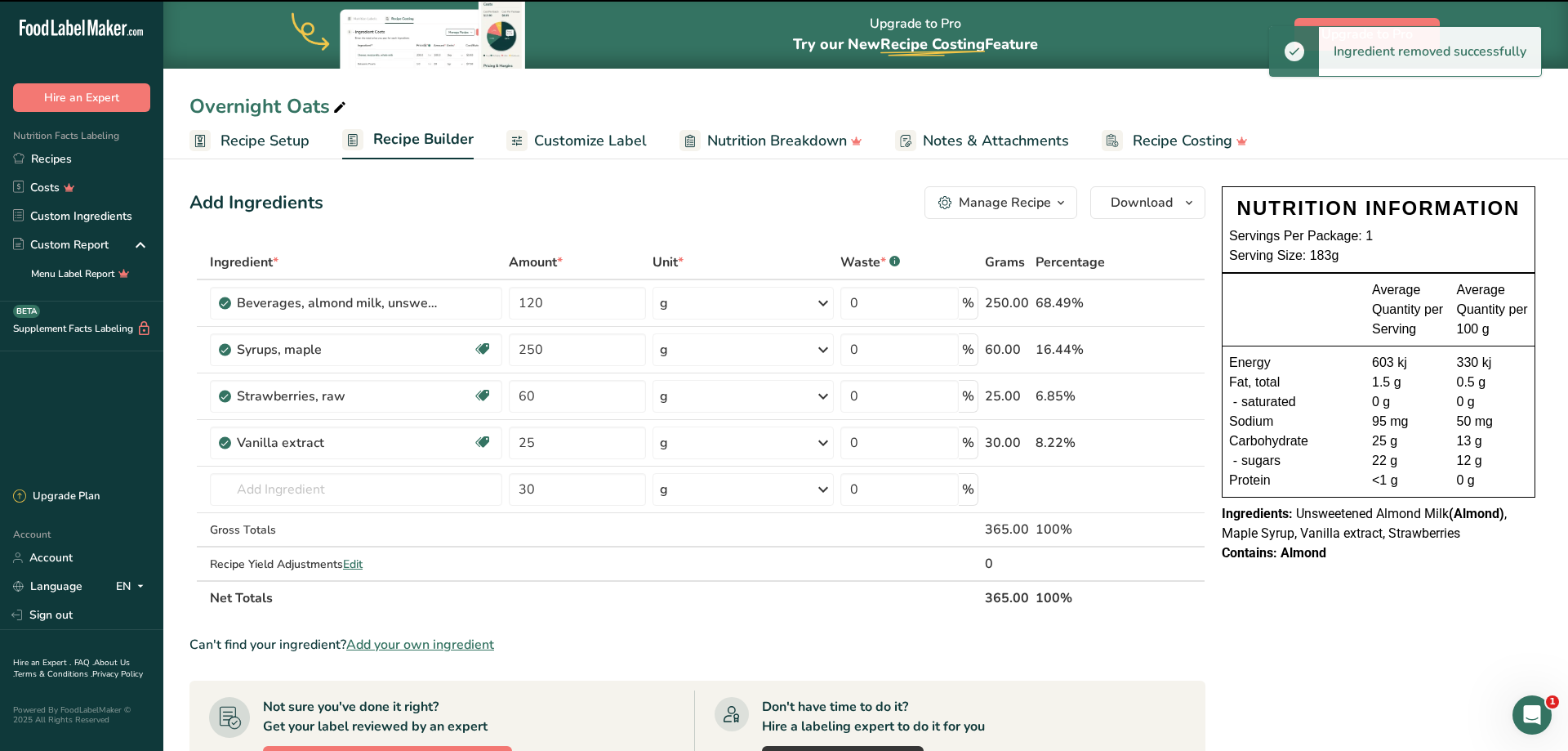
type input "250"
type input "60"
type input "25"
type input "30"
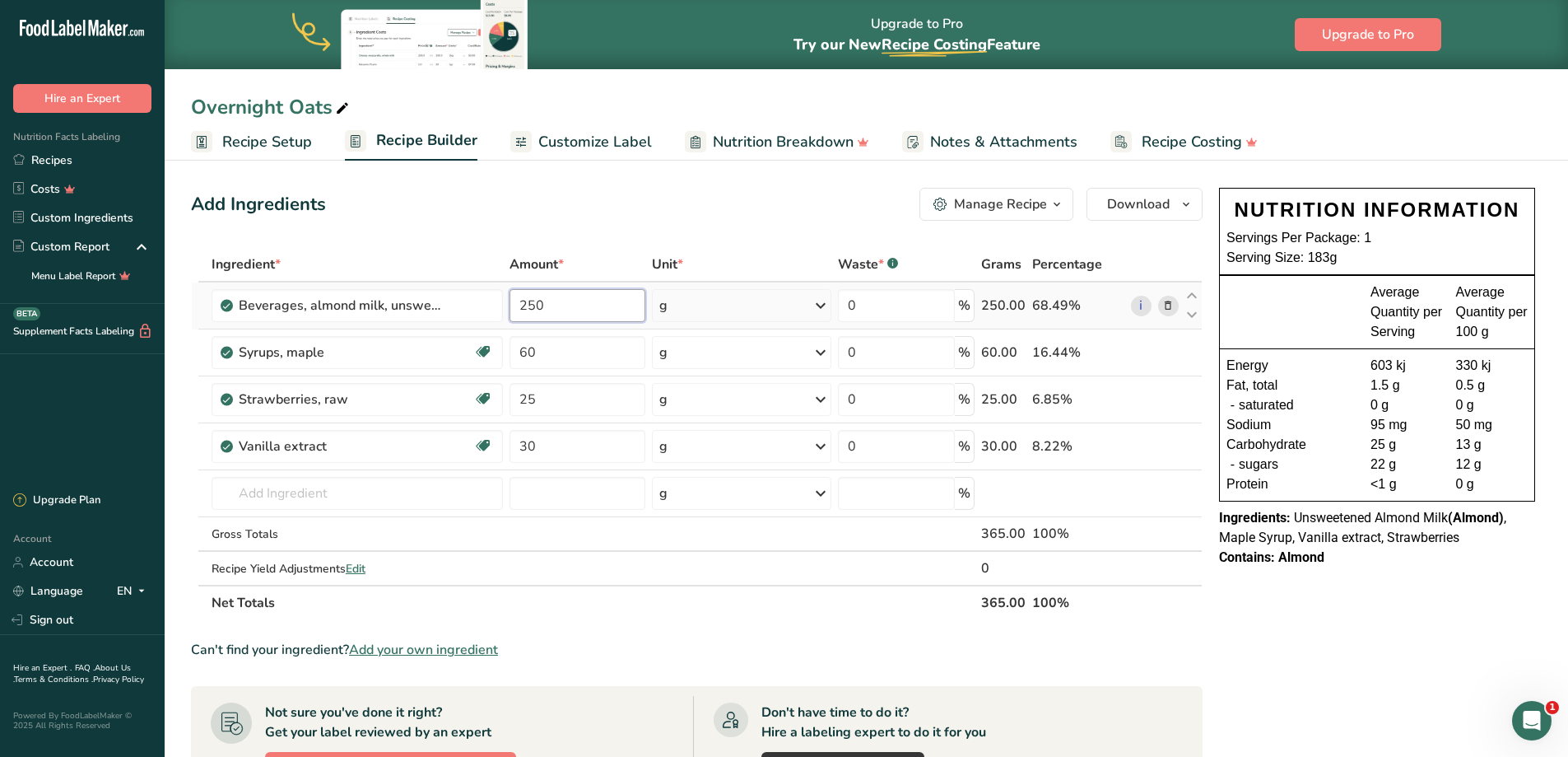
drag, startPoint x: 581, startPoint y: 301, endPoint x: 511, endPoint y: 300, distance: 70.0
click at [512, 301] on input "250" at bounding box center [577, 305] width 136 height 33
type input "335"
click at [570, 345] on div "Ingredient * Amount * Unit * Waste * .a-a{fill:#347362;}.b-a{fill:#fff;} Grams …" at bounding box center [697, 433] width 1012 height 373
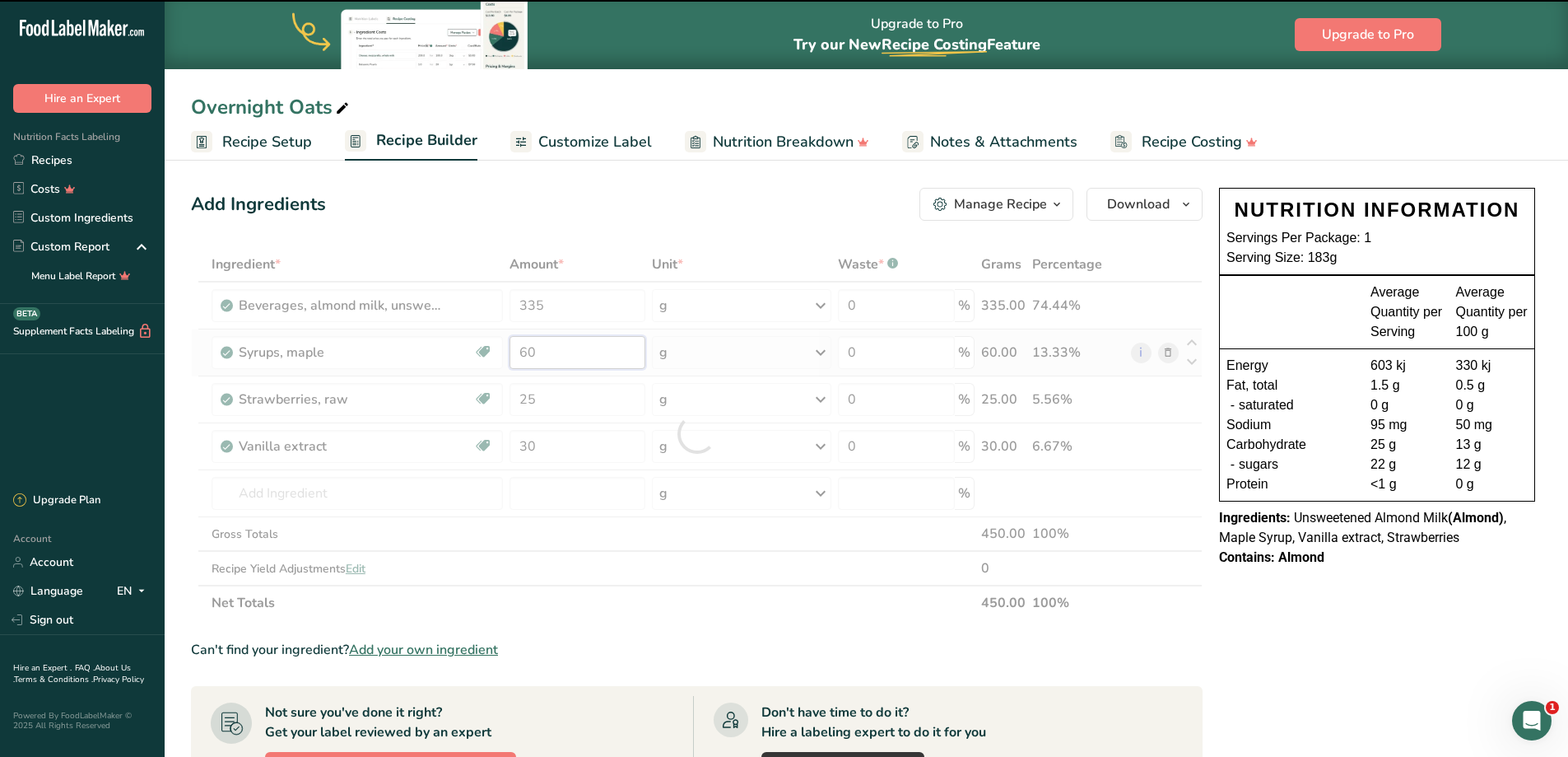
drag, startPoint x: 566, startPoint y: 358, endPoint x: 518, endPoint y: 363, distance: 48.3
click at [506, 363] on td "60" at bounding box center [577, 352] width 143 height 47
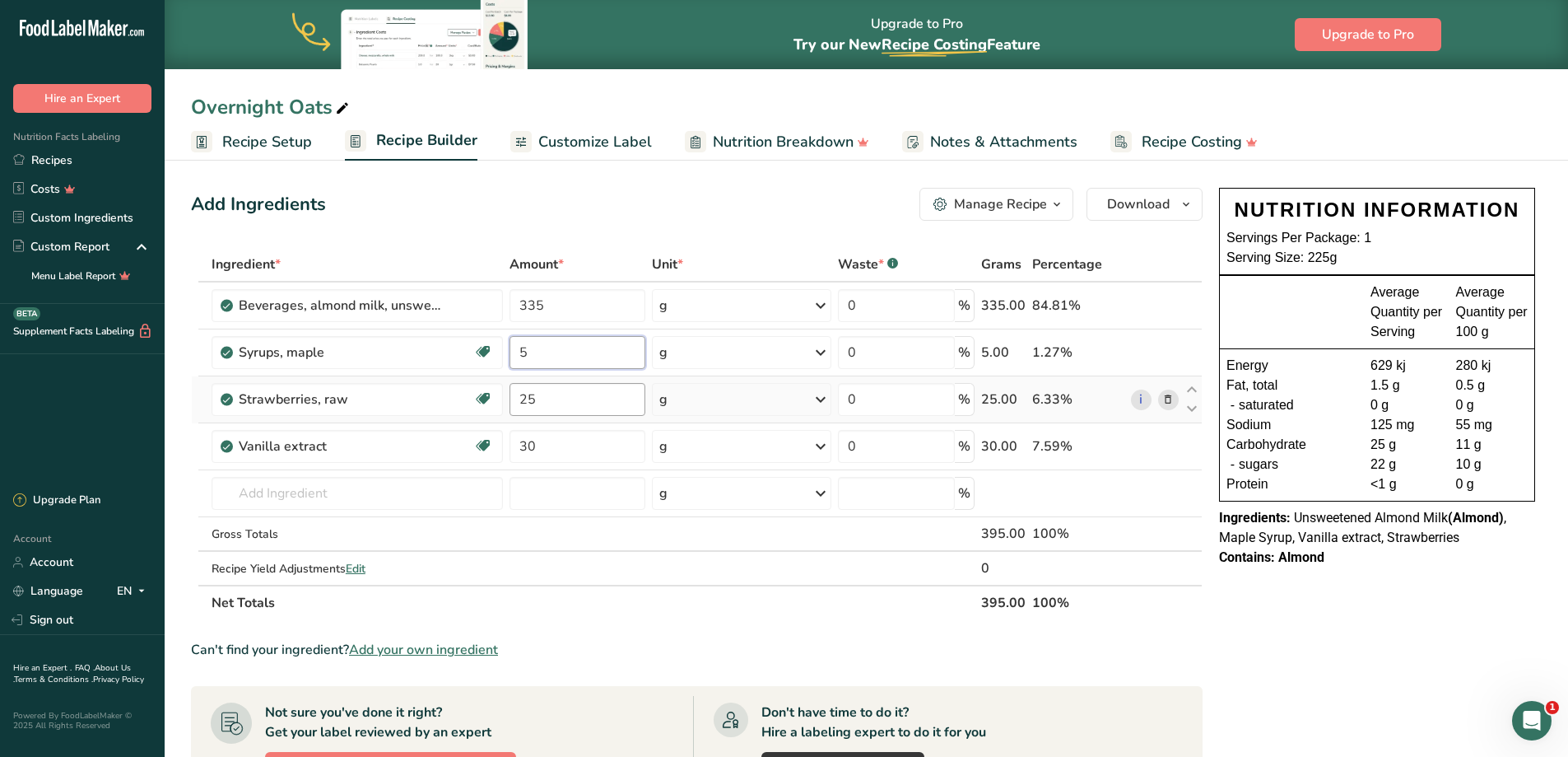
type input "5"
click at [549, 398] on div "Ingredient * Amount * Unit * Waste * .a-a{fill:#347362;}.b-a{fill:#fff;} Grams …" at bounding box center [697, 433] width 1012 height 373
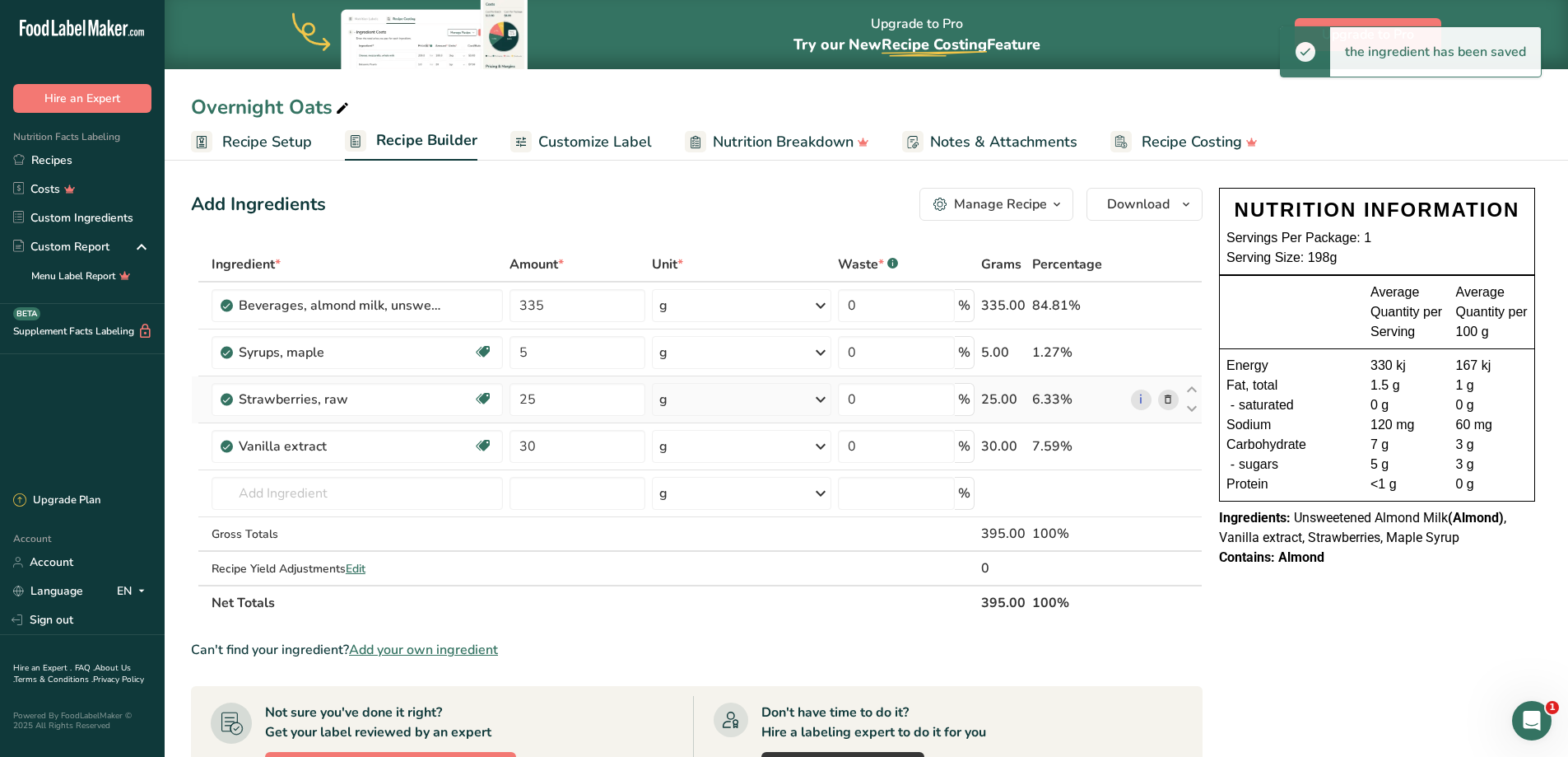
click at [1168, 399] on div "Ingredient * Amount * Unit * Waste * .a-a{fill:#347362;}.b-a{fill:#fff;} Grams …" at bounding box center [697, 433] width 1012 height 373
click at [357, 497] on input "text" at bounding box center [357, 493] width 291 height 33
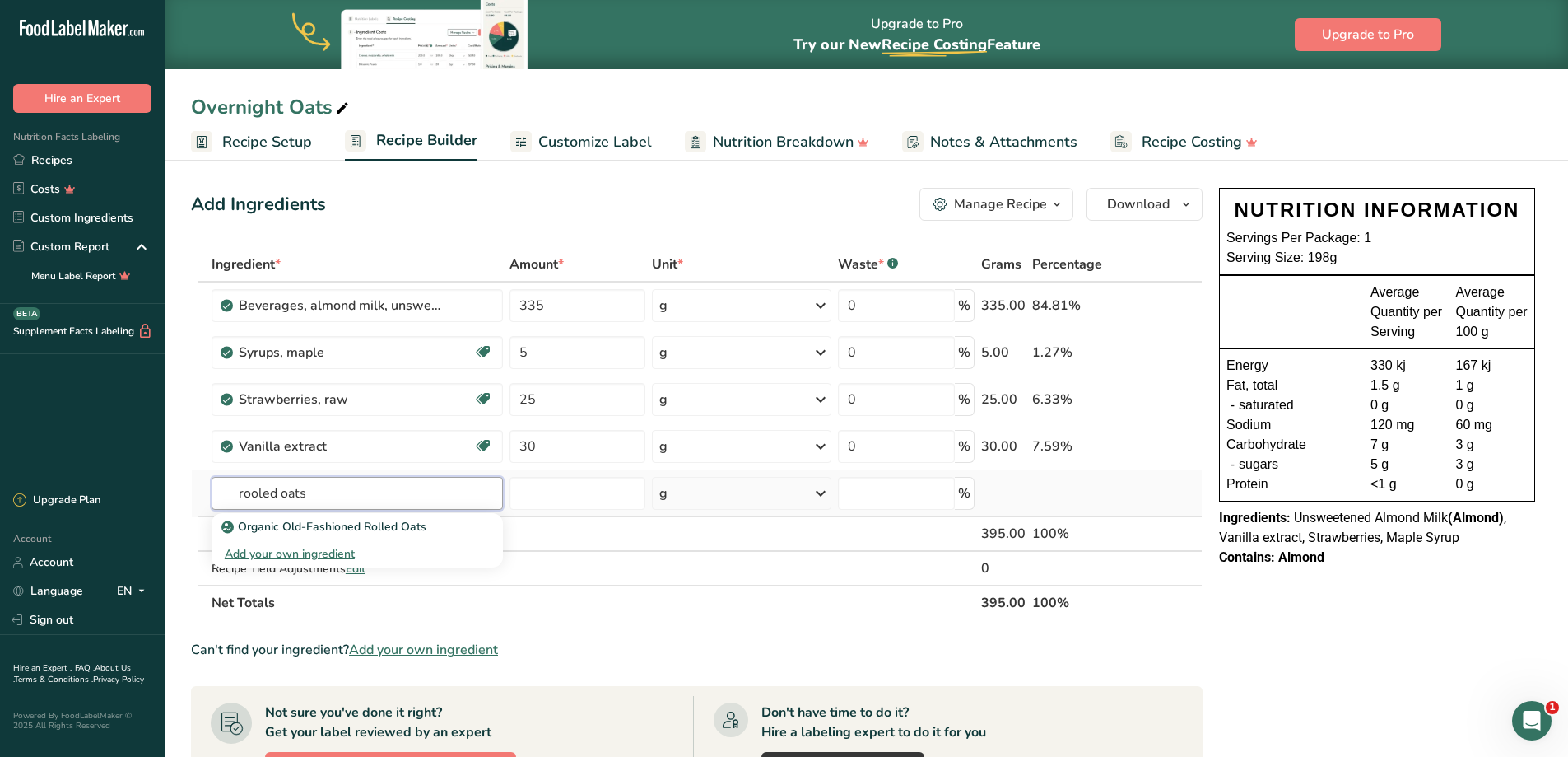
drag, startPoint x: 251, startPoint y: 492, endPoint x: 371, endPoint y: 492, distance: 120.0
click at [371, 492] on input "rooled oats" at bounding box center [357, 493] width 291 height 33
drag, startPoint x: 347, startPoint y: 497, endPoint x: 113, endPoint y: 480, distance: 234.6
click at [110, 480] on div ".a-20{fill:#fff;} Hire an Expert Nutrition Facts Labeling Recipes Costs Custom …" at bounding box center [784, 585] width 1568 height 1170
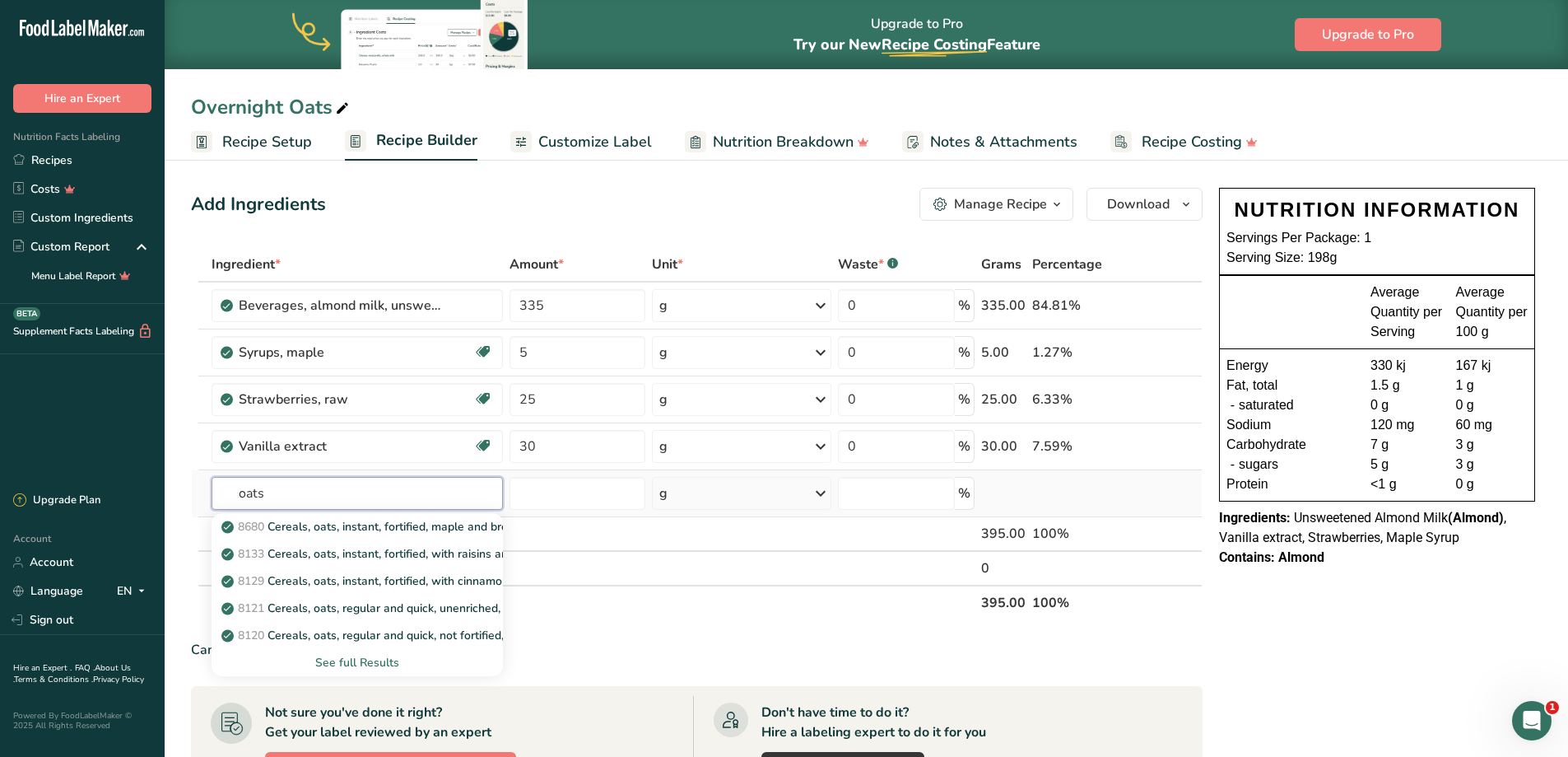
type input "oats"
click at [357, 665] on div "See full Results" at bounding box center [357, 662] width 265 height 18
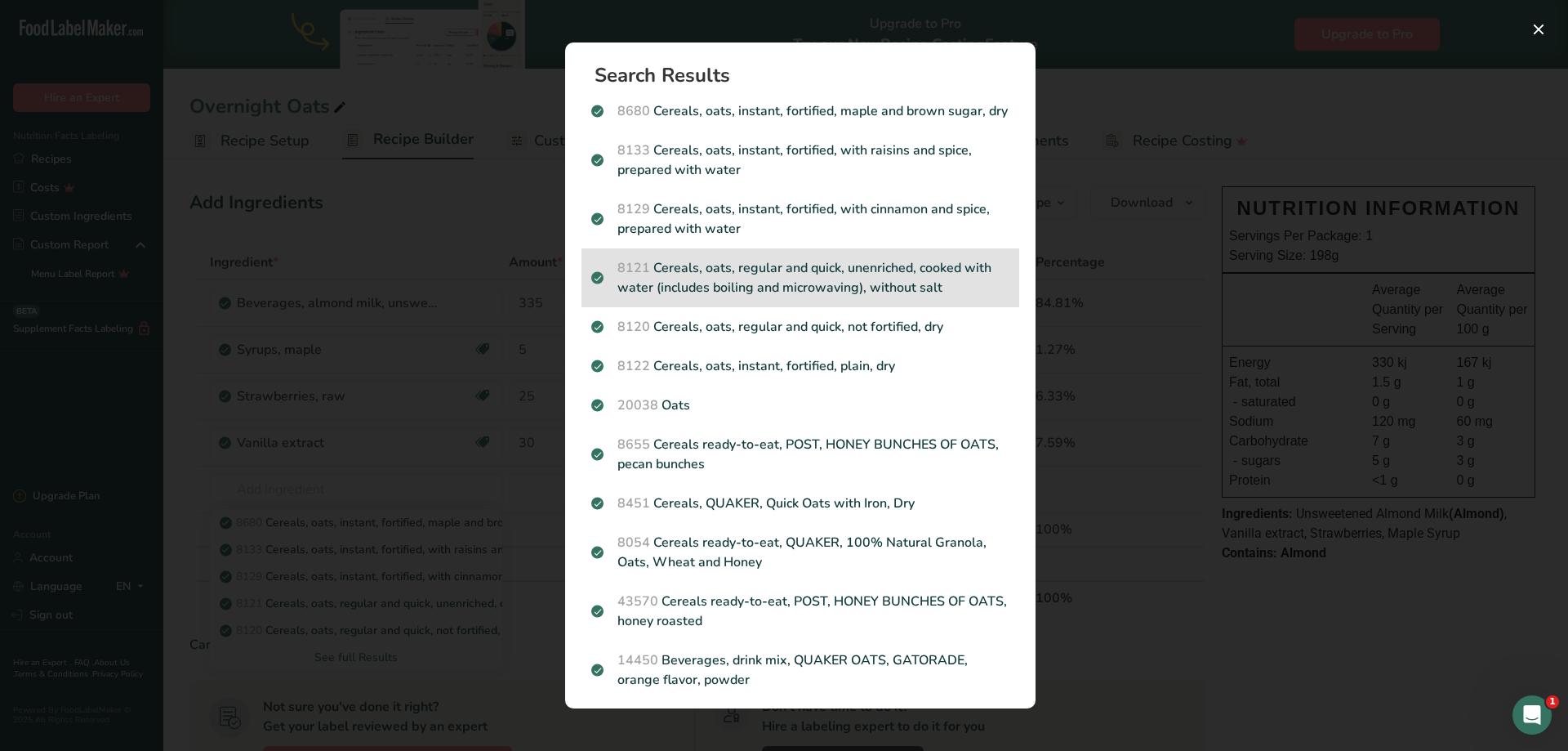
click at [786, 297] on p "8121 Cereals, oats, regular and quick, unenriched, cooked with water (includes …" at bounding box center [800, 277] width 418 height 39
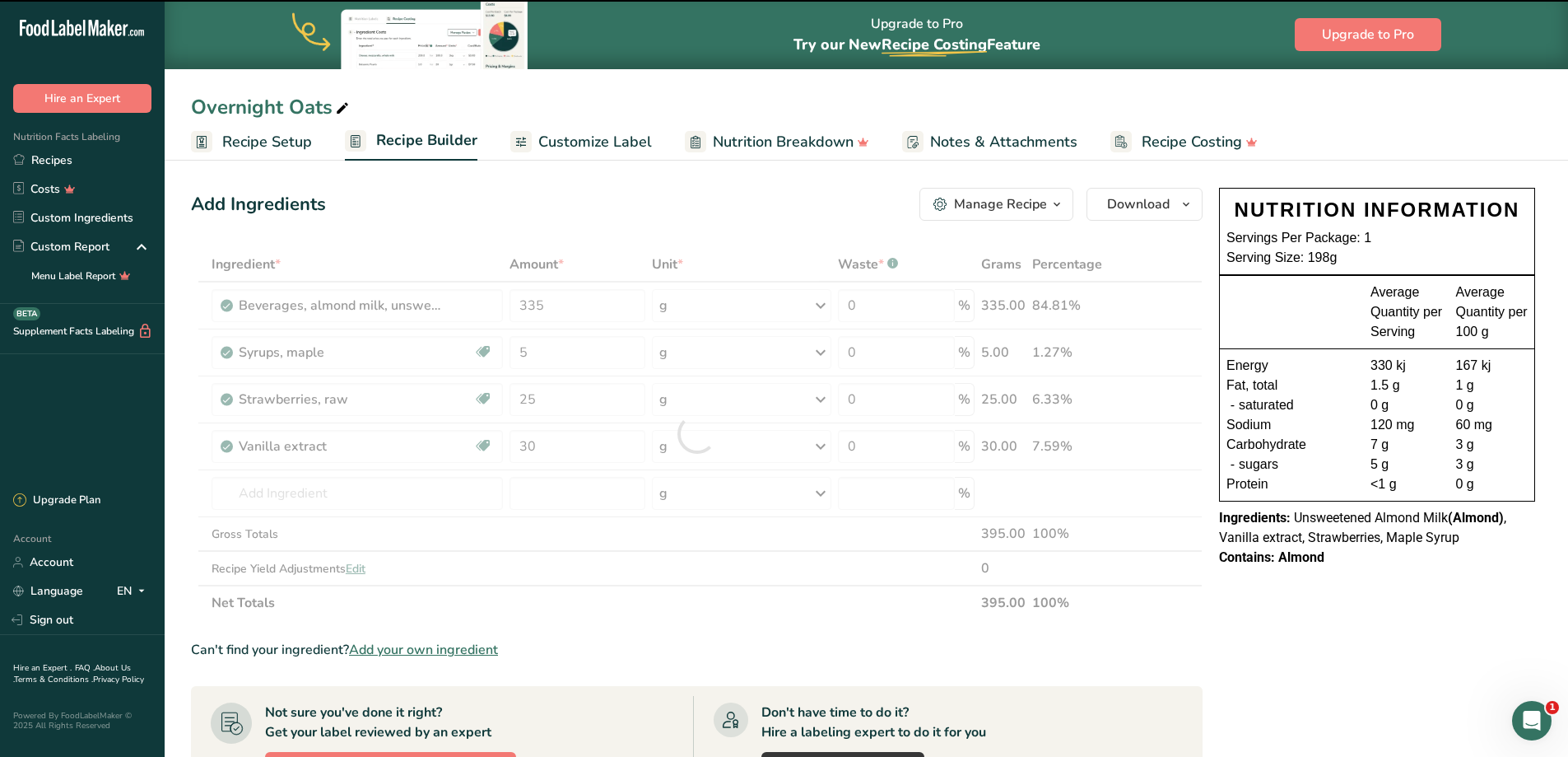
type input "0"
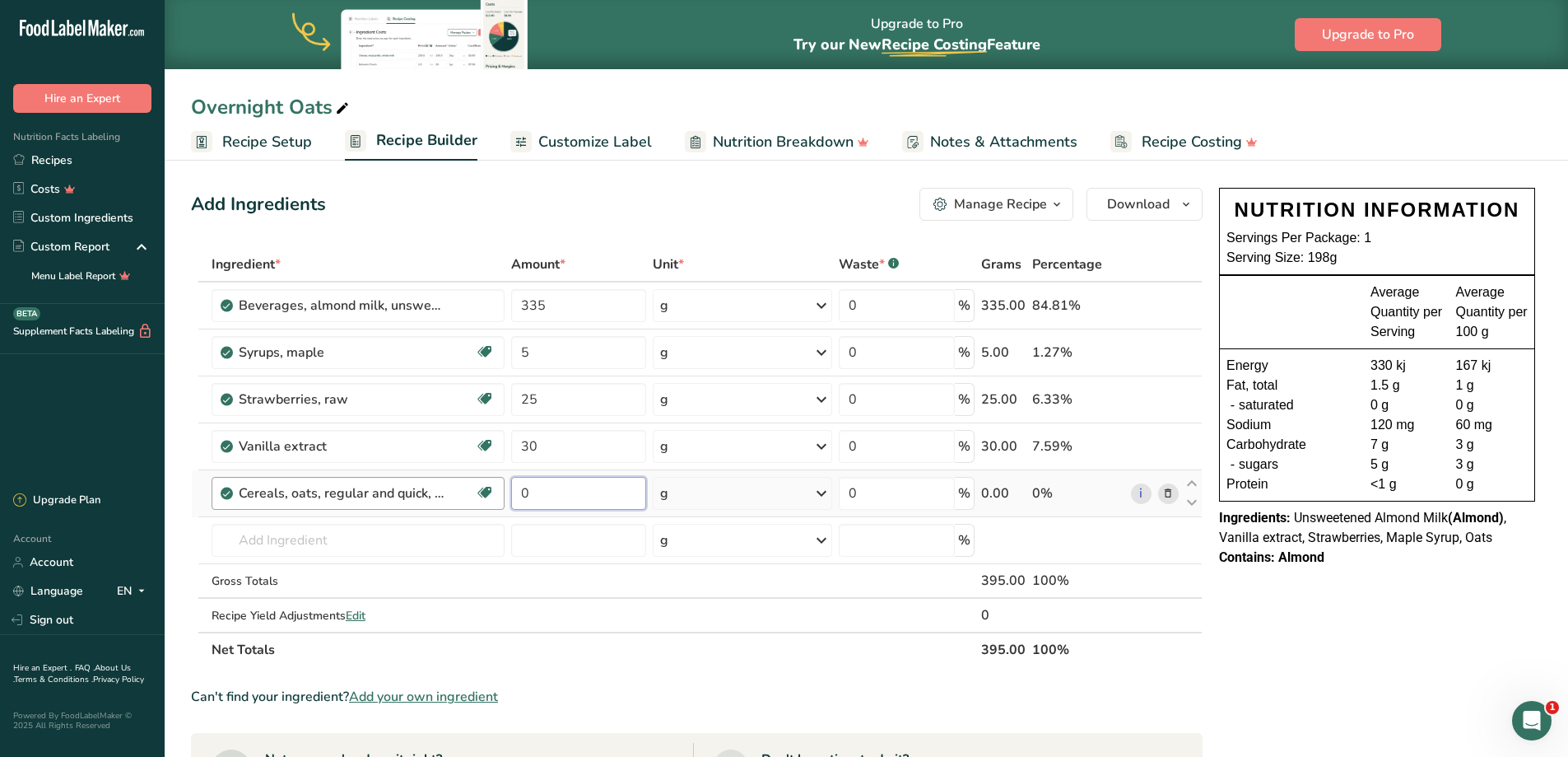
drag, startPoint x: 583, startPoint y: 498, endPoint x: 452, endPoint y: 490, distance: 131.2
click at [452, 490] on tr "Cereals, oats, regular and quick, unenriched, cooked with water (includes boili…" at bounding box center [697, 493] width 1010 height 47
type input "250"
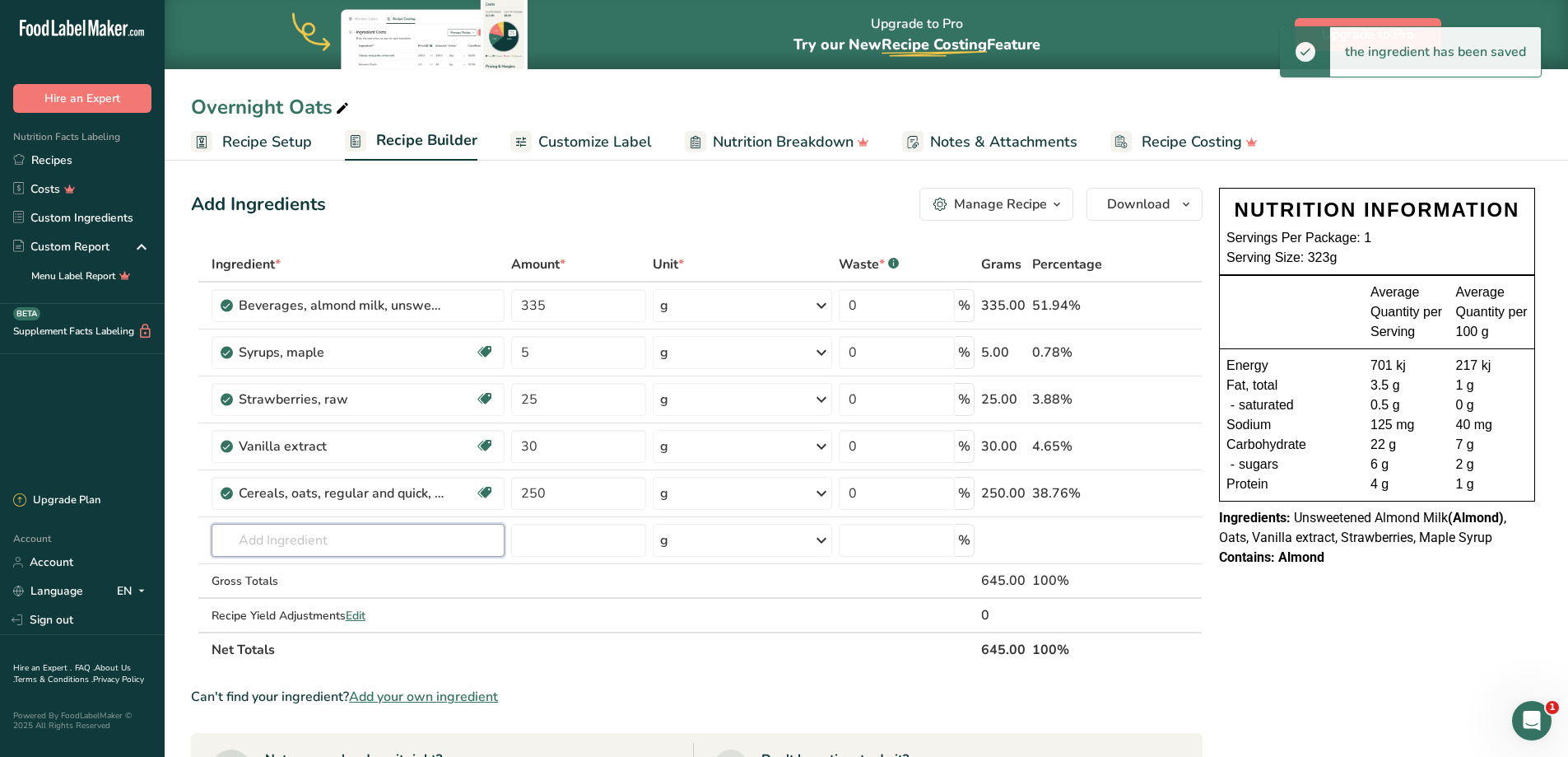
click at [284, 535] on input "text" at bounding box center [357, 540] width 293 height 33
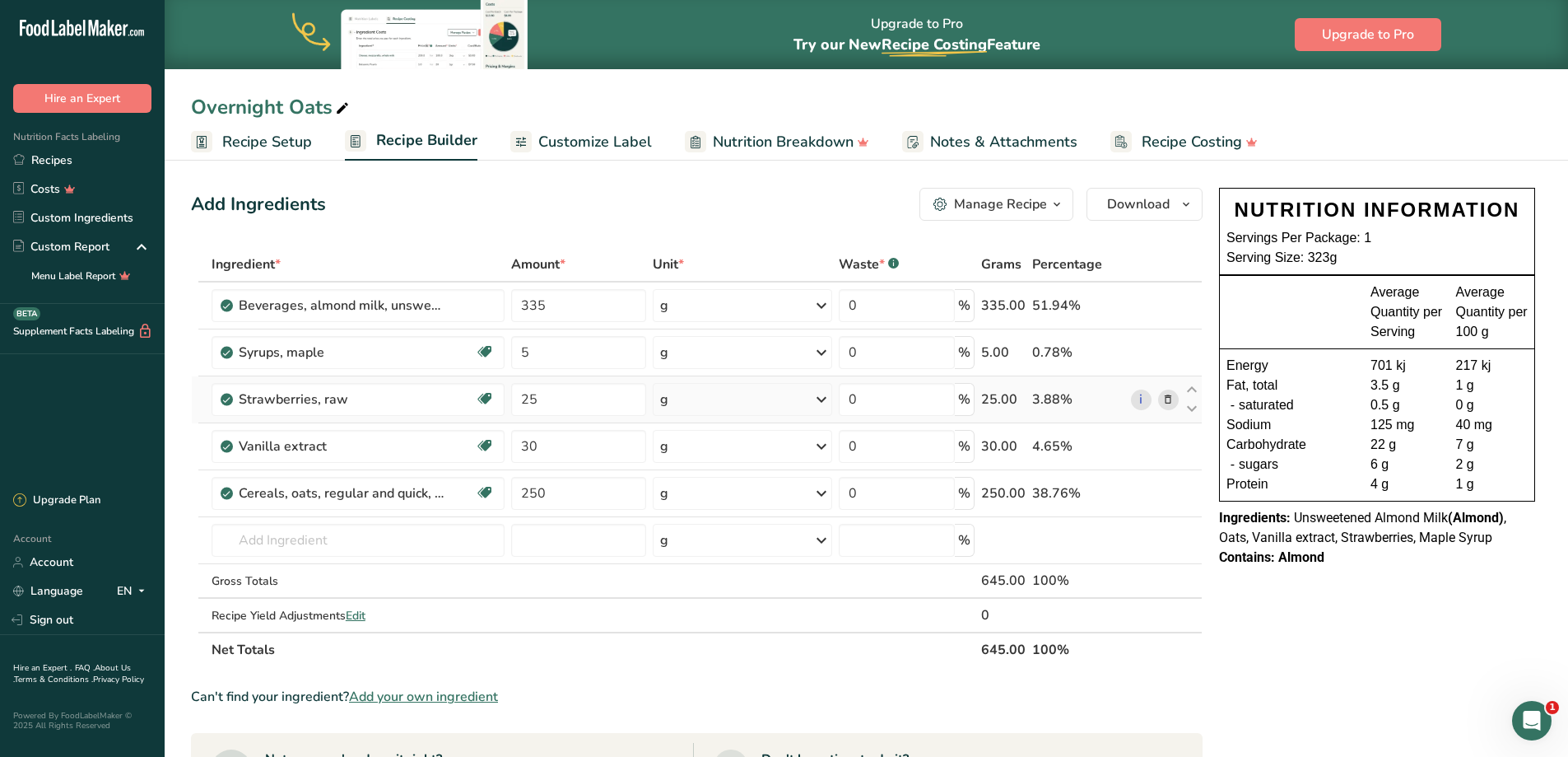
click at [1167, 401] on icon at bounding box center [1168, 399] width 12 height 18
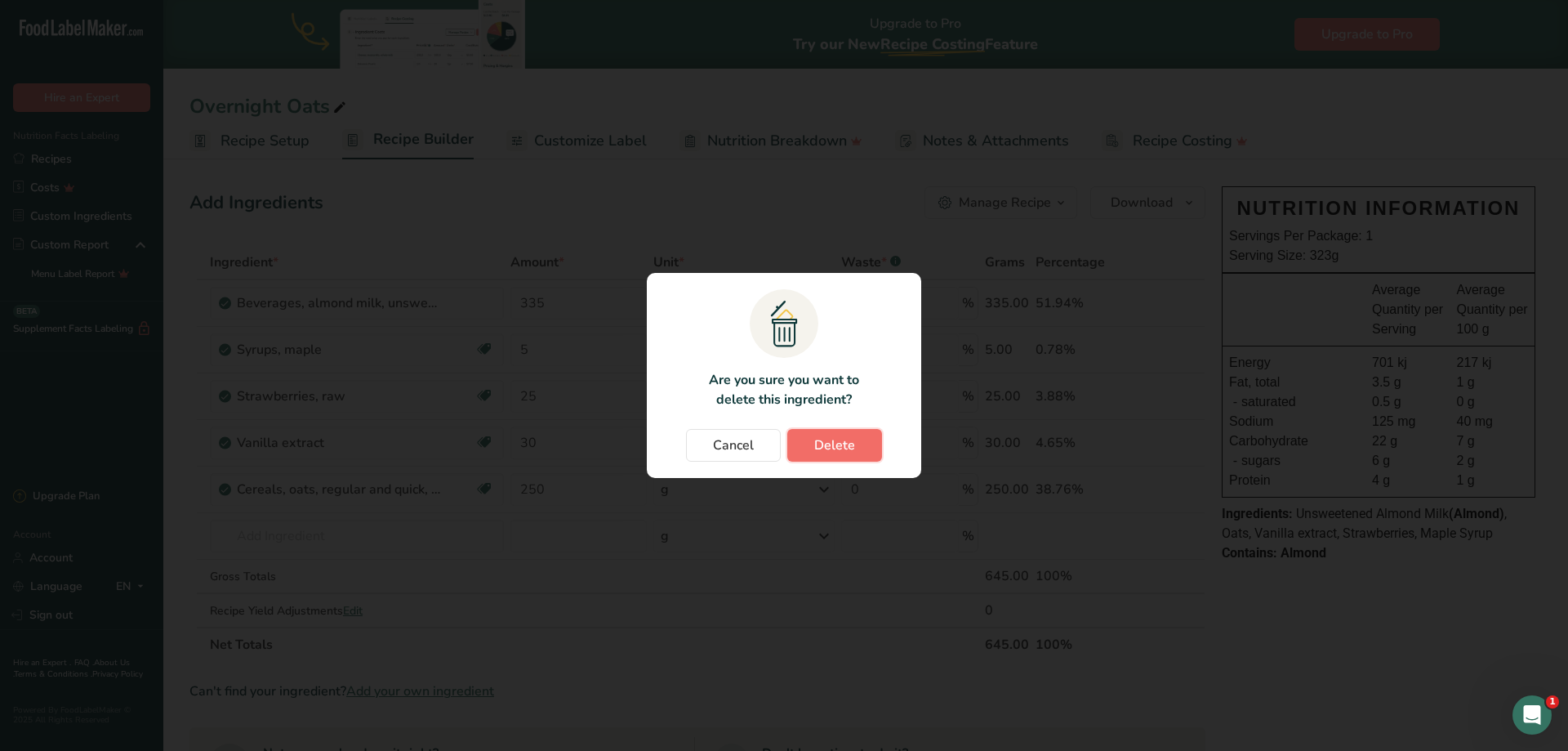
click at [829, 445] on span "Delete" at bounding box center [834, 445] width 41 height 20
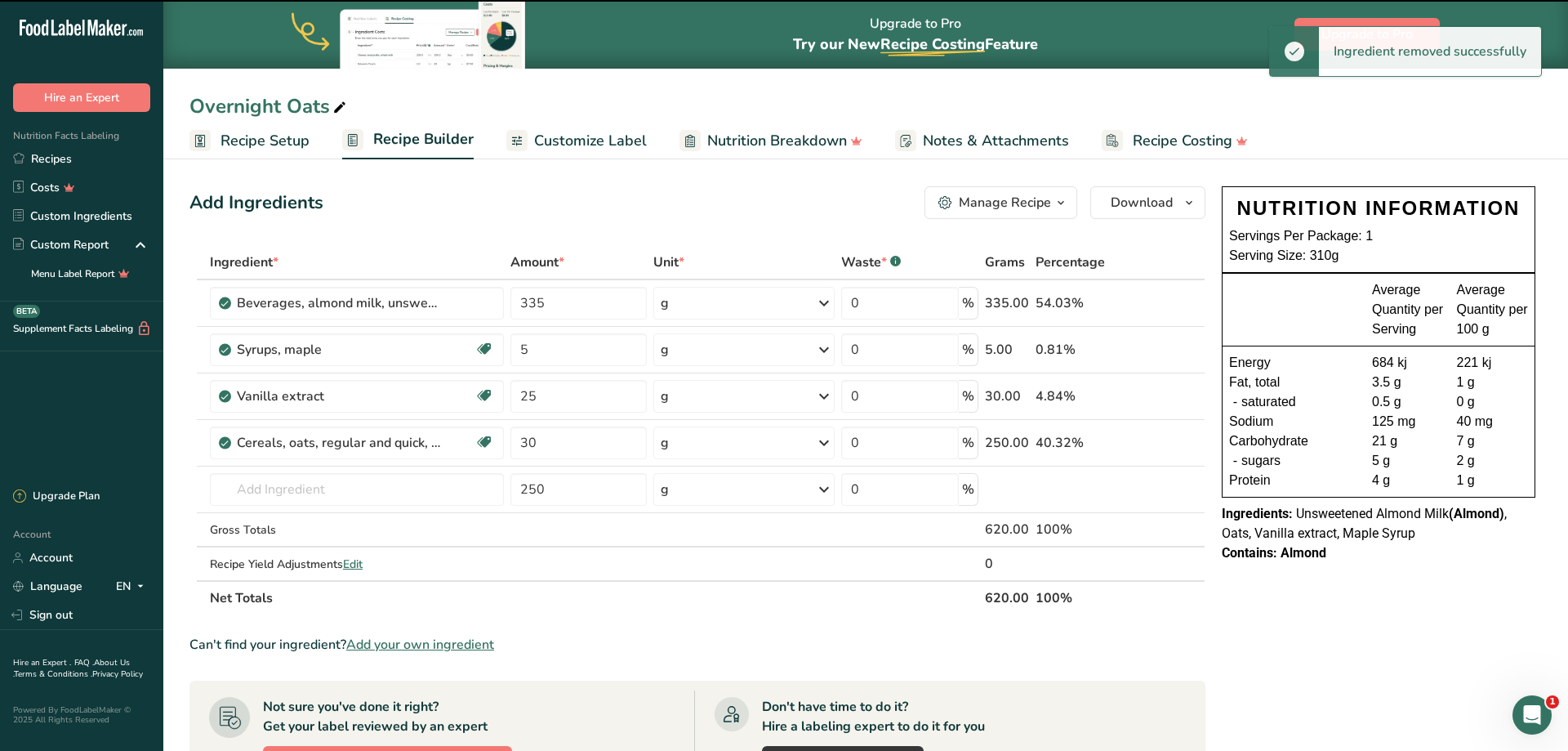
type input "30"
type input "250"
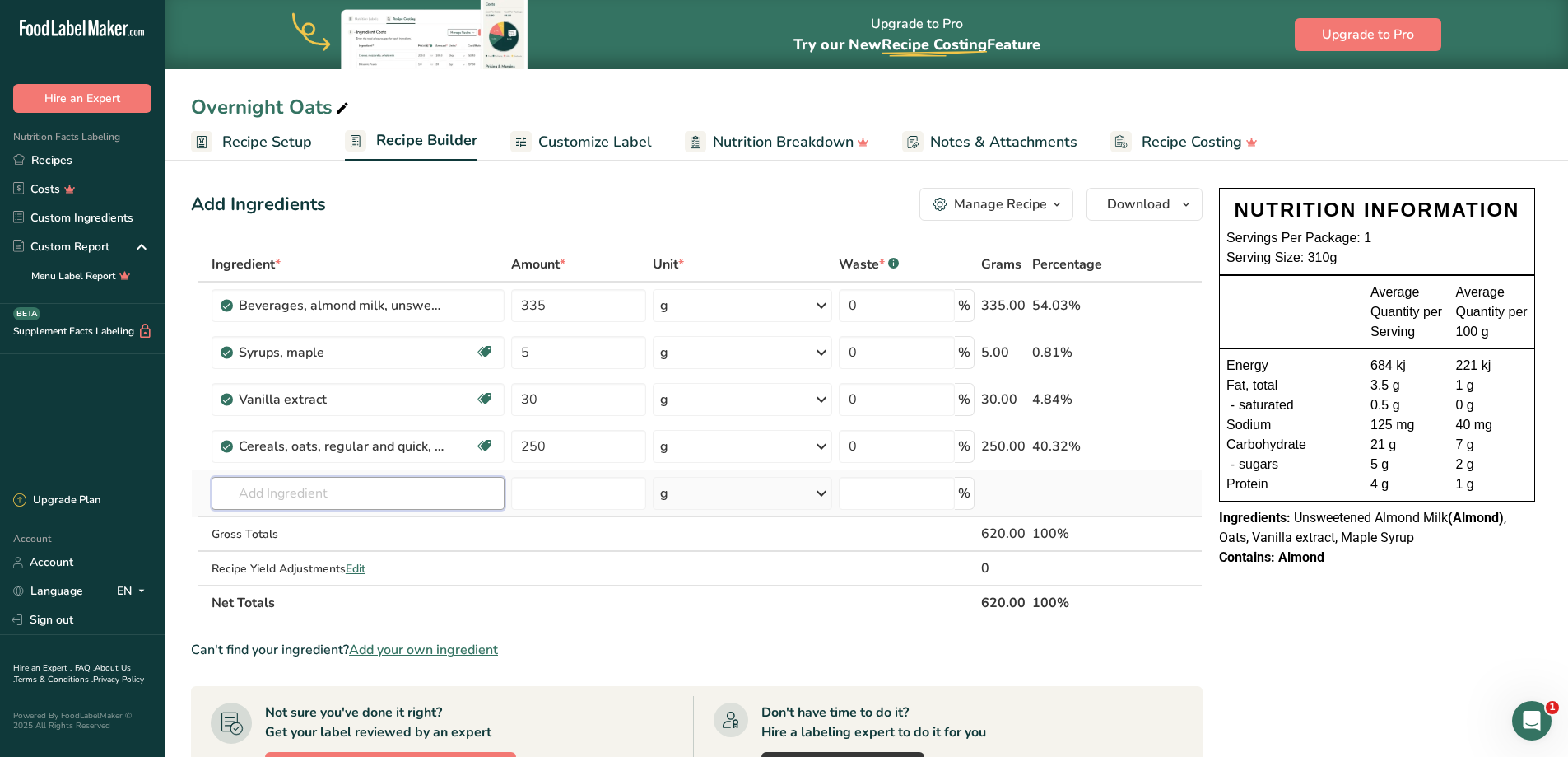
click at [315, 486] on input "text" at bounding box center [357, 493] width 293 height 33
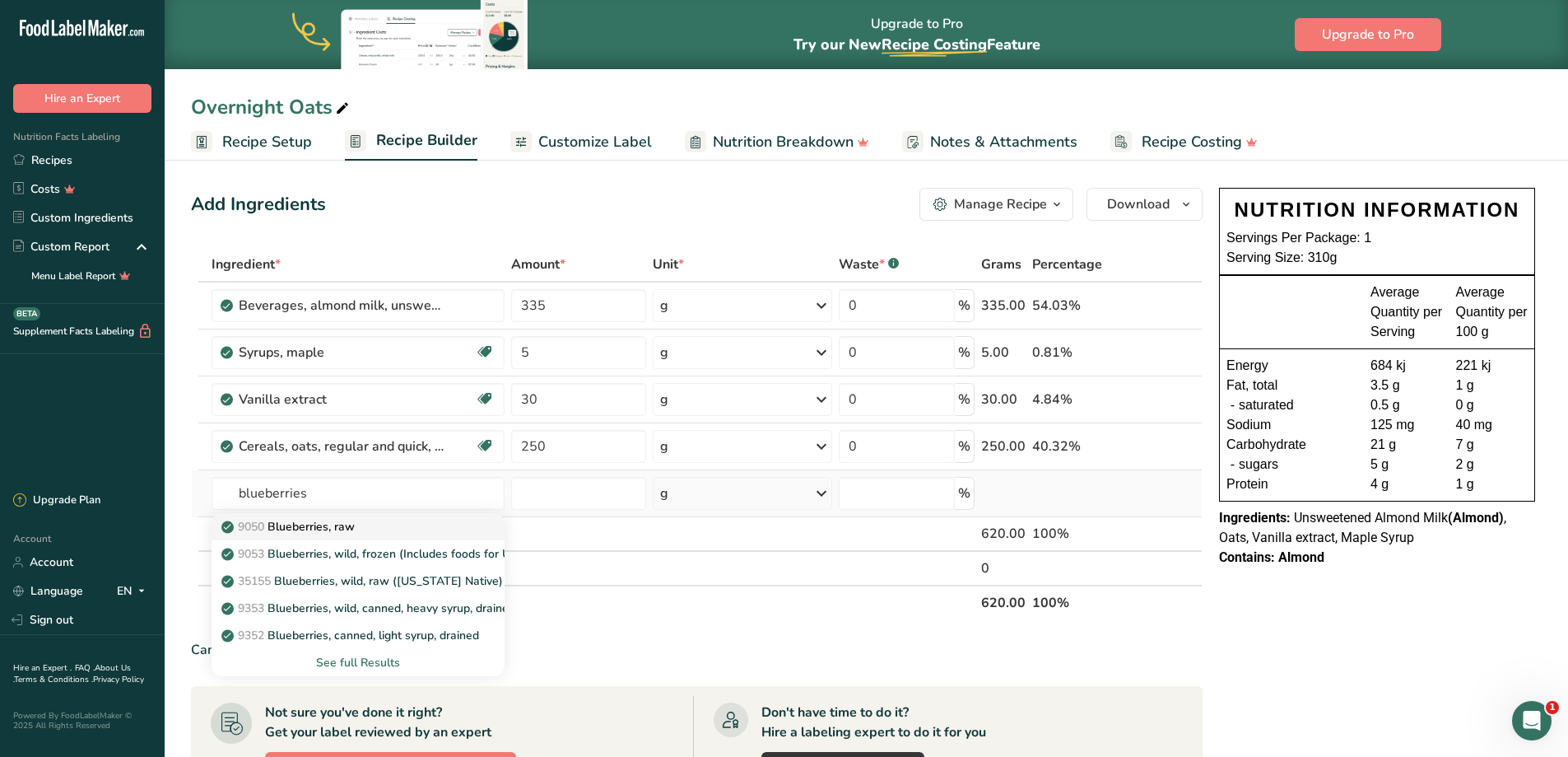
click at [318, 524] on p "9050 Blueberries, raw" at bounding box center [289, 526] width 130 height 18
type input "Blueberries, raw"
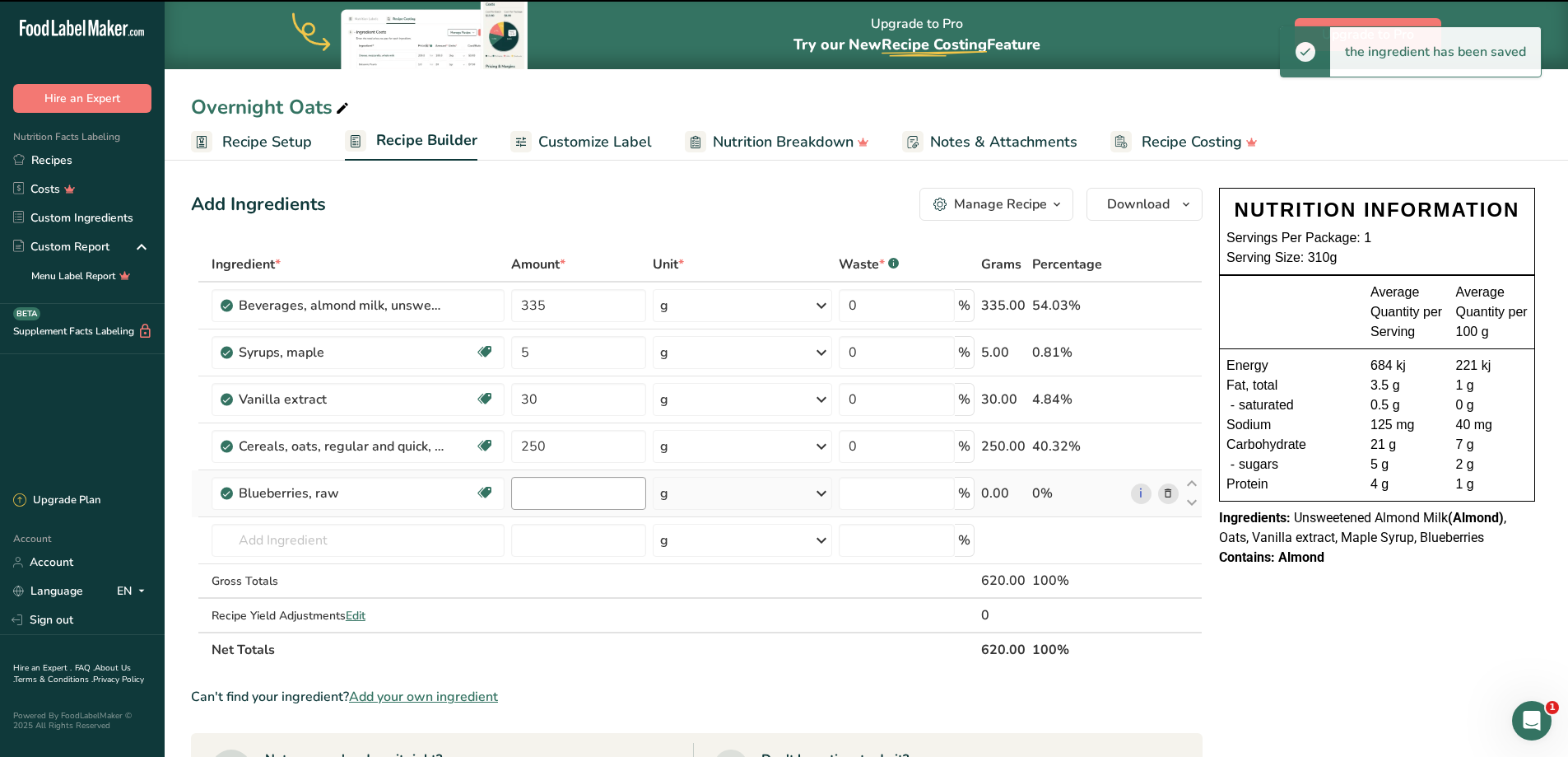
type input "0"
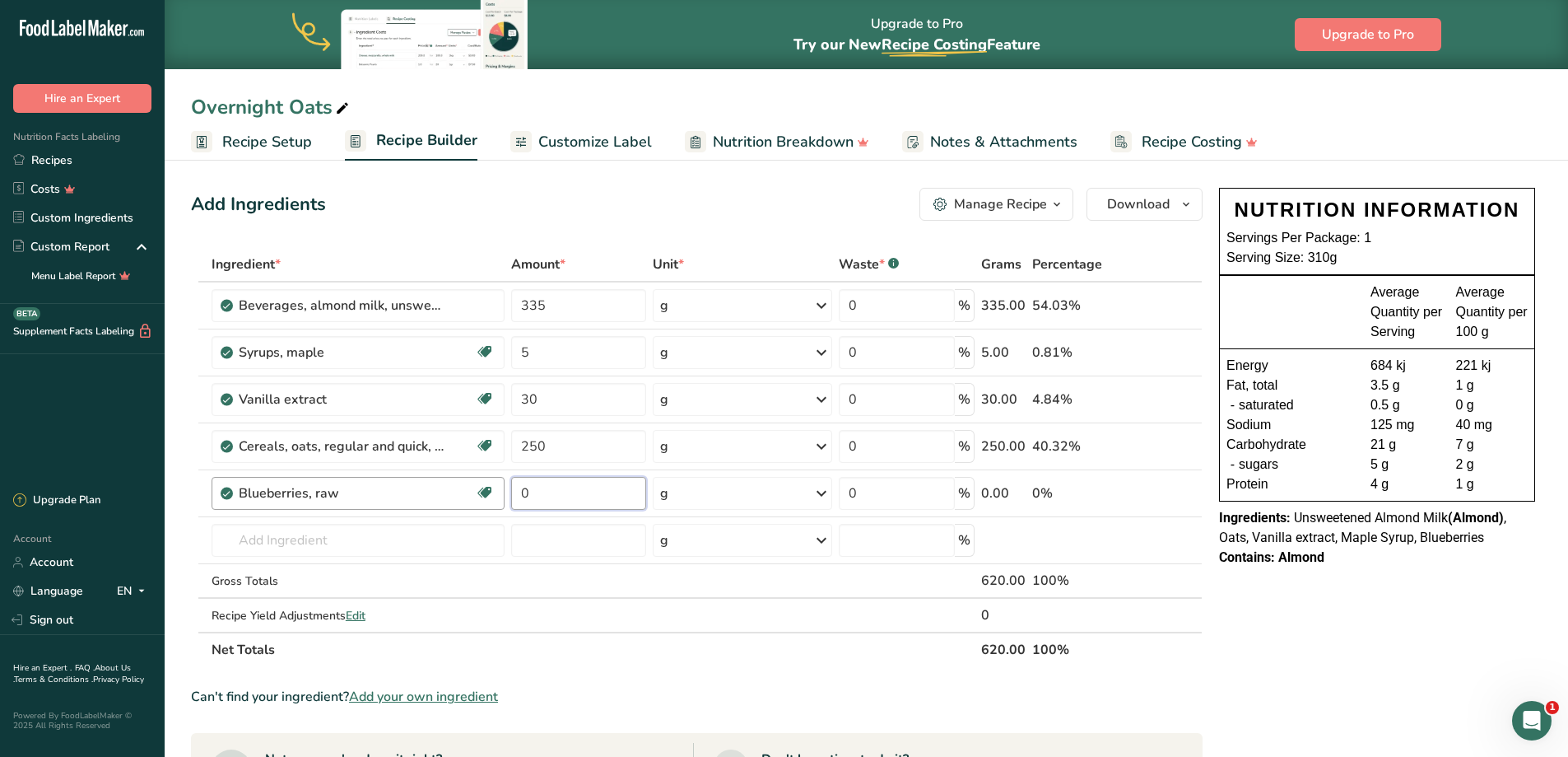
drag, startPoint x: 545, startPoint y: 486, endPoint x: 500, endPoint y: 496, distance: 46.1
click at [500, 496] on tr "Blueberries, raw Source of Antioxidants Dairy free Gluten free Vegan Vegetarian…" at bounding box center [697, 493] width 1010 height 47
type input "25"
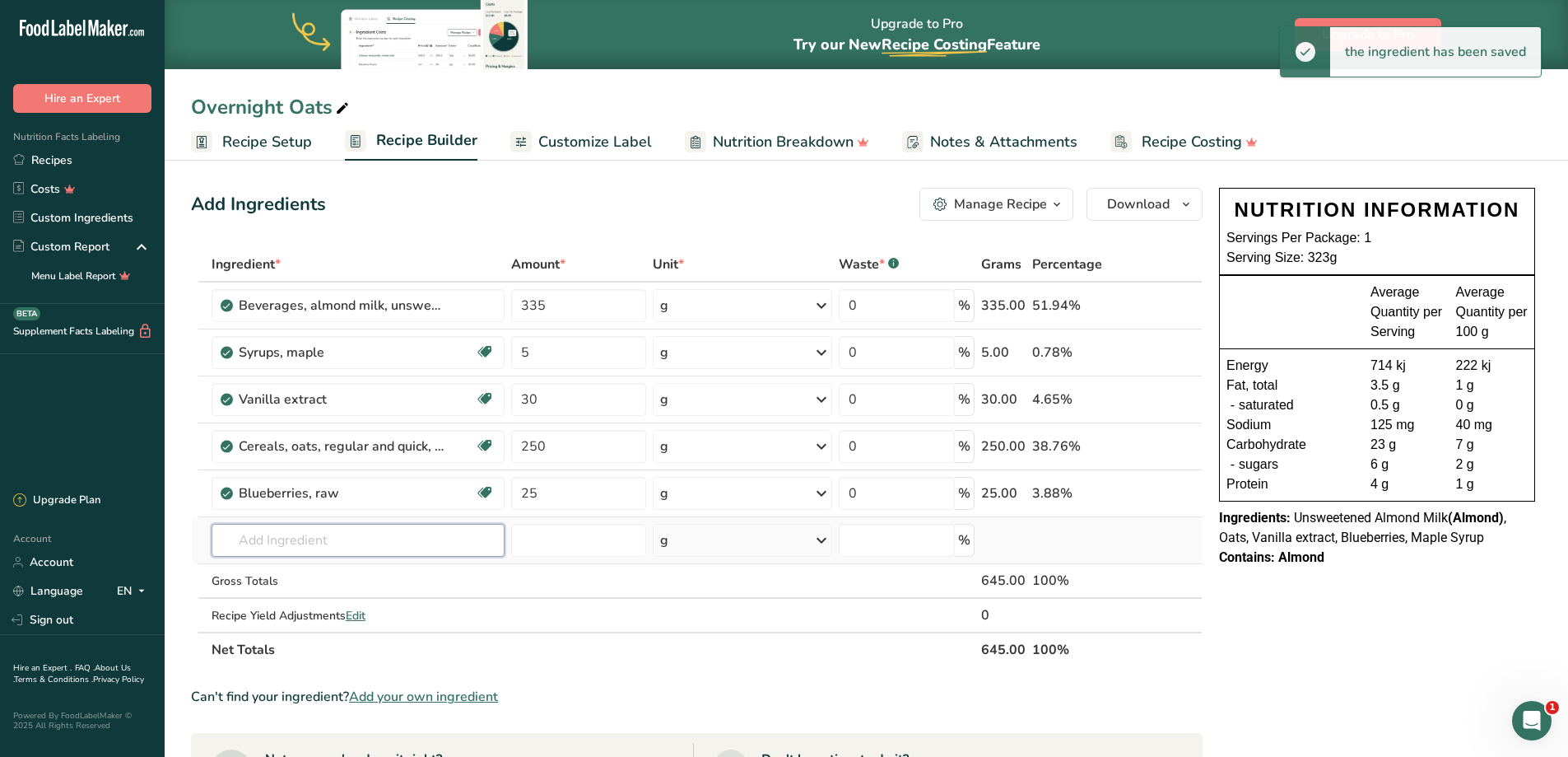
click at [279, 544] on input "text" at bounding box center [357, 540] width 293 height 33
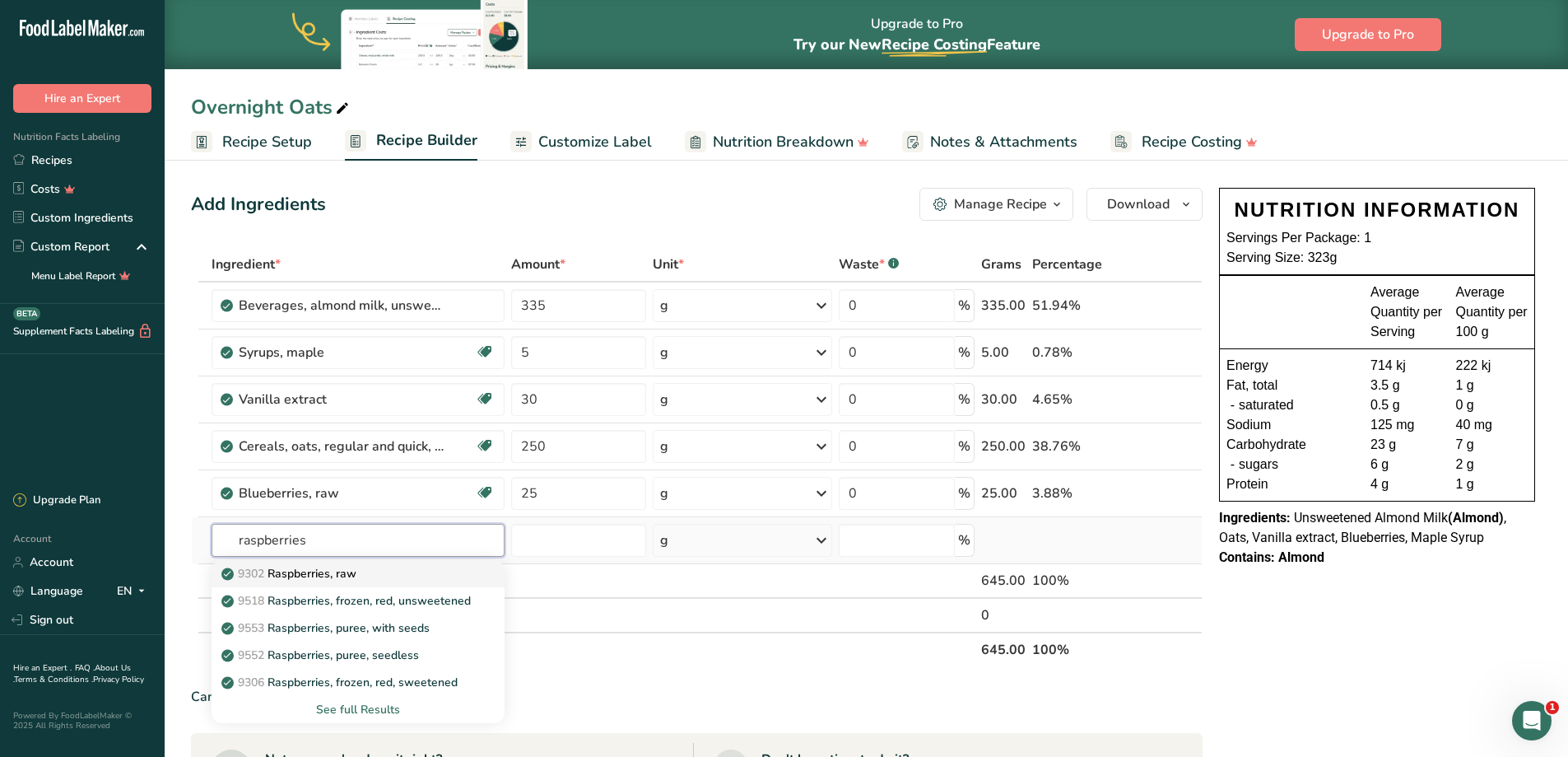
type input "raspberries"
click at [284, 570] on p "9302 Raspberries, raw" at bounding box center [290, 573] width 132 height 18
type input "Raspberries, raw"
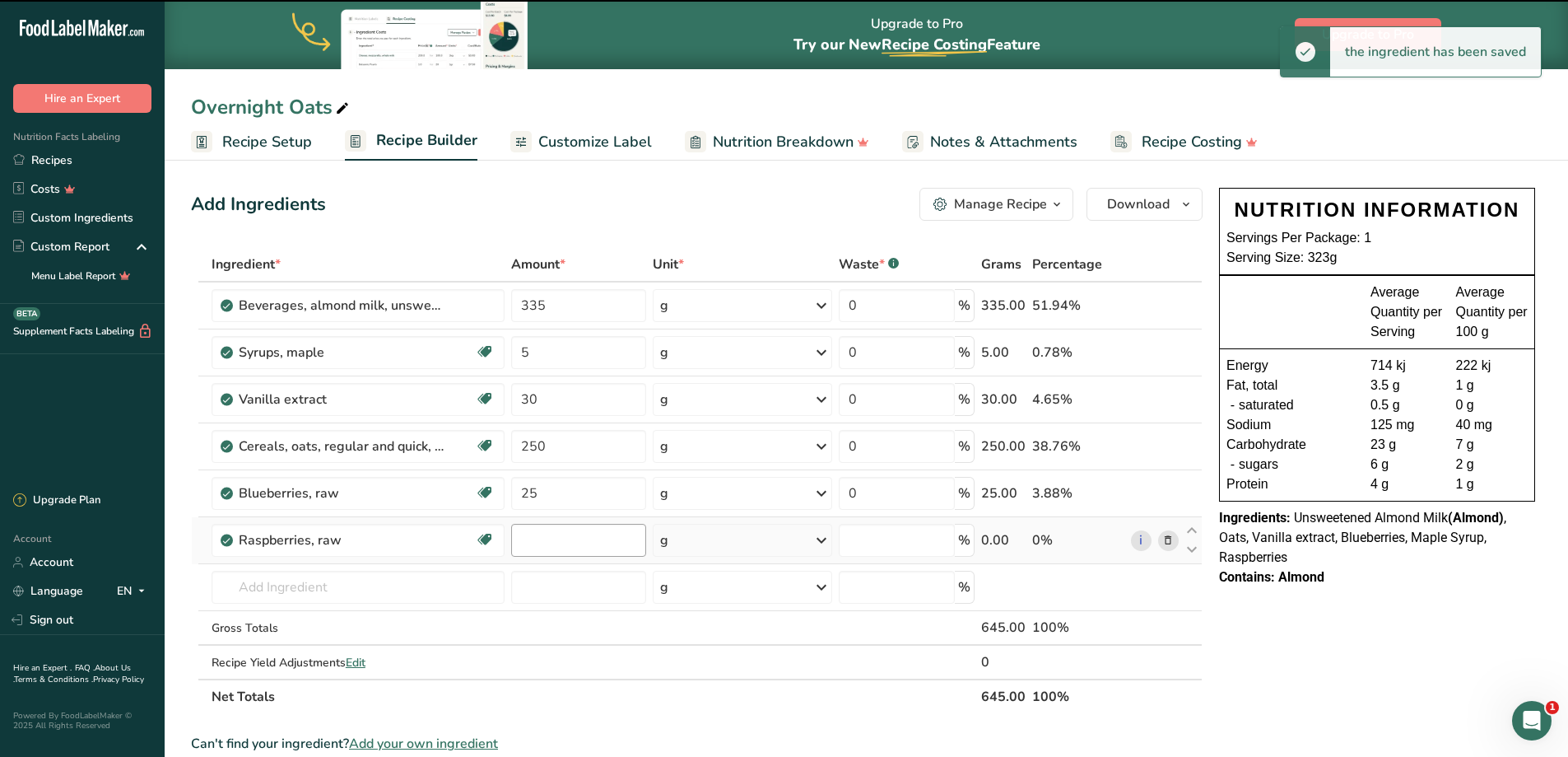
type input "0"
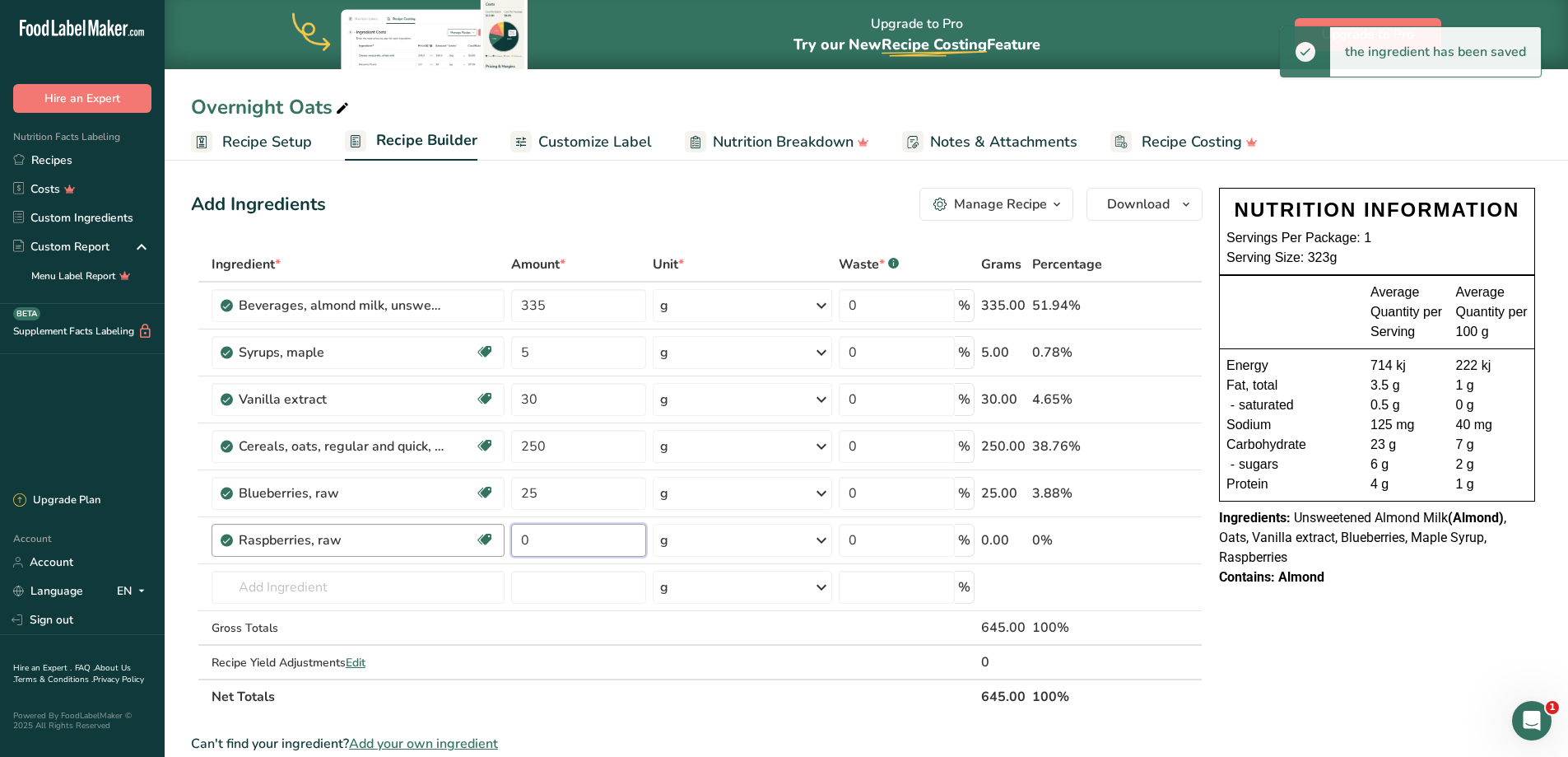
drag, startPoint x: 567, startPoint y: 543, endPoint x: 499, endPoint y: 544, distance: 68.0
click at [499, 544] on tr "Raspberries, raw Source of Antioxidants Dairy free Gluten free Vegan Vegetarian…" at bounding box center [697, 540] width 1010 height 47
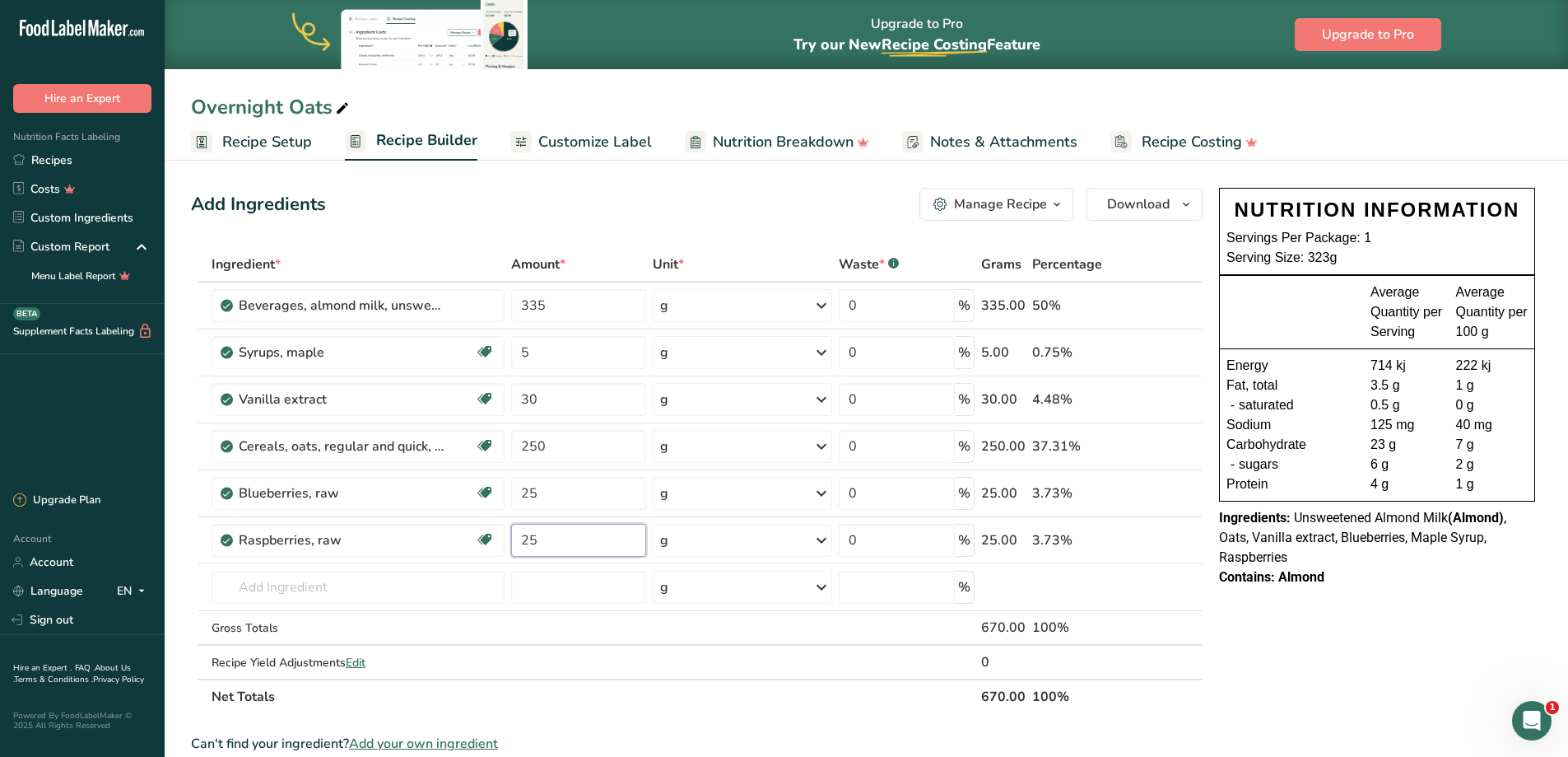
type input "25"
click at [278, 592] on input "text" at bounding box center [357, 587] width 293 height 33
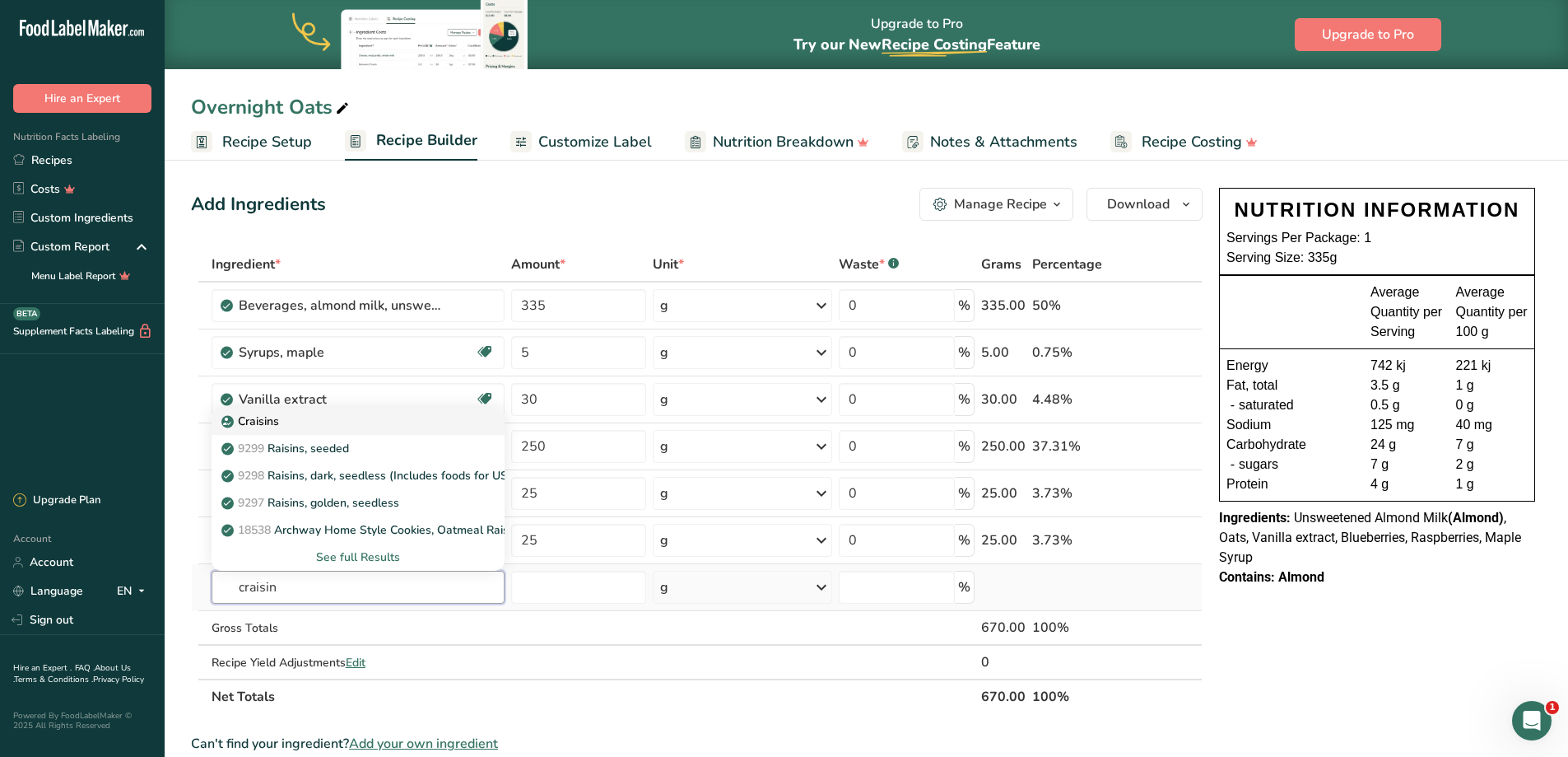
type input "craisin"
click at [293, 416] on div "Craisins" at bounding box center [345, 421] width 240 height 18
type input "Craisins"
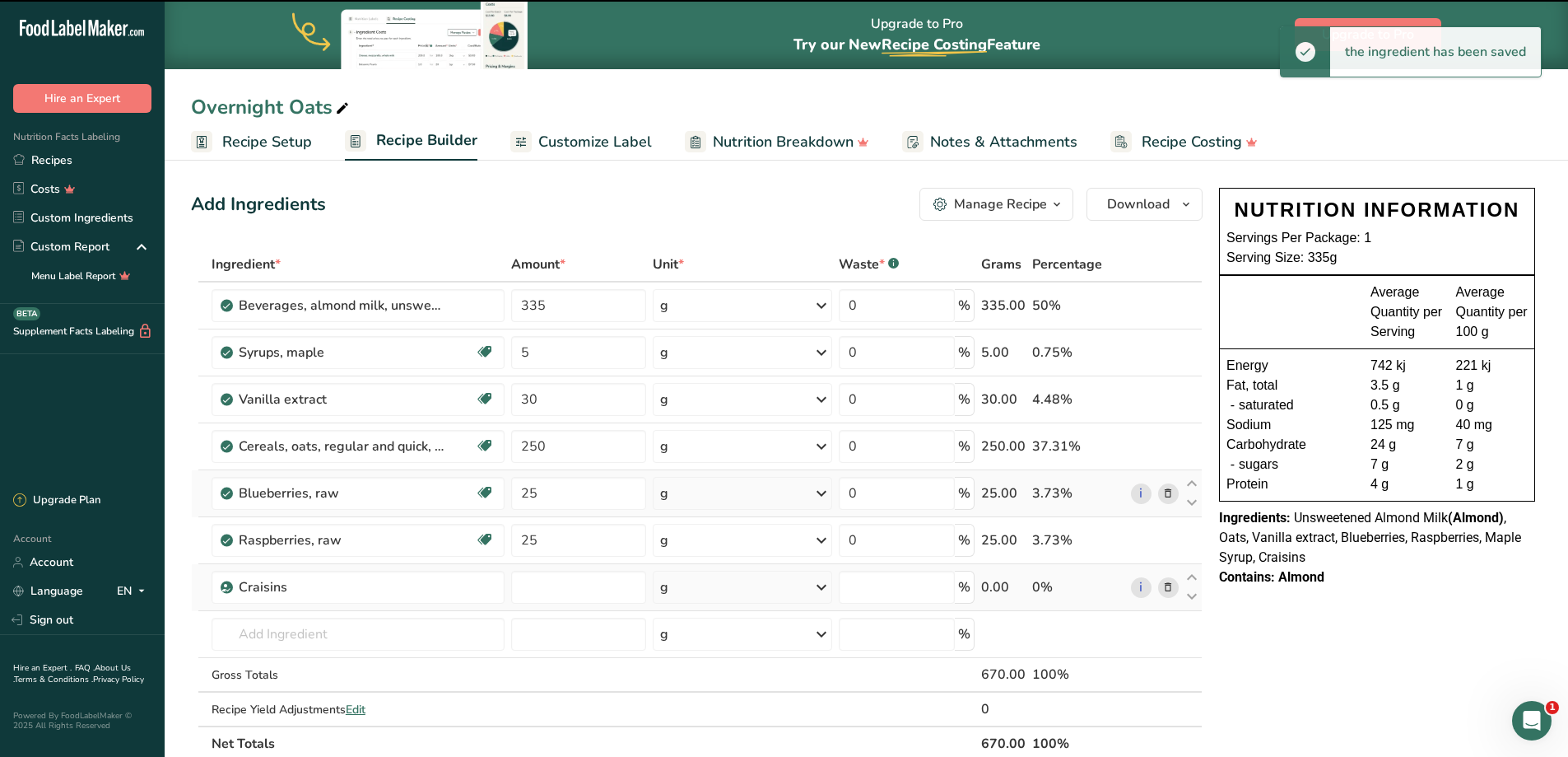
type input "0"
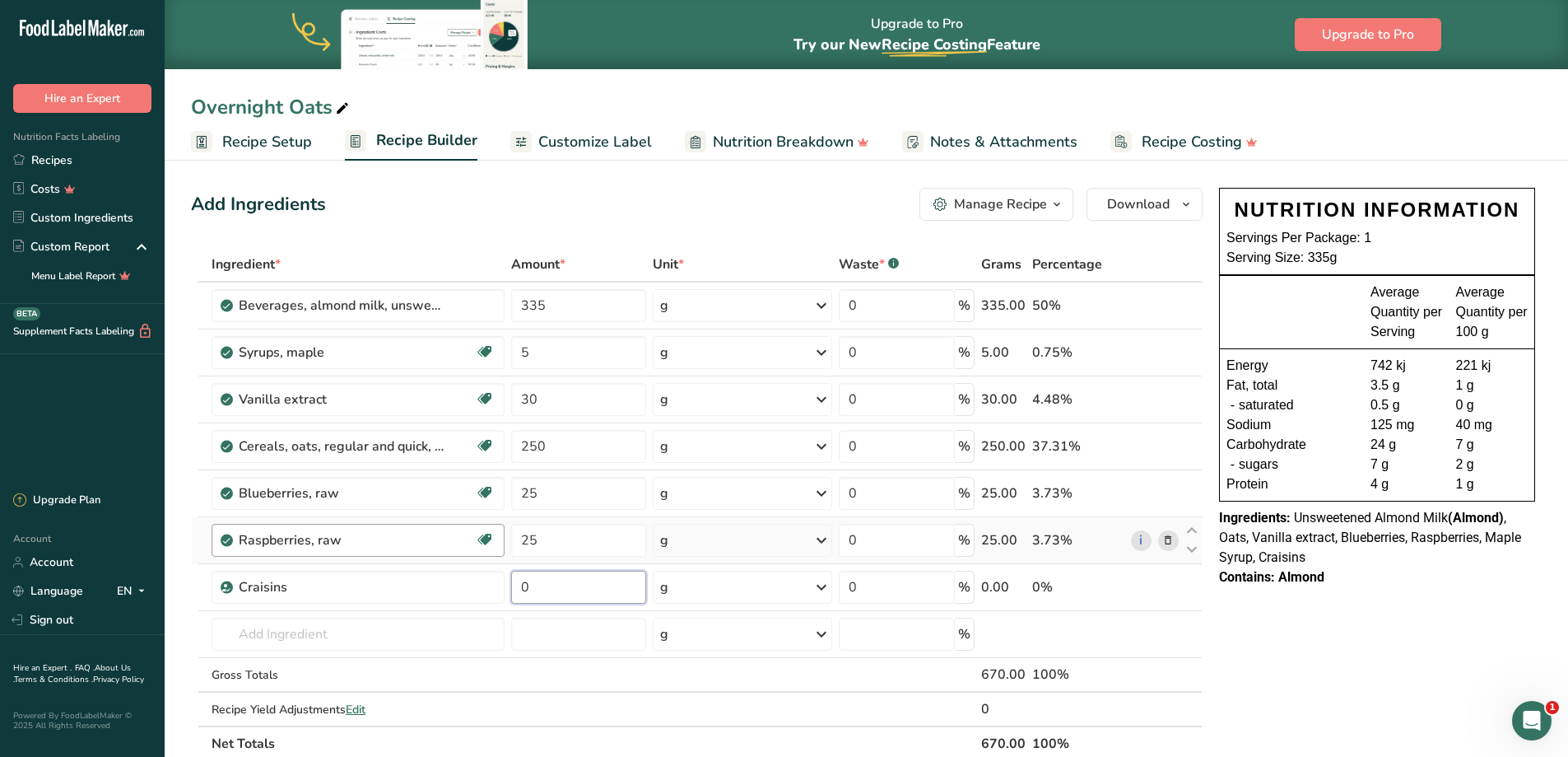
drag, startPoint x: 568, startPoint y: 587, endPoint x: 438, endPoint y: 551, distance: 134.9
click at [460, 574] on tr "Craisins 0 g Weight Units g kg mg See more Volume Units l Volume units require …" at bounding box center [697, 587] width 1010 height 47
type input "85"
click at [289, 149] on span "Recipe Setup" at bounding box center [267, 142] width 90 height 22
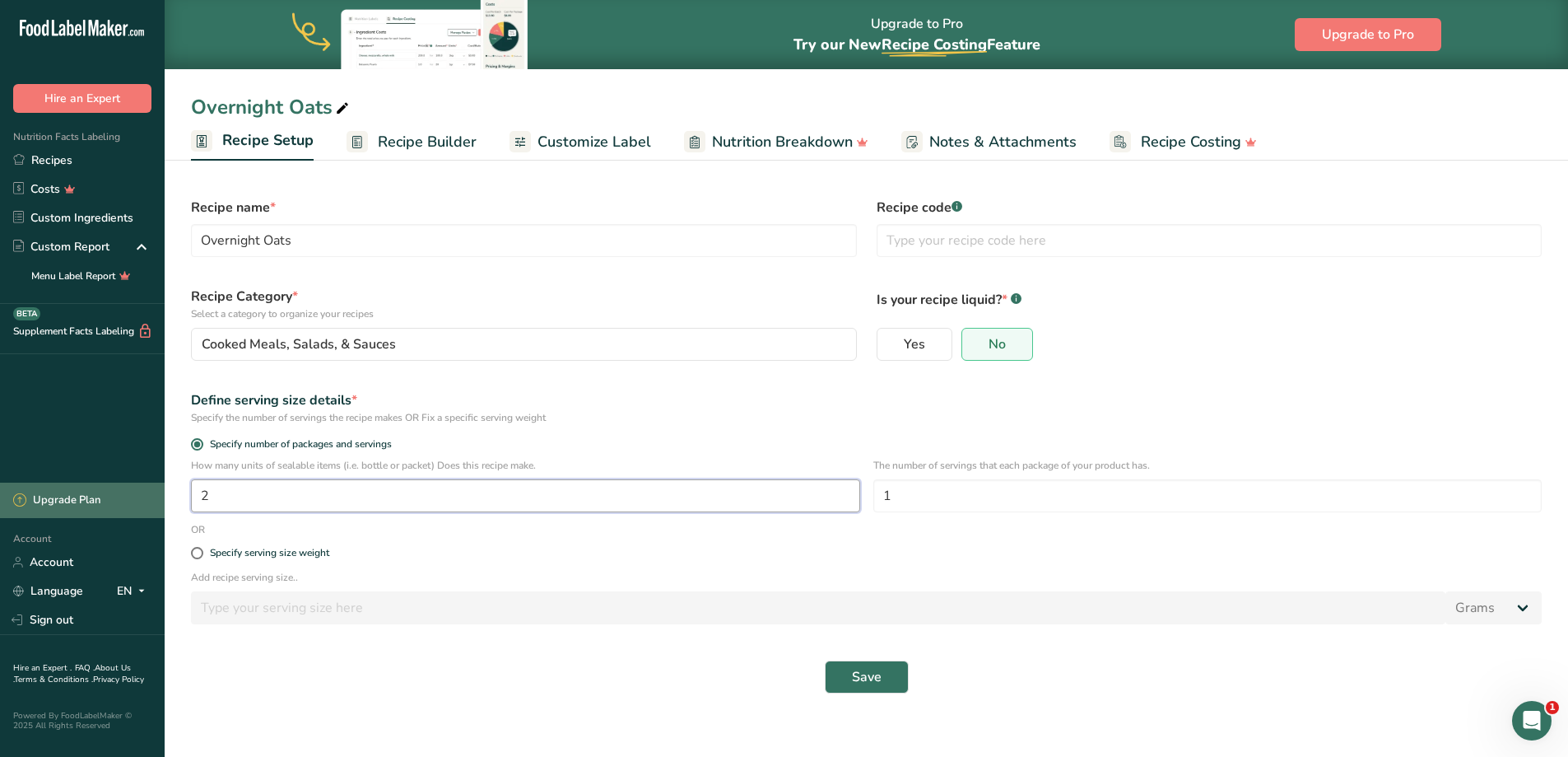
drag, startPoint x: 236, startPoint y: 497, endPoint x: 130, endPoint y: 486, distance: 106.6
click at [130, 486] on div ".a-20{fill:#fff;} Hire an Expert Nutrition Facts Labeling Recipes Costs Custom …" at bounding box center [784, 378] width 1568 height 757
type input "3"
drag, startPoint x: 860, startPoint y: 668, endPoint x: 727, endPoint y: 389, distance: 309.1
click at [859, 668] on span "Save" at bounding box center [866, 677] width 29 height 20
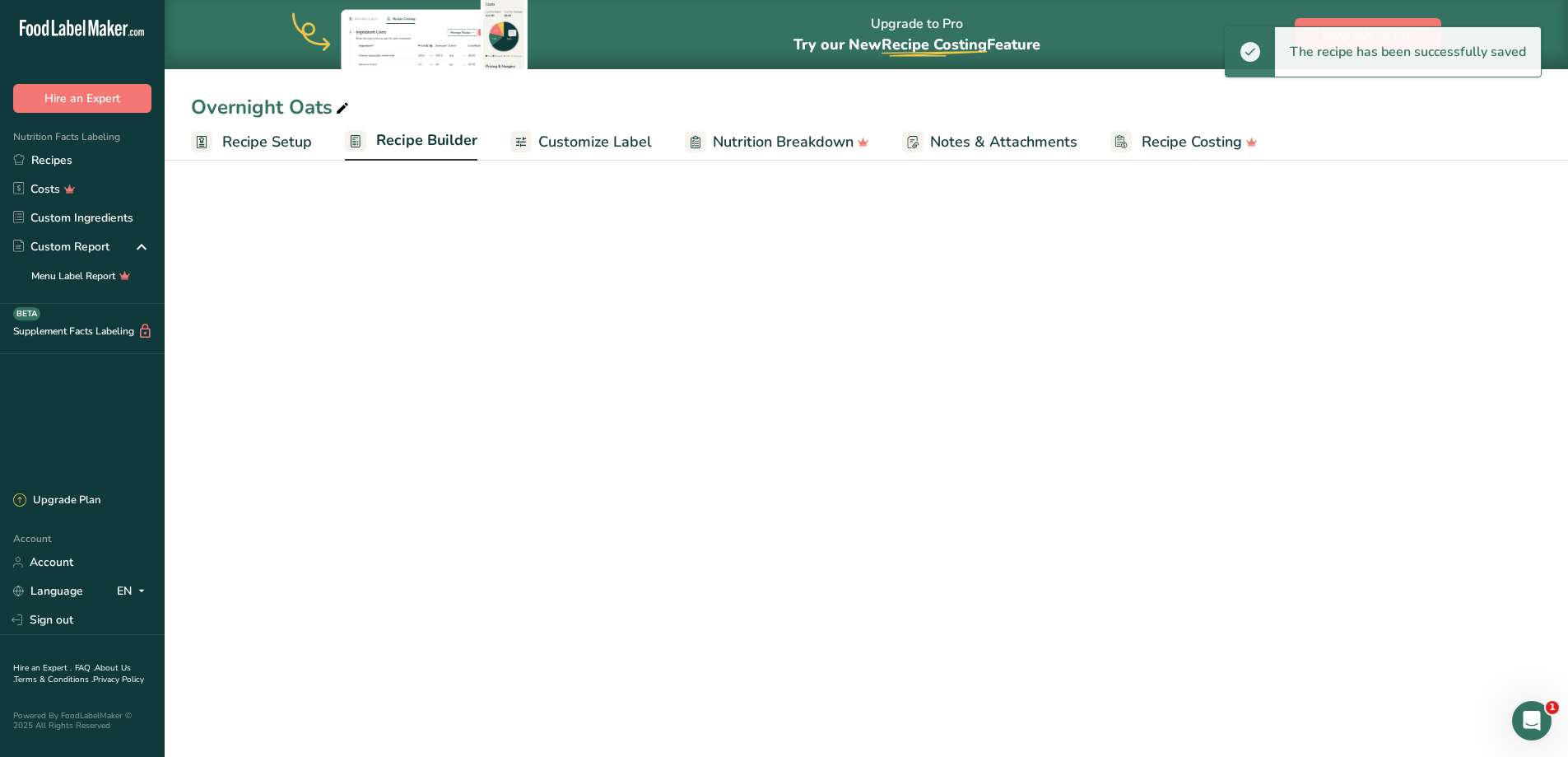
click at [422, 139] on span "Recipe Builder" at bounding box center [426, 140] width 102 height 22
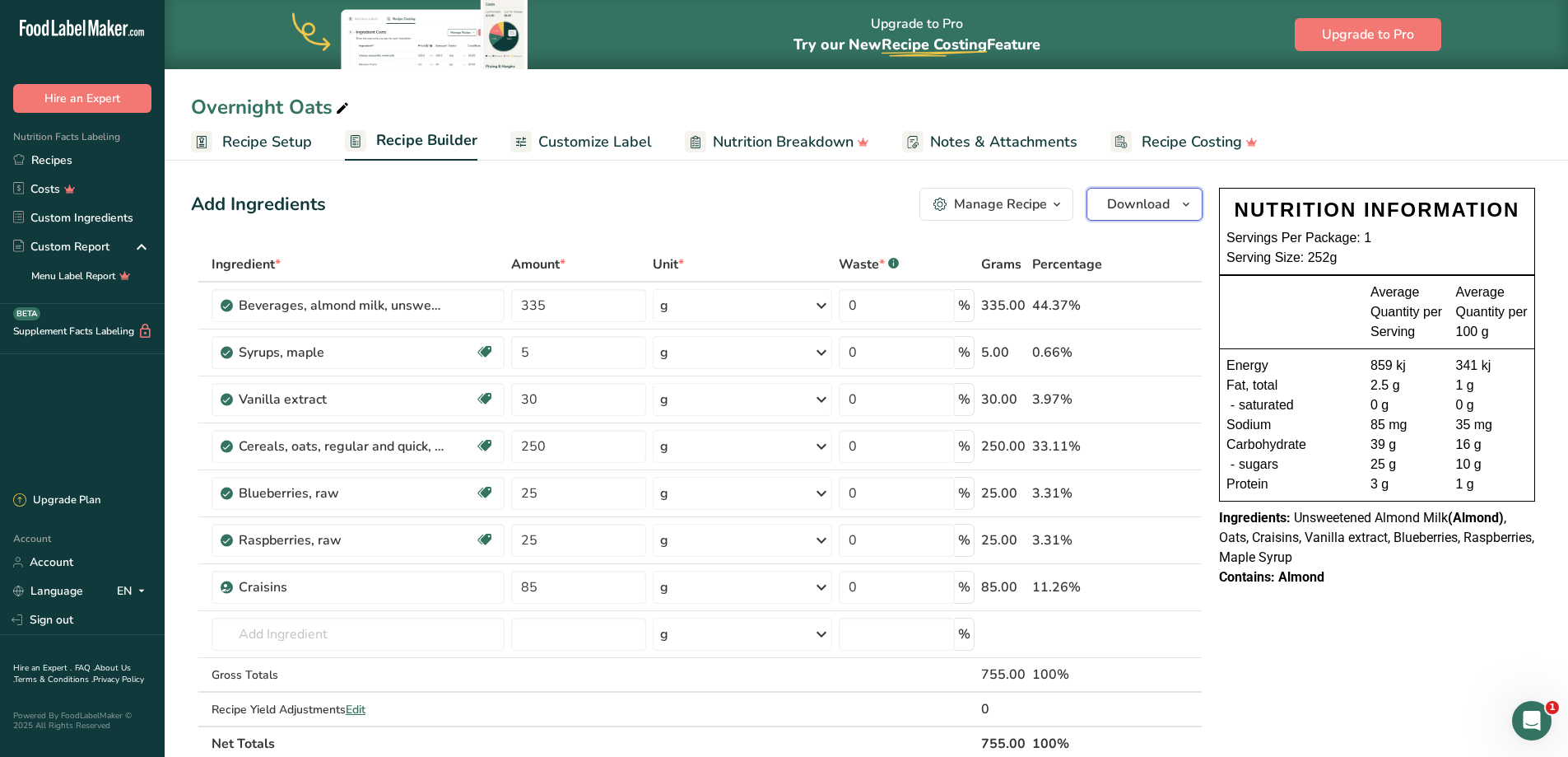
click at [1147, 204] on span "Download" at bounding box center [1138, 205] width 63 height 20
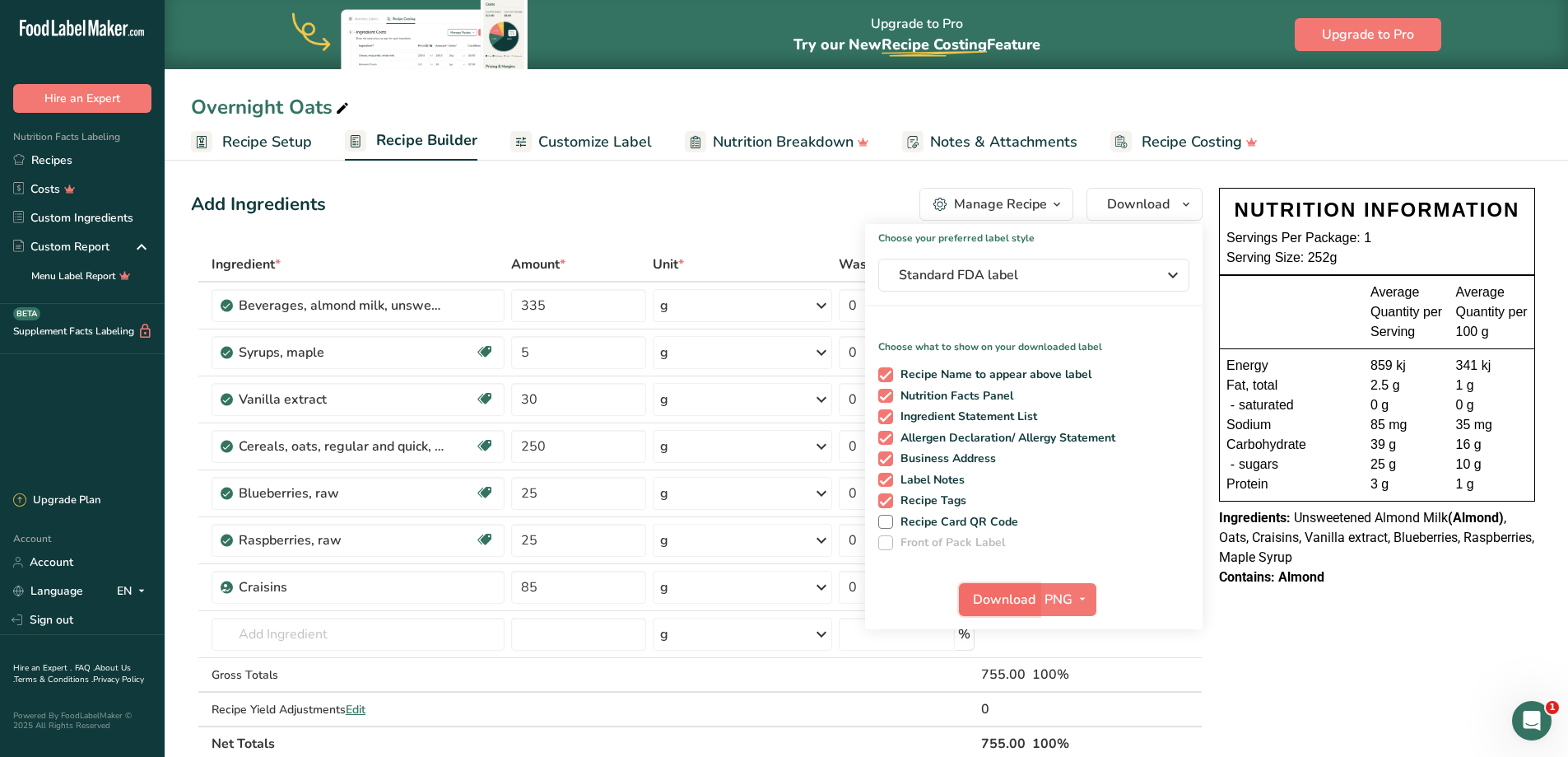
click at [1002, 606] on span "Download" at bounding box center [1004, 599] width 63 height 20
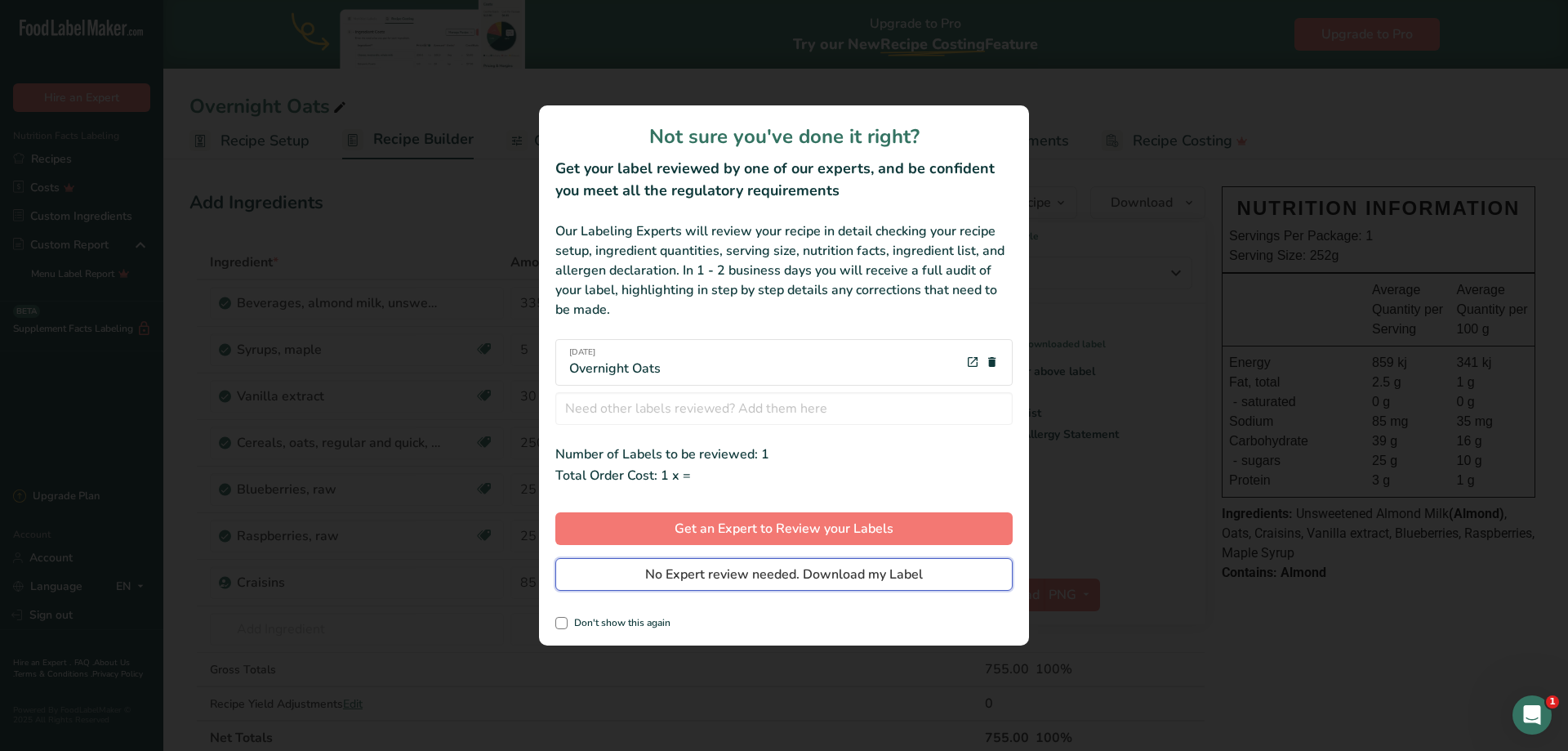
click at [760, 577] on span "No Expert review needed. Download my Label" at bounding box center [784, 574] width 278 height 20
